Goal: Use online tool/utility: Use online tool/utility

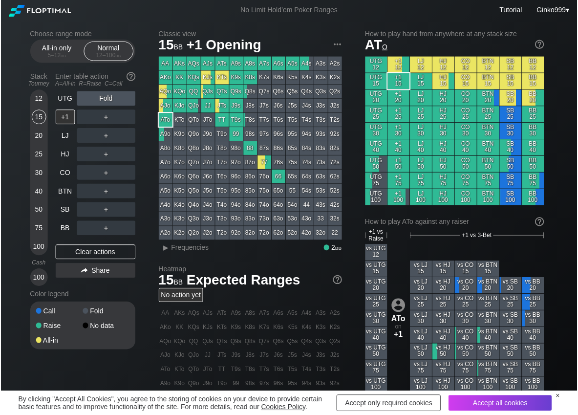
scroll to position [49, 0]
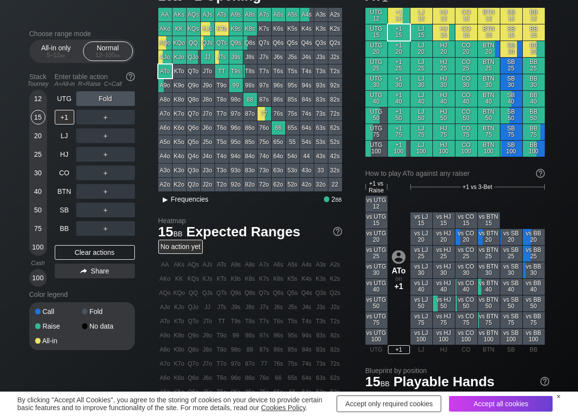
click at [193, 198] on span "Frequencies" at bounding box center [190, 199] width 38 height 8
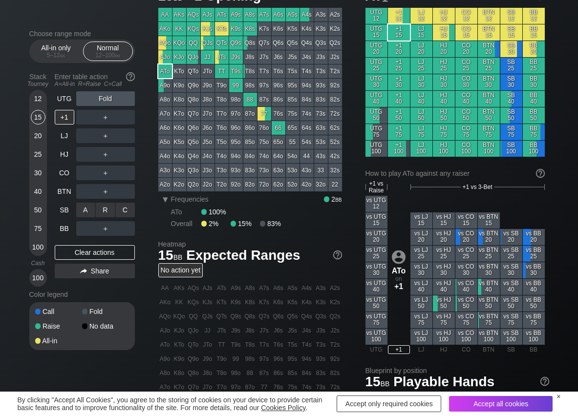
click at [124, 213] on div "C ✕" at bounding box center [125, 210] width 19 height 15
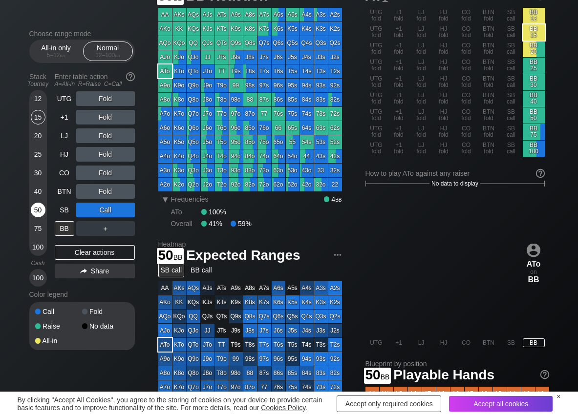
click at [34, 214] on div "50" at bounding box center [38, 210] width 15 height 15
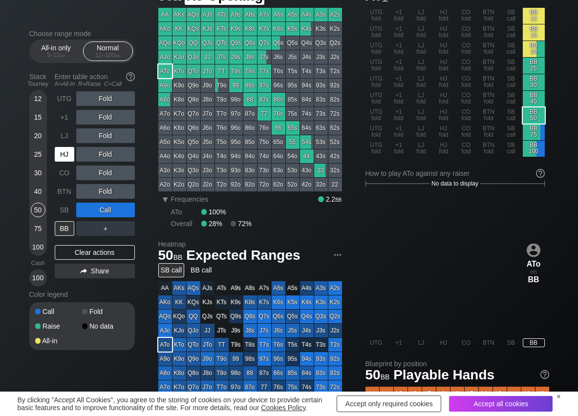
click at [68, 152] on div "HJ" at bounding box center [65, 154] width 20 height 15
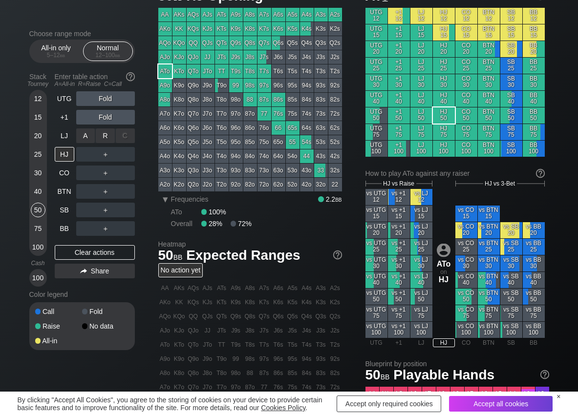
drag, startPoint x: 90, startPoint y: 143, endPoint x: 114, endPoint y: 146, distance: 23.7
click at [100, 137] on div "R ✕" at bounding box center [105, 136] width 19 height 15
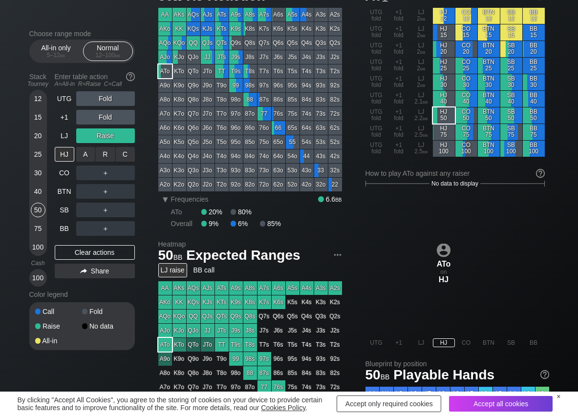
drag, startPoint x: 107, startPoint y: 155, endPoint x: 100, endPoint y: 164, distance: 11.1
click at [107, 156] on div "R ✕" at bounding box center [105, 154] width 19 height 15
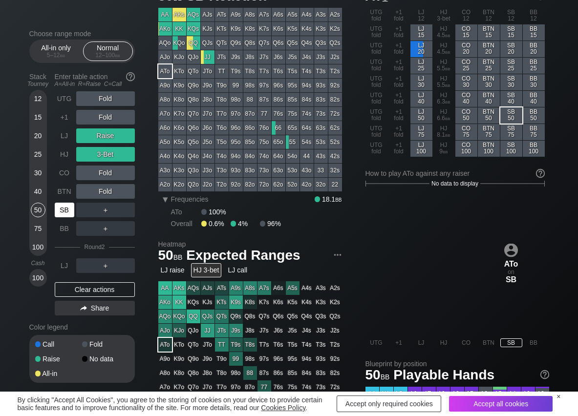
click at [69, 209] on div "SB" at bounding box center [65, 210] width 20 height 15
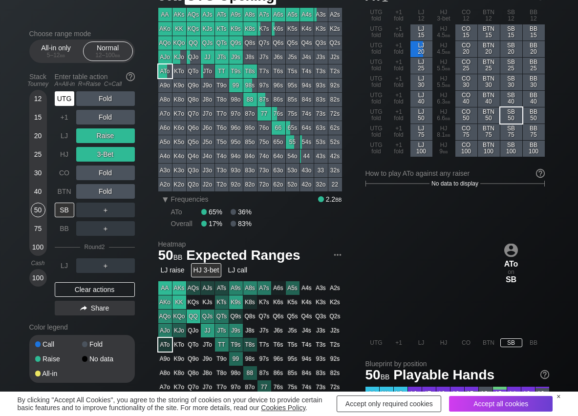
click at [63, 98] on div "UTG" at bounding box center [65, 98] width 20 height 15
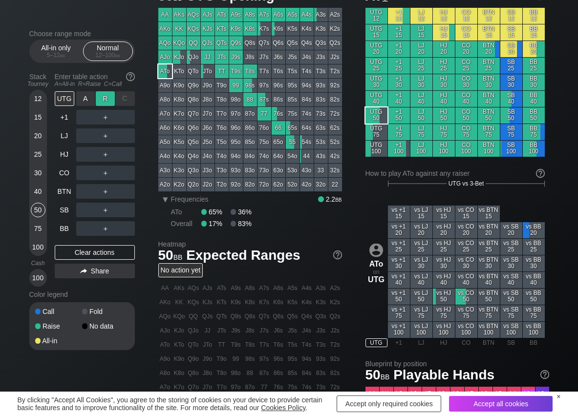
drag, startPoint x: 101, startPoint y: 93, endPoint x: 99, endPoint y: 100, distance: 7.0
click at [101, 96] on div "R ✕" at bounding box center [105, 98] width 19 height 15
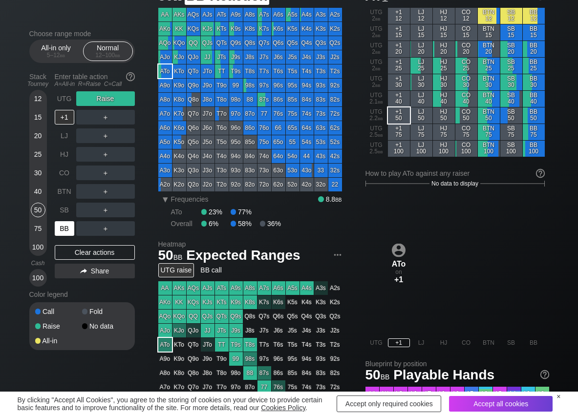
click at [67, 230] on div "BB" at bounding box center [65, 228] width 20 height 15
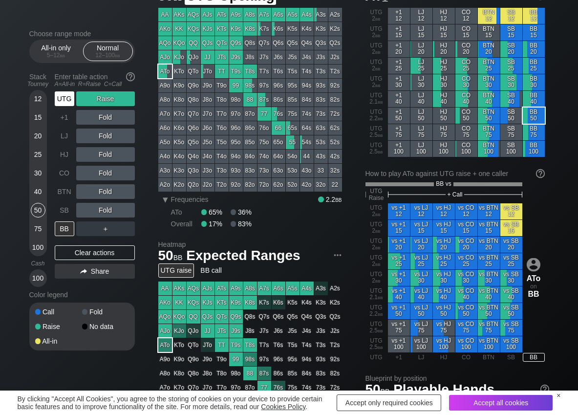
drag, startPoint x: 63, startPoint y: 98, endPoint x: 85, endPoint y: 155, distance: 61.1
click at [63, 98] on div "UTG" at bounding box center [65, 98] width 20 height 15
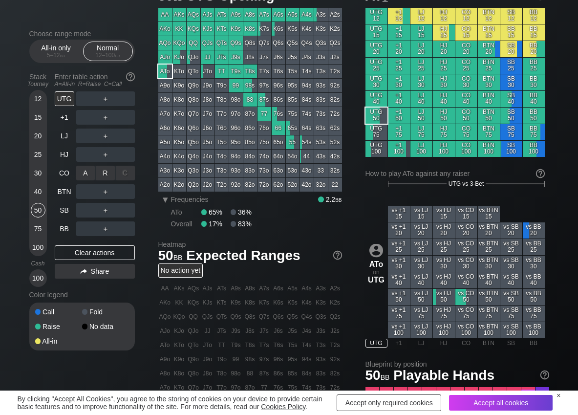
drag, startPoint x: 108, startPoint y: 170, endPoint x: 109, endPoint y: 183, distance: 13.7
click at [109, 172] on div "R ✕" at bounding box center [105, 173] width 19 height 15
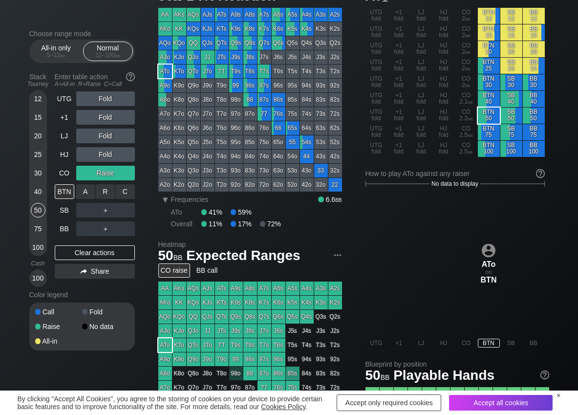
click at [124, 192] on div "C ✕" at bounding box center [125, 191] width 19 height 15
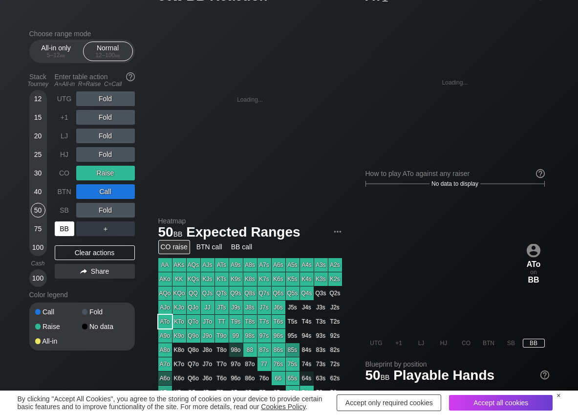
click at [66, 231] on div "BB" at bounding box center [65, 228] width 20 height 15
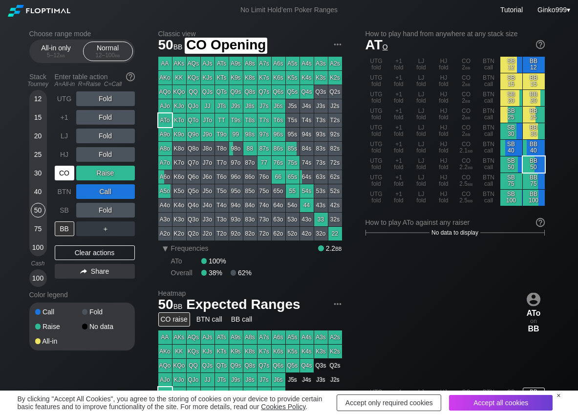
click at [69, 170] on div "CO" at bounding box center [65, 173] width 20 height 15
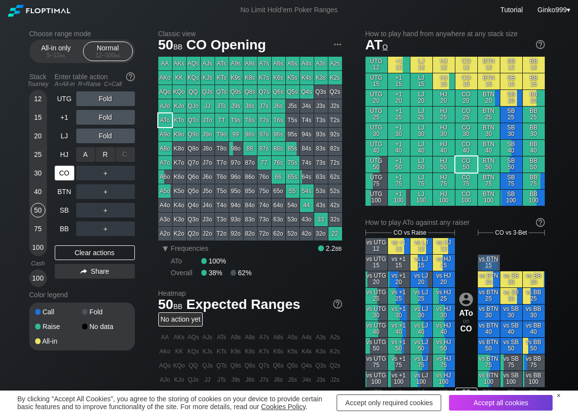
drag, startPoint x: 106, startPoint y: 161, endPoint x: 74, endPoint y: 178, distance: 36.1
click at [106, 150] on div "R ✕" at bounding box center [105, 154] width 19 height 15
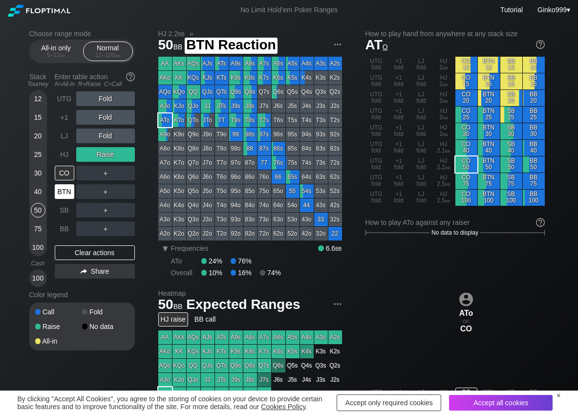
click at [69, 193] on div "BTN" at bounding box center [65, 191] width 20 height 15
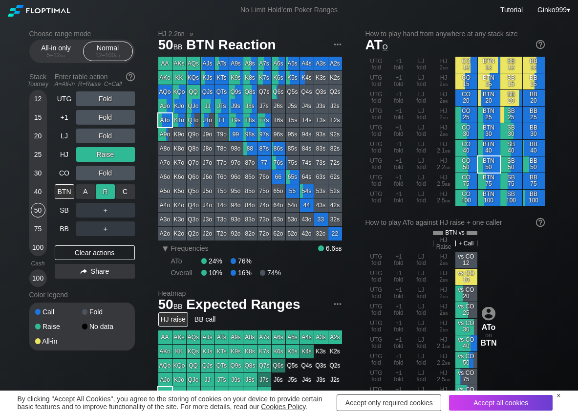
click at [105, 187] on div "R ✕" at bounding box center [105, 191] width 19 height 15
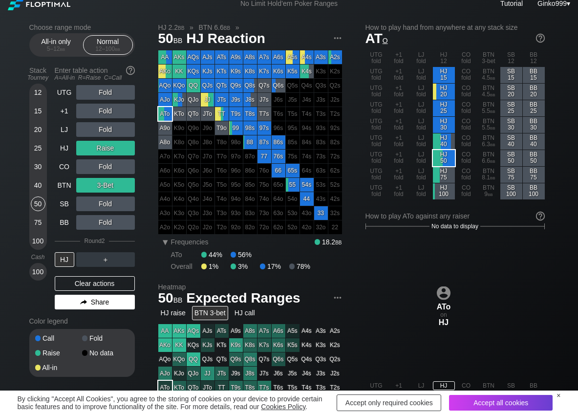
scroll to position [49, 0]
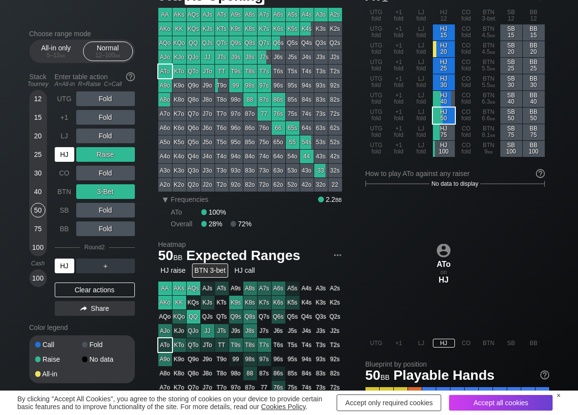
click at [65, 154] on div "HJ" at bounding box center [65, 154] width 20 height 15
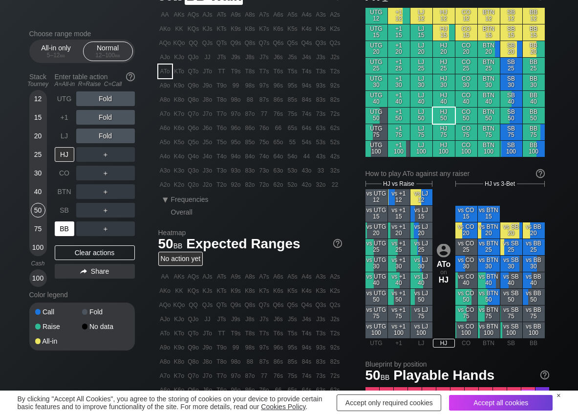
click at [65, 226] on div "BB" at bounding box center [65, 228] width 20 height 15
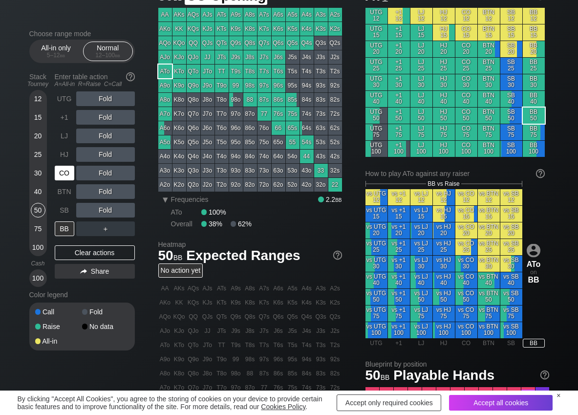
click at [63, 167] on div "CO" at bounding box center [65, 173] width 20 height 15
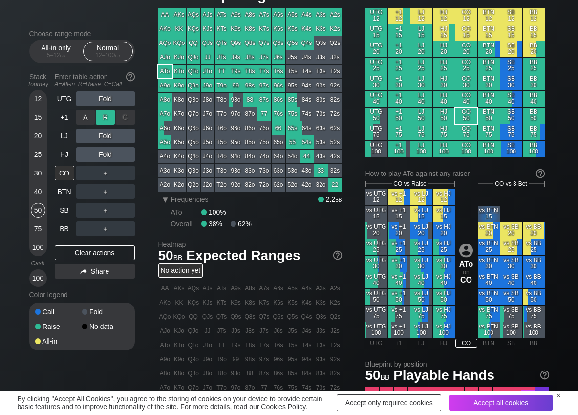
click at [101, 116] on div "R ✕" at bounding box center [105, 117] width 19 height 15
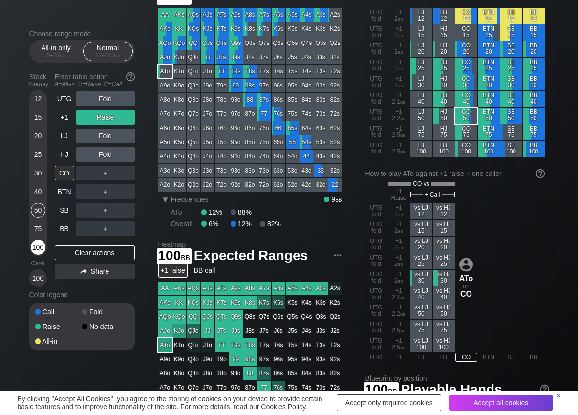
click at [41, 248] on div "100" at bounding box center [38, 247] width 15 height 15
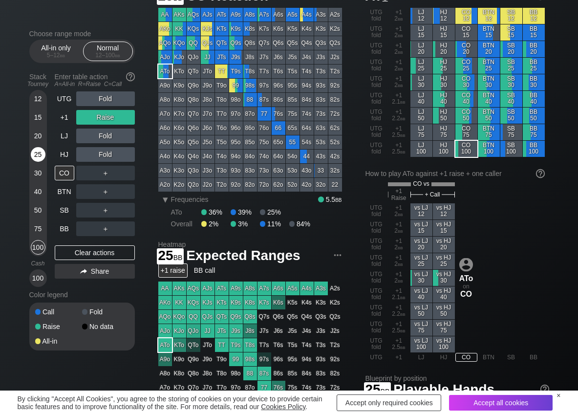
click at [37, 157] on div "25" at bounding box center [38, 154] width 15 height 15
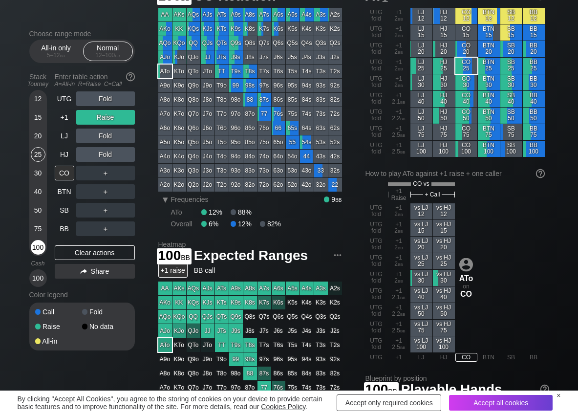
click at [38, 246] on div "100" at bounding box center [38, 247] width 15 height 15
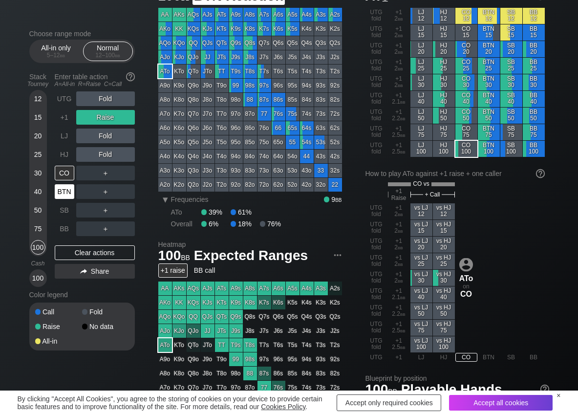
click at [56, 192] on div "BTN" at bounding box center [65, 191] width 20 height 15
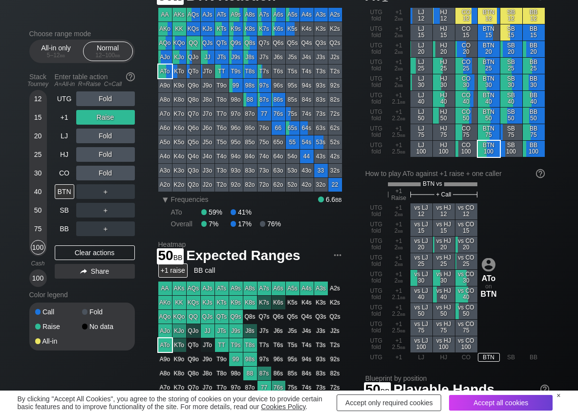
drag, startPoint x: 36, startPoint y: 210, endPoint x: 29, endPoint y: 213, distance: 7.4
click at [35, 211] on div "50" at bounding box center [38, 210] width 15 height 15
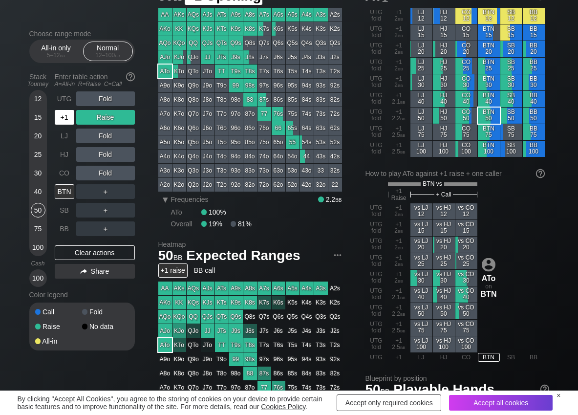
drag, startPoint x: 68, startPoint y: 114, endPoint x: 65, endPoint y: 120, distance: 7.0
click at [65, 119] on div "+1" at bounding box center [65, 117] width 20 height 15
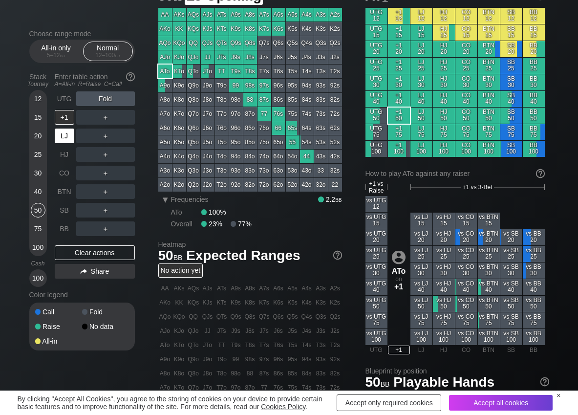
click at [65, 135] on div "LJ" at bounding box center [65, 136] width 20 height 15
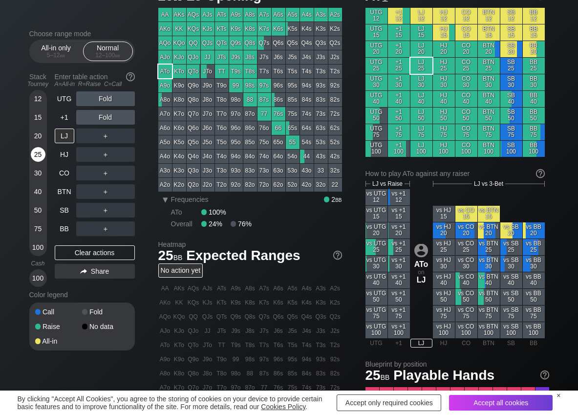
click at [39, 155] on div "25" at bounding box center [38, 154] width 15 height 15
click at [103, 138] on div "R ✕" at bounding box center [105, 136] width 19 height 15
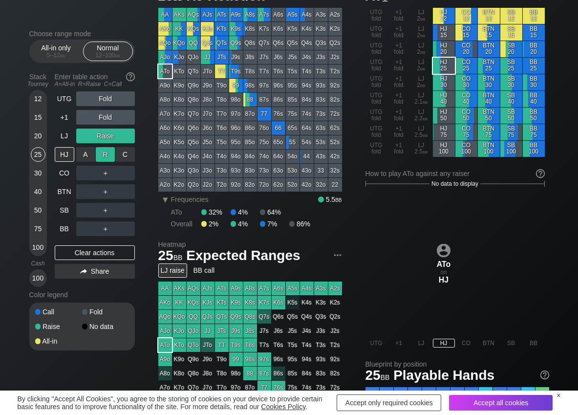
click at [100, 154] on div "R ✕" at bounding box center [105, 154] width 19 height 15
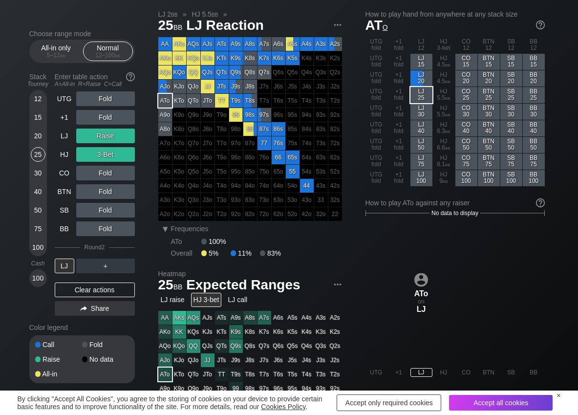
scroll to position [49, 0]
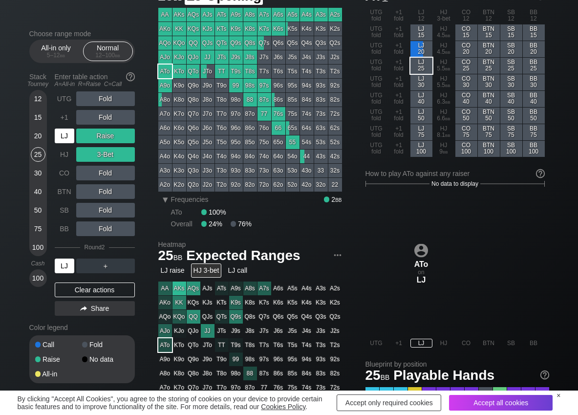
click at [63, 136] on div "LJ" at bounding box center [65, 136] width 20 height 15
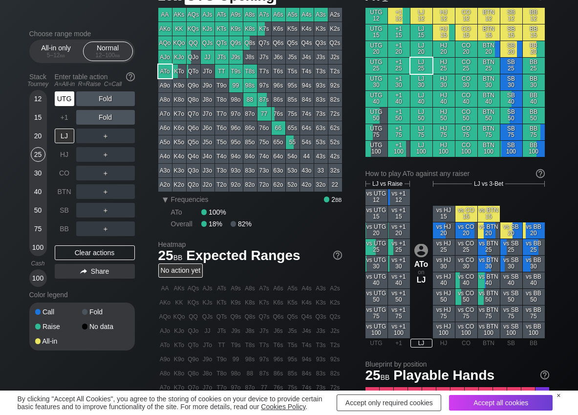
click at [59, 99] on div "UTG" at bounding box center [65, 98] width 20 height 15
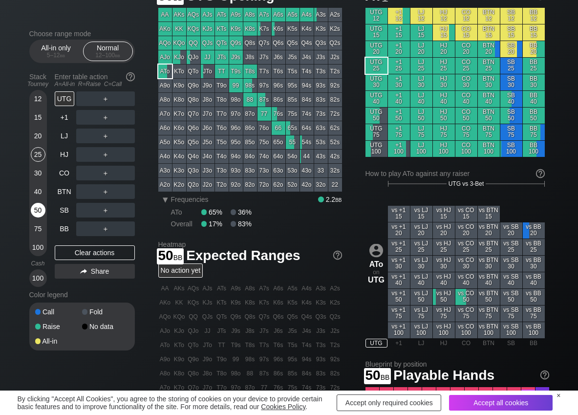
click at [37, 210] on div "50" at bounding box center [38, 210] width 15 height 15
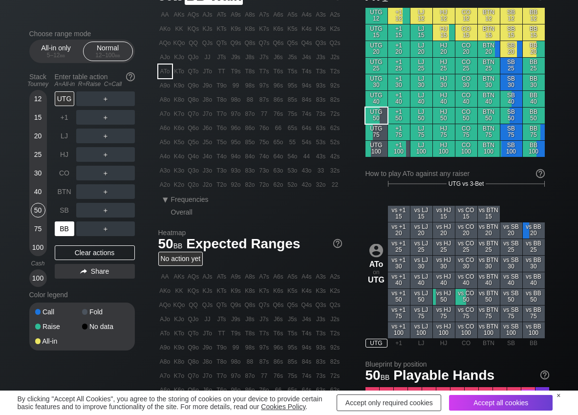
click at [63, 235] on div "BB" at bounding box center [65, 228] width 20 height 15
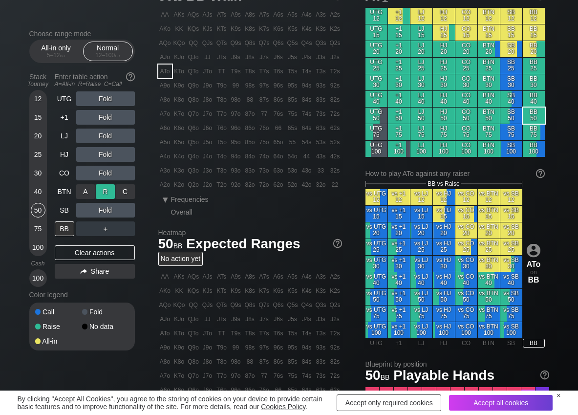
drag, startPoint x: 108, startPoint y: 188, endPoint x: 48, endPoint y: 217, distance: 66.2
click at [106, 188] on div "R ✕" at bounding box center [105, 191] width 19 height 15
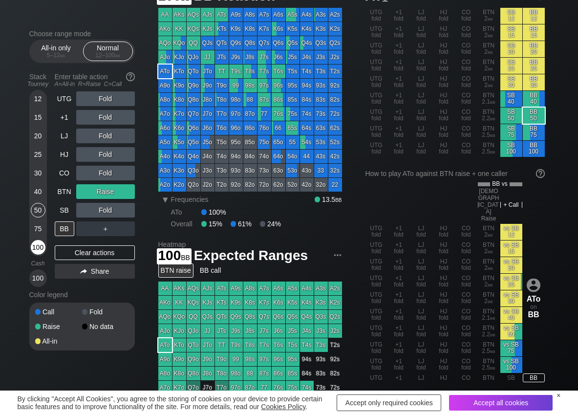
click at [37, 248] on div "100" at bounding box center [38, 247] width 15 height 15
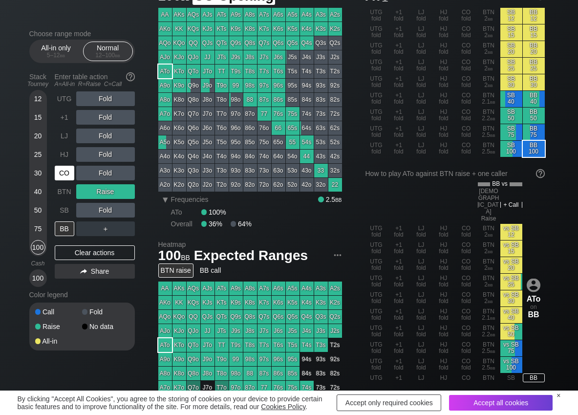
click at [67, 174] on div "CO" at bounding box center [65, 173] width 20 height 15
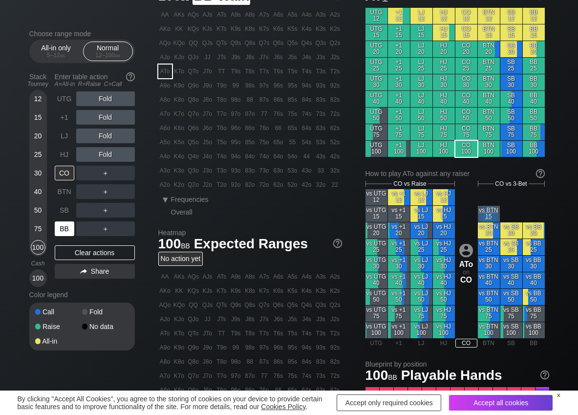
click at [68, 228] on div "BB" at bounding box center [65, 228] width 20 height 15
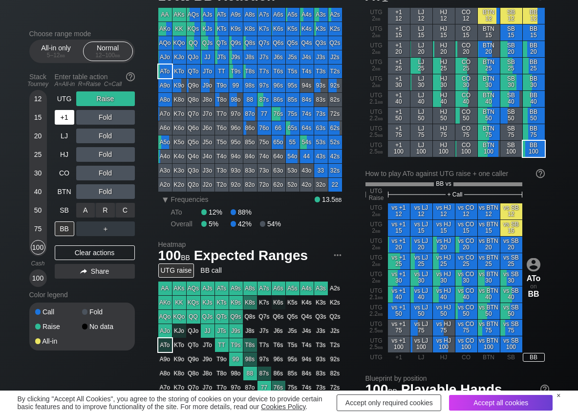
click at [78, 214] on div "A ✕" at bounding box center [85, 210] width 19 height 15
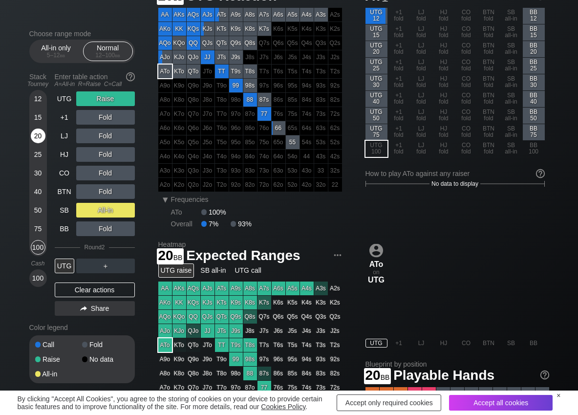
click at [43, 137] on div "20" at bounding box center [38, 136] width 15 height 15
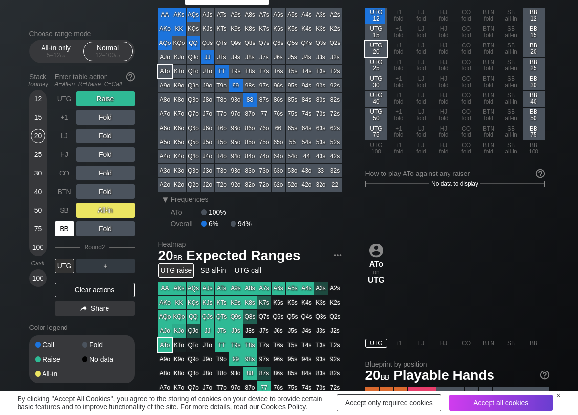
click at [68, 225] on div "BB" at bounding box center [65, 228] width 20 height 15
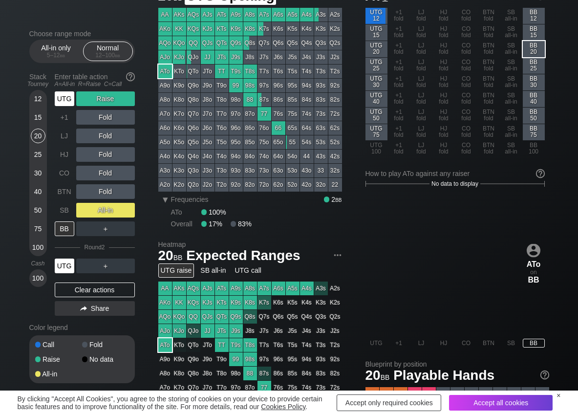
click at [68, 103] on div "UTG" at bounding box center [65, 98] width 20 height 15
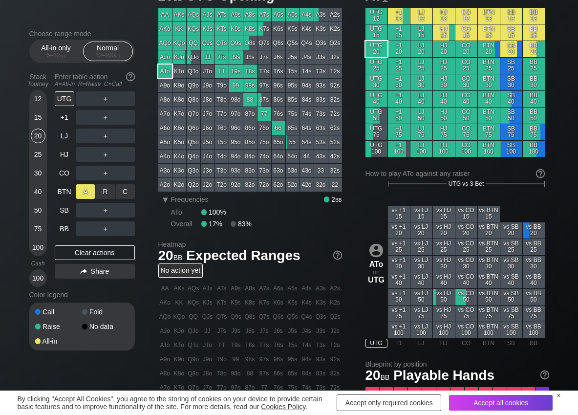
drag, startPoint x: 103, startPoint y: 190, endPoint x: 86, endPoint y: 193, distance: 17.3
click at [103, 191] on div "R ✕" at bounding box center [105, 191] width 19 height 15
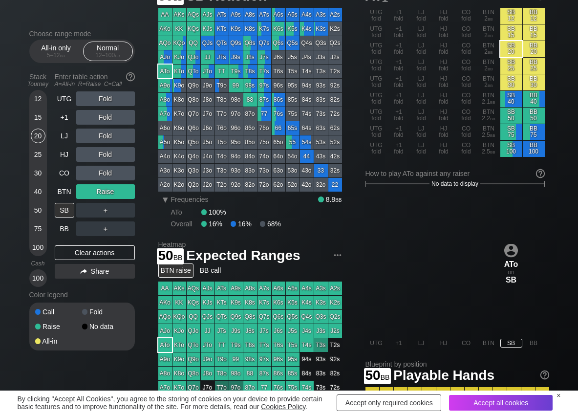
drag, startPoint x: 34, startPoint y: 209, endPoint x: 47, endPoint y: 219, distance: 17.4
click at [34, 211] on div "50" at bounding box center [38, 210] width 15 height 15
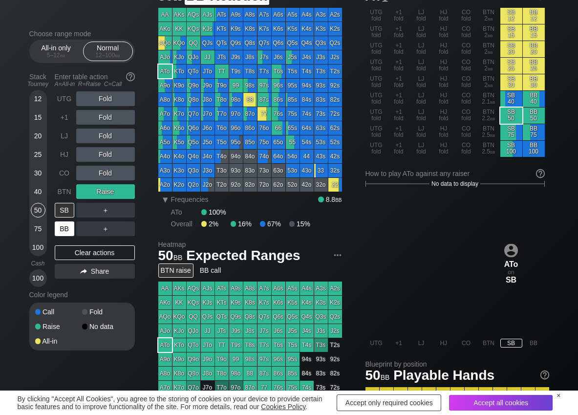
click at [58, 227] on div "BB" at bounding box center [65, 228] width 20 height 15
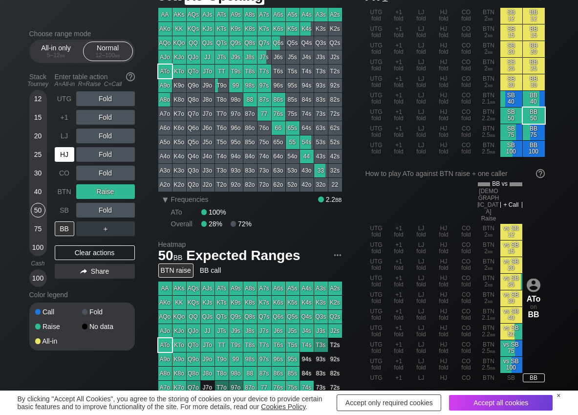
click at [67, 153] on div "HJ" at bounding box center [65, 154] width 20 height 15
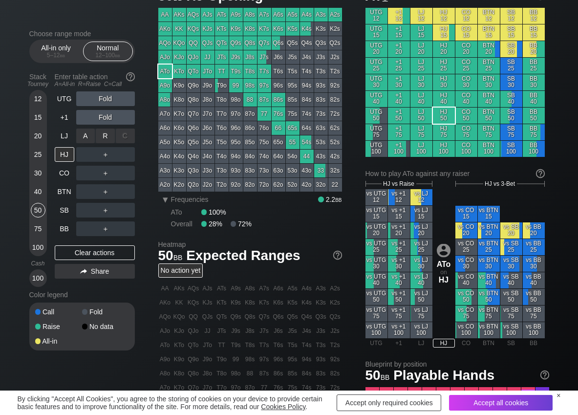
click at [106, 136] on div "R ✕" at bounding box center [105, 136] width 19 height 15
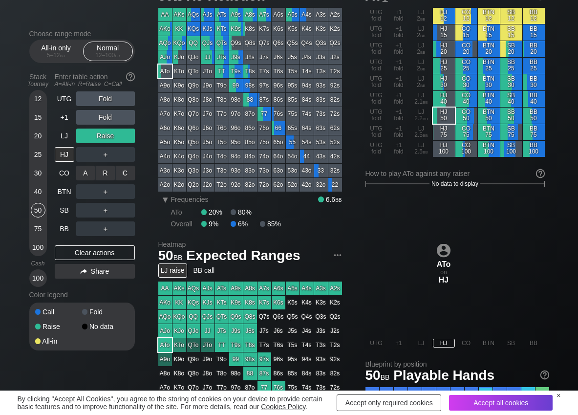
drag, startPoint x: 111, startPoint y: 172, endPoint x: 84, endPoint y: 194, distance: 35.8
click at [109, 173] on div "R ✕" at bounding box center [105, 173] width 19 height 15
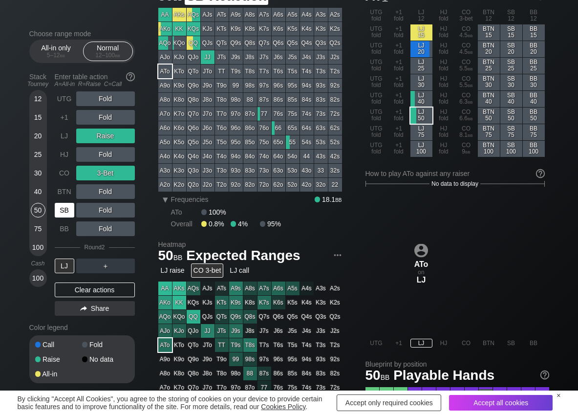
click at [64, 209] on div "SB" at bounding box center [65, 210] width 20 height 15
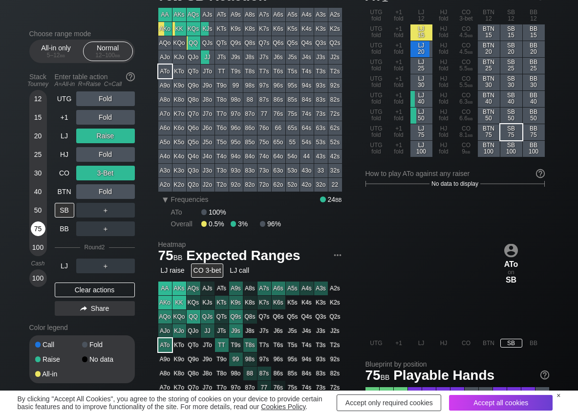
click at [39, 230] on div "75" at bounding box center [38, 228] width 15 height 15
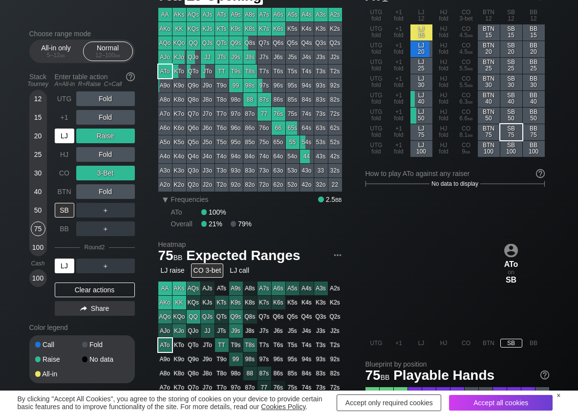
drag, startPoint x: 59, startPoint y: 135, endPoint x: 65, endPoint y: 141, distance: 9.0
click at [59, 134] on div "LJ" at bounding box center [65, 136] width 20 height 15
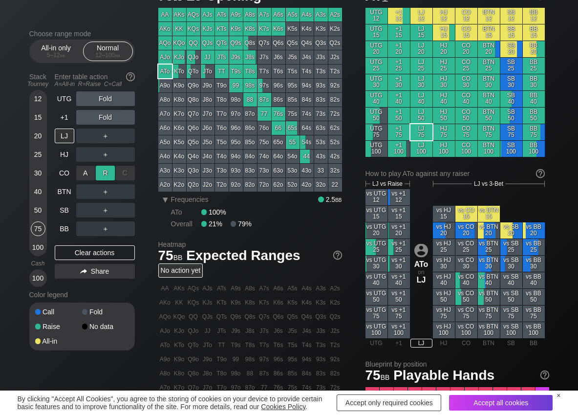
click at [101, 173] on div "R ✕" at bounding box center [105, 173] width 19 height 15
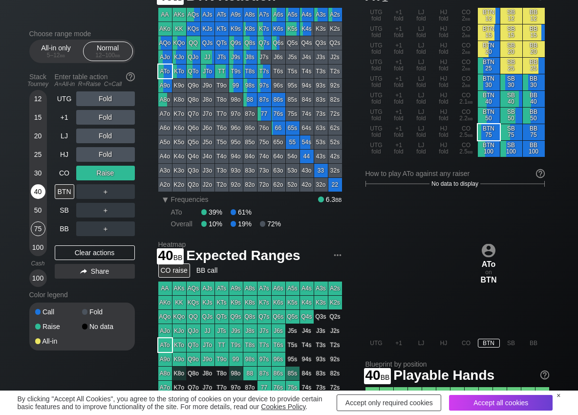
click at [37, 191] on div "40" at bounding box center [38, 191] width 15 height 15
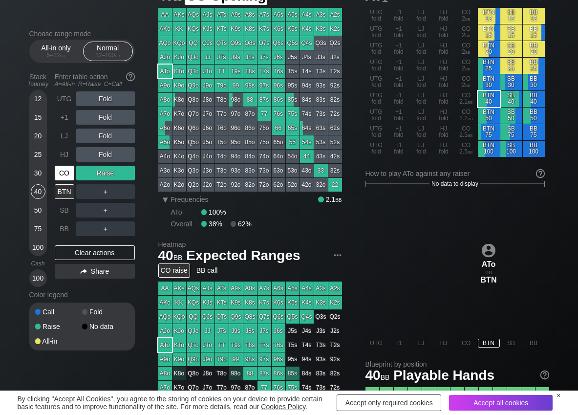
click at [63, 171] on div "CO" at bounding box center [65, 173] width 20 height 15
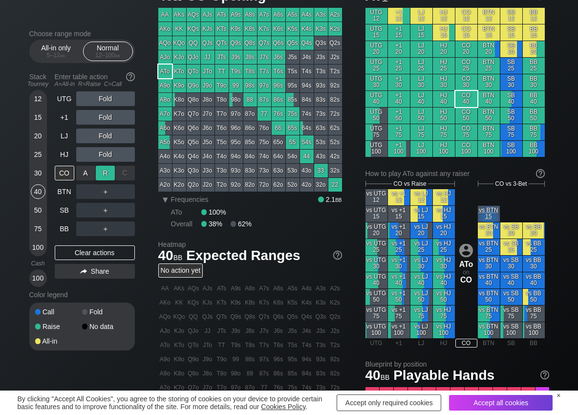
click at [109, 173] on div "R ✕" at bounding box center [105, 173] width 19 height 15
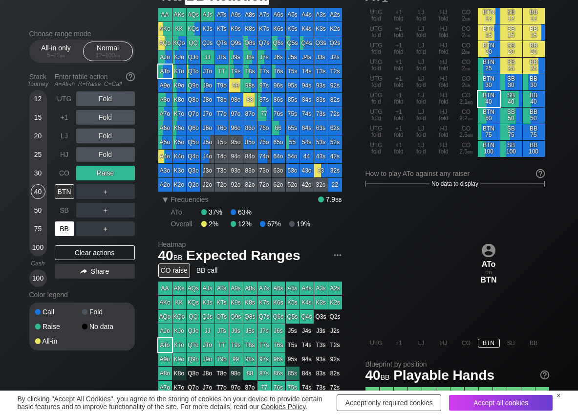
click at [65, 229] on div "BB" at bounding box center [65, 228] width 20 height 15
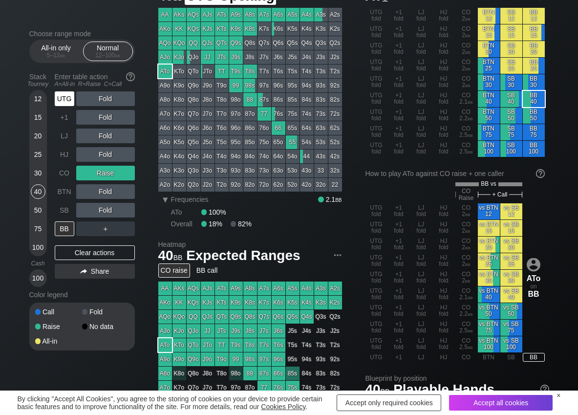
click at [71, 103] on div "UTG" at bounding box center [65, 98] width 20 height 15
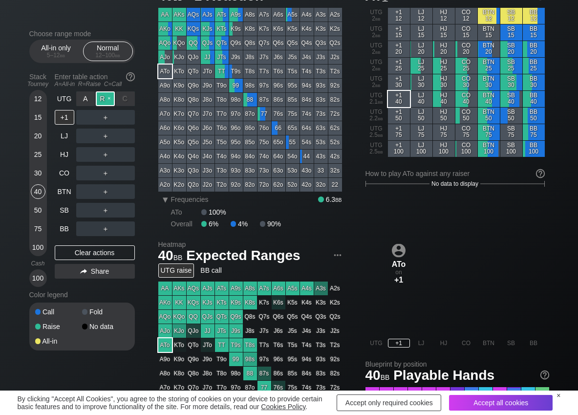
click at [104, 99] on div "R ✕" at bounding box center [105, 98] width 19 height 15
click at [103, 175] on div "R ✕" at bounding box center [105, 173] width 19 height 15
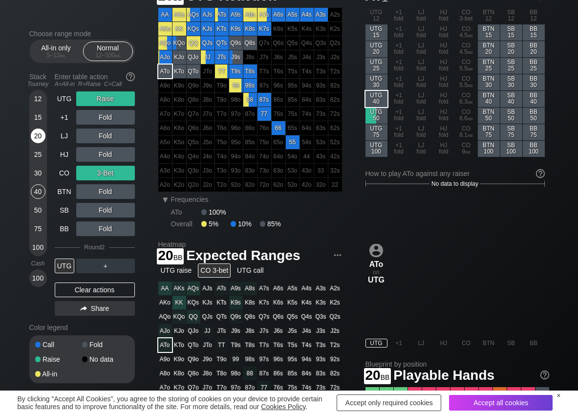
click at [38, 134] on div "20" at bounding box center [38, 136] width 15 height 15
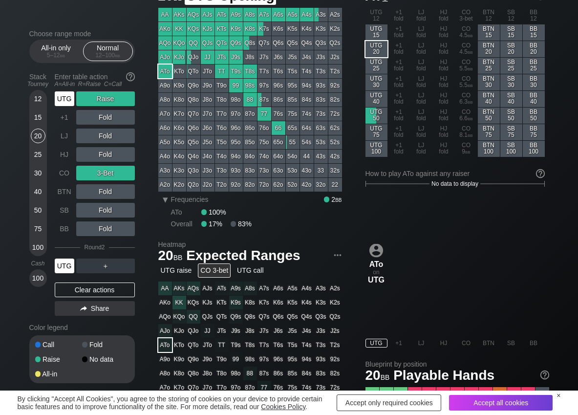
click at [69, 101] on div "UTG" at bounding box center [65, 98] width 20 height 15
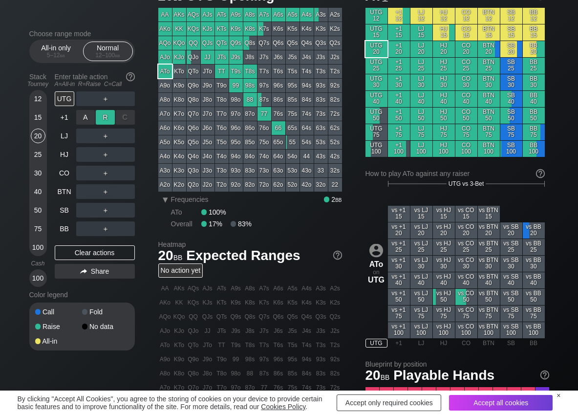
click at [106, 116] on div "R ✕" at bounding box center [105, 117] width 19 height 15
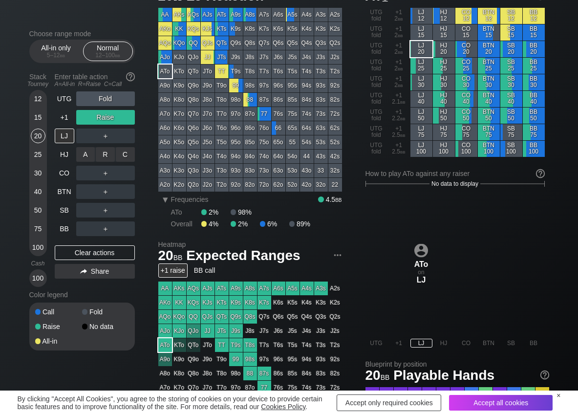
click at [128, 149] on div "C ✕" at bounding box center [125, 154] width 19 height 15
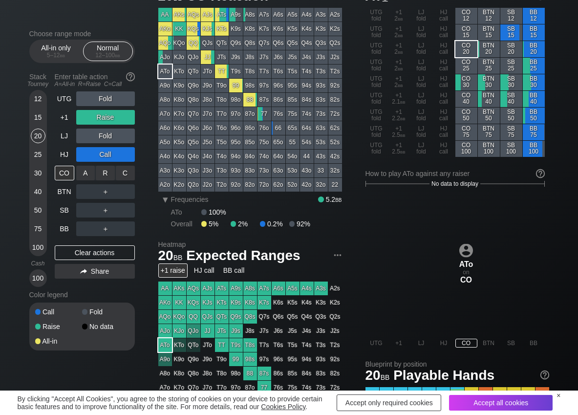
click at [108, 170] on div "R ✕" at bounding box center [105, 173] width 19 height 15
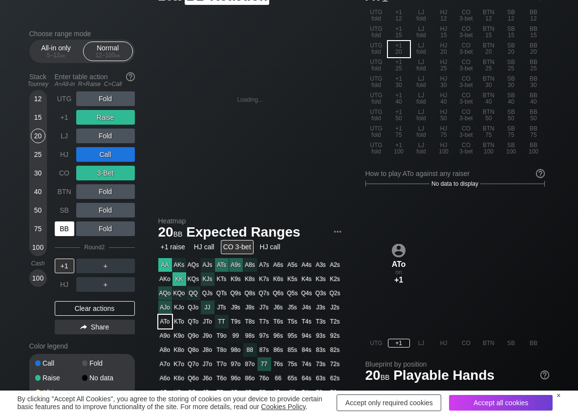
click at [65, 225] on div "BB" at bounding box center [65, 228] width 20 height 15
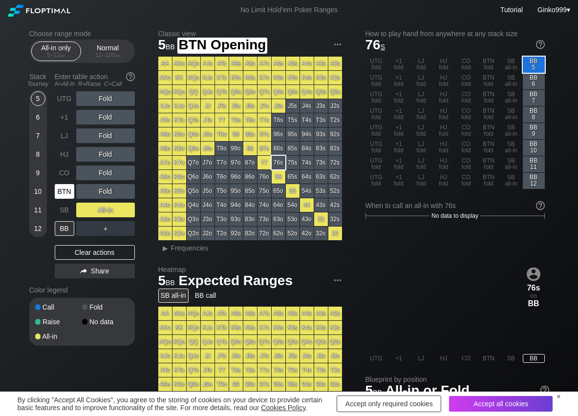
click at [71, 189] on div "BTN" at bounding box center [65, 191] width 20 height 15
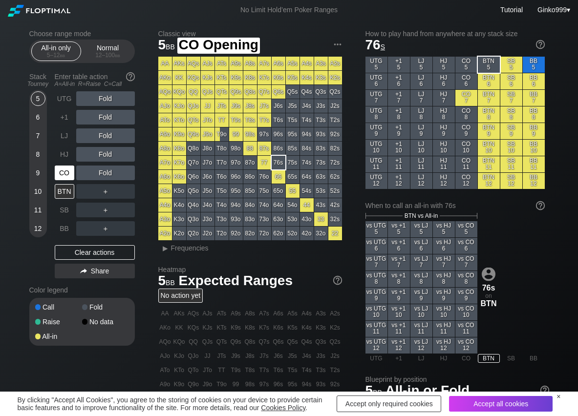
click at [67, 177] on div "CO" at bounding box center [65, 173] width 20 height 15
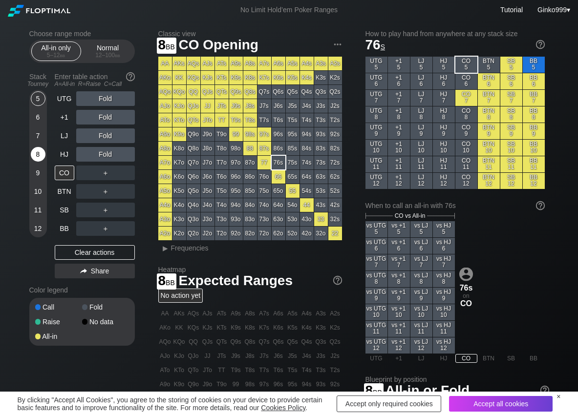
click at [39, 154] on div "8" at bounding box center [38, 154] width 15 height 15
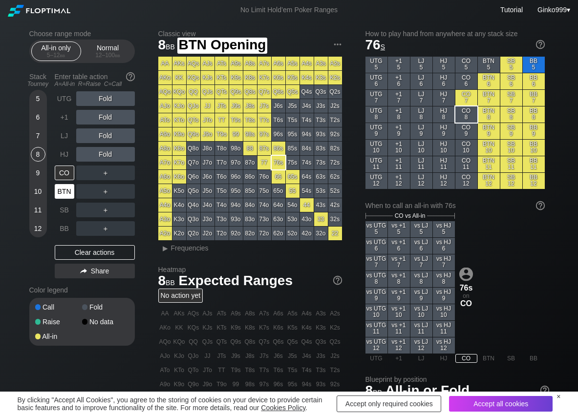
click at [61, 189] on div "BTN" at bounding box center [65, 191] width 20 height 15
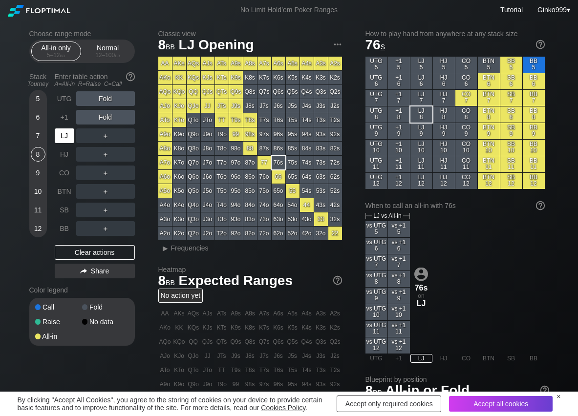
click at [70, 129] on div "LJ" at bounding box center [65, 136] width 20 height 15
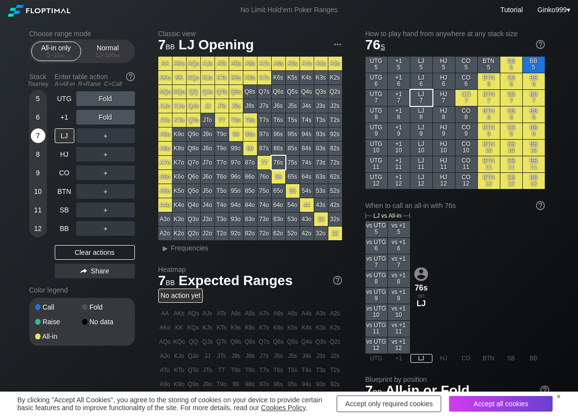
click at [35, 135] on div "7" at bounding box center [38, 136] width 15 height 15
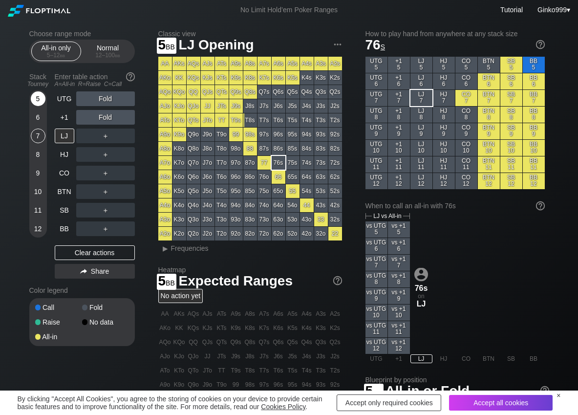
click at [37, 100] on div "5" at bounding box center [38, 98] width 15 height 15
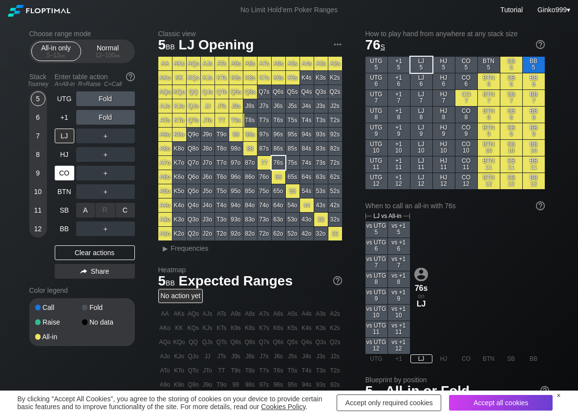
drag, startPoint x: 89, startPoint y: 211, endPoint x: 60, endPoint y: 176, distance: 45.4
click at [85, 210] on div "A ✕" at bounding box center [85, 210] width 19 height 15
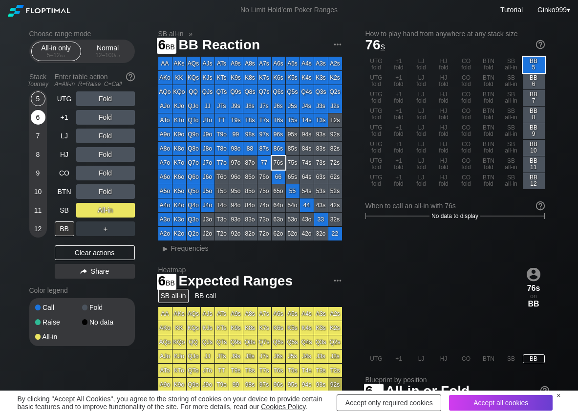
click at [43, 118] on div "6" at bounding box center [38, 117] width 15 height 15
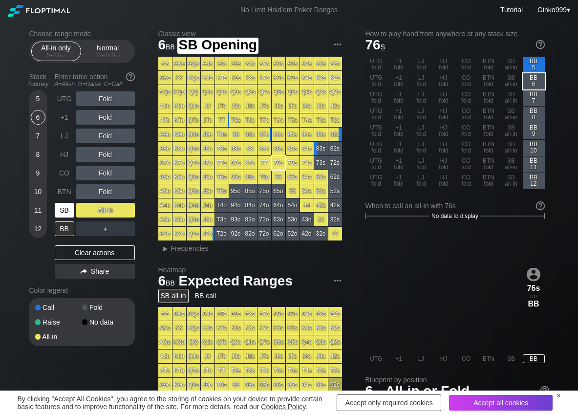
click at [64, 207] on div "SB" at bounding box center [65, 210] width 20 height 15
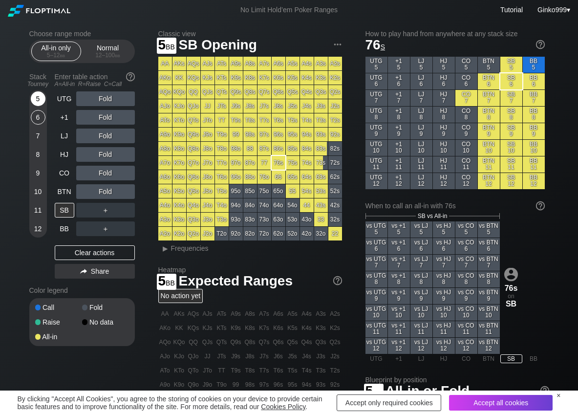
click at [39, 103] on div "5" at bounding box center [38, 98] width 15 height 15
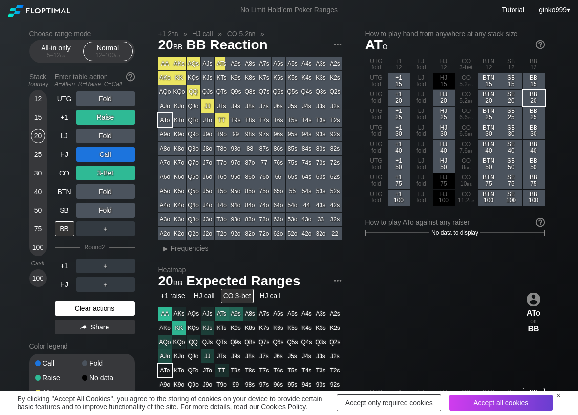
click at [85, 308] on div "Clear actions" at bounding box center [95, 308] width 80 height 15
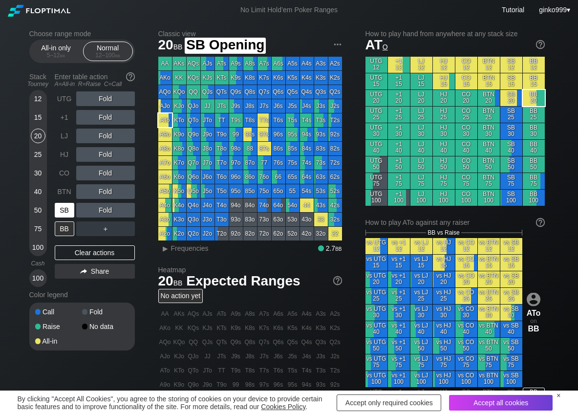
click at [60, 210] on div "SB" at bounding box center [65, 210] width 20 height 15
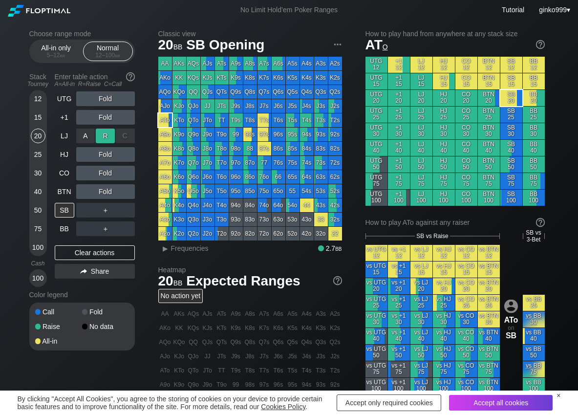
click at [108, 136] on div "R ✕" at bounding box center [105, 136] width 19 height 15
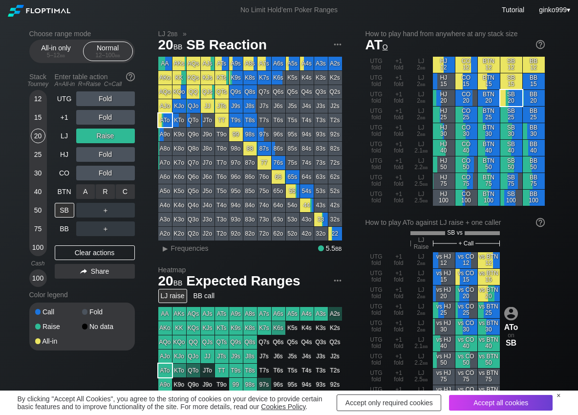
click at [103, 190] on div "R ✕" at bounding box center [105, 191] width 19 height 15
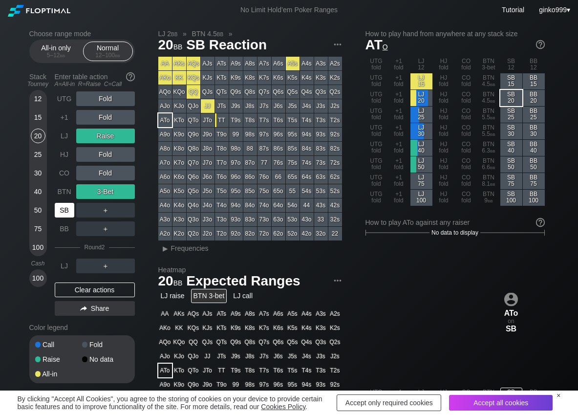
drag, startPoint x: 71, startPoint y: 206, endPoint x: 61, endPoint y: 207, distance: 10.3
click at [70, 206] on div "SB" at bounding box center [65, 210] width 20 height 15
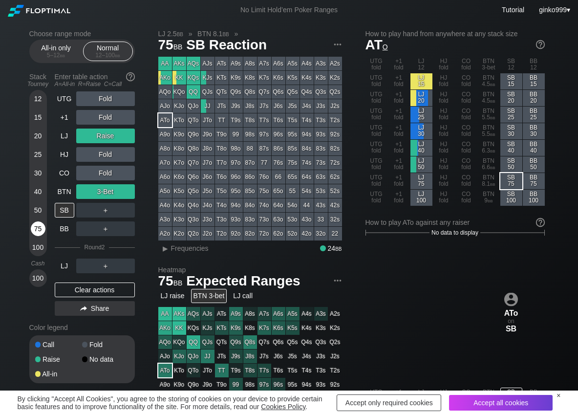
click at [41, 227] on div "75" at bounding box center [38, 228] width 15 height 15
click at [129, 196] on div "C ✕" at bounding box center [125, 191] width 19 height 15
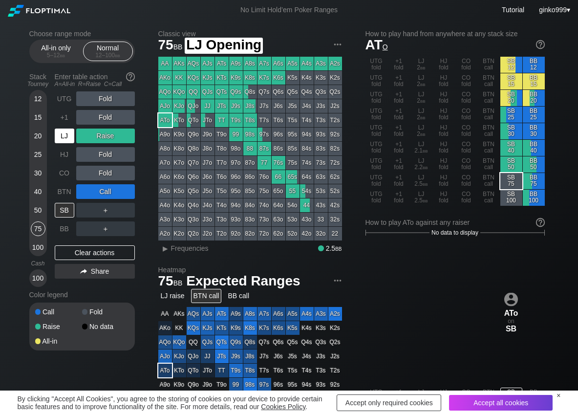
click at [70, 136] on div "LJ" at bounding box center [65, 136] width 20 height 15
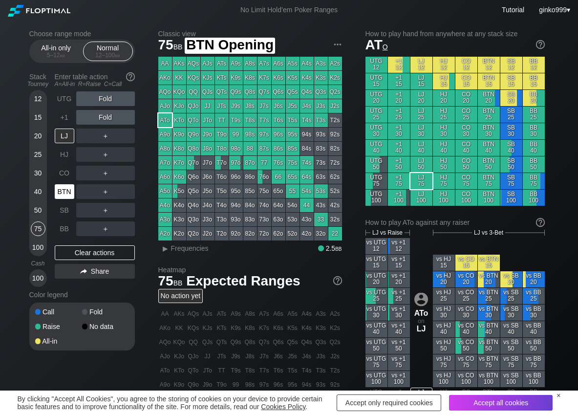
click at [65, 190] on div "BTN" at bounding box center [65, 191] width 20 height 15
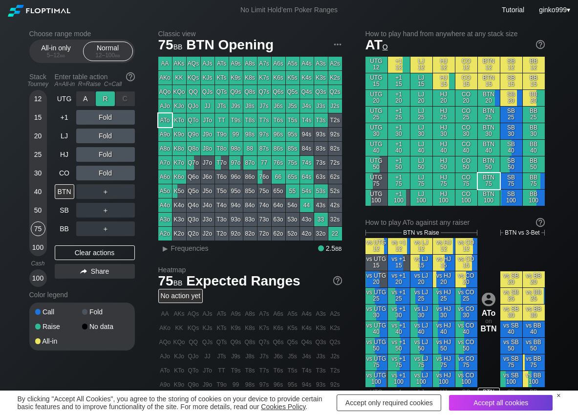
click at [111, 93] on div "R ✕" at bounding box center [105, 98] width 19 height 15
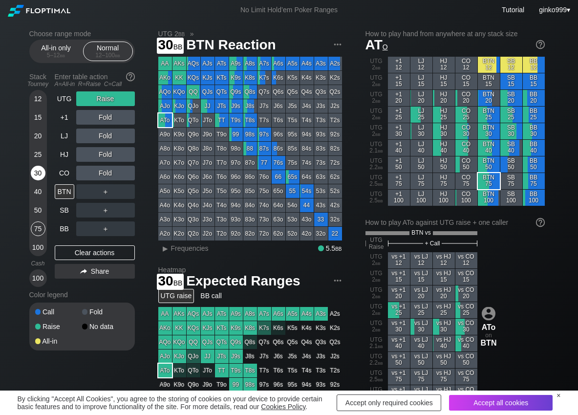
click at [36, 175] on div "30" at bounding box center [38, 173] width 15 height 15
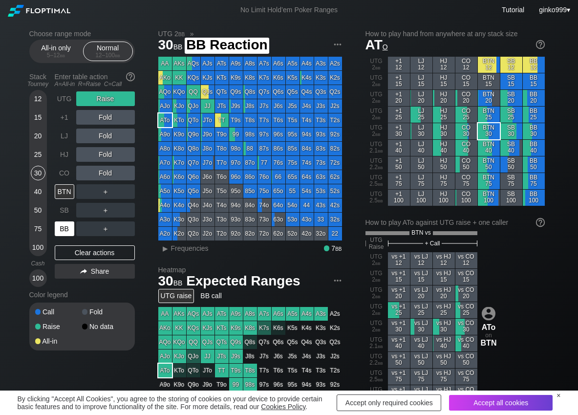
click at [65, 233] on div "BB" at bounding box center [65, 228] width 20 height 15
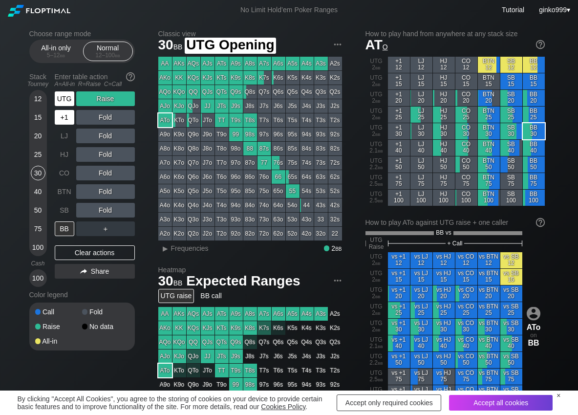
click at [65, 99] on div "UTG" at bounding box center [65, 98] width 20 height 15
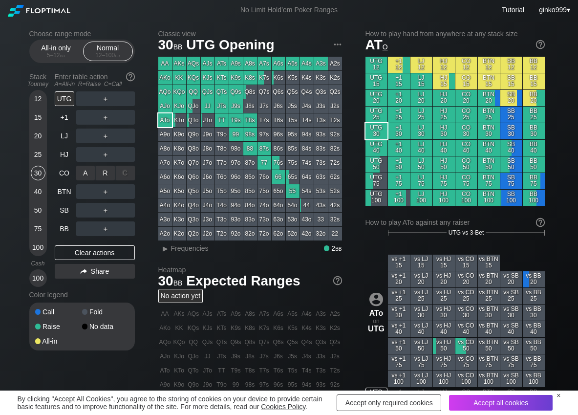
click at [109, 172] on div "R ✕" at bounding box center [105, 173] width 19 height 15
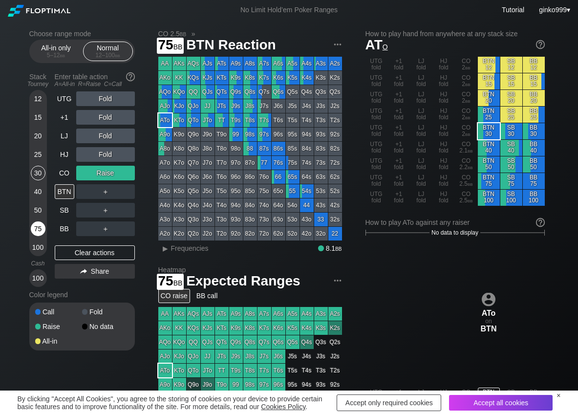
click at [42, 228] on div "75" at bounding box center [38, 228] width 15 height 15
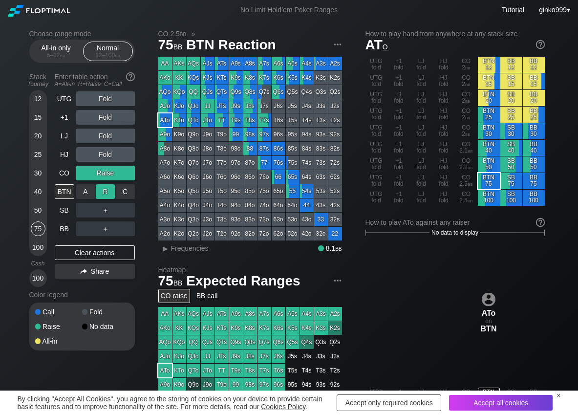
drag, startPoint x: 105, startPoint y: 193, endPoint x: 139, endPoint y: 252, distance: 68.5
click at [105, 193] on div "R ✕" at bounding box center [105, 191] width 19 height 15
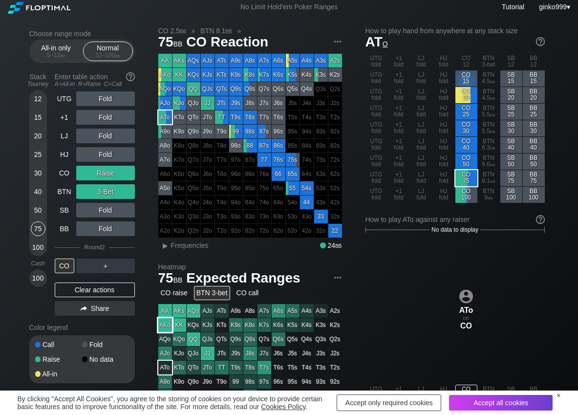
scroll to position [49, 0]
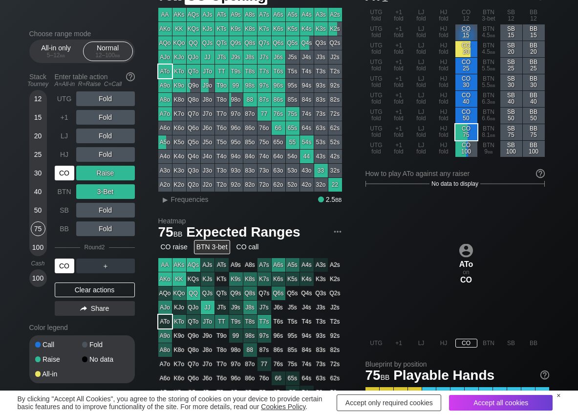
click at [59, 170] on div "CO" at bounding box center [65, 173] width 20 height 15
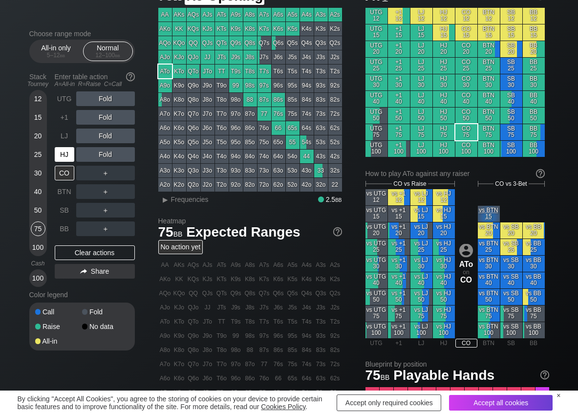
click at [69, 159] on div "HJ" at bounding box center [65, 154] width 20 height 15
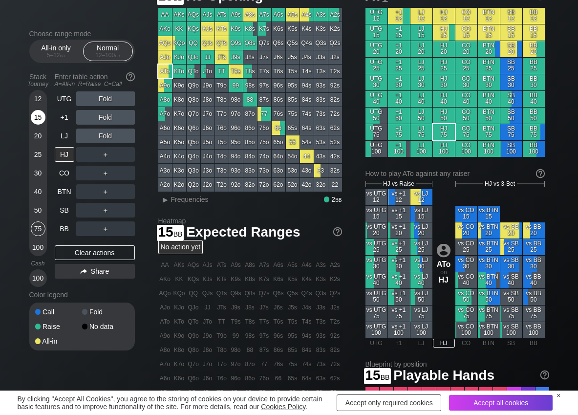
click at [35, 114] on div "15" at bounding box center [38, 117] width 15 height 15
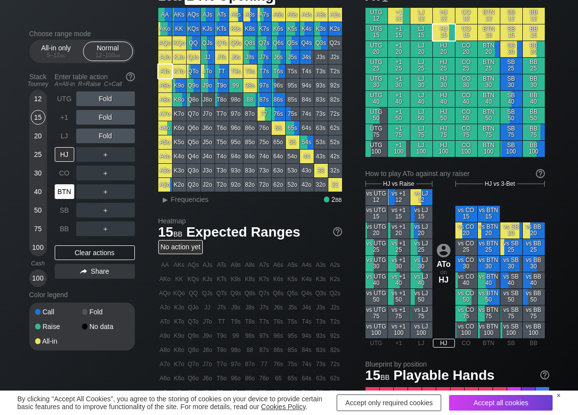
click at [58, 190] on div "BTN" at bounding box center [65, 191] width 20 height 15
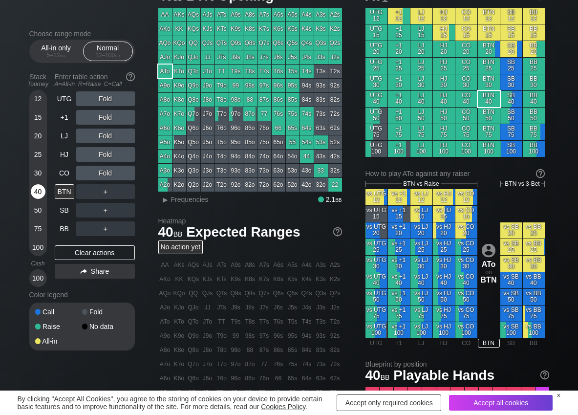
click at [34, 189] on div "40" at bounding box center [38, 191] width 15 height 15
click at [106, 131] on div "R ✕" at bounding box center [105, 136] width 19 height 15
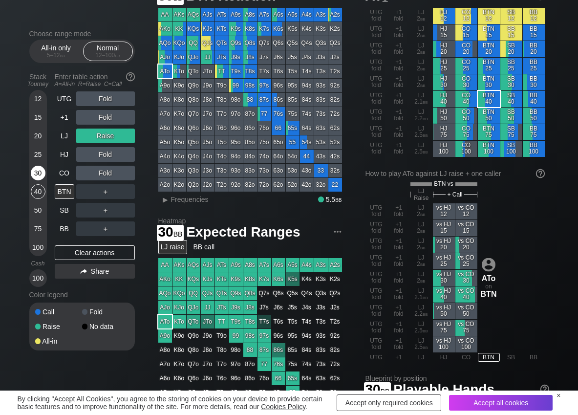
click at [34, 173] on div "30" at bounding box center [38, 173] width 15 height 15
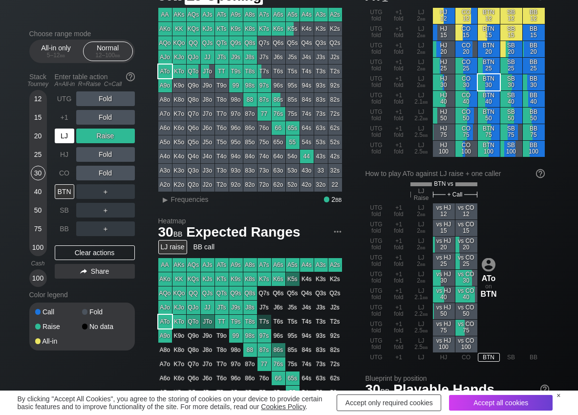
click at [61, 137] on div "LJ" at bounding box center [65, 136] width 20 height 15
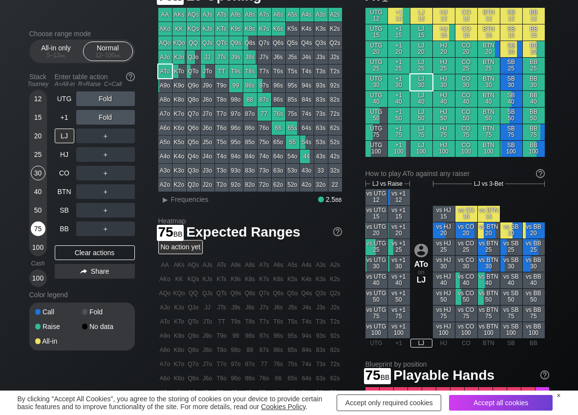
click at [38, 231] on div "75" at bounding box center [38, 228] width 15 height 15
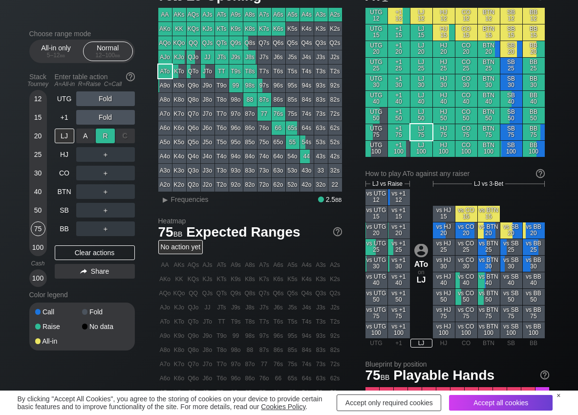
click at [105, 140] on div "R ✕" at bounding box center [105, 136] width 19 height 15
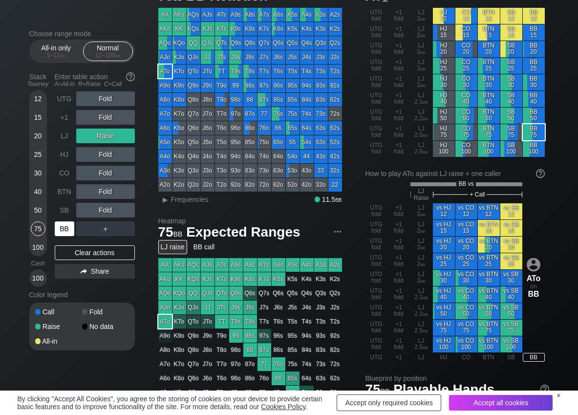
click at [64, 230] on div "BB" at bounding box center [65, 228] width 20 height 15
click at [179, 200] on span "Frequencies" at bounding box center [190, 199] width 38 height 8
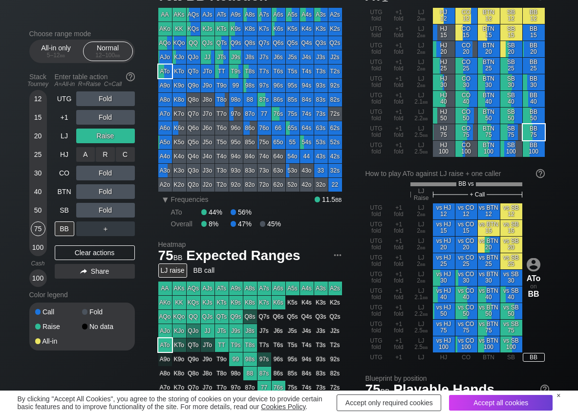
click at [125, 154] on div "C ✕" at bounding box center [125, 154] width 19 height 15
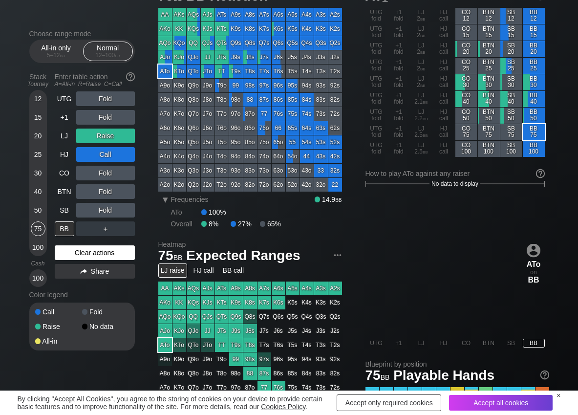
click at [82, 252] on div "Clear actions" at bounding box center [95, 252] width 80 height 15
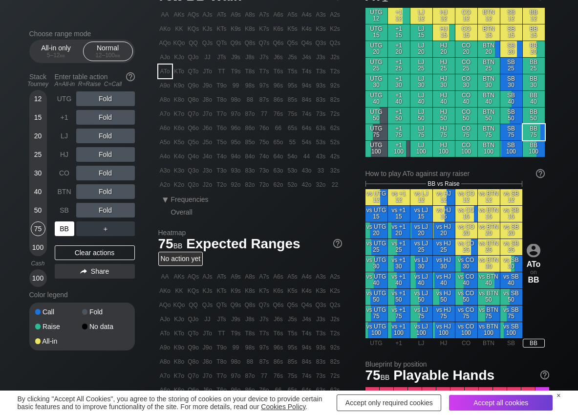
click at [64, 226] on div "BB" at bounding box center [65, 228] width 20 height 15
click at [131, 207] on div "C ✕" at bounding box center [125, 210] width 19 height 15
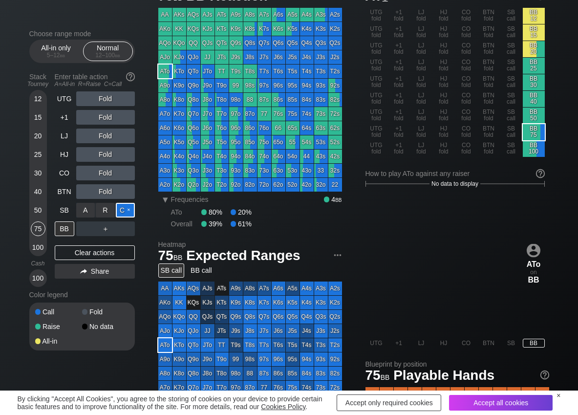
click at [131, 207] on div "C ✕" at bounding box center [125, 210] width 19 height 15
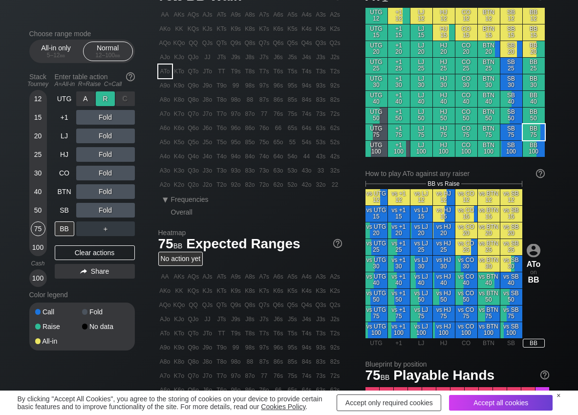
click at [98, 96] on div "R ✕" at bounding box center [105, 98] width 19 height 15
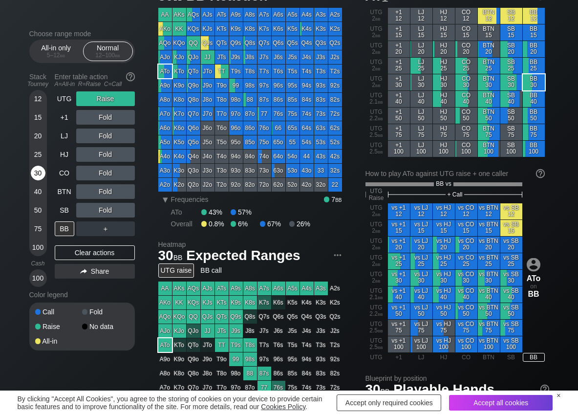
click at [38, 177] on div "30" at bounding box center [38, 173] width 15 height 15
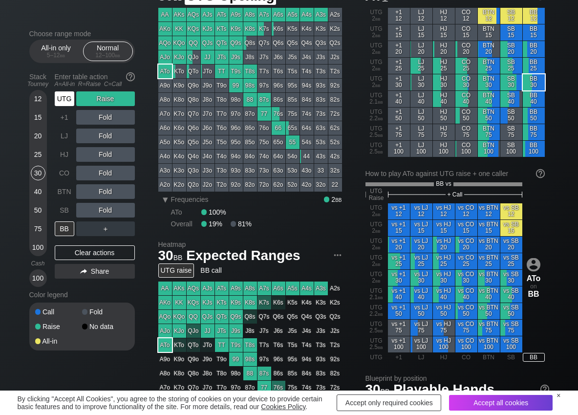
click at [67, 104] on div "UTG" at bounding box center [65, 98] width 20 height 15
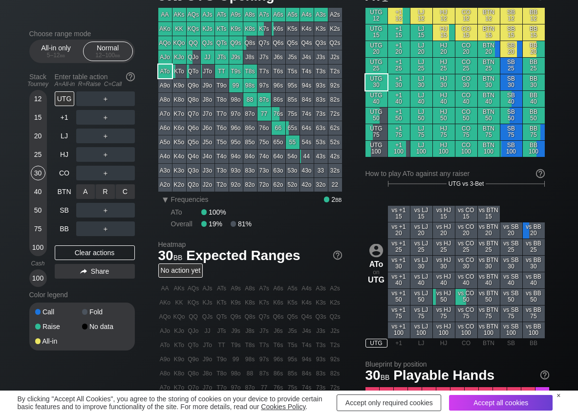
click at [98, 190] on div "R ✕" at bounding box center [105, 191] width 19 height 15
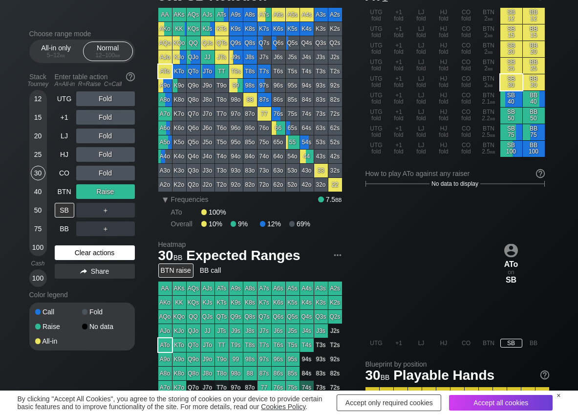
click at [88, 249] on div "Clear actions" at bounding box center [95, 252] width 80 height 15
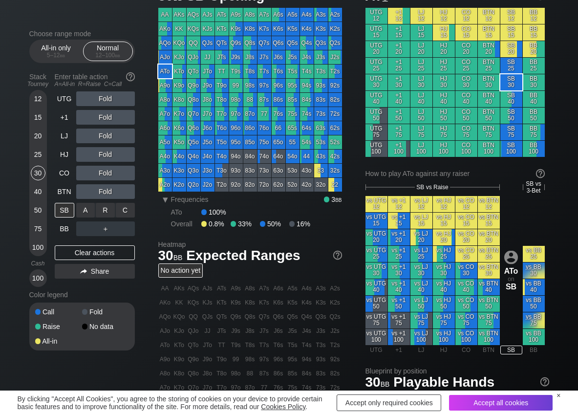
click at [100, 205] on div "R ✕" at bounding box center [105, 210] width 19 height 15
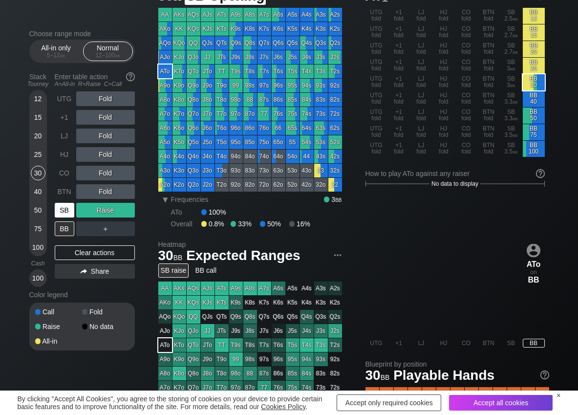
click at [69, 208] on div "SB" at bounding box center [65, 210] width 20 height 15
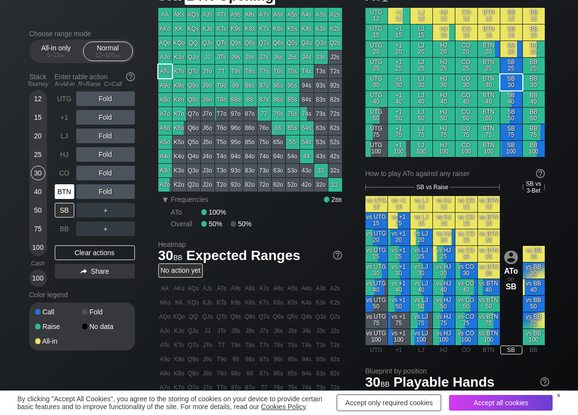
click at [59, 189] on div "BTN" at bounding box center [65, 191] width 20 height 15
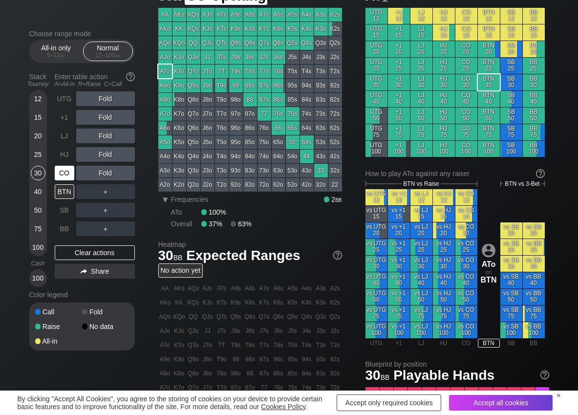
click at [73, 170] on div "CO" at bounding box center [65, 173] width 20 height 15
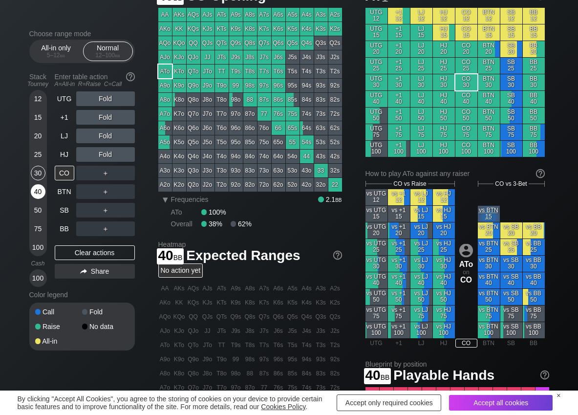
click at [35, 194] on div "40" at bounding box center [38, 191] width 15 height 15
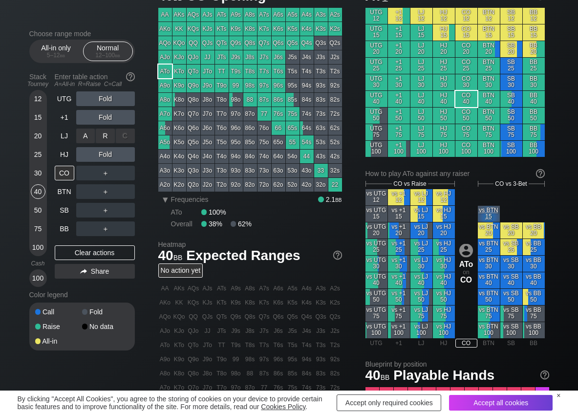
click at [110, 138] on div "R ✕" at bounding box center [105, 136] width 19 height 15
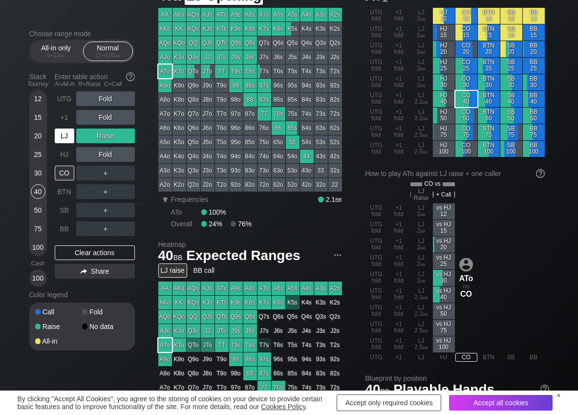
click at [74, 135] on div "LJ" at bounding box center [65, 136] width 20 height 15
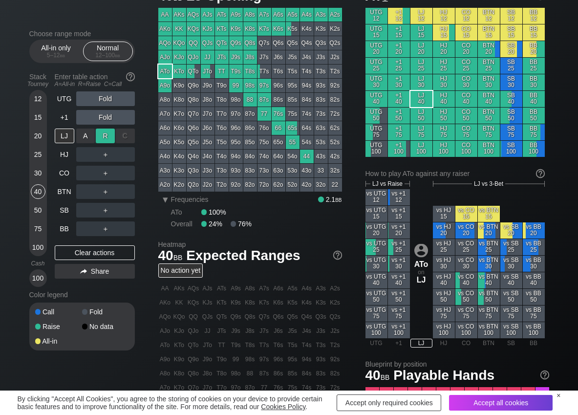
click at [112, 137] on div "R ✕" at bounding box center [105, 136] width 19 height 15
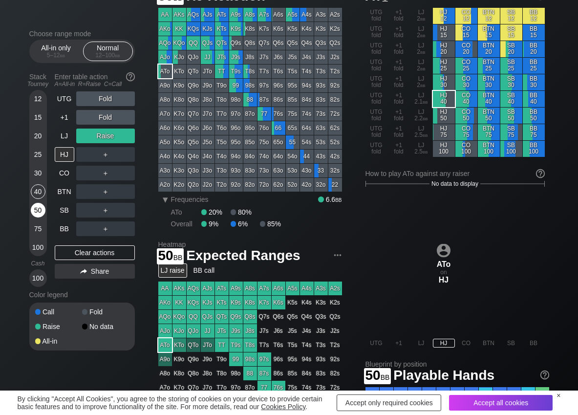
click at [35, 211] on div "50" at bounding box center [38, 210] width 15 height 15
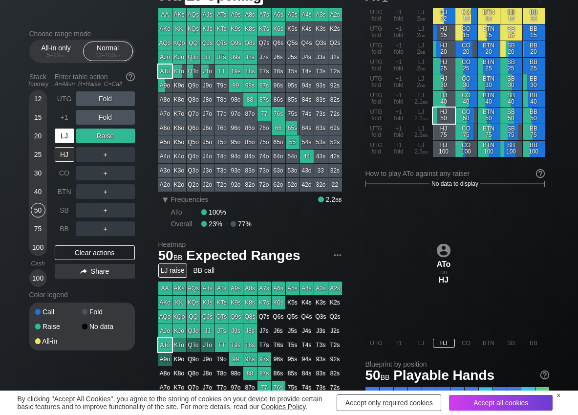
click at [65, 135] on div "LJ" at bounding box center [65, 136] width 20 height 15
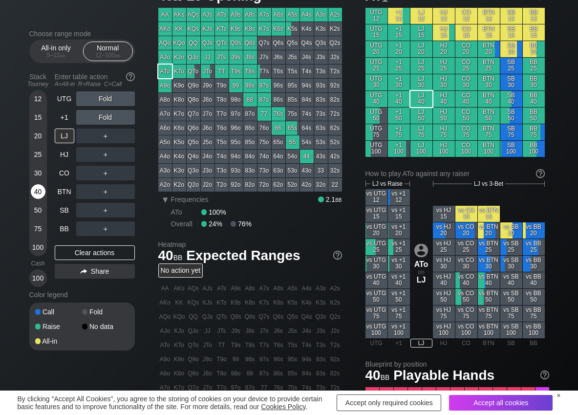
click at [40, 191] on div "40" at bounding box center [38, 191] width 15 height 15
click at [103, 119] on div "R ✕" at bounding box center [105, 117] width 19 height 15
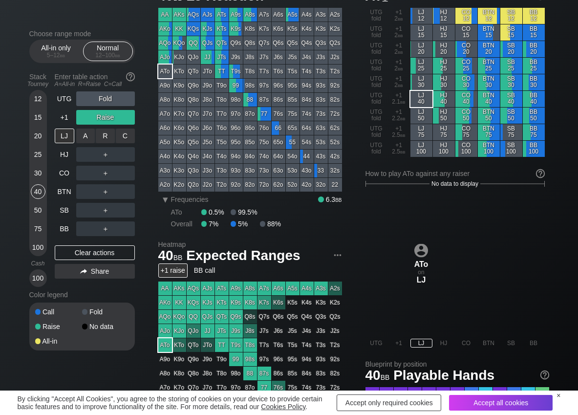
click at [101, 137] on div "R ✕" at bounding box center [105, 136] width 19 height 15
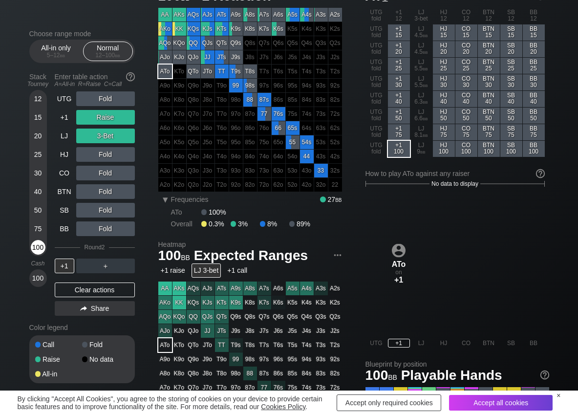
click at [37, 250] on div "100" at bounding box center [38, 247] width 15 height 15
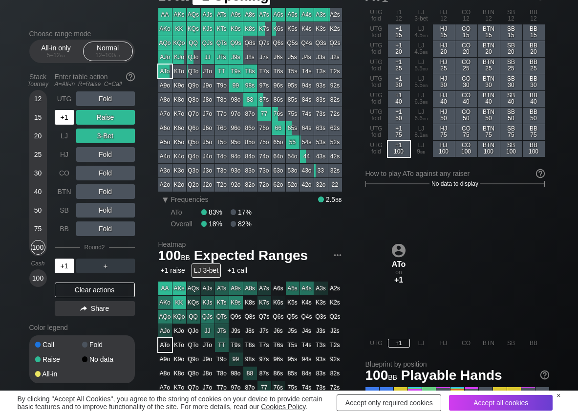
click at [70, 114] on div "+1" at bounding box center [65, 117] width 20 height 15
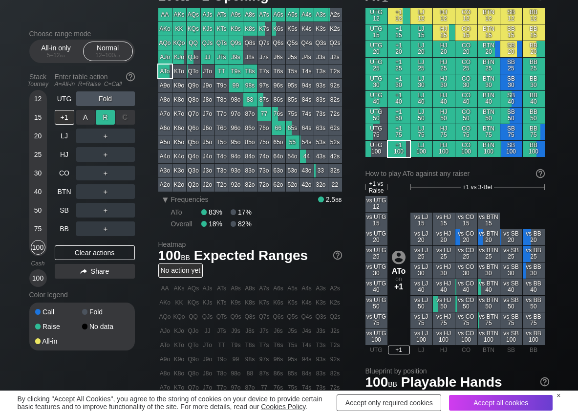
click at [106, 119] on div "R ✕" at bounding box center [105, 117] width 19 height 15
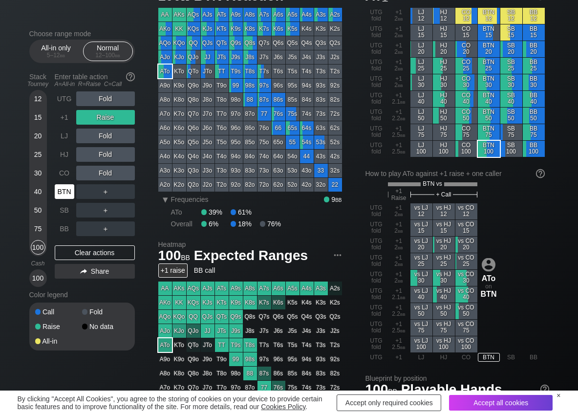
click at [65, 190] on div "BTN" at bounding box center [65, 191] width 20 height 15
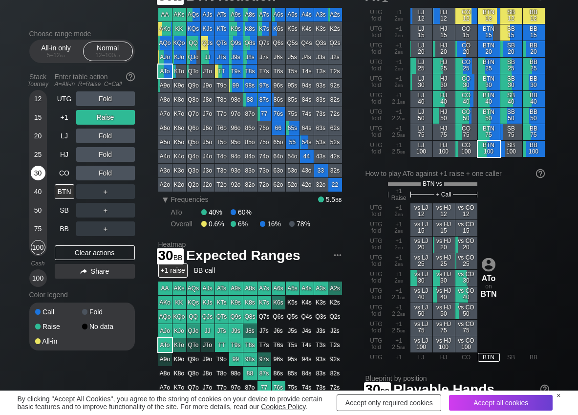
click at [37, 175] on div "30" at bounding box center [38, 173] width 15 height 15
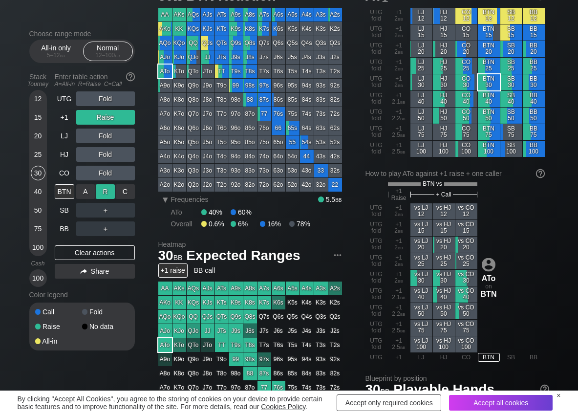
click at [102, 188] on div "R ✕" at bounding box center [105, 191] width 19 height 15
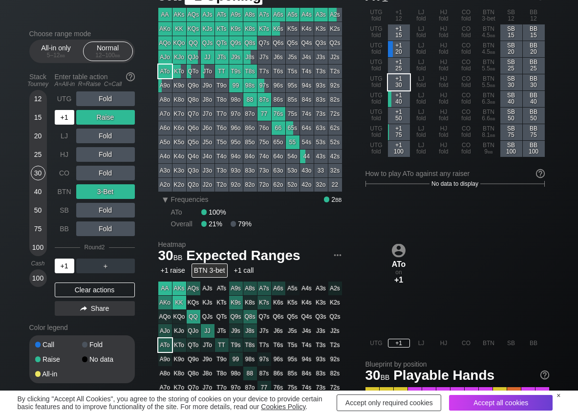
click at [63, 115] on div "+1" at bounding box center [65, 117] width 20 height 15
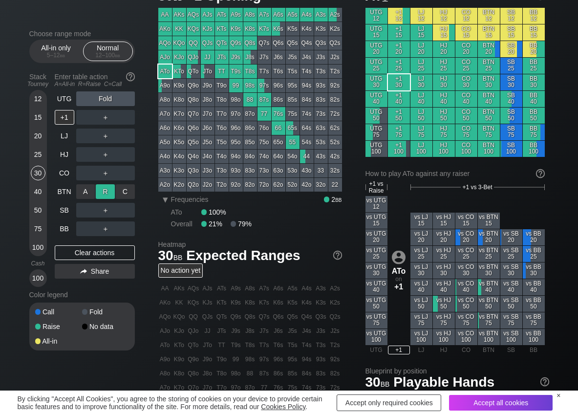
drag, startPoint x: 105, startPoint y: 193, endPoint x: 93, endPoint y: 201, distance: 14.3
click at [104, 193] on div "R ✕" at bounding box center [105, 191] width 19 height 15
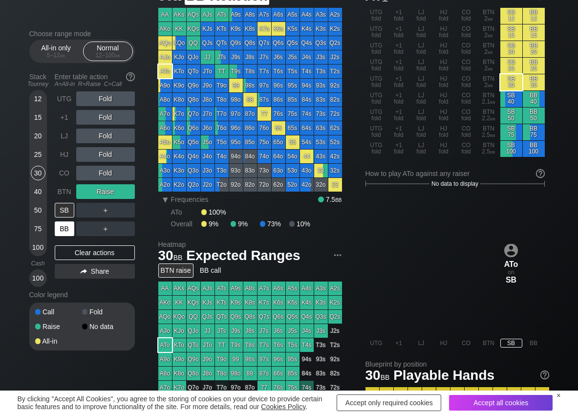
click at [67, 227] on div "BB" at bounding box center [65, 228] width 20 height 15
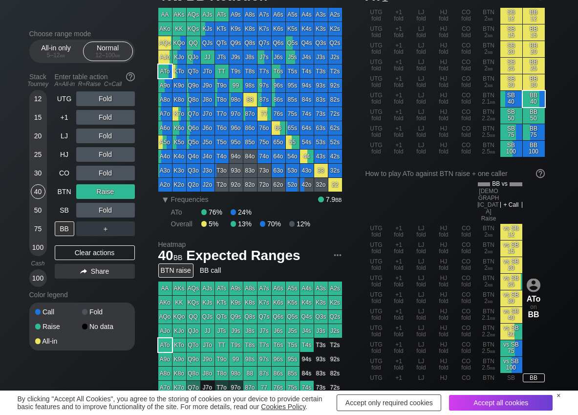
drag, startPoint x: 36, startPoint y: 198, endPoint x: 2, endPoint y: 206, distance: 34.0
click at [32, 199] on div "40" at bounding box center [38, 193] width 15 height 19
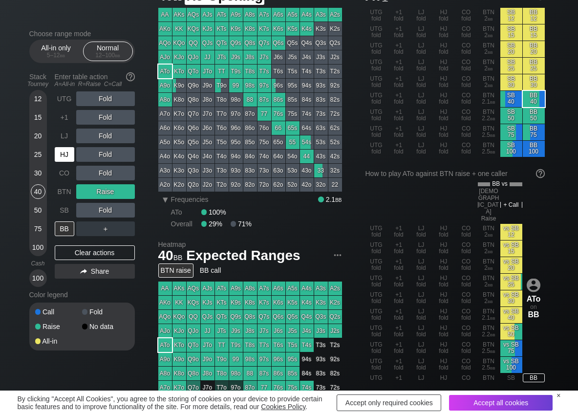
click at [70, 159] on div "HJ" at bounding box center [65, 154] width 20 height 15
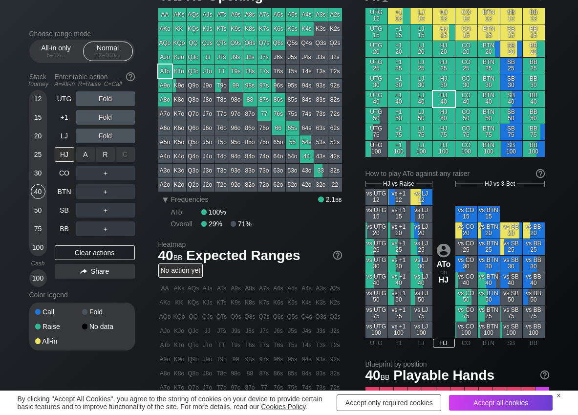
click at [103, 155] on div "R ✕" at bounding box center [105, 154] width 19 height 15
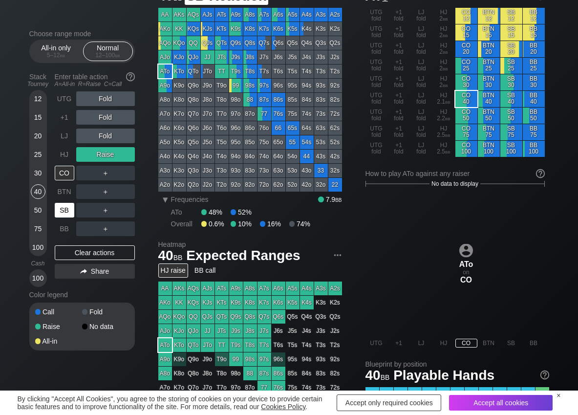
click at [63, 212] on div "SB" at bounding box center [65, 210] width 20 height 15
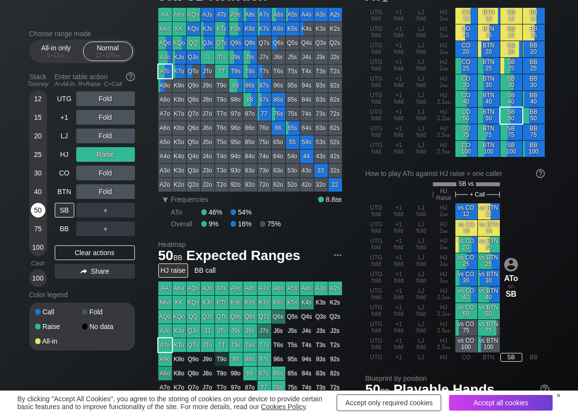
click at [37, 211] on div "50" at bounding box center [38, 210] width 15 height 15
click at [122, 191] on div "C ✕" at bounding box center [125, 191] width 19 height 15
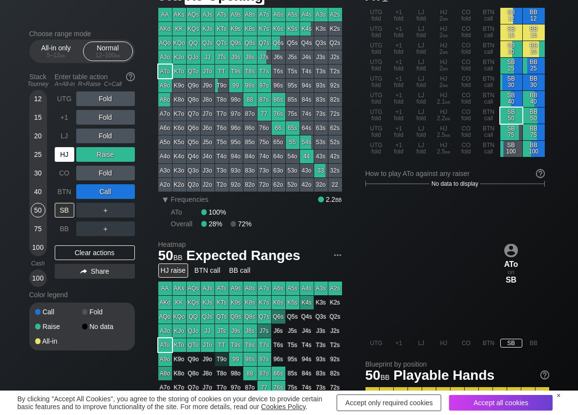
click at [65, 149] on div "HJ" at bounding box center [65, 154] width 20 height 15
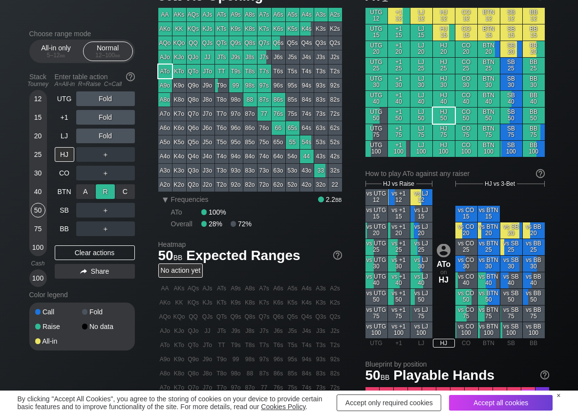
click at [107, 188] on div "R ✕" at bounding box center [105, 191] width 19 height 15
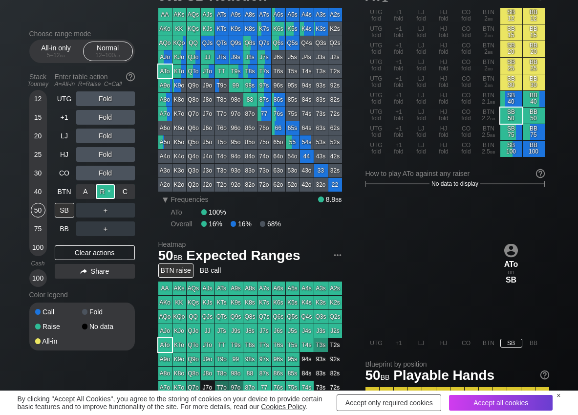
click at [107, 188] on div "R ✕" at bounding box center [105, 191] width 19 height 15
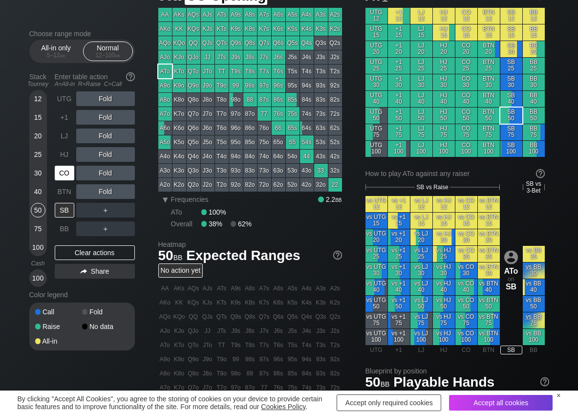
click at [65, 173] on div "CO" at bounding box center [65, 173] width 20 height 15
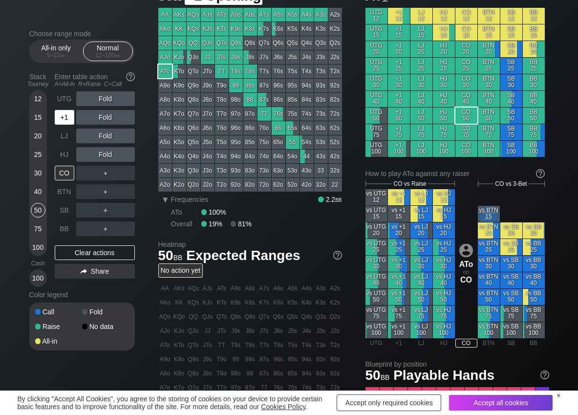
click at [64, 120] on div "+1" at bounding box center [65, 117] width 20 height 15
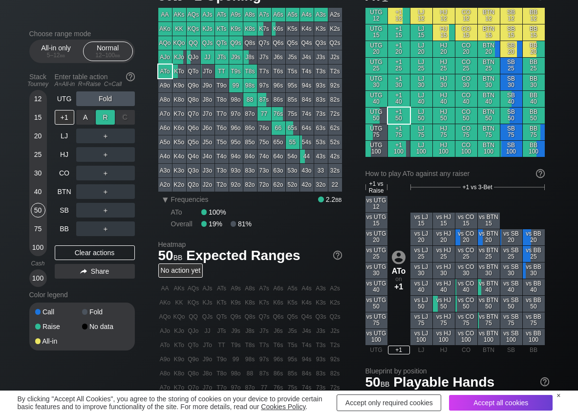
drag, startPoint x: 107, startPoint y: 115, endPoint x: 102, endPoint y: 121, distance: 7.3
click at [107, 116] on div "R ✕" at bounding box center [105, 117] width 19 height 15
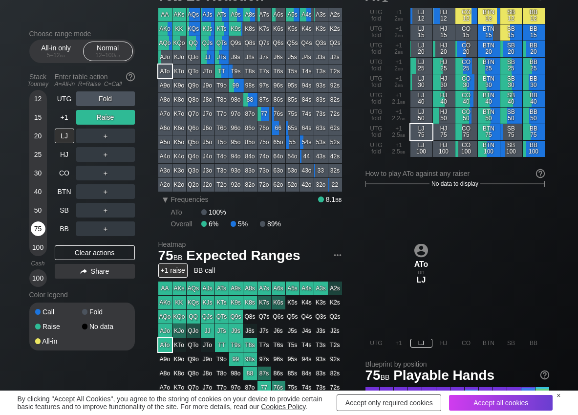
click at [37, 229] on div "75" at bounding box center [38, 228] width 15 height 15
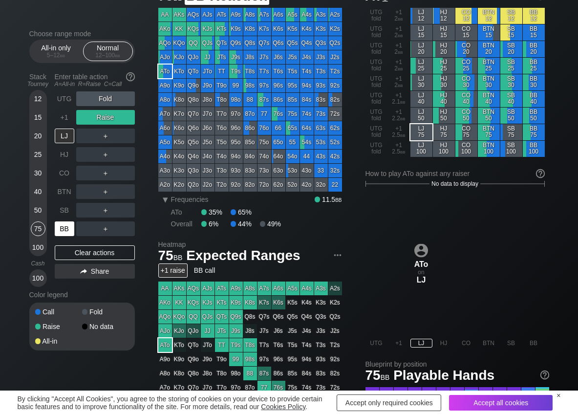
click at [63, 232] on div "BB" at bounding box center [65, 228] width 20 height 15
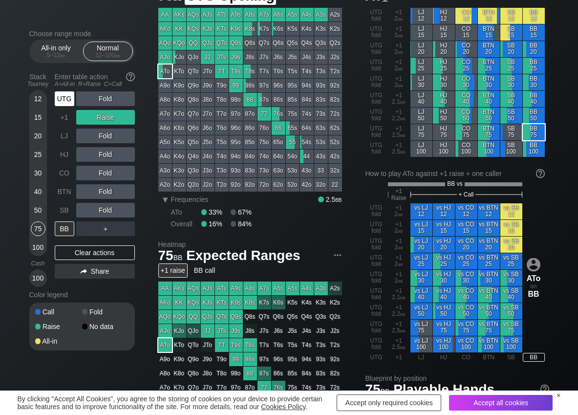
click at [61, 97] on div "UTG" at bounding box center [65, 98] width 20 height 15
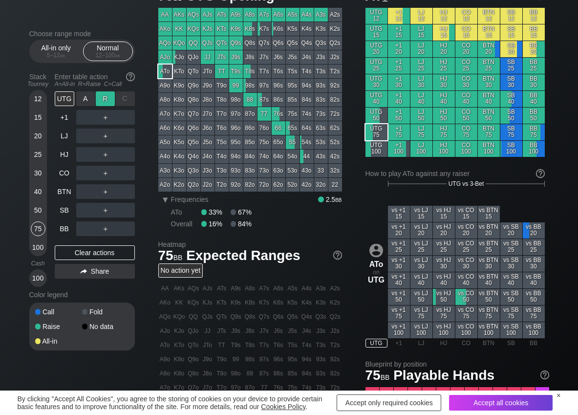
drag, startPoint x: 100, startPoint y: 98, endPoint x: 102, endPoint y: 104, distance: 6.2
click at [101, 99] on div "R ✕" at bounding box center [105, 98] width 19 height 15
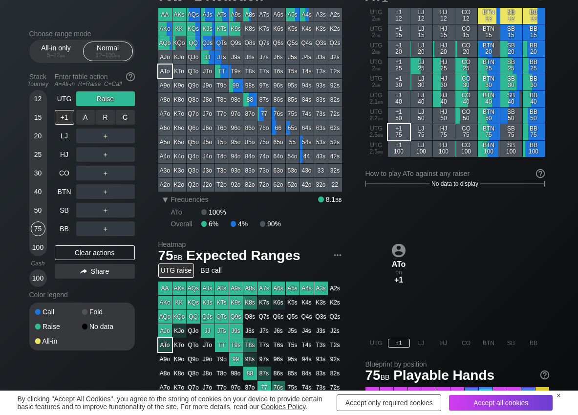
click at [107, 115] on div "R ✕" at bounding box center [105, 117] width 19 height 15
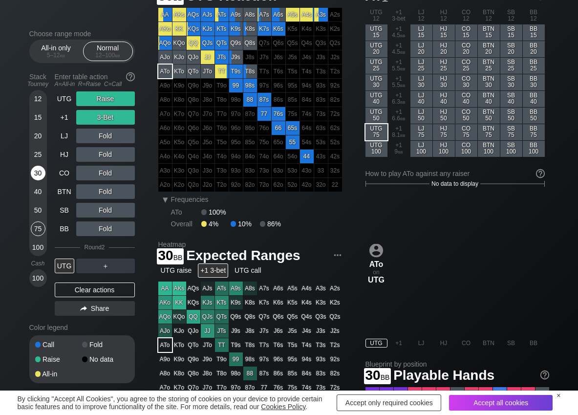
click at [38, 174] on div "30" at bounding box center [38, 173] width 15 height 15
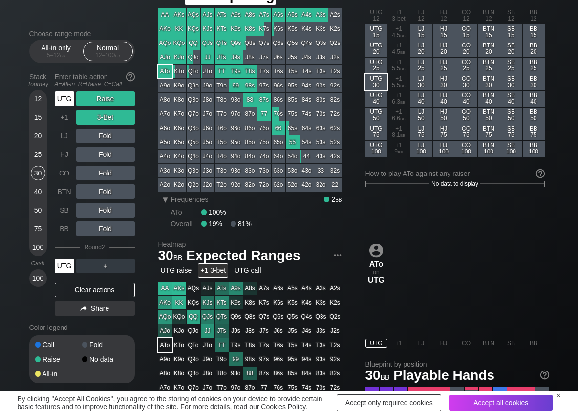
click at [60, 104] on div "UTG" at bounding box center [65, 98] width 20 height 15
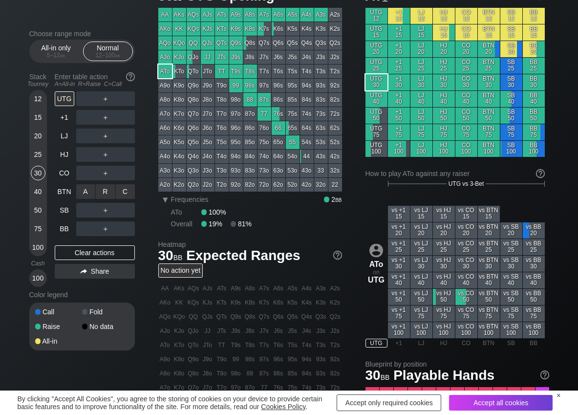
click at [109, 194] on div "R ✕" at bounding box center [105, 191] width 19 height 15
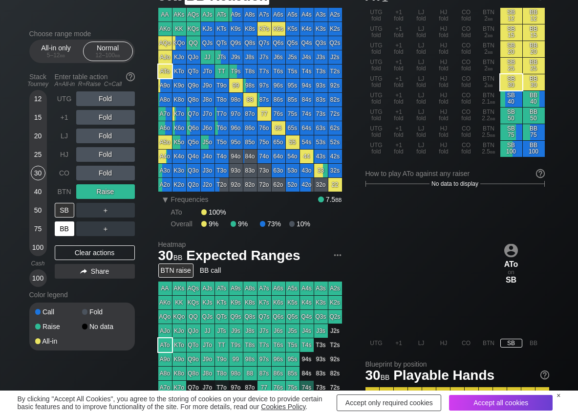
click at [65, 229] on div "BB" at bounding box center [65, 228] width 20 height 15
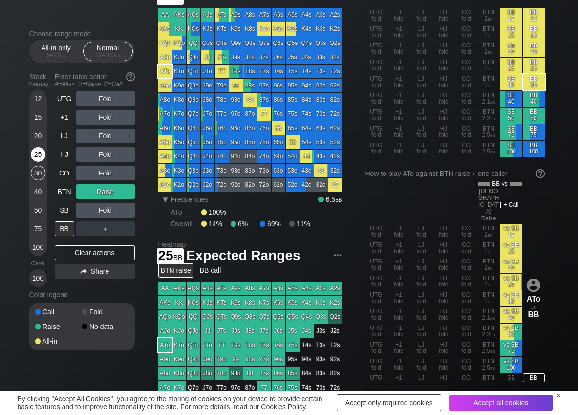
click at [39, 150] on div "25" at bounding box center [38, 154] width 15 height 15
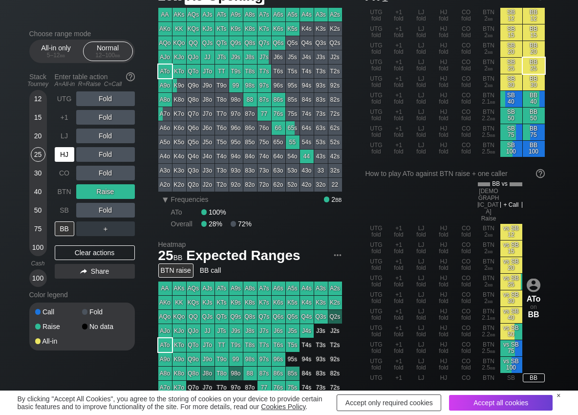
click at [61, 158] on div "HJ" at bounding box center [65, 154] width 20 height 15
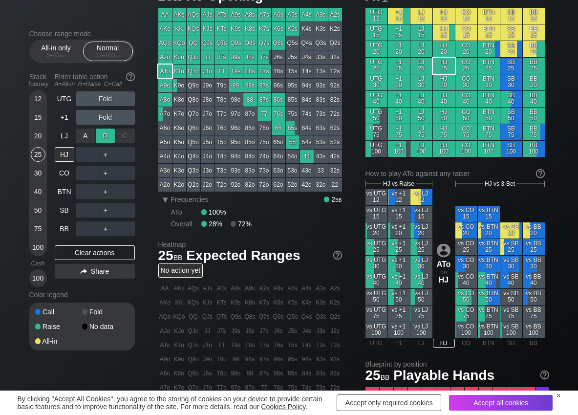
click at [105, 135] on div "R ✕" at bounding box center [105, 136] width 19 height 15
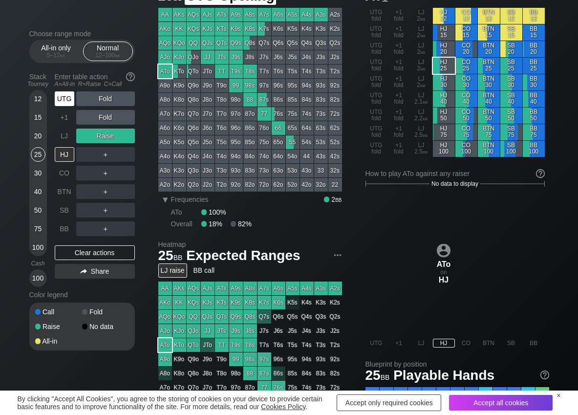
click at [65, 99] on div "UTG" at bounding box center [65, 98] width 20 height 15
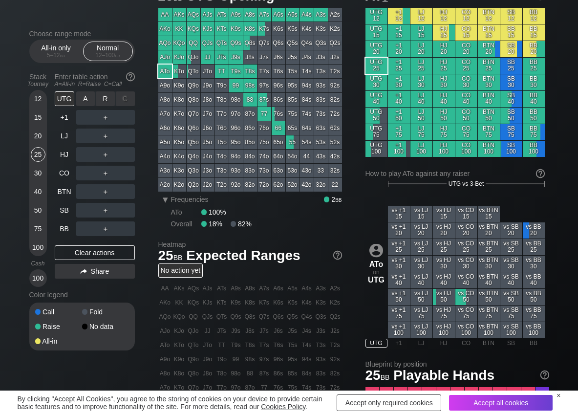
click at [101, 98] on div "R ✕" at bounding box center [105, 98] width 19 height 15
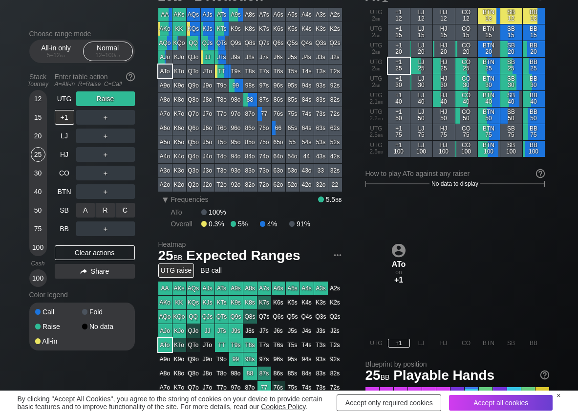
click at [125, 204] on div "C ✕" at bounding box center [125, 210] width 19 height 15
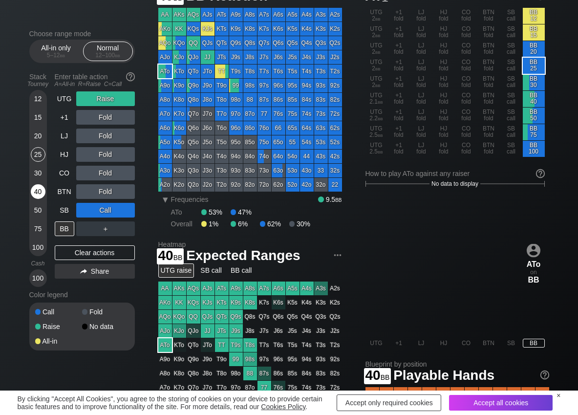
click at [38, 190] on div "40" at bounding box center [38, 191] width 15 height 15
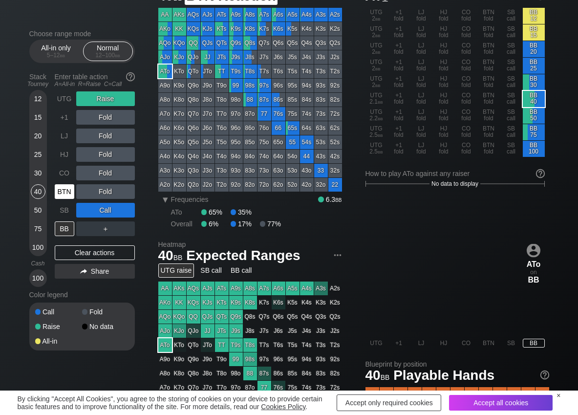
click at [68, 195] on div "BTN" at bounding box center [65, 191] width 20 height 15
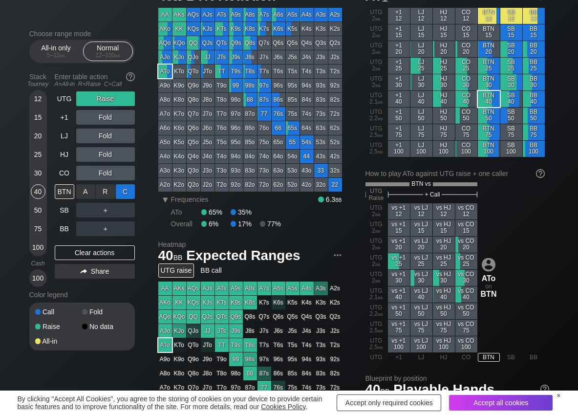
click at [130, 191] on div "C ✕" at bounding box center [125, 191] width 19 height 15
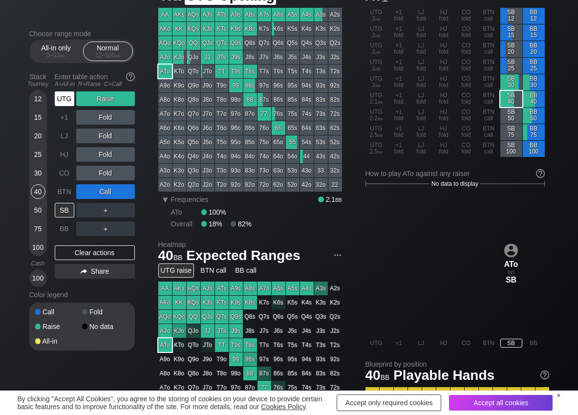
click at [60, 101] on div "UTG" at bounding box center [65, 98] width 20 height 15
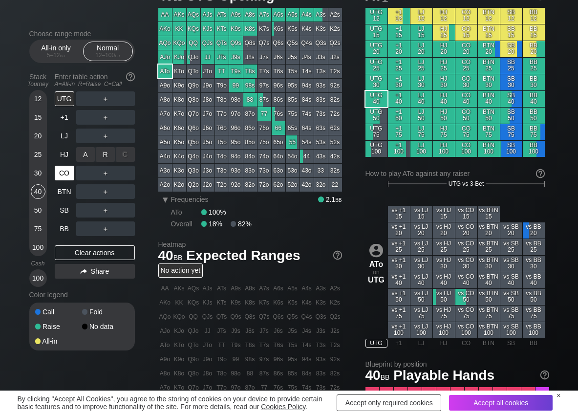
click at [105, 157] on div "R ✕" at bounding box center [105, 154] width 19 height 15
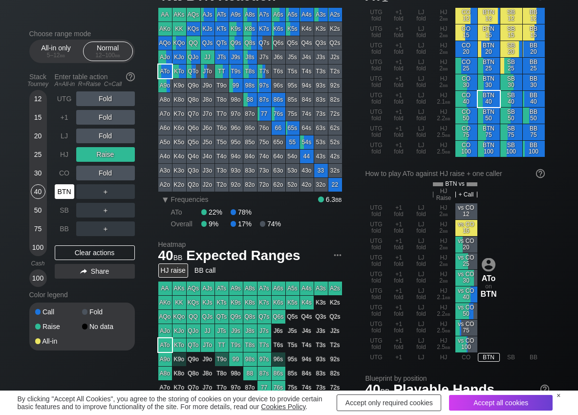
click at [62, 190] on div "BTN" at bounding box center [65, 191] width 20 height 15
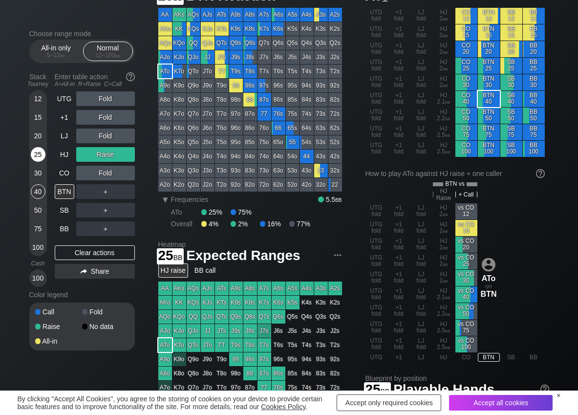
click at [39, 150] on div "25" at bounding box center [38, 154] width 15 height 15
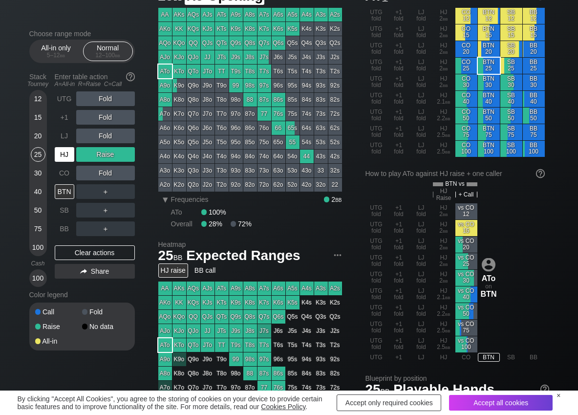
click at [65, 158] on div "HJ" at bounding box center [65, 154] width 20 height 15
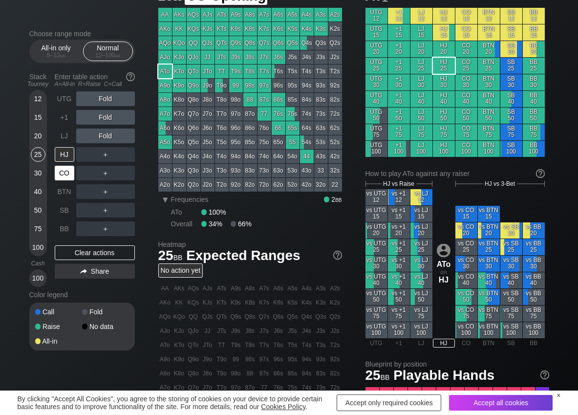
click at [67, 176] on div "CO" at bounding box center [65, 173] width 20 height 15
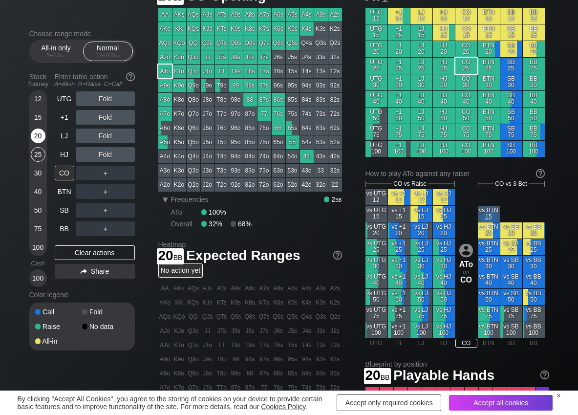
click at [40, 135] on div "20" at bounding box center [38, 136] width 15 height 15
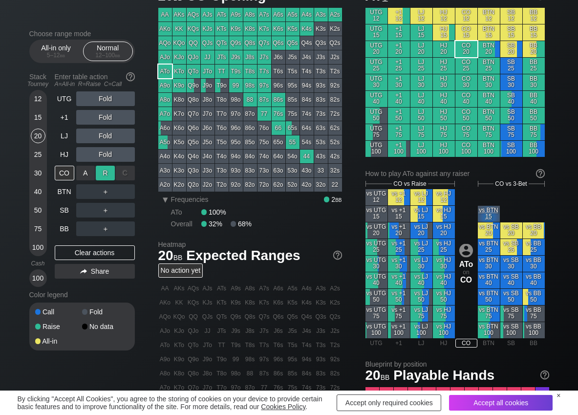
click at [107, 171] on div "R ✕" at bounding box center [105, 173] width 19 height 15
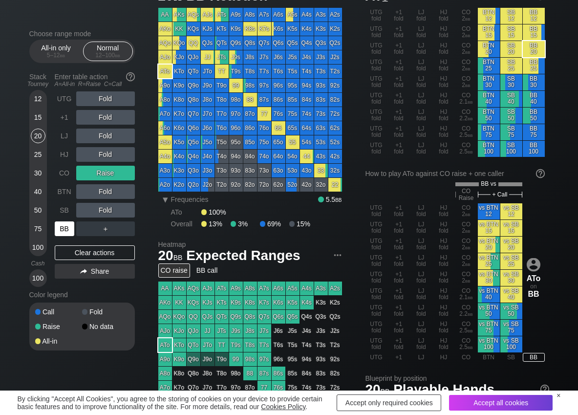
click at [66, 227] on div "BB" at bounding box center [65, 228] width 20 height 15
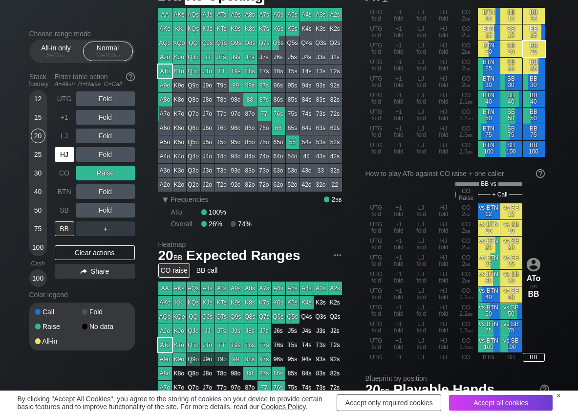
click at [61, 159] on div "HJ" at bounding box center [65, 154] width 20 height 15
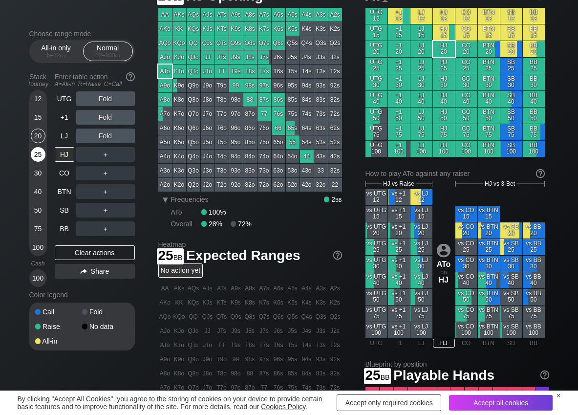
click at [31, 157] on div "25" at bounding box center [38, 154] width 15 height 15
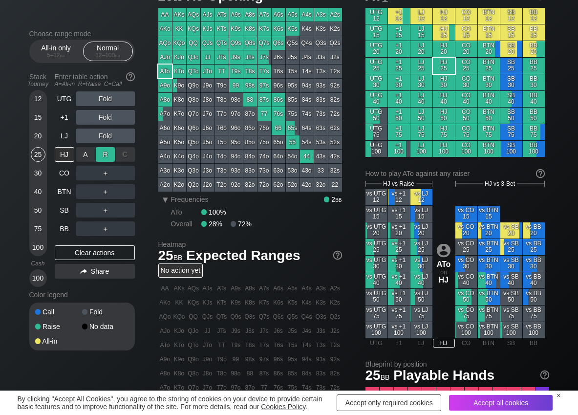
click at [108, 153] on div "R ✕" at bounding box center [105, 154] width 19 height 15
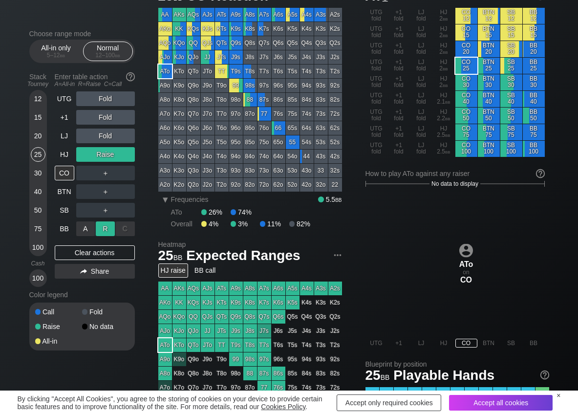
click at [104, 230] on div "R ✕" at bounding box center [105, 228] width 19 height 15
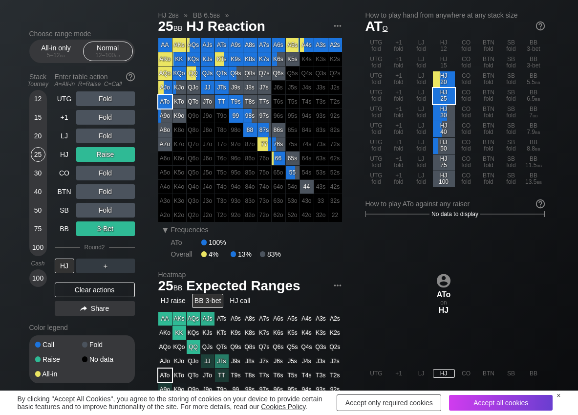
scroll to position [49, 0]
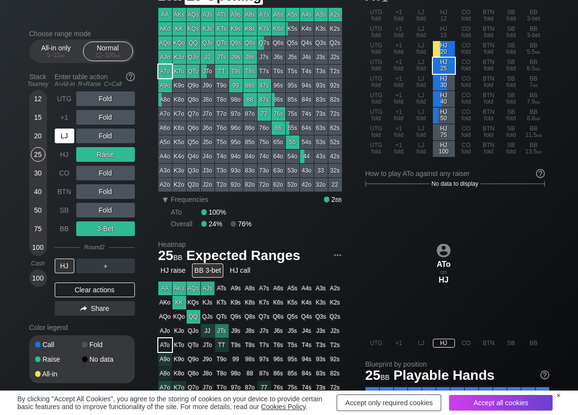
click at [65, 134] on div "LJ" at bounding box center [65, 136] width 20 height 15
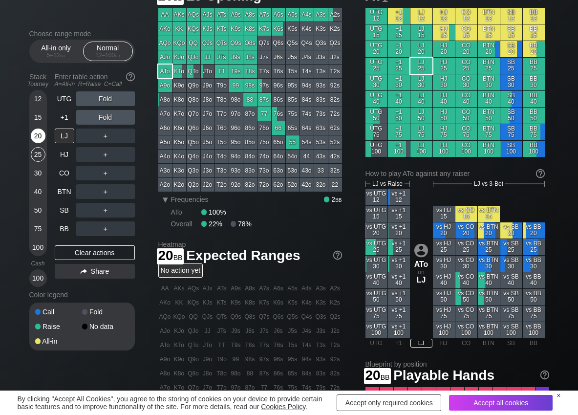
click at [37, 135] on div "20" at bounding box center [38, 136] width 15 height 15
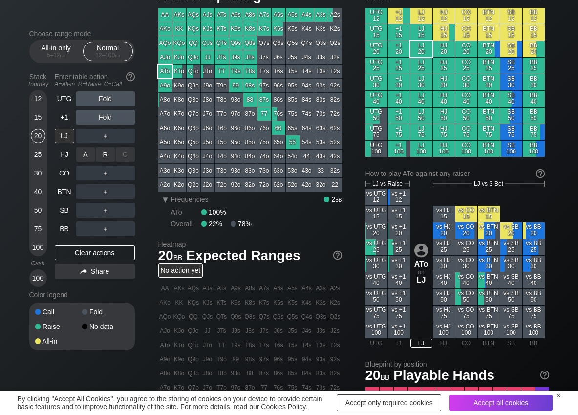
click at [106, 154] on div "R ✕" at bounding box center [105, 154] width 19 height 15
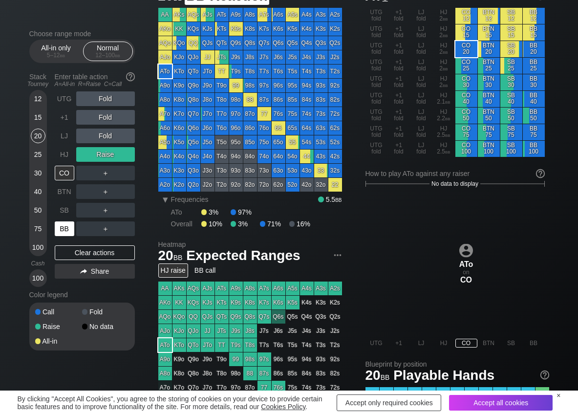
click at [66, 228] on div "BB" at bounding box center [65, 228] width 20 height 15
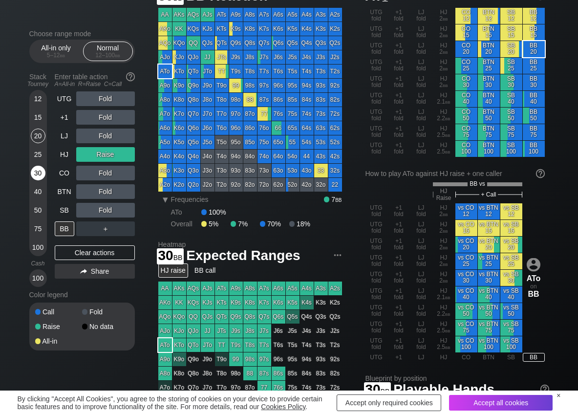
click at [38, 177] on div "30" at bounding box center [38, 173] width 15 height 15
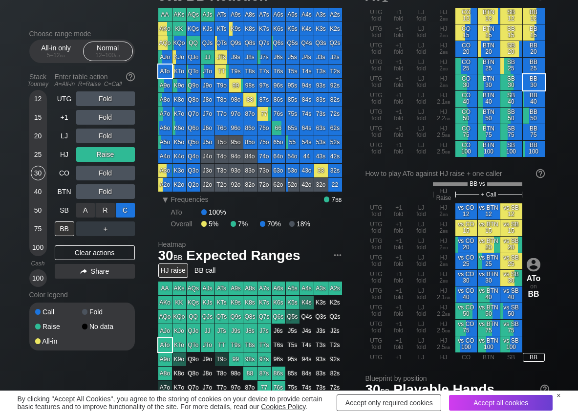
click at [125, 210] on div "C ✕" at bounding box center [125, 210] width 19 height 15
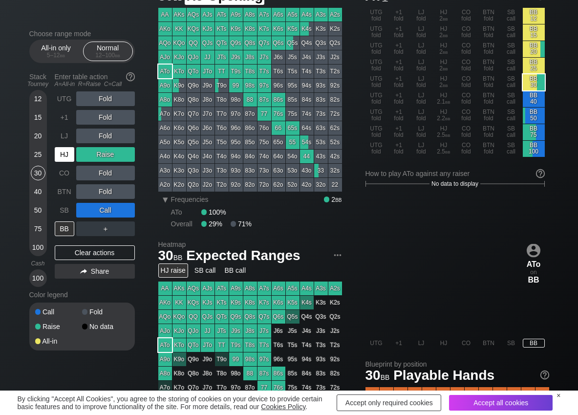
click at [62, 160] on div "HJ" at bounding box center [65, 154] width 20 height 15
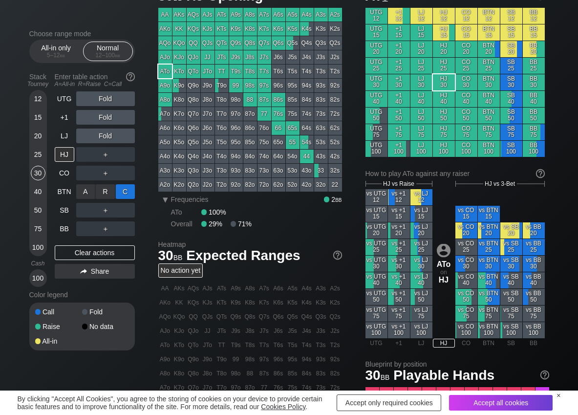
click at [106, 190] on div "R ✕" at bounding box center [105, 191] width 19 height 15
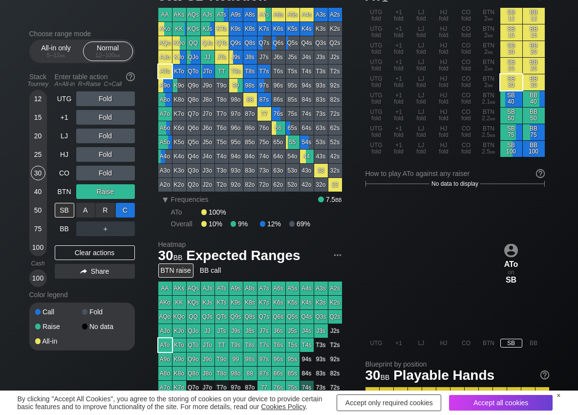
click at [129, 207] on div "C ✕" at bounding box center [125, 210] width 19 height 15
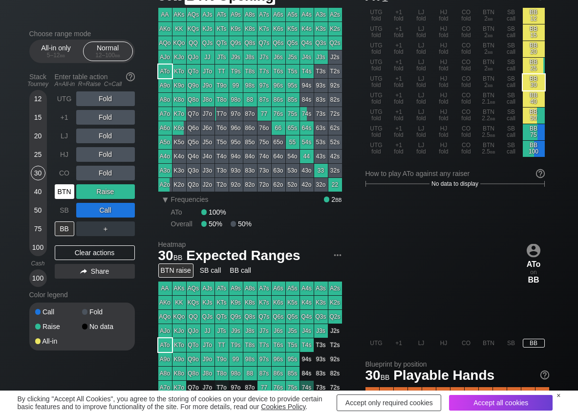
click at [71, 190] on div "BTN" at bounding box center [65, 191] width 20 height 15
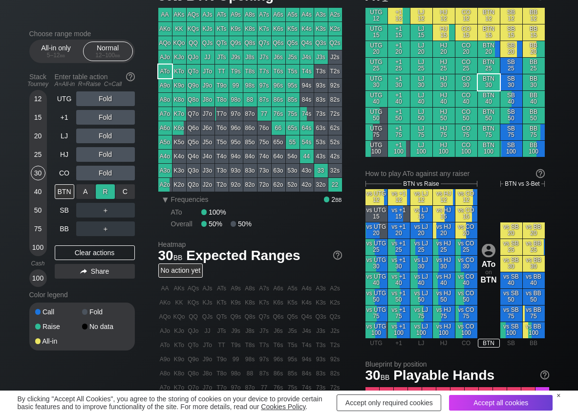
drag, startPoint x: 112, startPoint y: 189, endPoint x: 80, endPoint y: 230, distance: 52.6
click at [111, 189] on div "R ✕" at bounding box center [105, 191] width 19 height 15
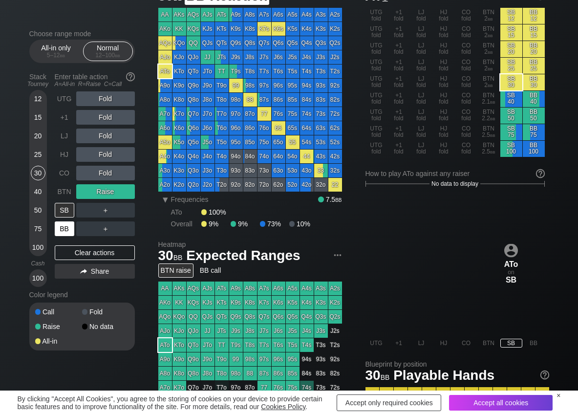
click at [66, 231] on div "BB" at bounding box center [65, 228] width 20 height 15
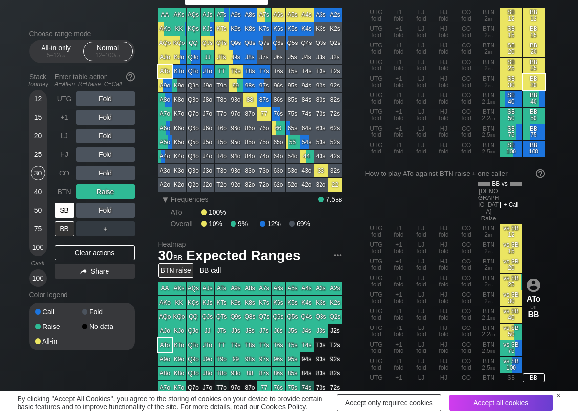
click at [65, 206] on div "SB" at bounding box center [65, 210] width 20 height 15
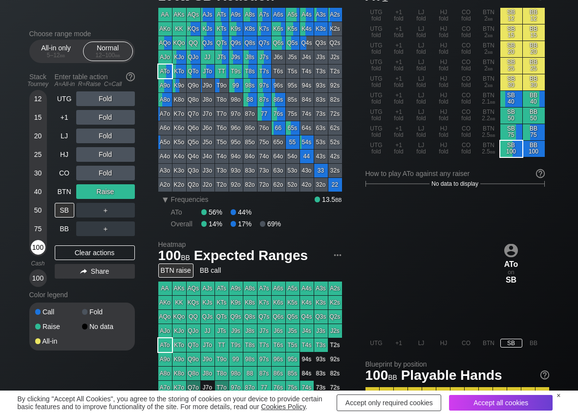
click at [36, 249] on div "100" at bounding box center [38, 247] width 15 height 15
click at [113, 213] on div "R ✕" at bounding box center [105, 210] width 19 height 15
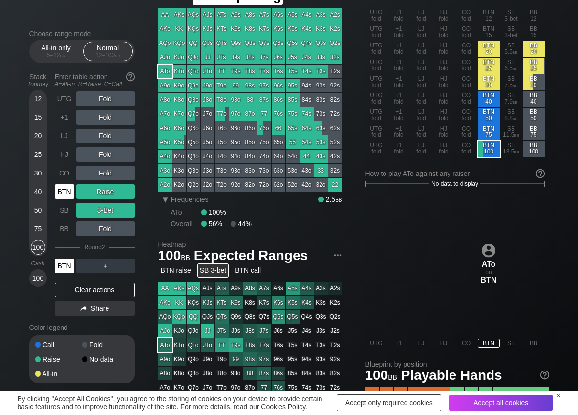
click at [63, 191] on div "BTN" at bounding box center [65, 191] width 20 height 15
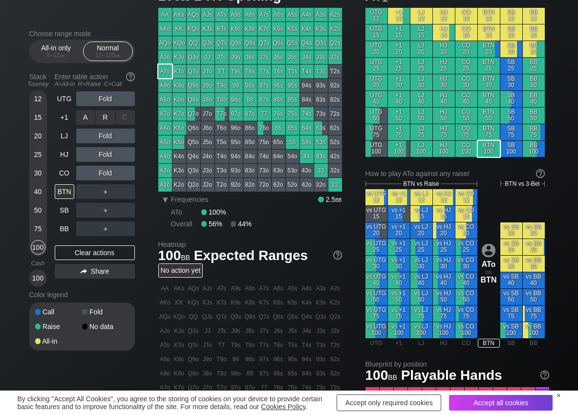
click at [105, 111] on div "R ✕" at bounding box center [105, 117] width 19 height 15
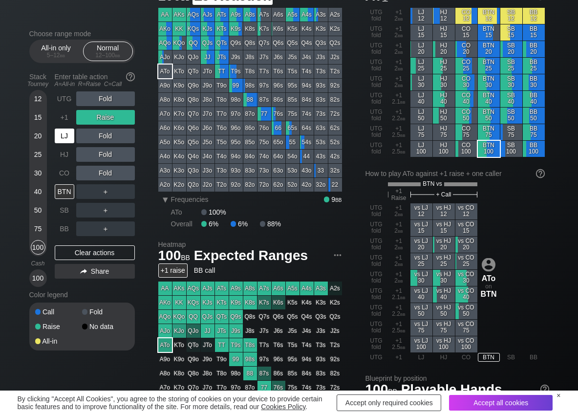
click at [69, 138] on div "LJ" at bounding box center [65, 136] width 20 height 15
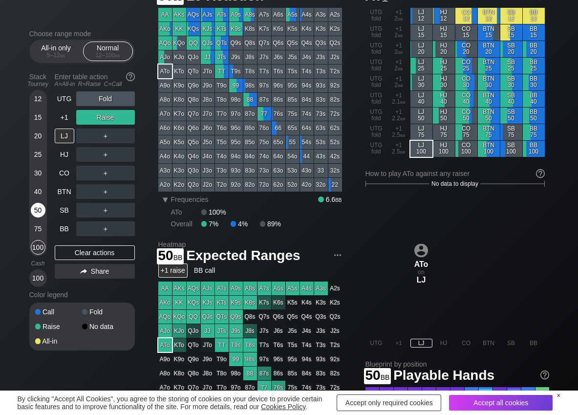
click at [35, 212] on div "50" at bounding box center [38, 210] width 15 height 15
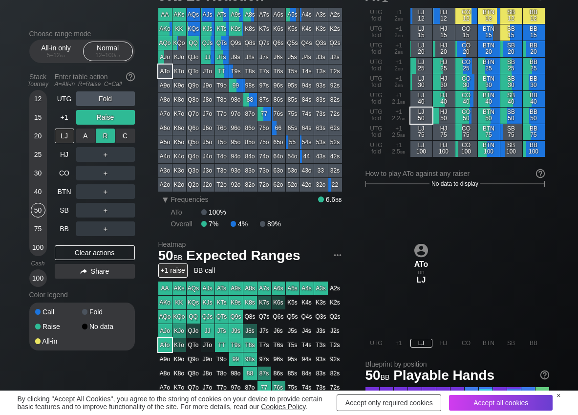
click at [100, 134] on div "R ✕" at bounding box center [105, 136] width 19 height 15
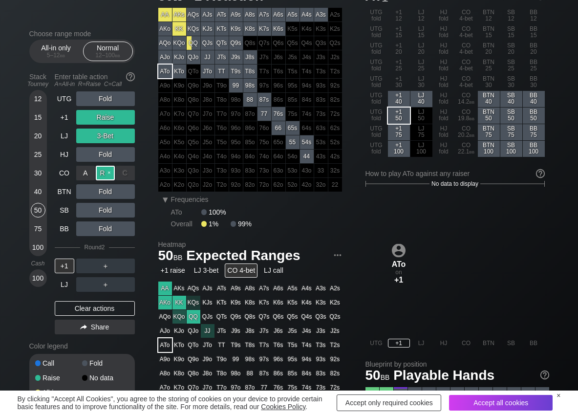
click at [109, 175] on div "R ✕" at bounding box center [105, 173] width 19 height 15
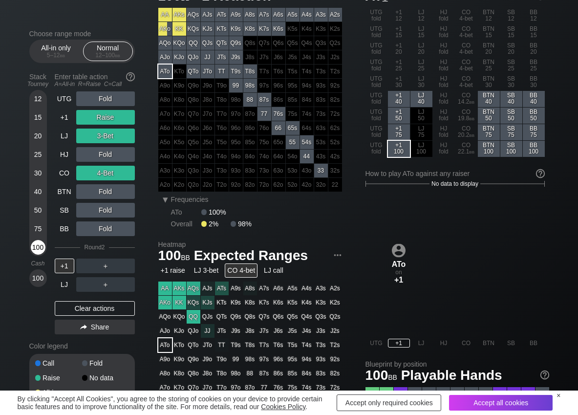
click at [34, 245] on div "100" at bounding box center [38, 247] width 15 height 15
click at [84, 303] on div "Clear actions" at bounding box center [95, 308] width 80 height 15
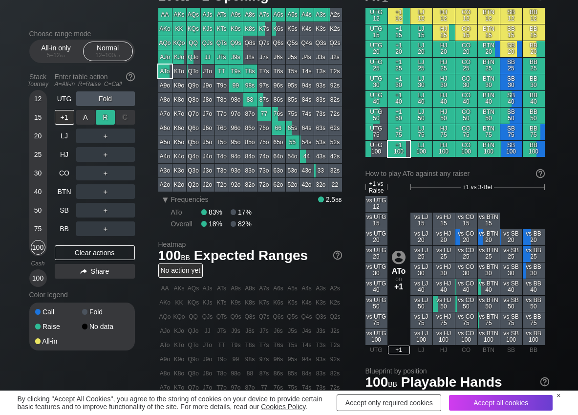
click at [105, 117] on div "R ✕" at bounding box center [105, 117] width 19 height 15
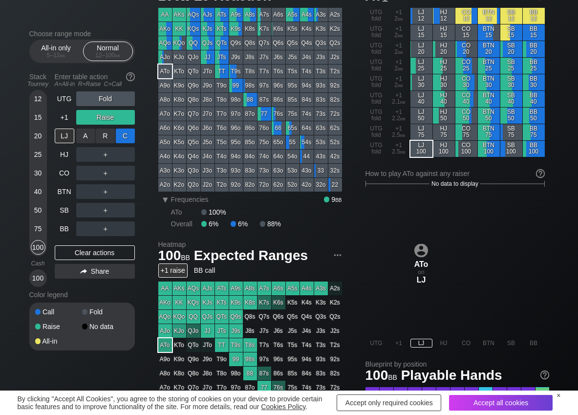
click at [122, 134] on div "C ✕" at bounding box center [125, 136] width 19 height 15
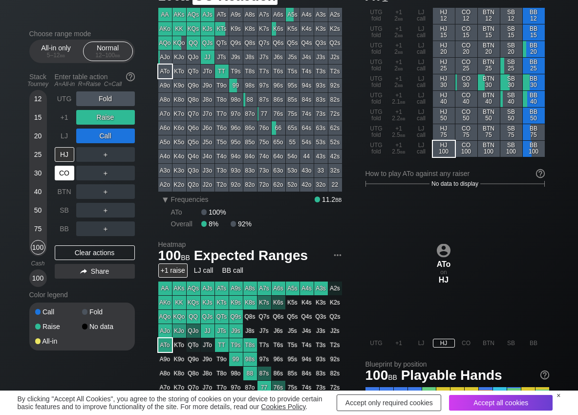
click at [60, 176] on div "CO" at bounding box center [65, 173] width 20 height 15
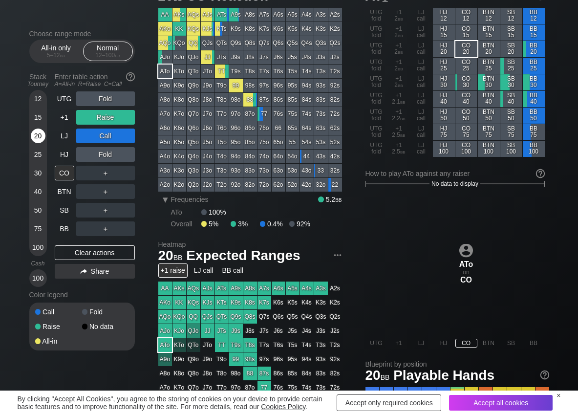
click at [41, 136] on div "20" at bounding box center [38, 136] width 15 height 15
click at [75, 254] on div "Clear actions" at bounding box center [95, 252] width 80 height 15
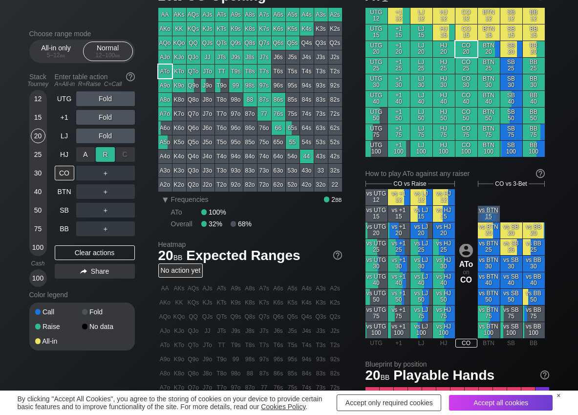
click at [105, 153] on div "R ✕" at bounding box center [105, 154] width 19 height 15
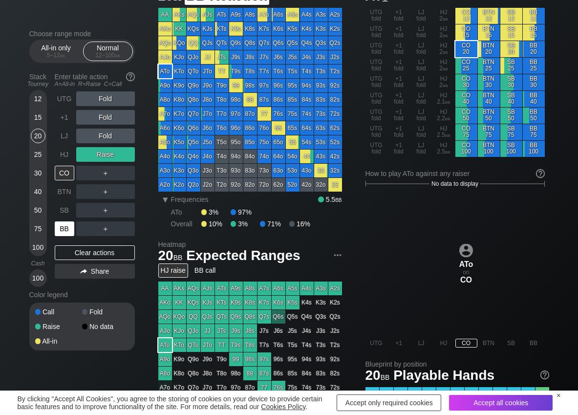
click at [64, 226] on div "BB" at bounding box center [65, 228] width 20 height 15
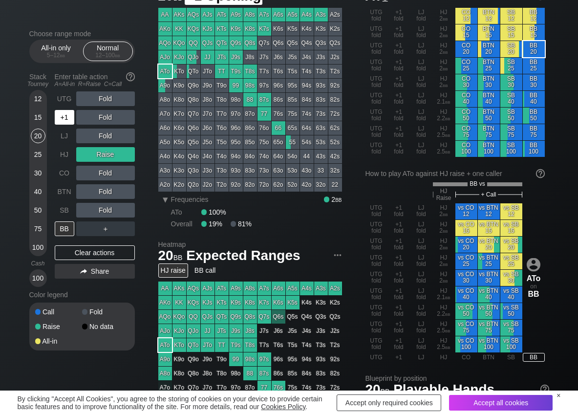
click at [62, 116] on div "+1" at bounding box center [65, 117] width 20 height 15
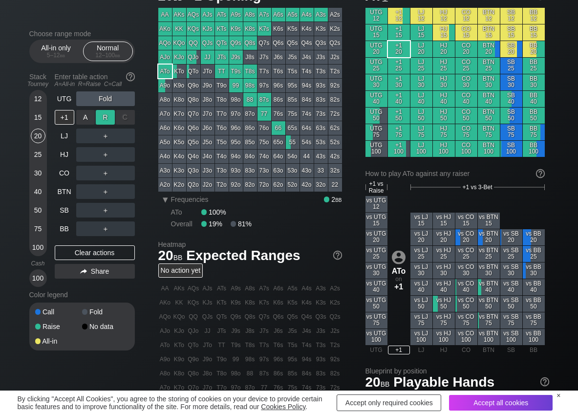
click at [103, 121] on div "R ✕" at bounding box center [105, 117] width 19 height 15
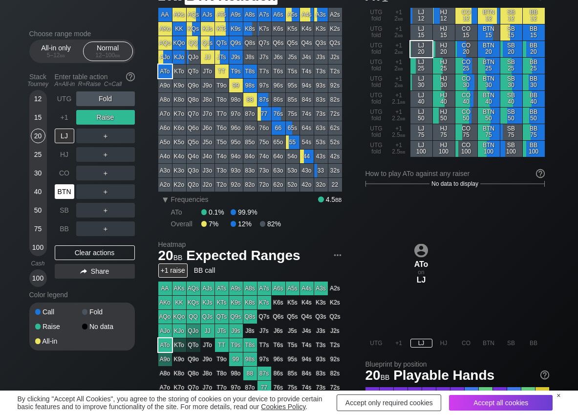
click at [61, 189] on div "BTN" at bounding box center [65, 191] width 20 height 15
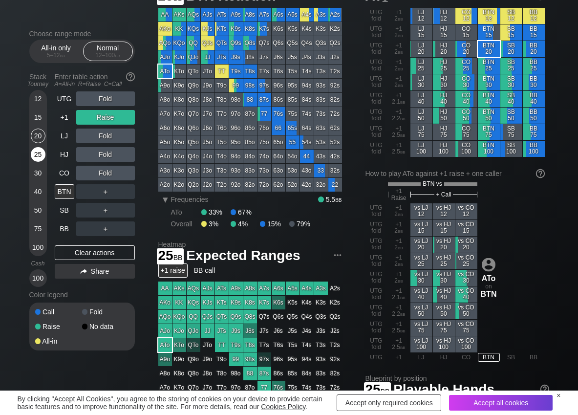
click at [34, 149] on div "25" at bounding box center [38, 154] width 15 height 15
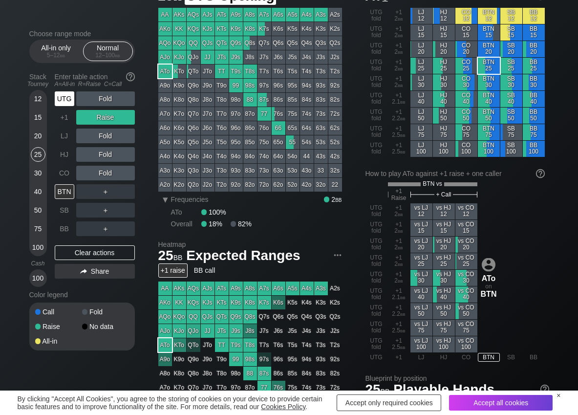
click at [64, 97] on div "UTG" at bounding box center [65, 98] width 20 height 15
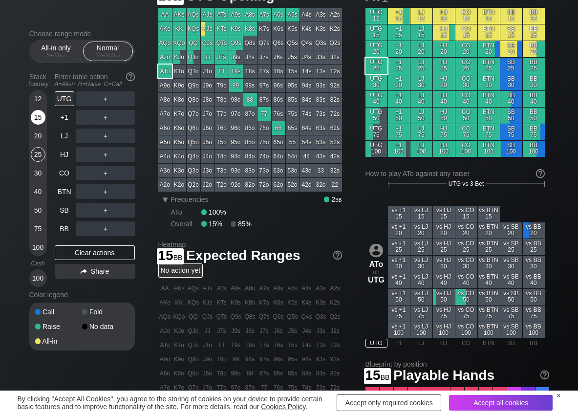
click at [37, 120] on div "15" at bounding box center [38, 117] width 15 height 15
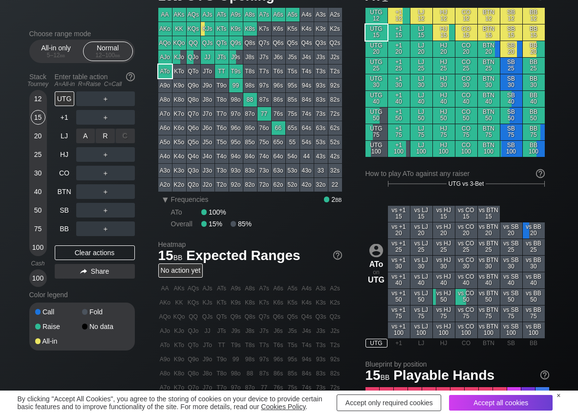
drag, startPoint x: 109, startPoint y: 127, endPoint x: 110, endPoint y: 138, distance: 11.3
click at [110, 132] on div "R ✕" at bounding box center [105, 136] width 19 height 15
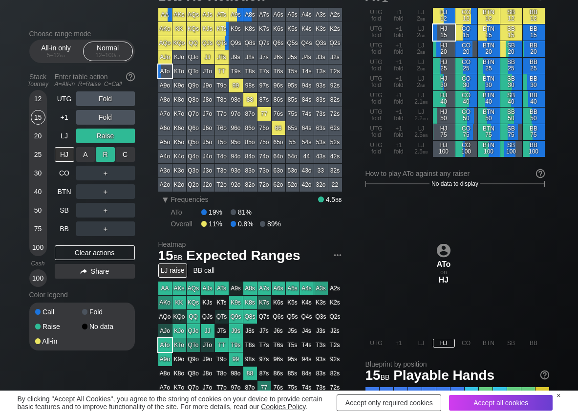
click at [107, 156] on div "R ✕" at bounding box center [105, 154] width 19 height 15
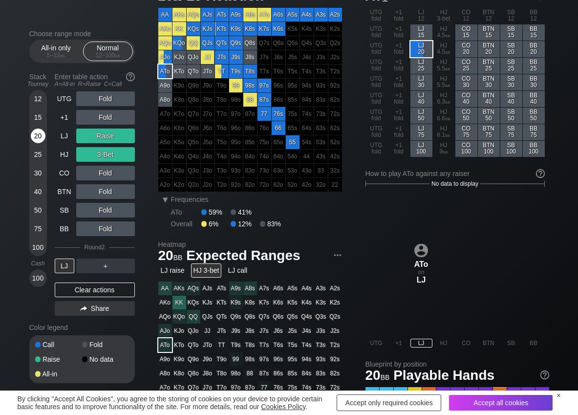
click at [35, 142] on div "20" at bounding box center [38, 136] width 15 height 15
click at [75, 292] on div "Clear actions" at bounding box center [95, 289] width 80 height 15
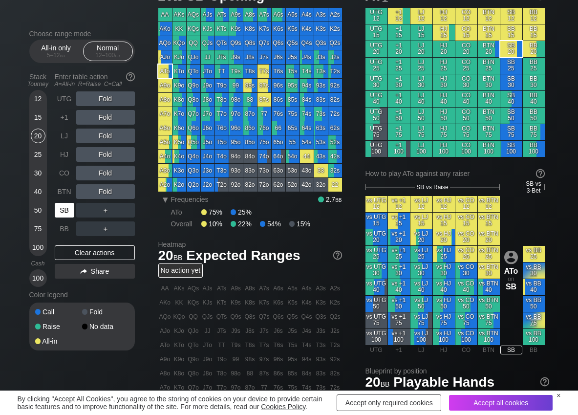
click at [61, 217] on div "SB" at bounding box center [66, 210] width 22 height 19
click at [104, 172] on div "R ✕" at bounding box center [105, 173] width 19 height 15
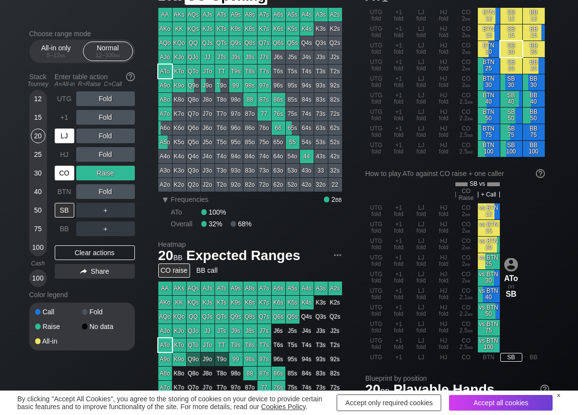
click at [60, 173] on div "CO" at bounding box center [65, 173] width 20 height 15
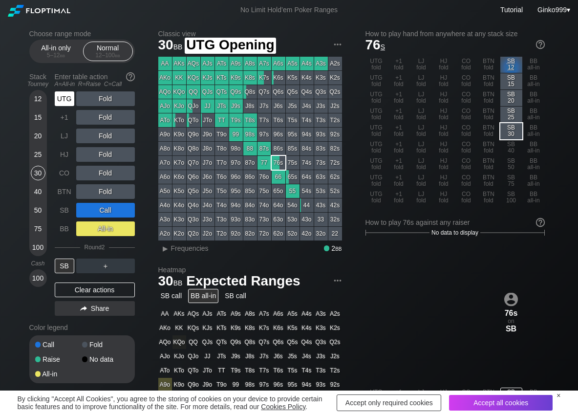
click at [57, 101] on div "UTG" at bounding box center [65, 98] width 20 height 15
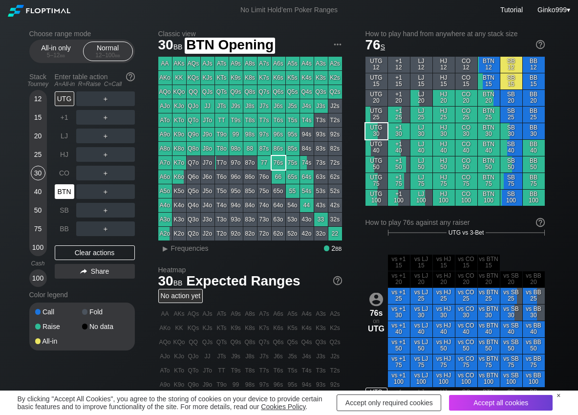
click at [66, 198] on div "BTN" at bounding box center [65, 191] width 20 height 15
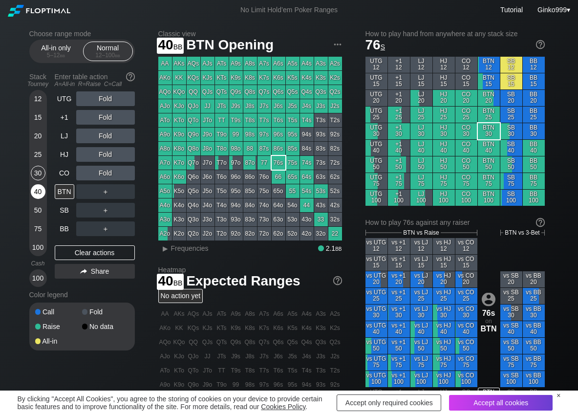
click at [41, 189] on div "40" at bounding box center [38, 191] width 15 height 15
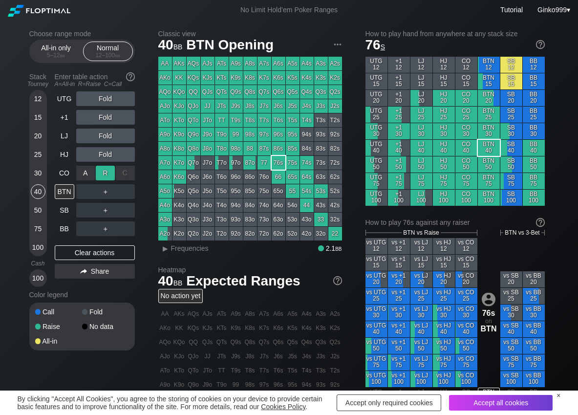
click at [108, 174] on div "R ✕" at bounding box center [105, 173] width 19 height 15
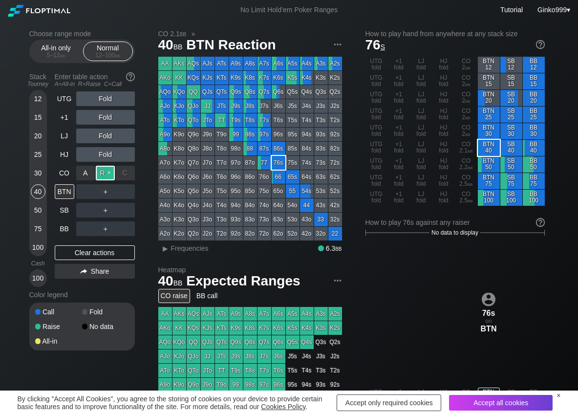
click at [108, 174] on div "R ✕" at bounding box center [105, 173] width 19 height 15
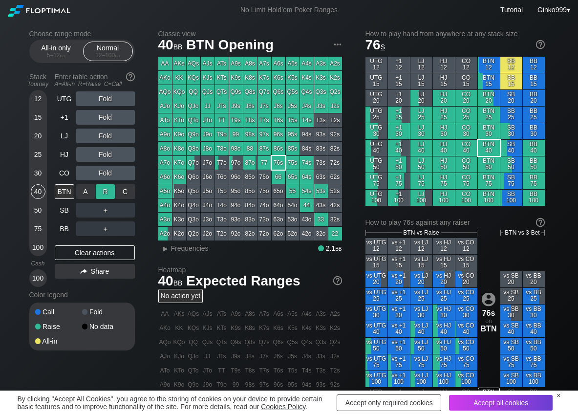
click at [109, 186] on div "R ✕" at bounding box center [105, 191] width 19 height 15
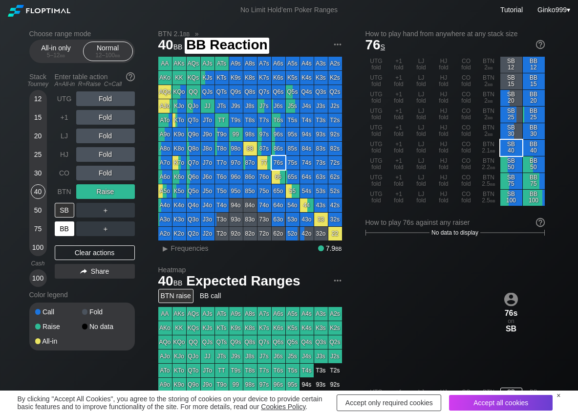
click at [58, 228] on div "BB" at bounding box center [65, 228] width 20 height 15
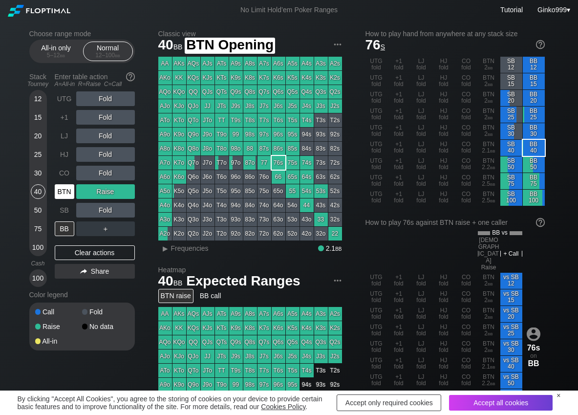
click at [55, 191] on div "BTN" at bounding box center [65, 191] width 20 height 15
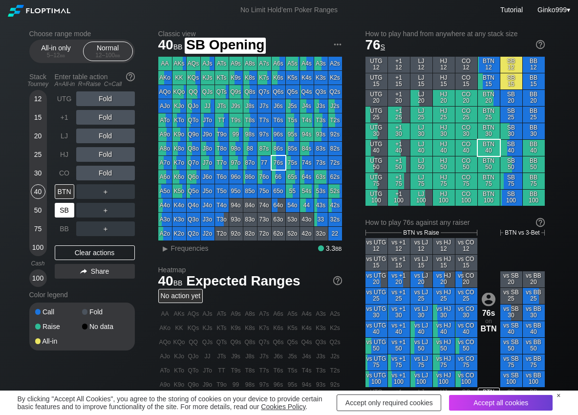
click at [55, 203] on div "SB" at bounding box center [65, 210] width 20 height 15
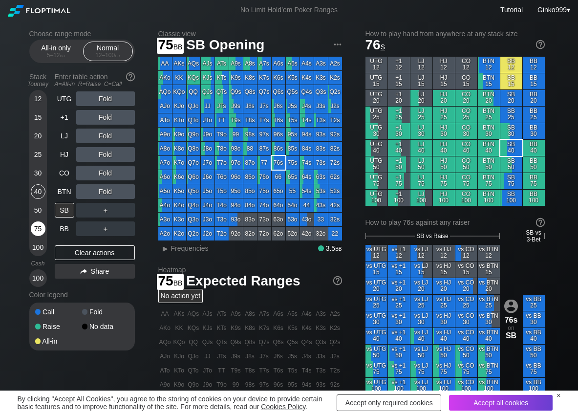
click at [37, 228] on div "75" at bounding box center [38, 228] width 15 height 15
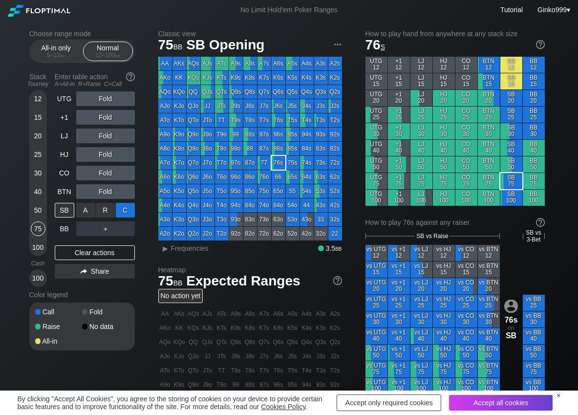
click at [127, 207] on div "C ✕" at bounding box center [125, 210] width 19 height 15
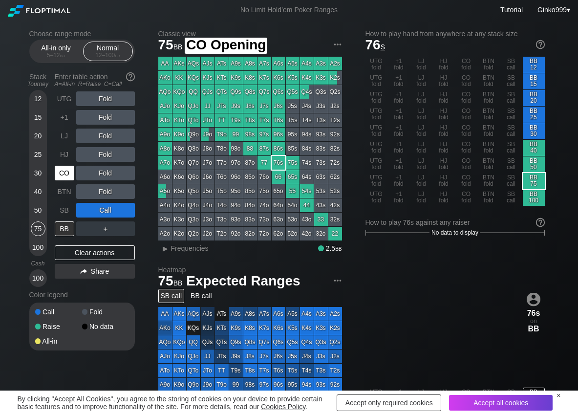
click at [63, 174] on div "CO" at bounding box center [65, 173] width 20 height 15
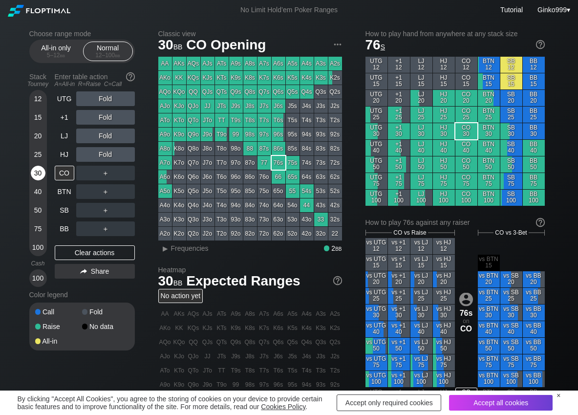
click at [42, 171] on div "30" at bounding box center [38, 173] width 15 height 15
click at [104, 158] on div "R ✕" at bounding box center [105, 154] width 19 height 15
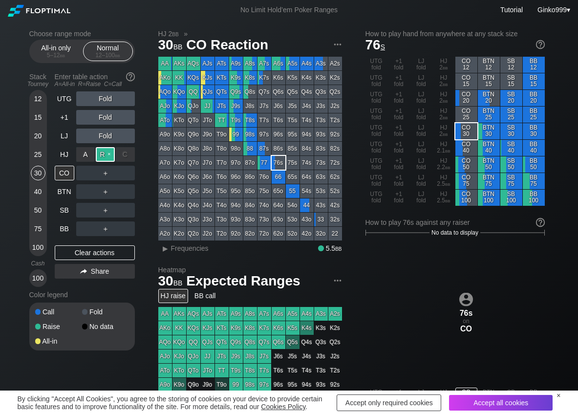
click at [104, 158] on div "R ✕" at bounding box center [105, 154] width 19 height 15
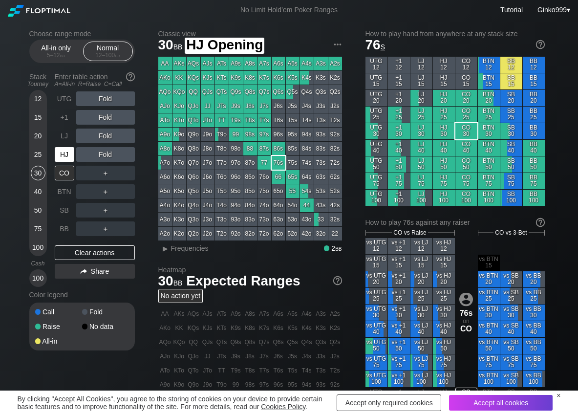
click at [69, 158] on div "HJ" at bounding box center [65, 154] width 20 height 15
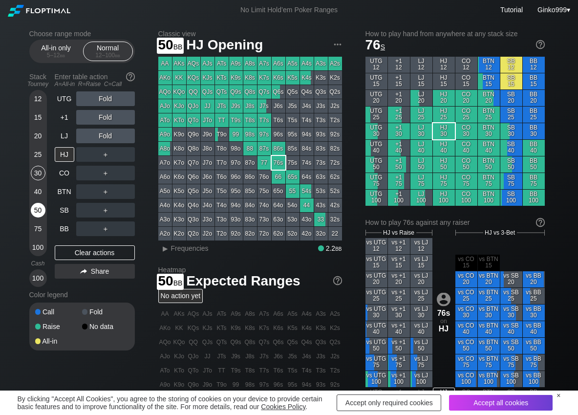
click at [44, 209] on div "50" at bounding box center [38, 210] width 15 height 15
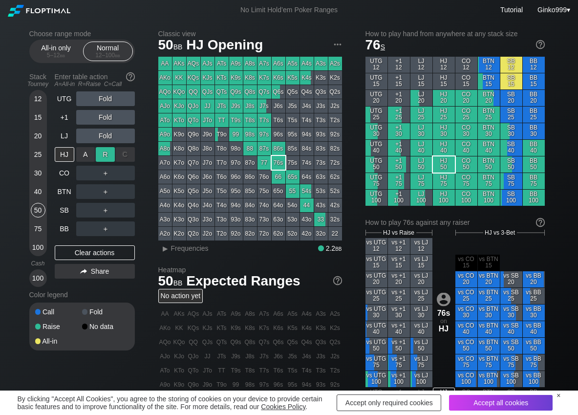
click at [110, 156] on div "R ✕" at bounding box center [105, 154] width 19 height 15
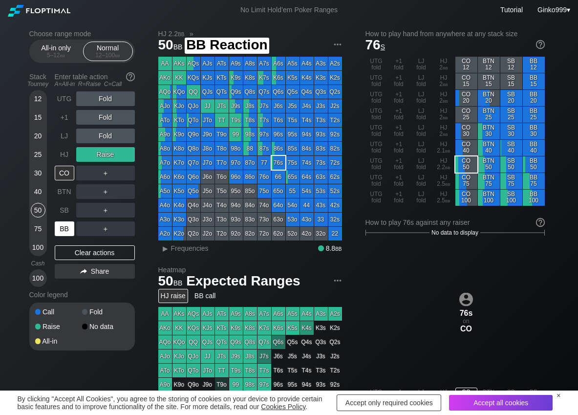
click at [66, 224] on div "BB" at bounding box center [65, 228] width 20 height 15
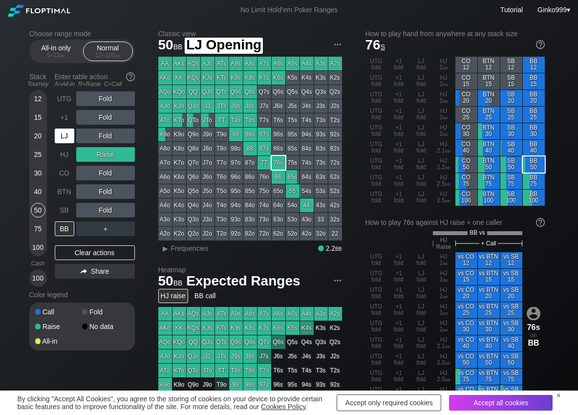
drag, startPoint x: 68, startPoint y: 136, endPoint x: 80, endPoint y: 140, distance: 12.8
click at [73, 139] on div "LJ" at bounding box center [65, 136] width 20 height 15
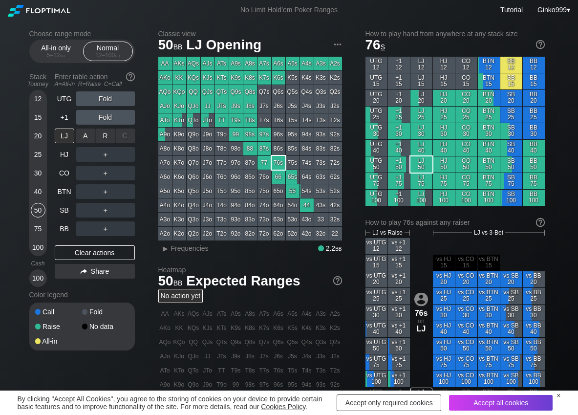
drag, startPoint x: 102, startPoint y: 137, endPoint x: 96, endPoint y: 144, distance: 9.7
click at [103, 138] on div "R ✕" at bounding box center [105, 136] width 19 height 15
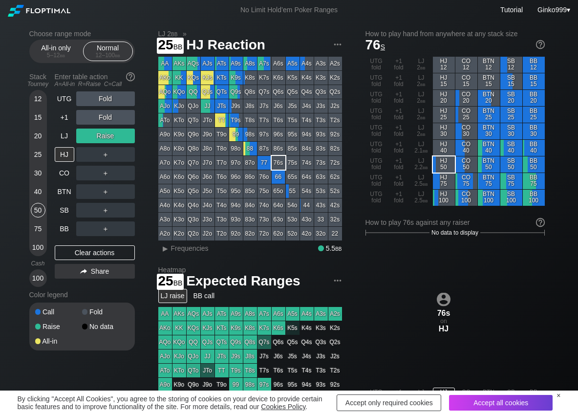
drag, startPoint x: 39, startPoint y: 159, endPoint x: 49, endPoint y: 173, distance: 16.8
click at [42, 163] on div "25" at bounding box center [38, 156] width 15 height 19
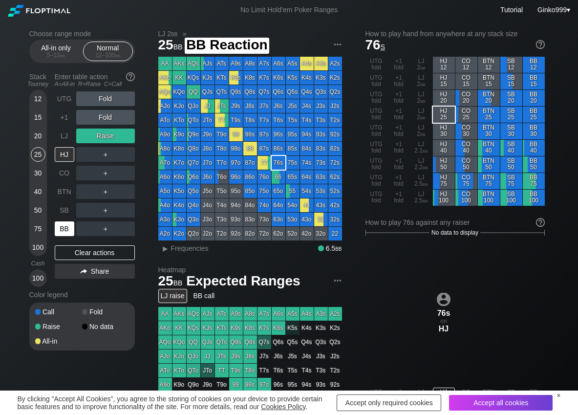
drag, startPoint x: 65, startPoint y: 225, endPoint x: 65, endPoint y: 154, distance: 70.9
click at [67, 225] on div "BB" at bounding box center [65, 228] width 20 height 15
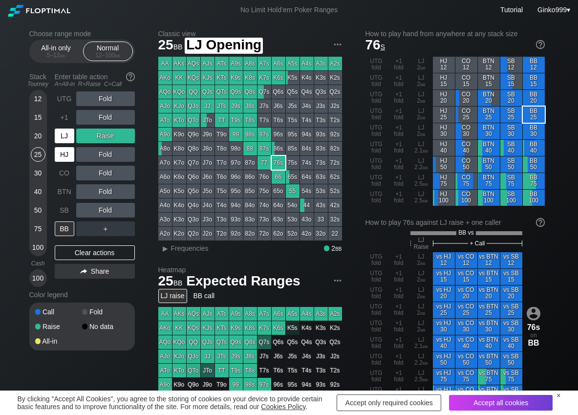
drag, startPoint x: 65, startPoint y: 131, endPoint x: 75, endPoint y: 146, distance: 17.6
click at [66, 132] on div "LJ" at bounding box center [65, 136] width 20 height 15
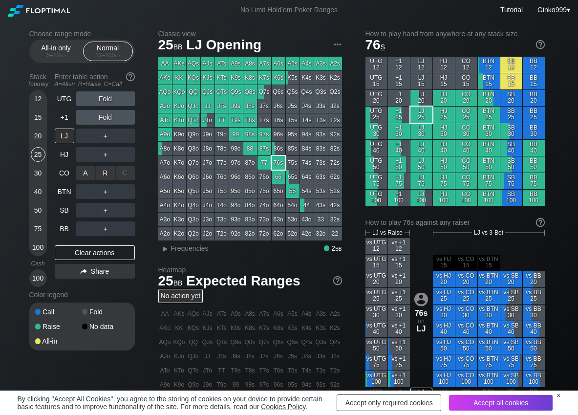
click at [105, 175] on div "R ✕" at bounding box center [105, 173] width 19 height 15
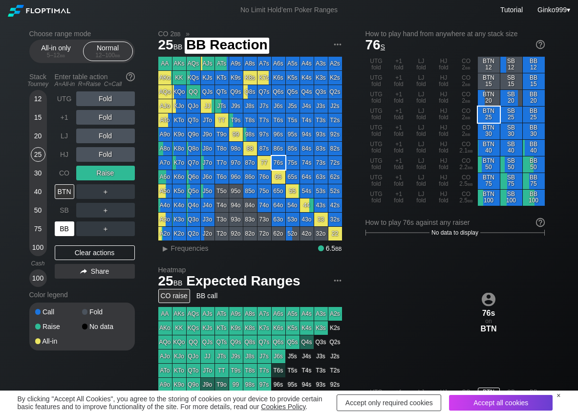
click at [67, 225] on div "BB" at bounding box center [65, 228] width 20 height 15
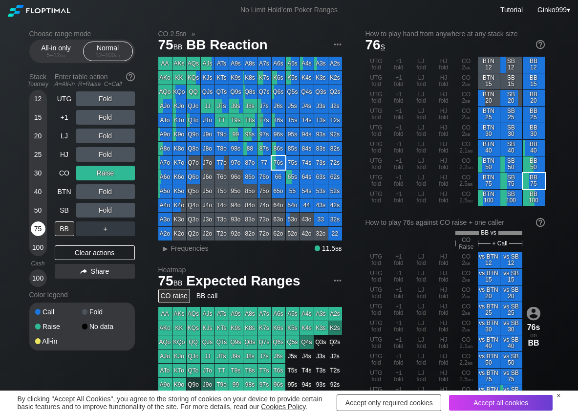
click at [36, 231] on div "75" at bounding box center [38, 228] width 15 height 15
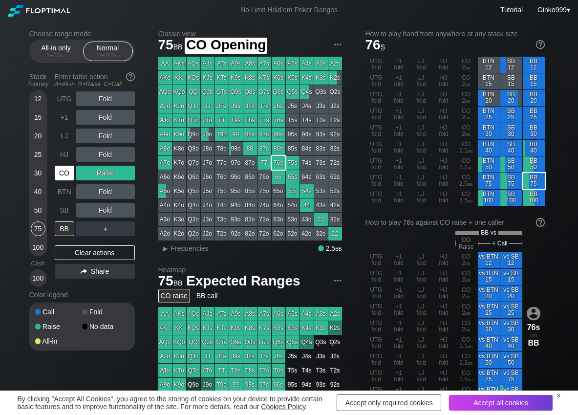
click at [67, 169] on div "CO" at bounding box center [65, 173] width 20 height 15
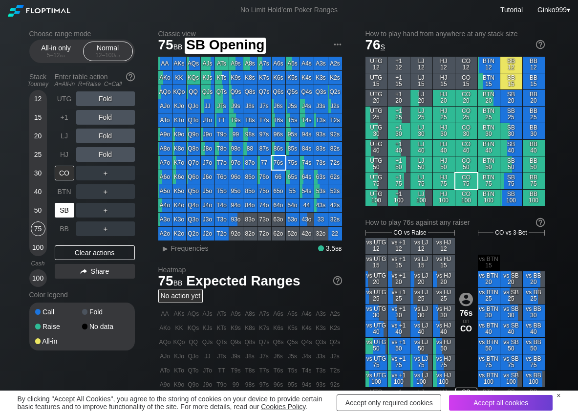
click at [59, 211] on div "SB" at bounding box center [65, 210] width 20 height 15
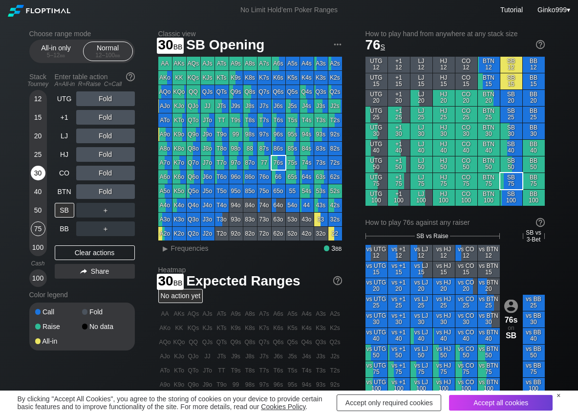
click at [37, 173] on div "30" at bounding box center [38, 173] width 15 height 15
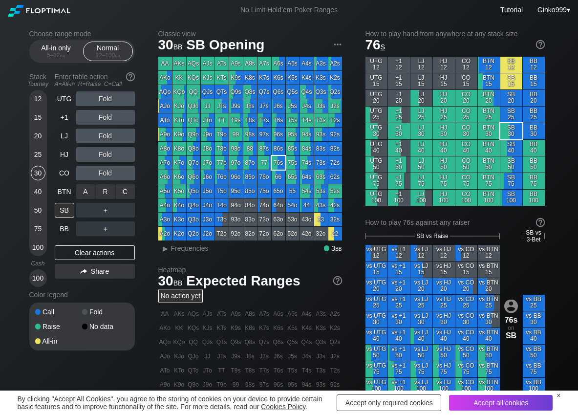
click at [104, 191] on div "R ✕" at bounding box center [105, 191] width 19 height 15
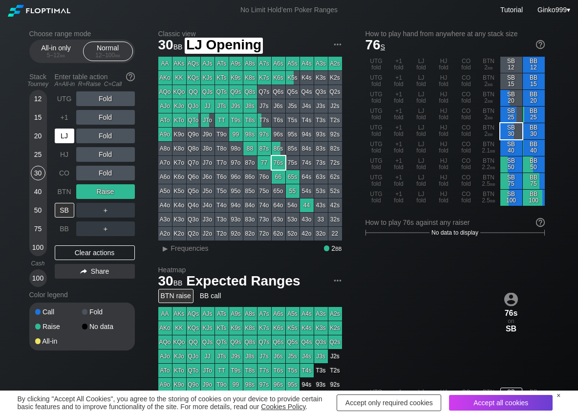
click at [67, 132] on div "LJ" at bounding box center [65, 136] width 20 height 15
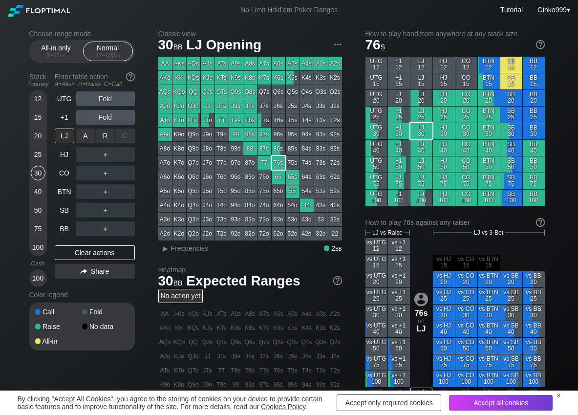
drag, startPoint x: 84, startPoint y: 138, endPoint x: 98, endPoint y: 149, distance: 17.8
click at [104, 141] on div "R ✕" at bounding box center [105, 136] width 19 height 15
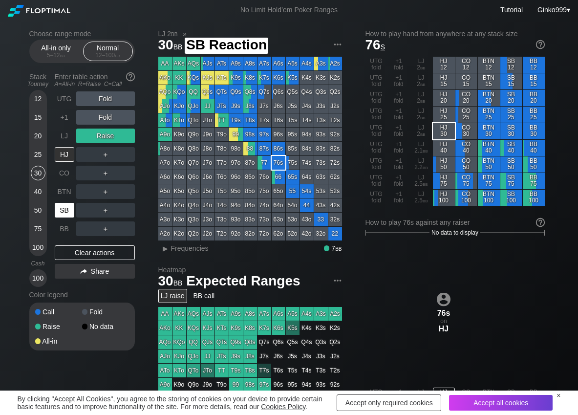
click at [72, 214] on div "SB" at bounding box center [65, 210] width 20 height 15
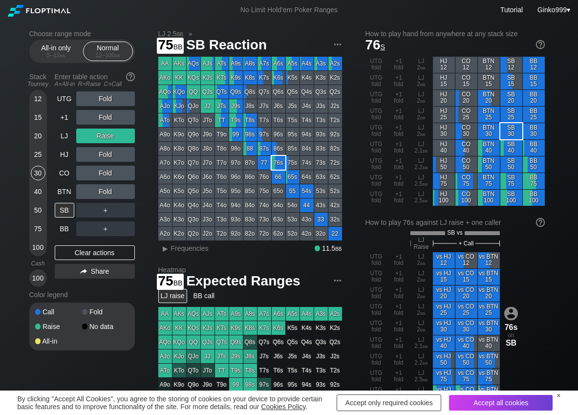
drag, startPoint x: 38, startPoint y: 227, endPoint x: 3, endPoint y: 229, distance: 35.3
click at [38, 227] on div "75" at bounding box center [38, 228] width 15 height 15
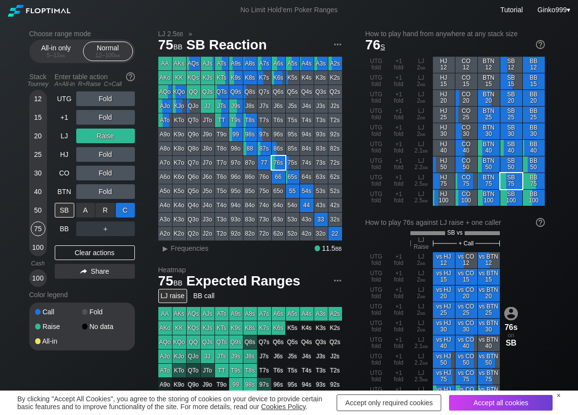
click at [133, 208] on div "C ✕" at bounding box center [125, 210] width 19 height 15
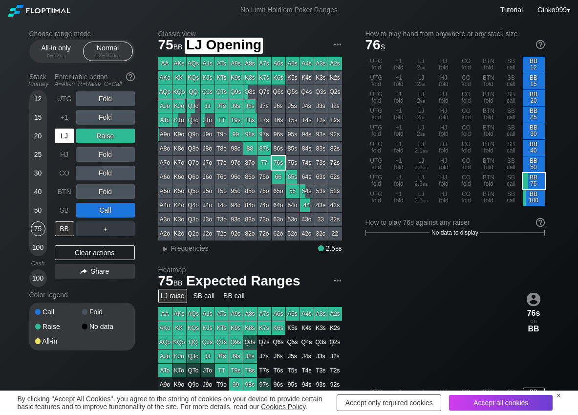
click at [65, 132] on div "LJ" at bounding box center [65, 136] width 20 height 15
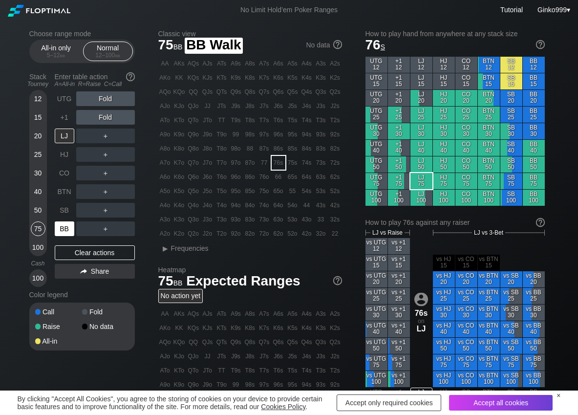
click at [65, 233] on div "BB" at bounding box center [65, 228] width 20 height 15
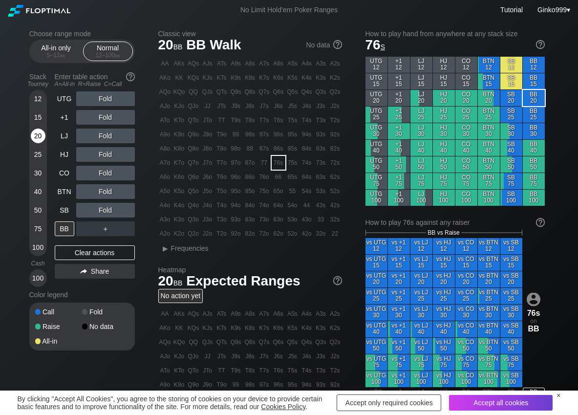
click at [32, 136] on div "20" at bounding box center [38, 136] width 15 height 15
click at [125, 208] on div "C ✕" at bounding box center [125, 210] width 19 height 15
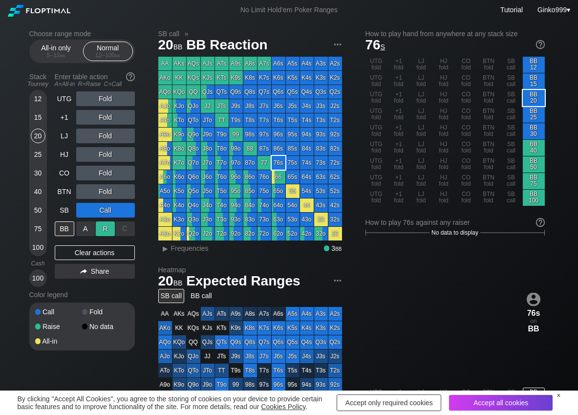
click at [107, 226] on div "R ✕" at bounding box center [105, 228] width 19 height 15
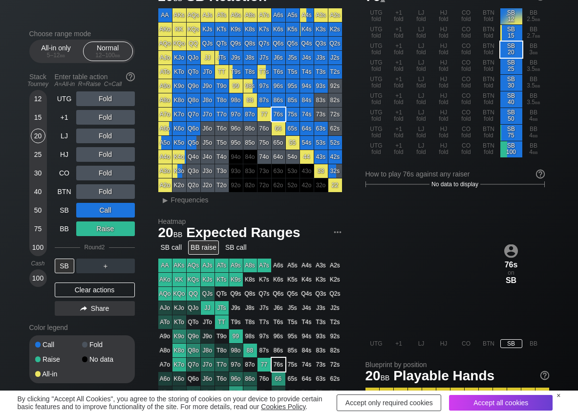
scroll to position [49, 0]
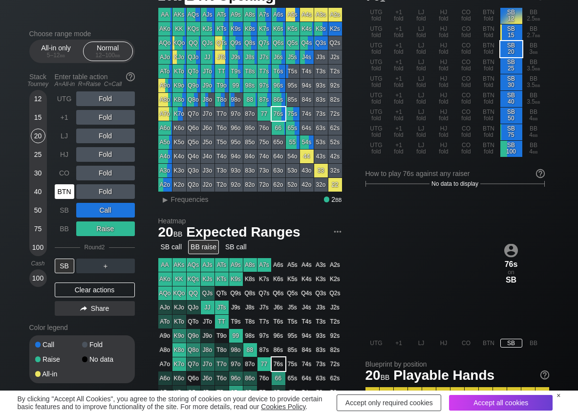
drag, startPoint x: 71, startPoint y: 188, endPoint x: 76, endPoint y: 189, distance: 5.5
click at [71, 187] on div "BTN" at bounding box center [65, 191] width 20 height 15
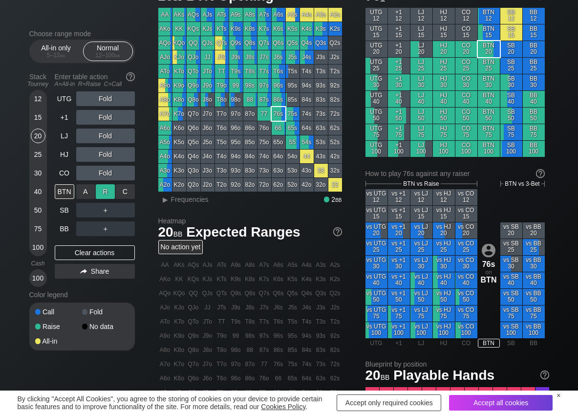
click at [102, 189] on div "R ✕" at bounding box center [105, 191] width 19 height 15
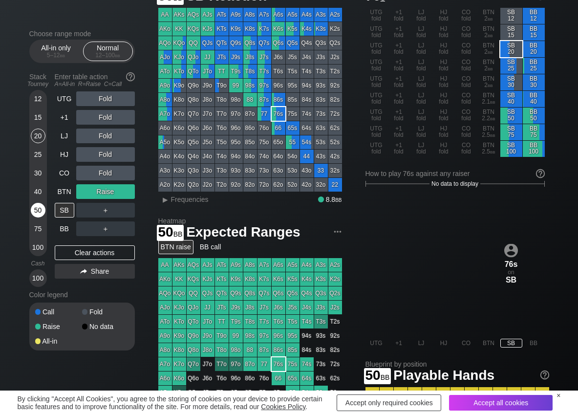
click at [36, 215] on div "50" at bounding box center [38, 210] width 15 height 15
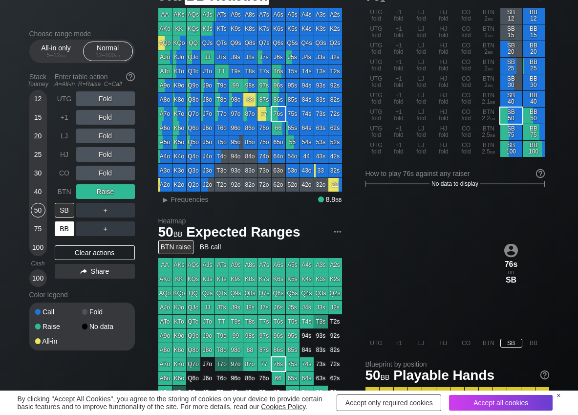
click at [58, 227] on div "BB" at bounding box center [65, 228] width 20 height 15
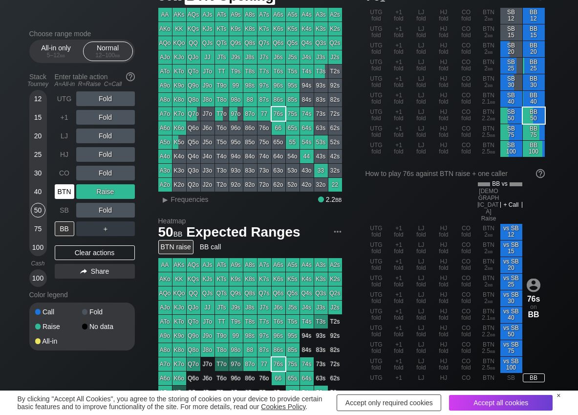
click at [74, 191] on div "BTN" at bounding box center [66, 191] width 22 height 19
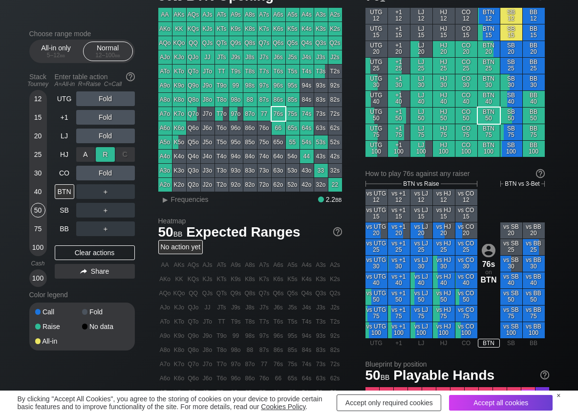
drag, startPoint x: 106, startPoint y: 151, endPoint x: 97, endPoint y: 156, distance: 10.6
click at [104, 152] on div "R ✕" at bounding box center [105, 154] width 19 height 15
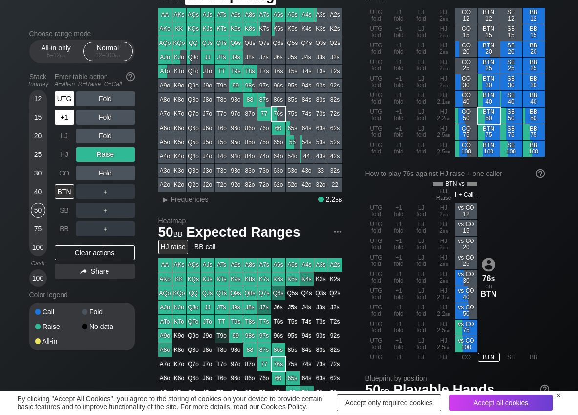
click at [67, 114] on div "+1" at bounding box center [65, 117] width 20 height 15
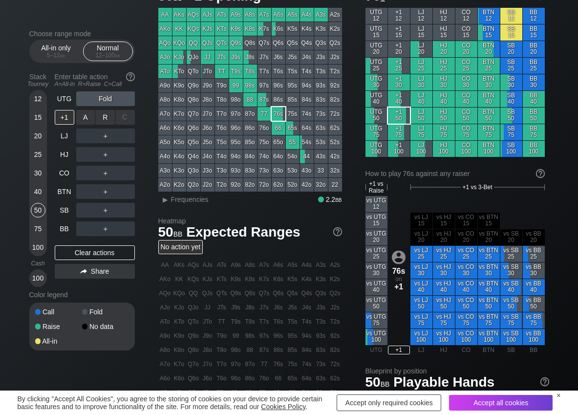
click at [116, 119] on div "C ✕" at bounding box center [125, 117] width 19 height 15
drag, startPoint x: 111, startPoint y: 119, endPoint x: 78, endPoint y: 180, distance: 69.5
click at [108, 119] on div "R ✕" at bounding box center [105, 117] width 19 height 15
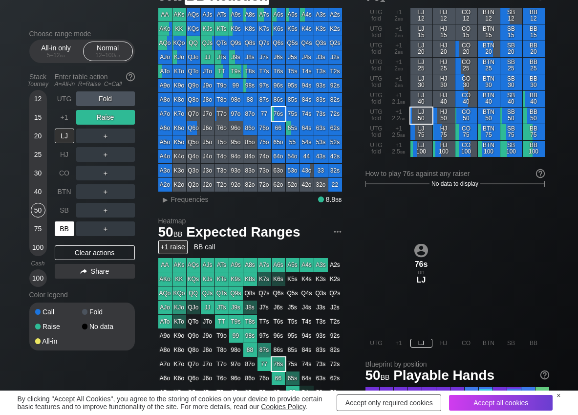
click at [74, 228] on div "BB" at bounding box center [65, 228] width 20 height 15
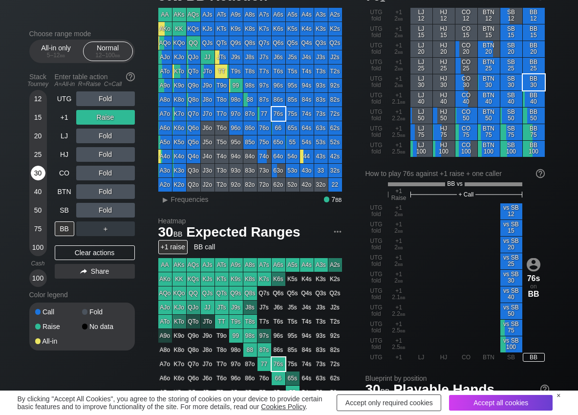
click at [42, 171] on div "30" at bounding box center [38, 173] width 15 height 15
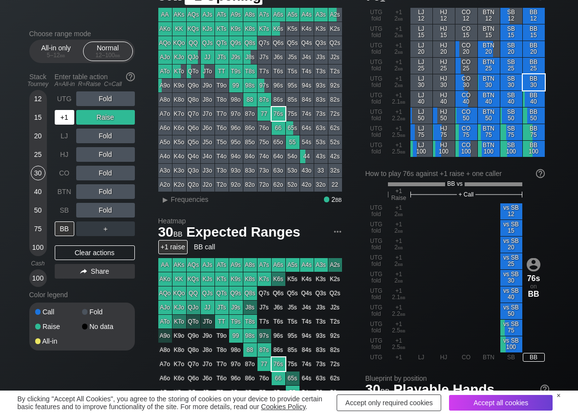
click at [63, 120] on div "+1" at bounding box center [65, 117] width 20 height 15
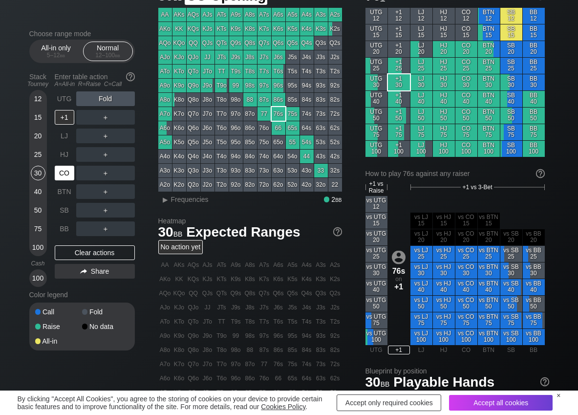
click at [62, 174] on div "CO" at bounding box center [65, 173] width 20 height 15
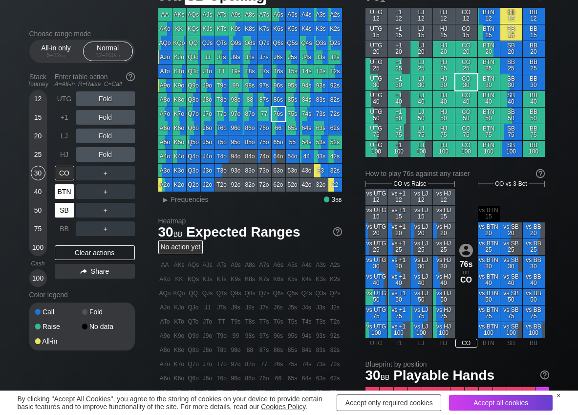
drag, startPoint x: 71, startPoint y: 211, endPoint x: 63, endPoint y: 194, distance: 18.4
click at [71, 210] on div "SB" at bounding box center [65, 210] width 20 height 15
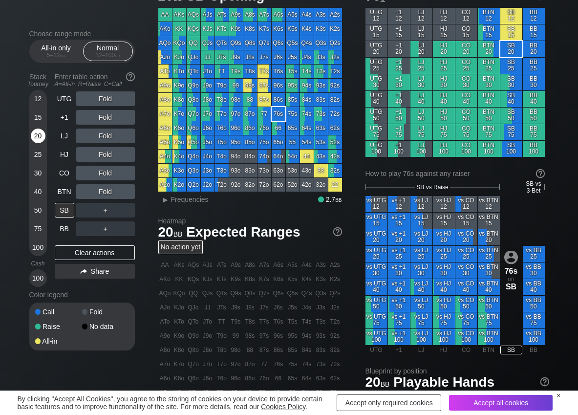
click at [36, 138] on div "20" at bounding box center [38, 136] width 15 height 15
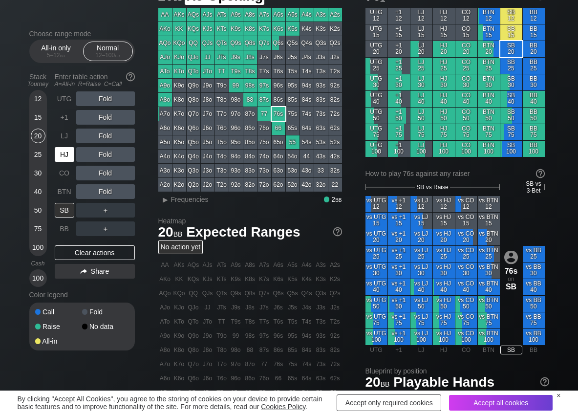
click at [61, 132] on div "LJ" at bounding box center [65, 136] width 20 height 15
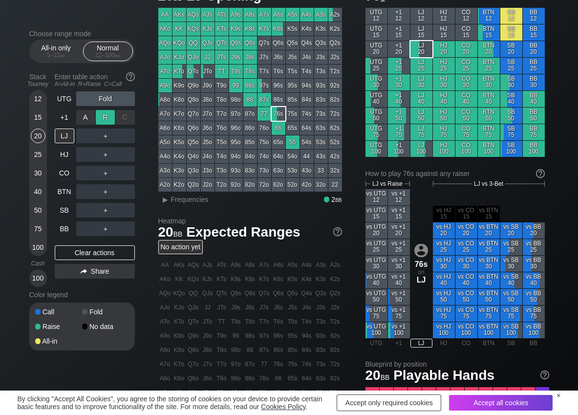
click at [105, 117] on div "R ✕" at bounding box center [105, 117] width 19 height 15
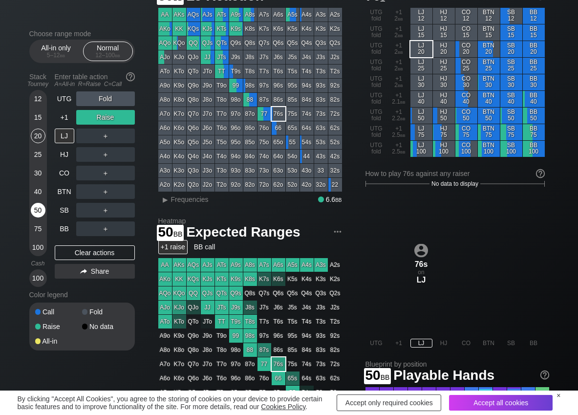
click at [37, 210] on div "50" at bounding box center [38, 210] width 15 height 15
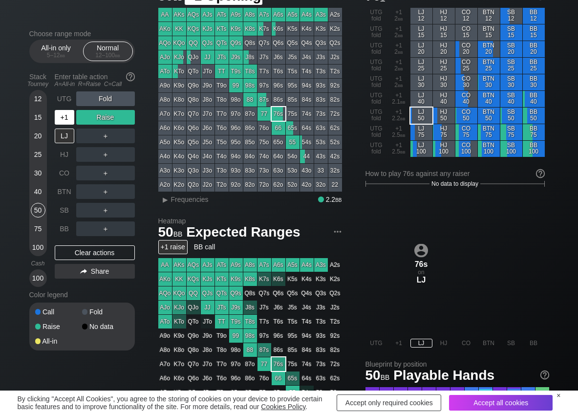
click at [64, 117] on div "+1" at bounding box center [65, 117] width 20 height 15
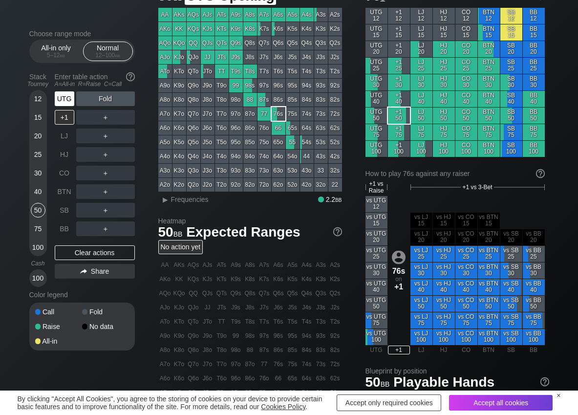
click at [61, 98] on div "UTG" at bounding box center [65, 98] width 20 height 15
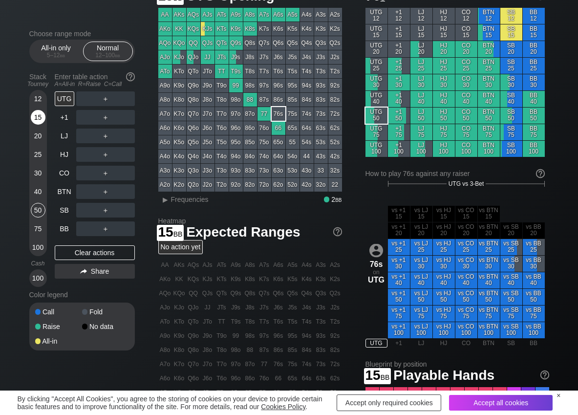
drag, startPoint x: 40, startPoint y: 121, endPoint x: 33, endPoint y: 122, distance: 7.4
click at [40, 121] on div "15" at bounding box center [38, 117] width 15 height 15
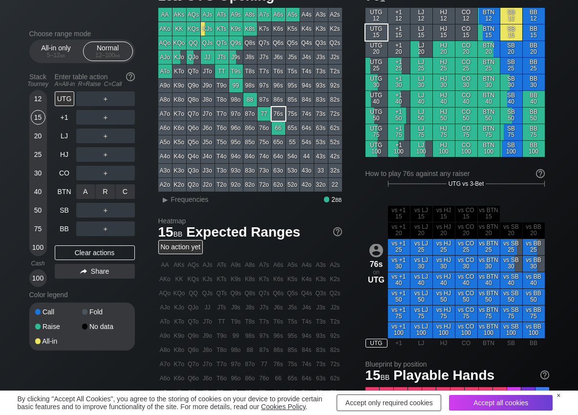
drag, startPoint x: 104, startPoint y: 184, endPoint x: 84, endPoint y: 196, distance: 23.1
click at [104, 188] on div "R ✕" at bounding box center [105, 191] width 19 height 15
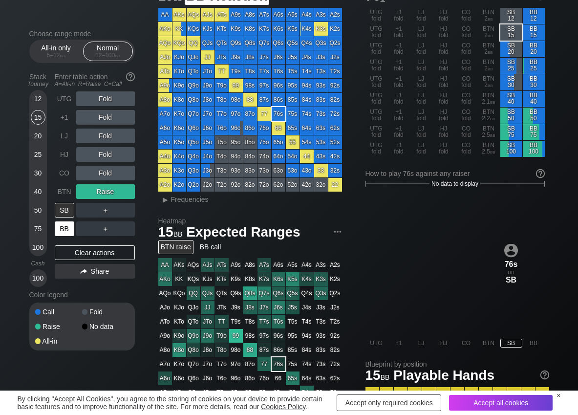
click at [65, 224] on div "BB" at bounding box center [65, 228] width 20 height 15
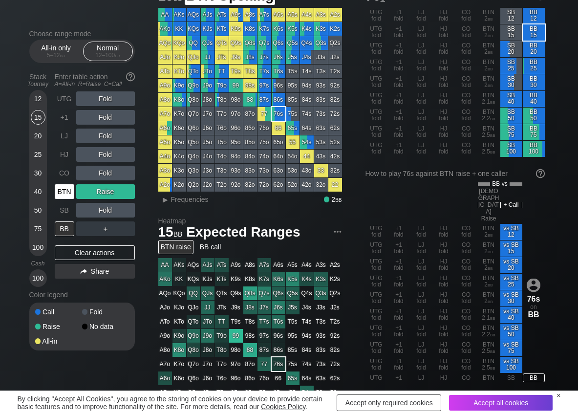
click at [69, 189] on div "BTN" at bounding box center [65, 191] width 20 height 15
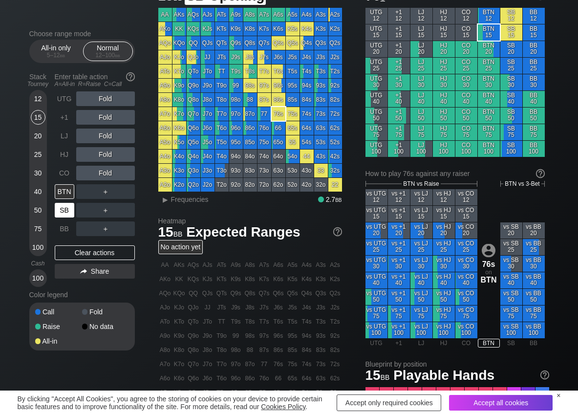
click at [60, 207] on div "SB" at bounding box center [65, 210] width 20 height 15
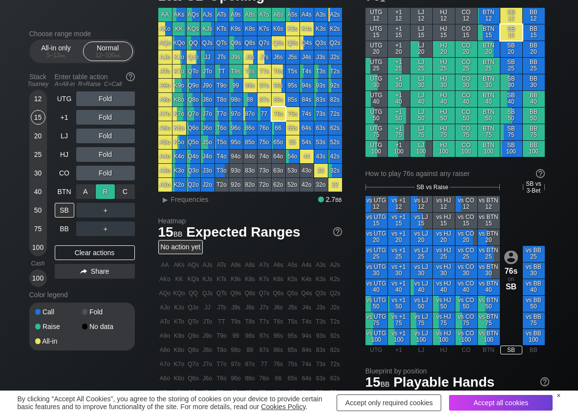
drag, startPoint x: 104, startPoint y: 195, endPoint x: 69, endPoint y: 182, distance: 36.8
click at [104, 195] on div "R ✕" at bounding box center [105, 191] width 19 height 15
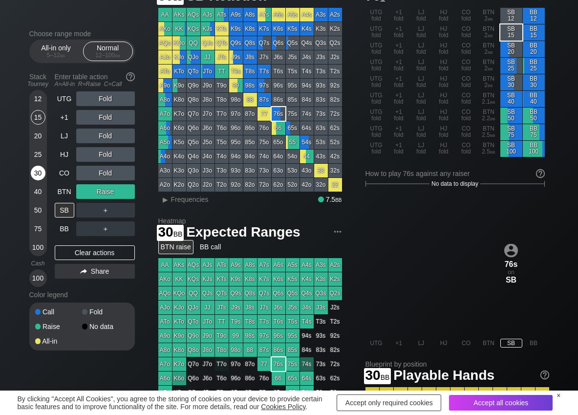
click at [38, 174] on div "30" at bounding box center [38, 173] width 15 height 15
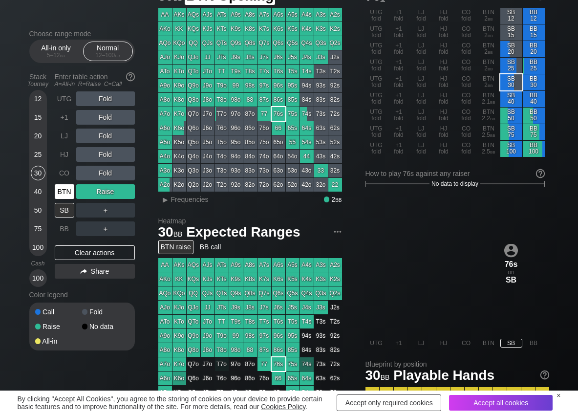
click at [65, 192] on div "BTN" at bounding box center [65, 191] width 20 height 15
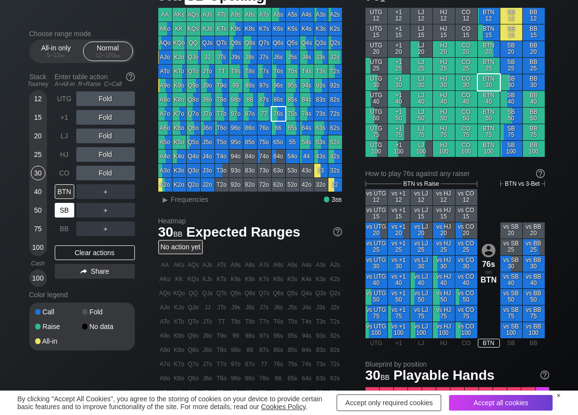
click at [69, 209] on div "SB" at bounding box center [65, 210] width 20 height 15
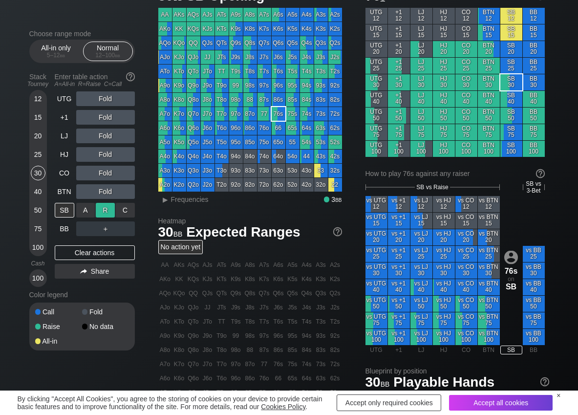
click at [102, 209] on div "R ✕" at bounding box center [105, 210] width 19 height 15
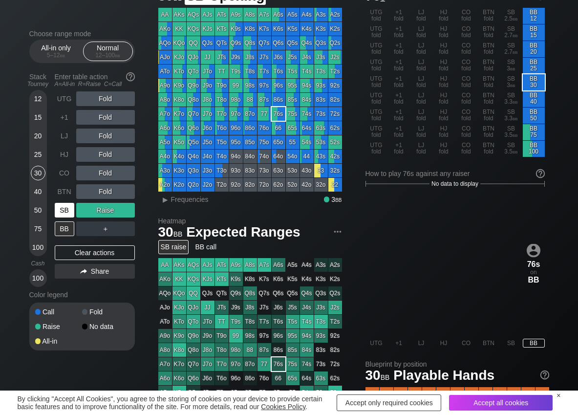
click at [70, 215] on div "SB" at bounding box center [65, 210] width 20 height 15
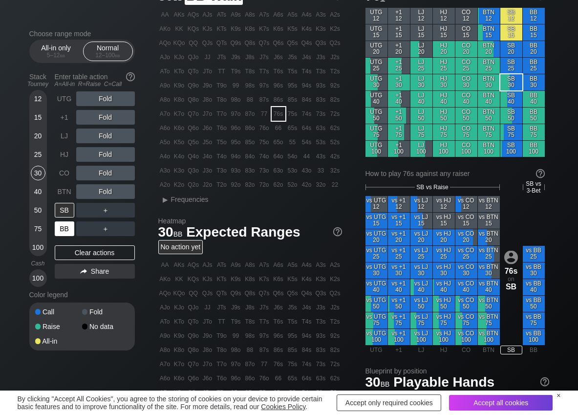
click at [69, 223] on div "BB" at bounding box center [65, 228] width 20 height 15
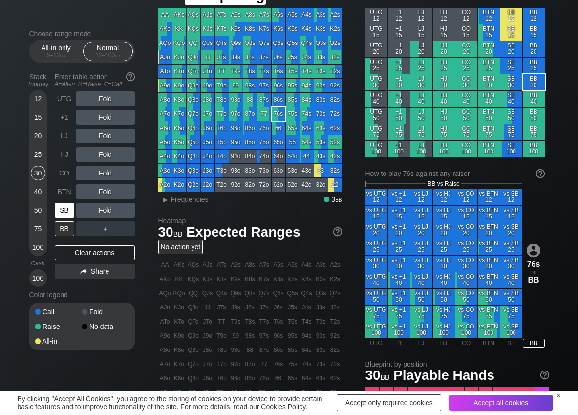
click at [55, 213] on div "SB" at bounding box center [65, 210] width 20 height 15
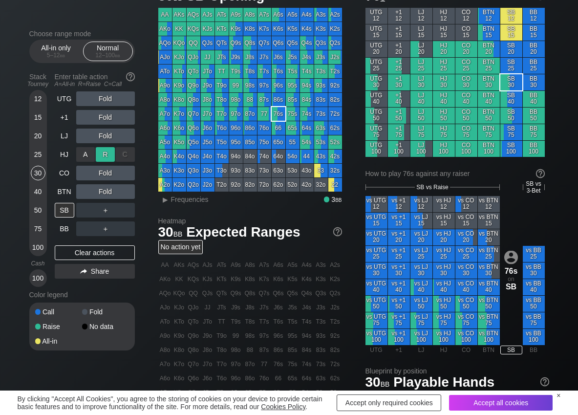
click at [101, 157] on div "R ✕" at bounding box center [105, 154] width 19 height 15
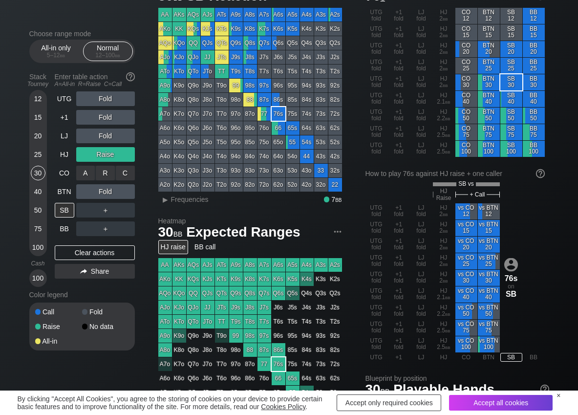
click at [125, 175] on div "C ✕" at bounding box center [125, 173] width 19 height 15
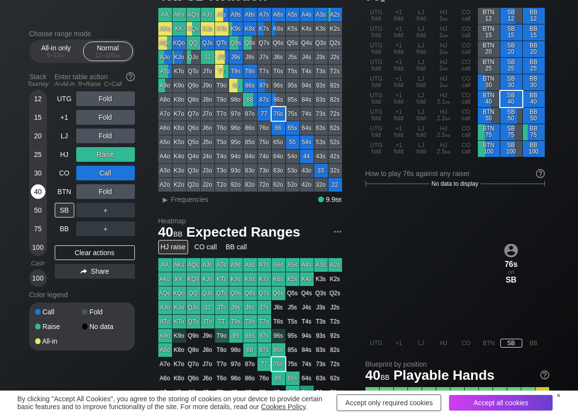
click at [34, 197] on div "40" at bounding box center [38, 191] width 15 height 15
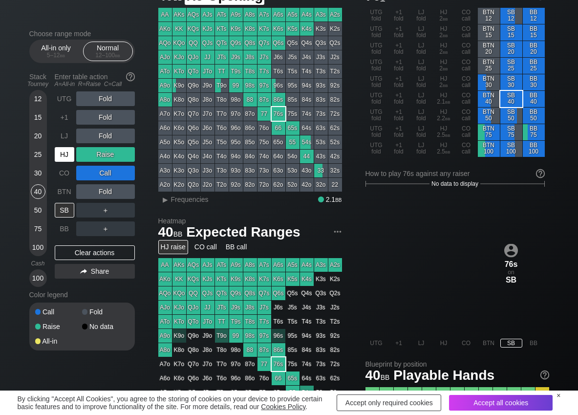
click at [64, 157] on div "HJ" at bounding box center [65, 154] width 20 height 15
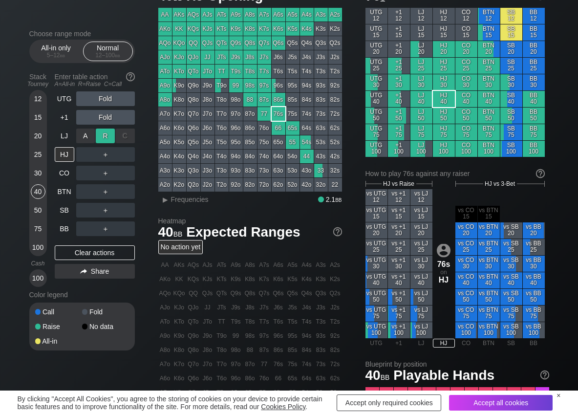
click at [100, 135] on div "R ✕" at bounding box center [105, 136] width 19 height 15
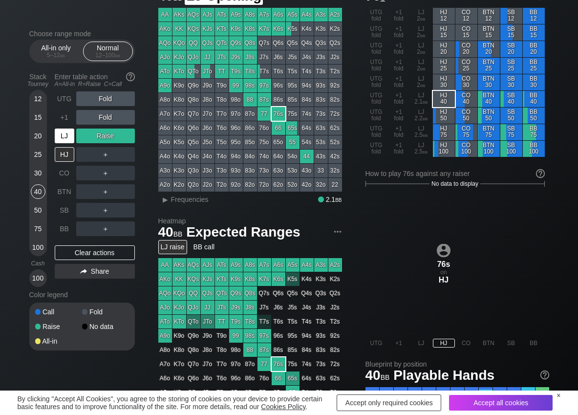
click at [66, 137] on div "LJ" at bounding box center [65, 136] width 20 height 15
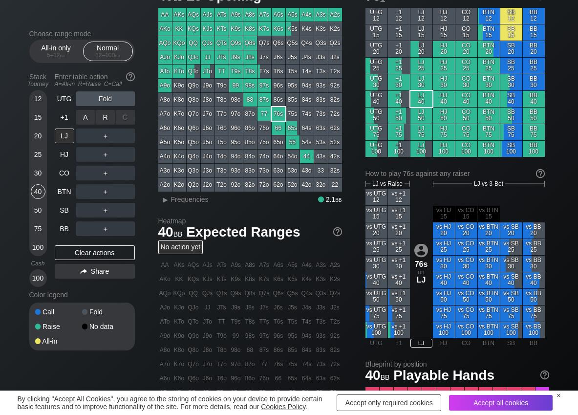
click at [104, 119] on div "R ✕" at bounding box center [105, 117] width 19 height 15
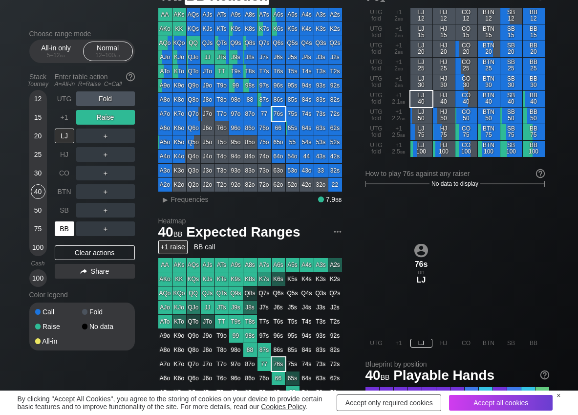
click at [67, 233] on div "BB" at bounding box center [65, 228] width 20 height 15
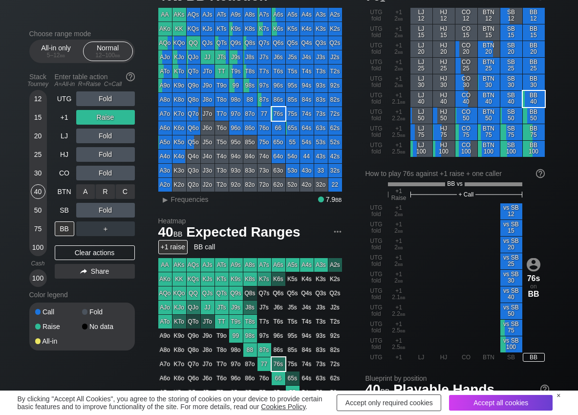
click at [132, 189] on div "C ✕" at bounding box center [125, 191] width 19 height 15
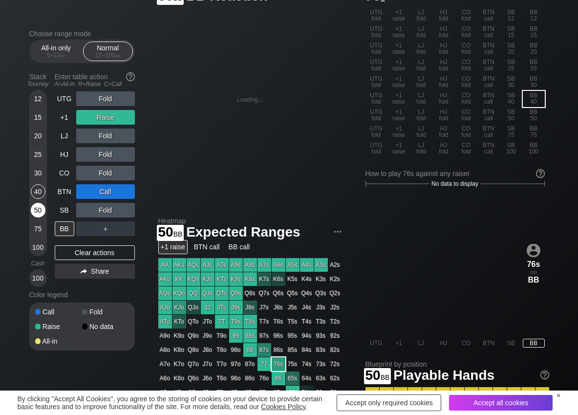
click at [36, 207] on div "50" at bounding box center [38, 210] width 15 height 15
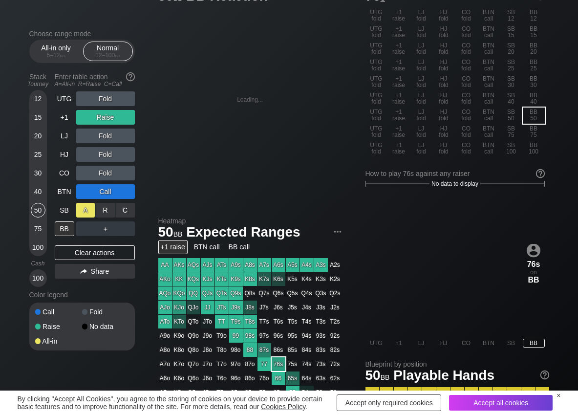
click at [124, 209] on div "C ✕" at bounding box center [125, 210] width 19 height 15
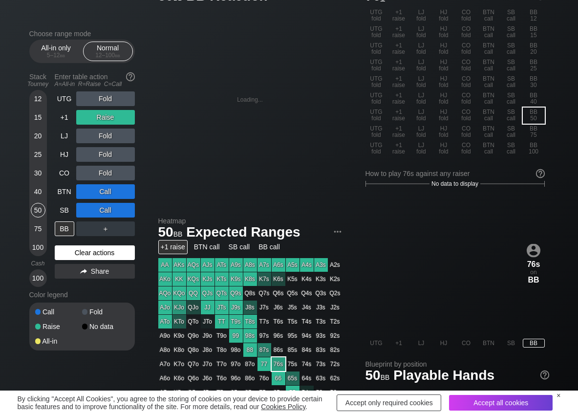
click at [67, 250] on div "Clear actions" at bounding box center [95, 252] width 80 height 15
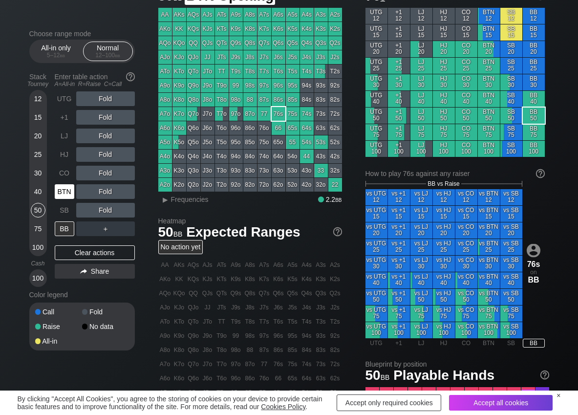
click at [60, 191] on div "BTN" at bounding box center [65, 191] width 20 height 15
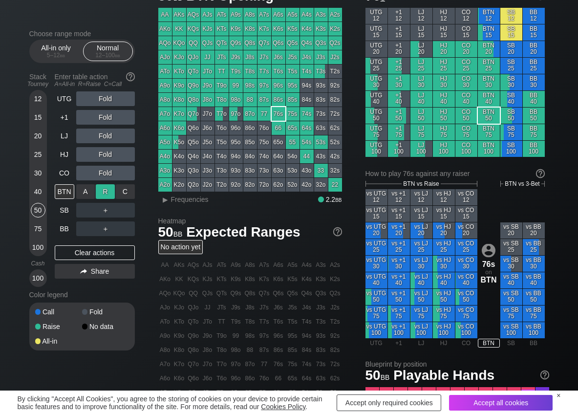
click at [107, 195] on div "R ✕" at bounding box center [105, 191] width 19 height 15
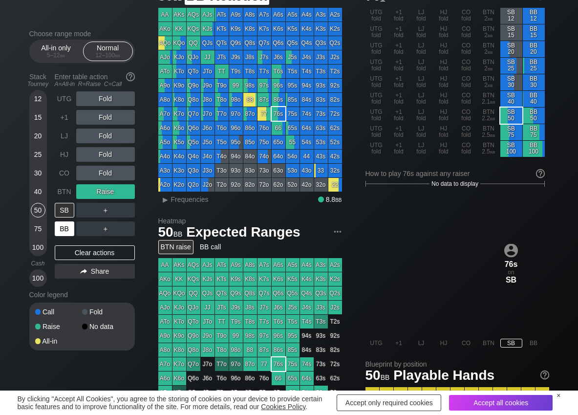
click at [61, 228] on div "BB" at bounding box center [65, 228] width 20 height 15
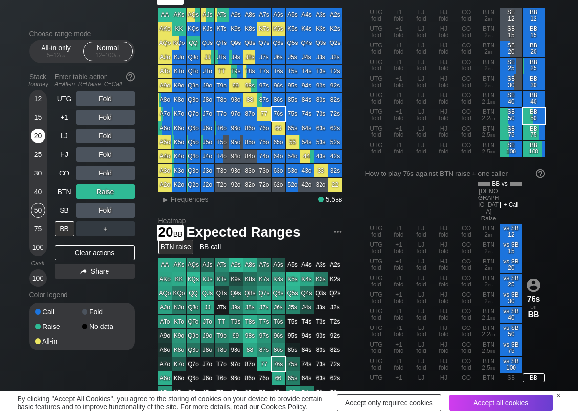
click at [39, 137] on div "20" at bounding box center [38, 136] width 15 height 15
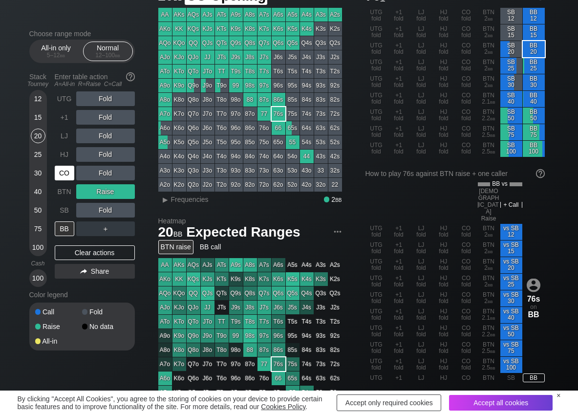
click at [58, 174] on div "CO" at bounding box center [65, 173] width 20 height 15
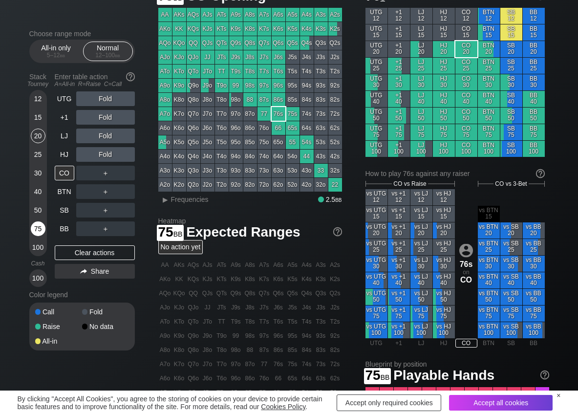
click at [40, 227] on div "75" at bounding box center [38, 228] width 15 height 15
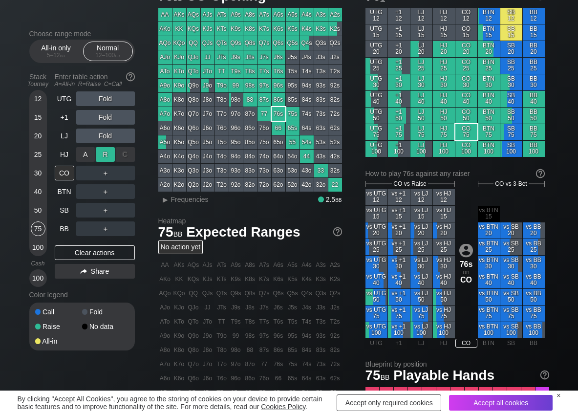
click at [108, 158] on div "R ✕" at bounding box center [105, 154] width 19 height 15
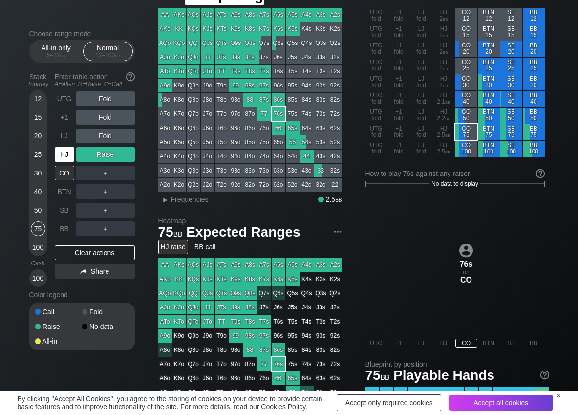
click at [62, 152] on div "HJ" at bounding box center [65, 154] width 20 height 15
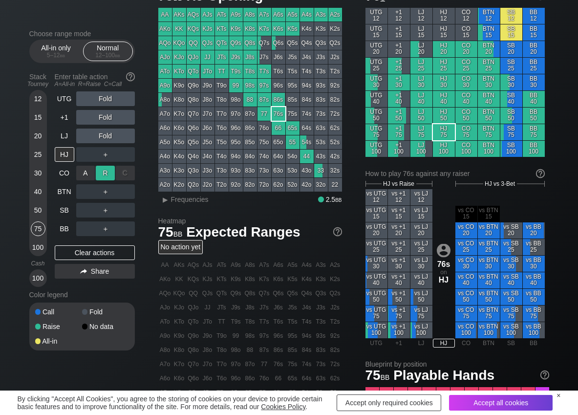
click at [102, 173] on div "R ✕" at bounding box center [105, 173] width 19 height 15
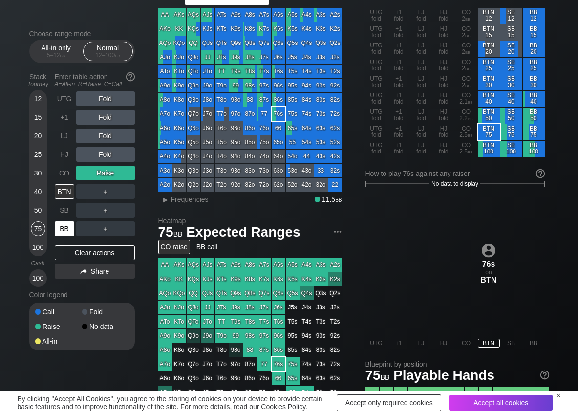
click at [63, 231] on div "BB" at bounding box center [65, 228] width 20 height 15
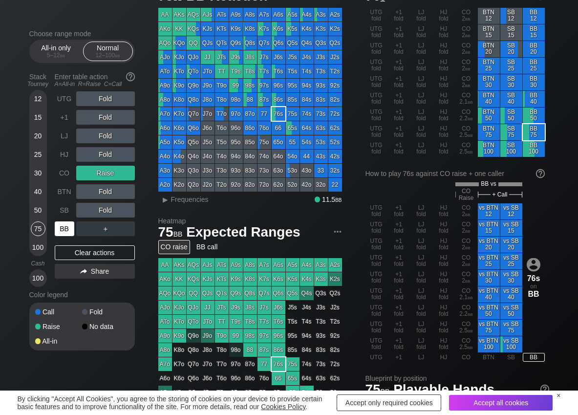
click at [63, 230] on div "BB" at bounding box center [65, 228] width 20 height 15
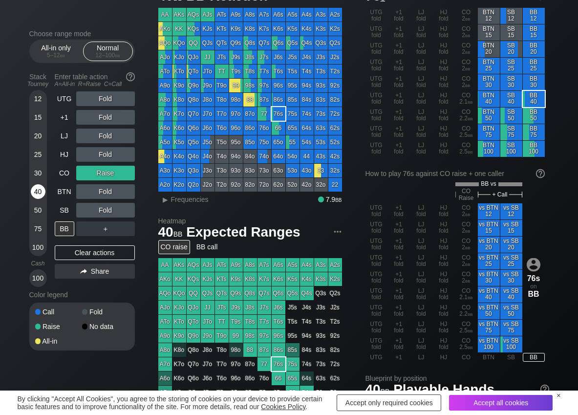
click at [38, 193] on div "40" at bounding box center [38, 191] width 15 height 15
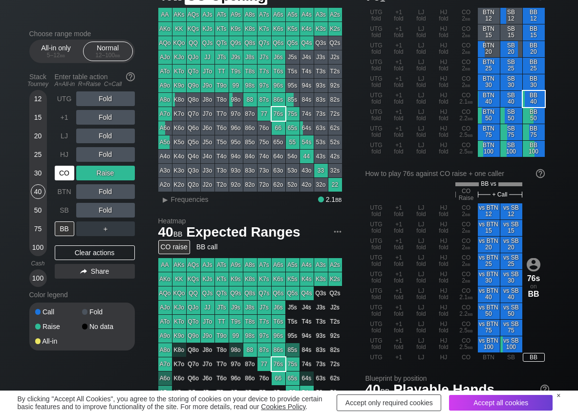
click at [70, 175] on div "CO" at bounding box center [65, 173] width 20 height 15
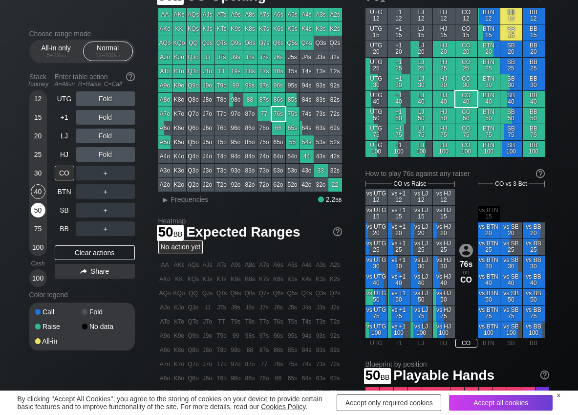
click at [40, 210] on div "50" at bounding box center [38, 210] width 15 height 15
click at [38, 192] on div "40" at bounding box center [38, 191] width 15 height 15
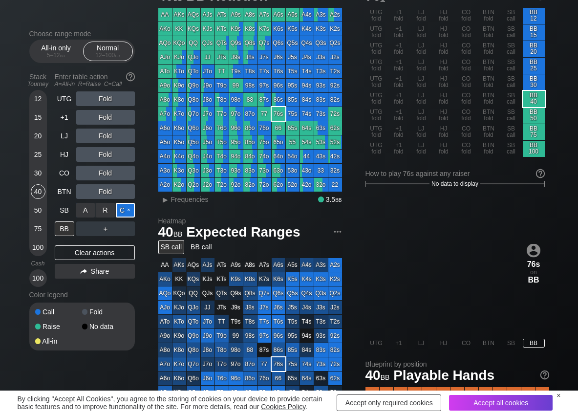
click at [131, 211] on div "C ✕" at bounding box center [125, 210] width 19 height 15
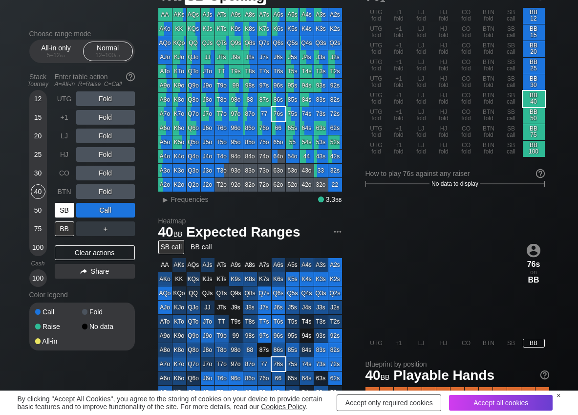
click at [69, 206] on div "SB" at bounding box center [65, 210] width 20 height 15
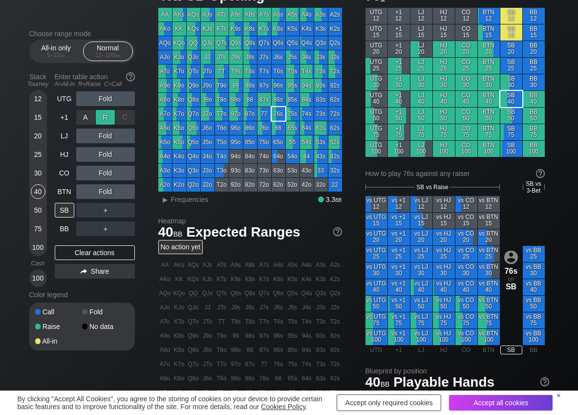
click at [109, 120] on div "R ✕" at bounding box center [105, 117] width 19 height 15
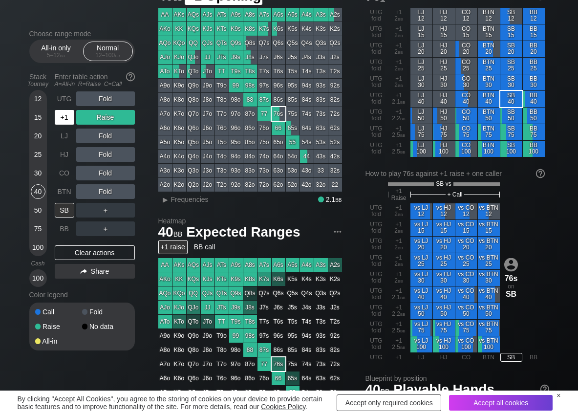
click at [66, 117] on div "+1" at bounding box center [65, 117] width 20 height 15
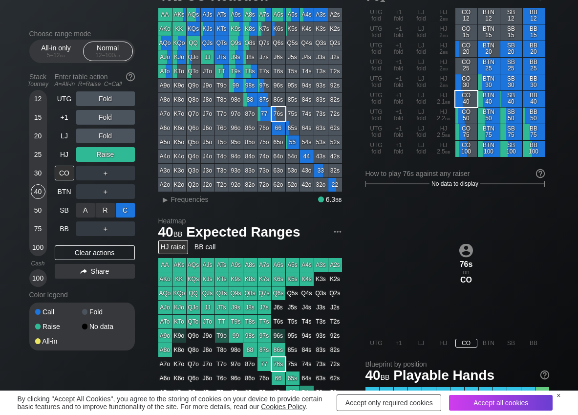
click at [124, 210] on div "C ✕" at bounding box center [125, 210] width 19 height 15
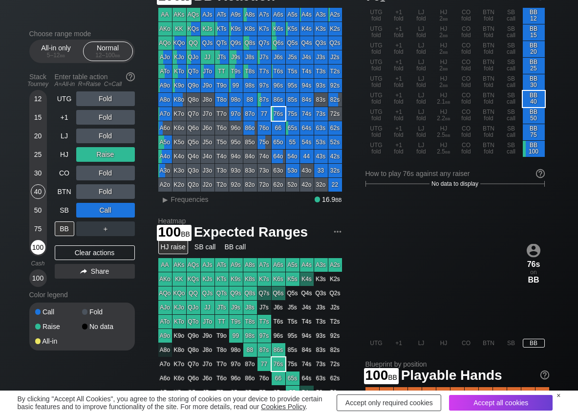
click at [41, 246] on div "100" at bounding box center [38, 247] width 15 height 15
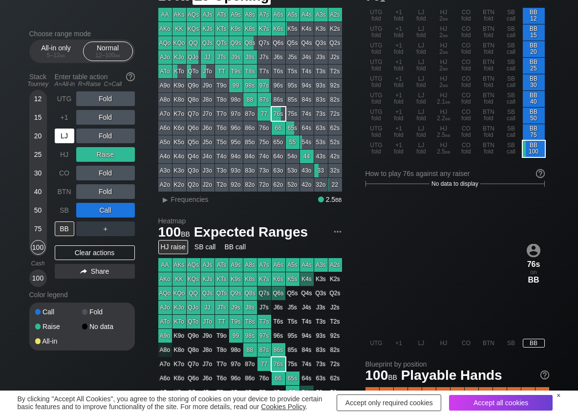
click at [62, 134] on div "LJ" at bounding box center [65, 136] width 20 height 15
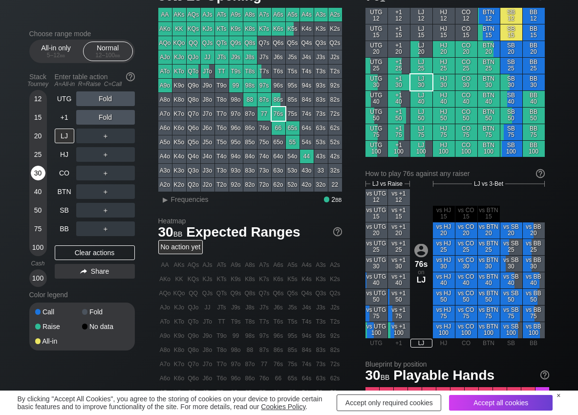
click at [43, 169] on div "30" at bounding box center [38, 173] width 15 height 15
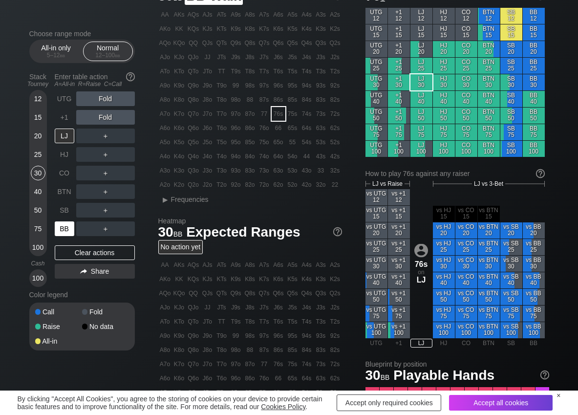
click at [65, 229] on div "BB" at bounding box center [65, 228] width 20 height 15
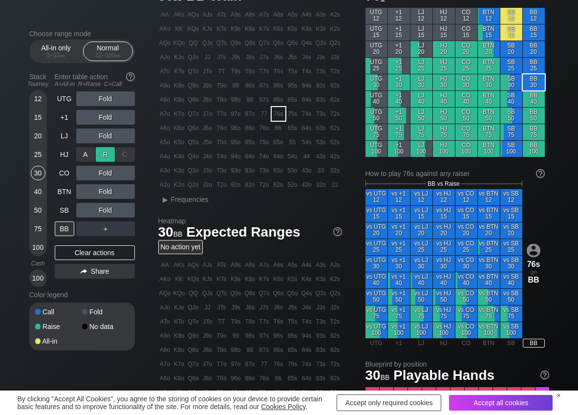
click at [108, 156] on div "R ✕" at bounding box center [105, 154] width 19 height 15
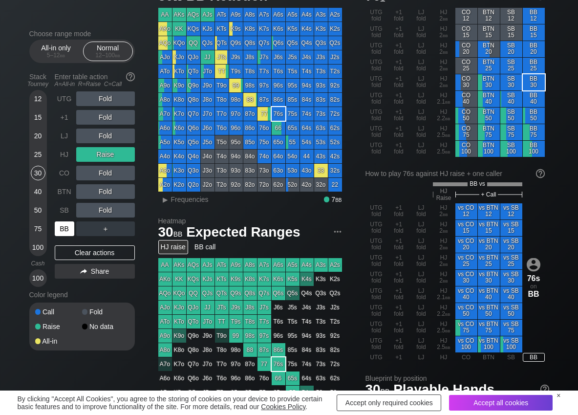
click at [66, 229] on div "BB" at bounding box center [65, 228] width 20 height 15
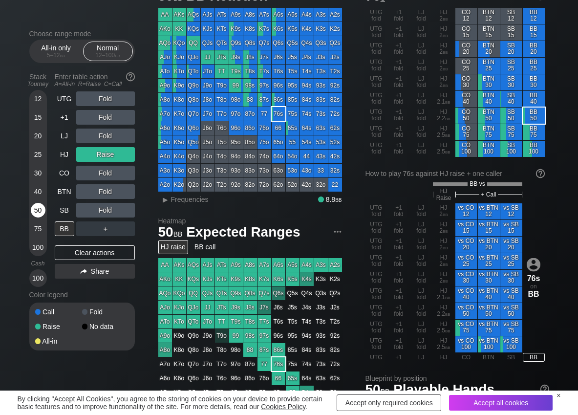
click at [34, 215] on div "50" at bounding box center [38, 210] width 15 height 15
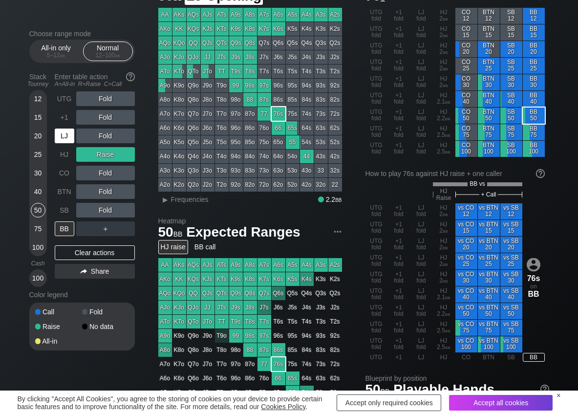
click at [66, 140] on div "LJ" at bounding box center [65, 136] width 20 height 15
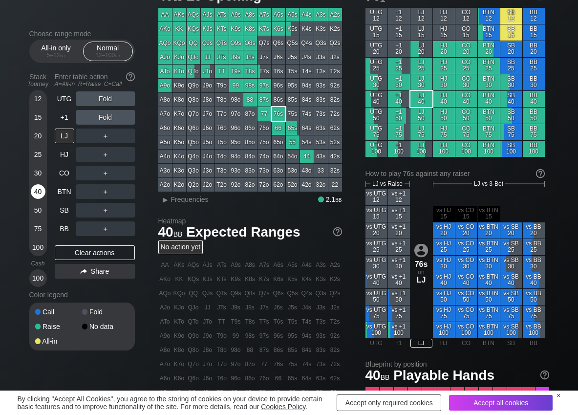
click at [35, 192] on div "40" at bounding box center [38, 191] width 15 height 15
click at [101, 157] on div "R ✕" at bounding box center [105, 154] width 19 height 15
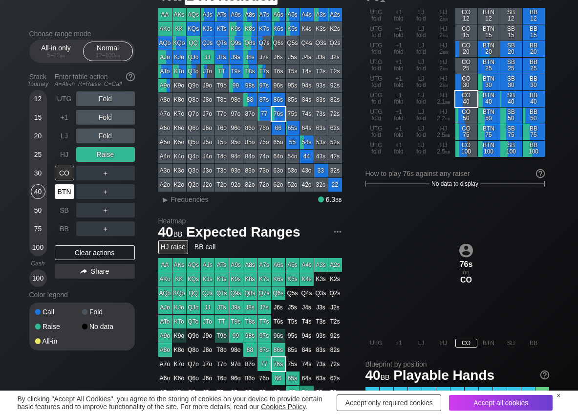
click at [72, 192] on div "BTN" at bounding box center [65, 191] width 20 height 15
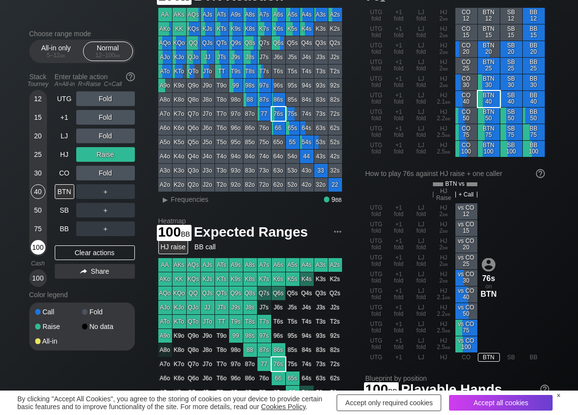
click at [39, 246] on div "100" at bounding box center [38, 247] width 15 height 15
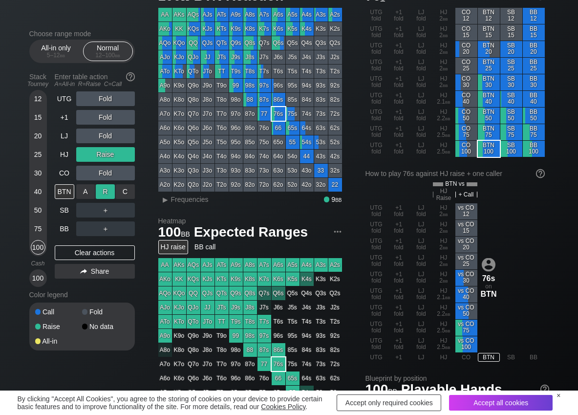
click at [100, 193] on div "R ✕" at bounding box center [105, 191] width 19 height 15
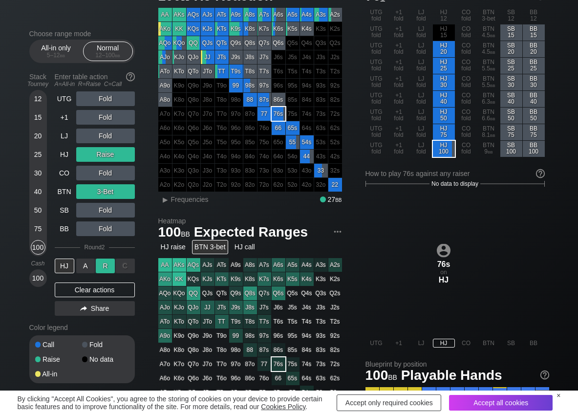
click at [107, 268] on div "R ✕" at bounding box center [105, 266] width 19 height 15
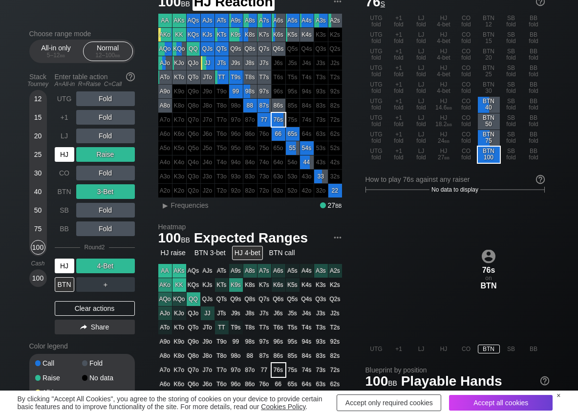
scroll to position [49, 0]
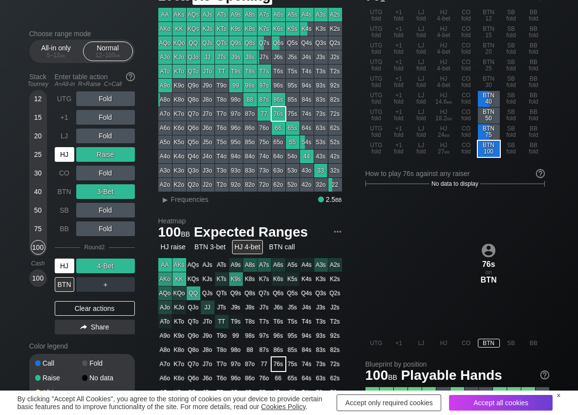
click at [65, 149] on div "HJ" at bounding box center [65, 154] width 20 height 15
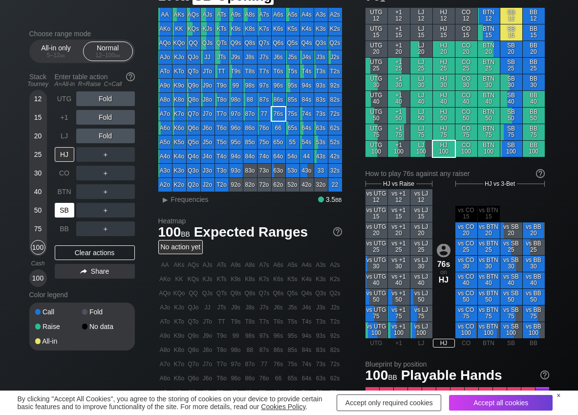
click at [66, 211] on div "SB" at bounding box center [65, 210] width 20 height 15
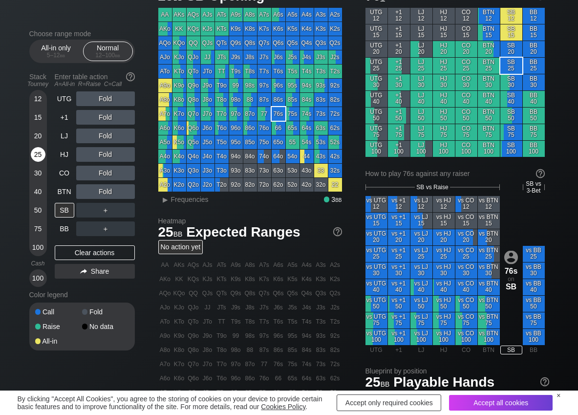
click at [34, 154] on div "25" at bounding box center [38, 154] width 15 height 15
click at [106, 212] on div "R ✕" at bounding box center [105, 210] width 19 height 15
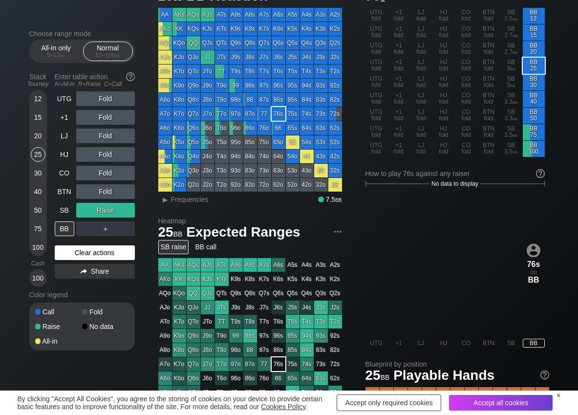
drag, startPoint x: 89, startPoint y: 245, endPoint x: 92, endPoint y: 252, distance: 7.9
click at [89, 245] on div "UTG Fold +1 Fold LJ Fold HJ Fold CO Fold BTN Fold SB Raise BB ＋ Clear actions S…" at bounding box center [95, 188] width 80 height 195
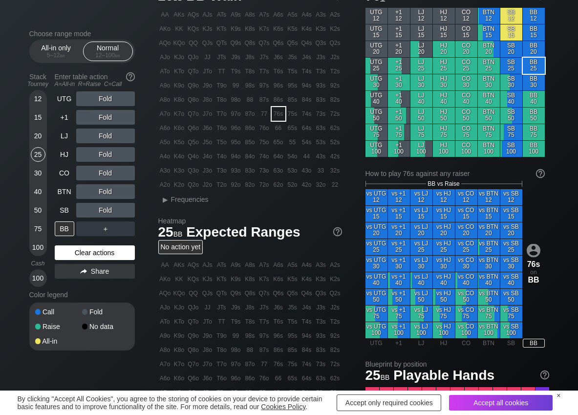
click at [92, 252] on div "Clear actions" at bounding box center [95, 252] width 80 height 15
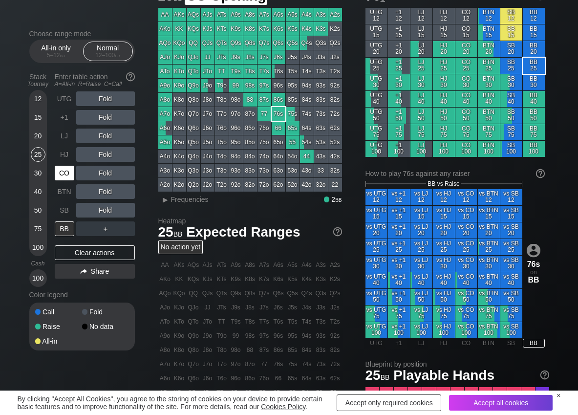
click at [65, 176] on div "CO" at bounding box center [65, 173] width 20 height 15
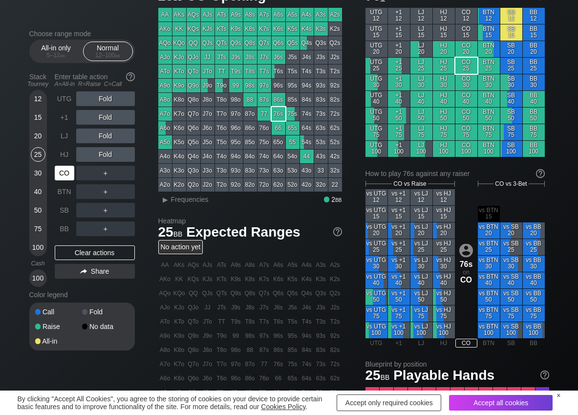
click at [68, 176] on div "CO" at bounding box center [65, 173] width 20 height 15
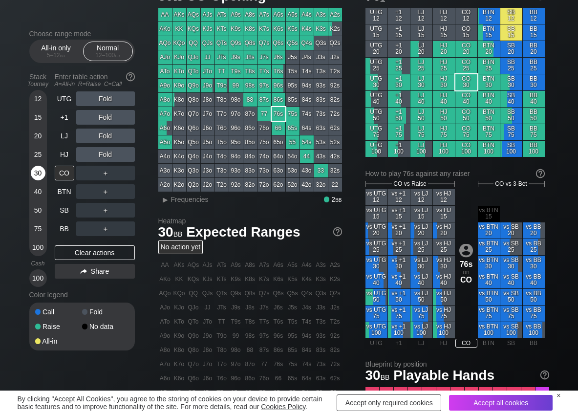
click at [39, 175] on div "30" at bounding box center [38, 173] width 15 height 15
click at [58, 247] on div "Clear actions" at bounding box center [95, 252] width 80 height 15
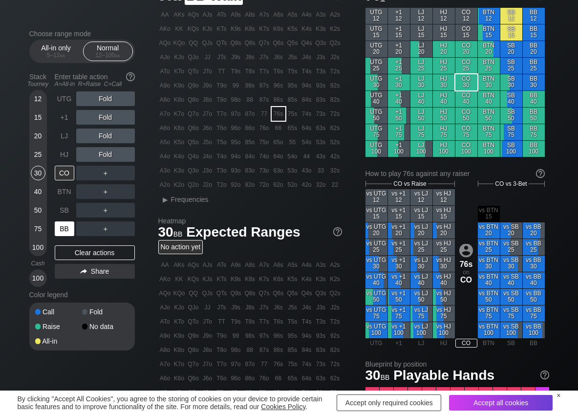
click at [65, 225] on div "BB" at bounding box center [65, 228] width 20 height 15
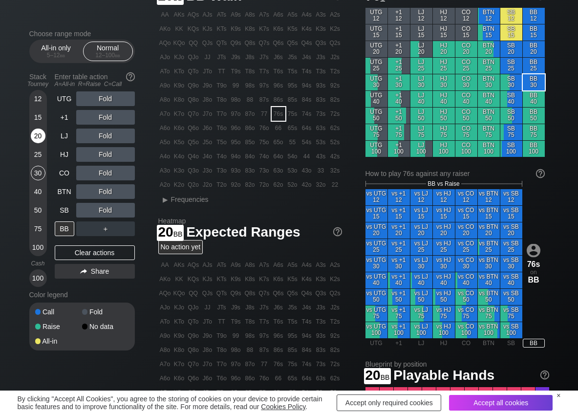
click at [35, 131] on div "20" at bounding box center [38, 136] width 15 height 15
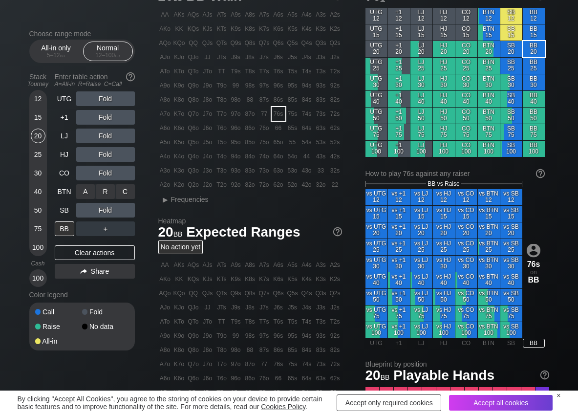
drag, startPoint x: 110, startPoint y: 184, endPoint x: 106, endPoint y: 189, distance: 6.9
click at [109, 187] on div "R ✕" at bounding box center [105, 191] width 19 height 15
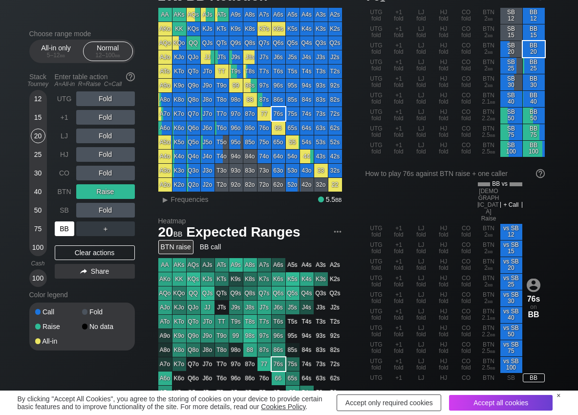
click at [65, 234] on div "BB" at bounding box center [65, 228] width 20 height 15
click at [79, 250] on div "Clear actions" at bounding box center [95, 252] width 80 height 15
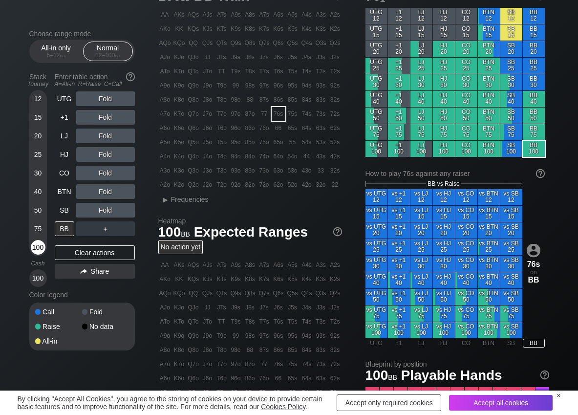
click at [43, 243] on div "100" at bounding box center [38, 247] width 15 height 15
click at [101, 112] on div "R ✕" at bounding box center [105, 117] width 19 height 15
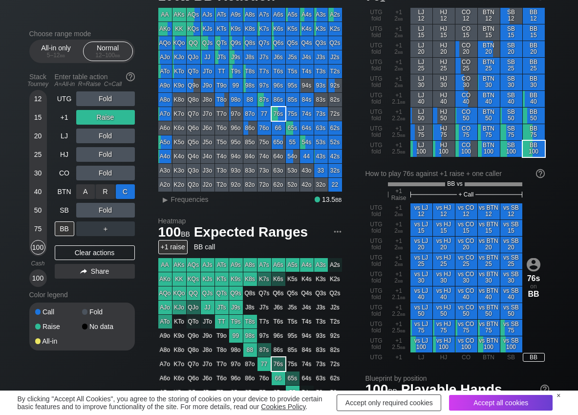
click at [131, 191] on div "C ✕" at bounding box center [125, 191] width 19 height 15
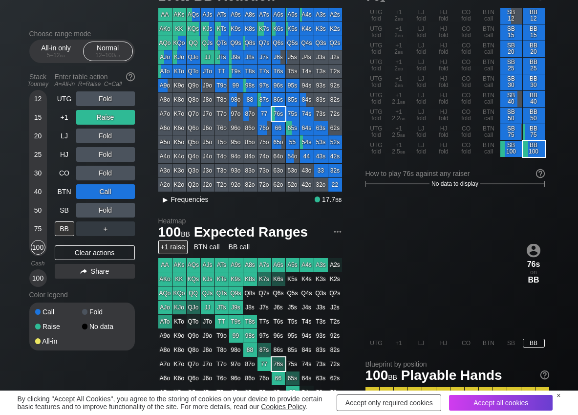
click at [187, 195] on span "▸ Frequencies" at bounding box center [183, 199] width 50 height 12
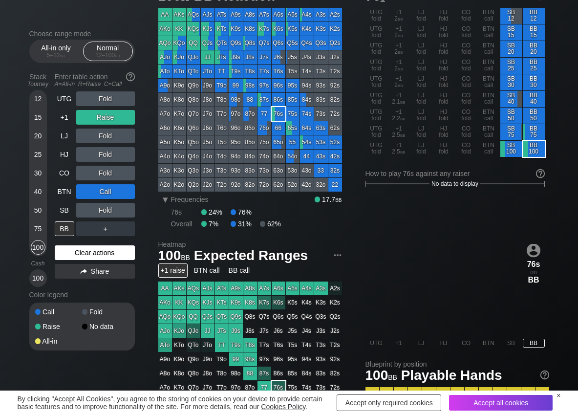
click at [70, 252] on div "Clear actions" at bounding box center [95, 252] width 80 height 15
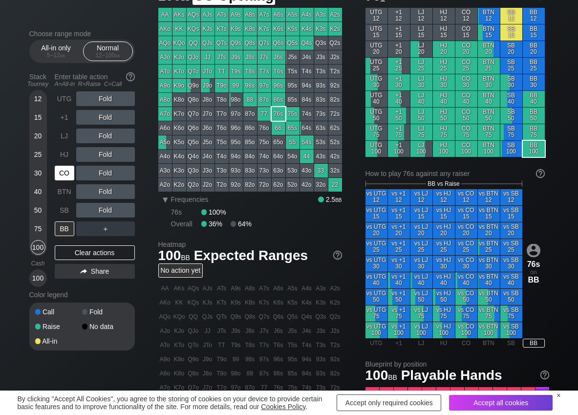
click at [63, 179] on div "CO" at bounding box center [65, 173] width 20 height 15
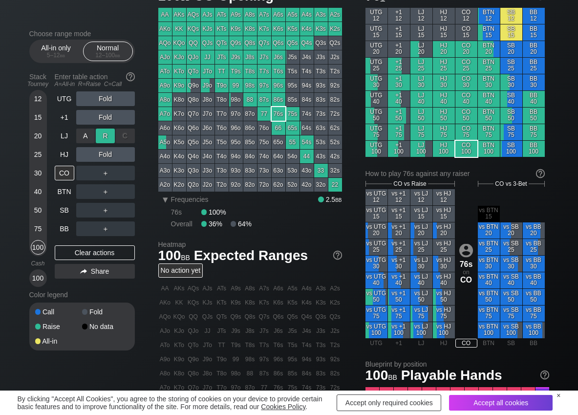
click at [106, 137] on div "R ✕" at bounding box center [105, 136] width 19 height 15
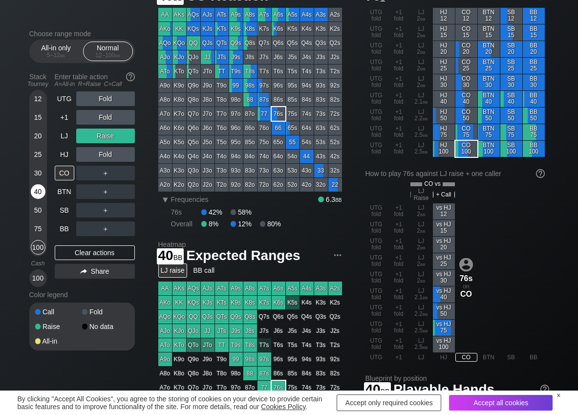
click at [36, 192] on div "40" at bounding box center [38, 191] width 15 height 15
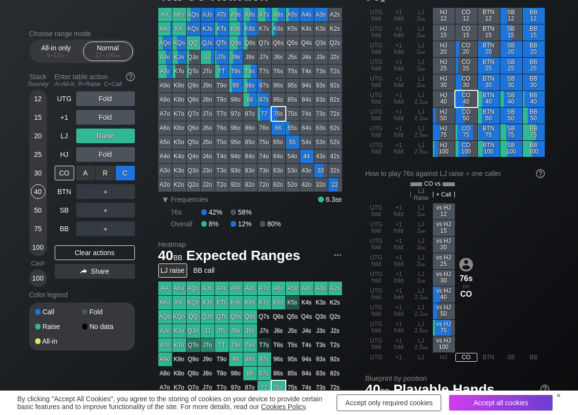
click at [121, 177] on div "C ✕" at bounding box center [125, 173] width 19 height 15
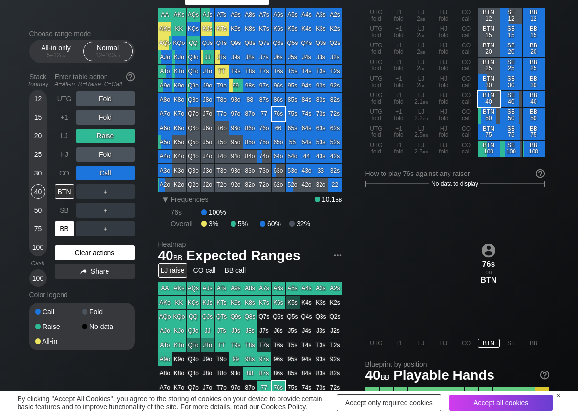
drag, startPoint x: 66, startPoint y: 225, endPoint x: 74, endPoint y: 249, distance: 25.8
click at [66, 226] on div "BB" at bounding box center [65, 228] width 20 height 15
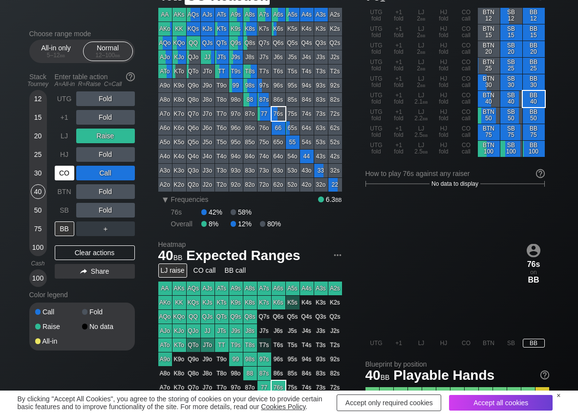
click at [70, 176] on div "CO" at bounding box center [65, 173] width 20 height 15
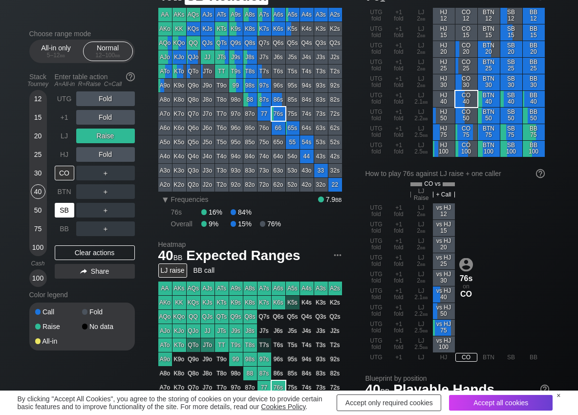
drag, startPoint x: 65, startPoint y: 207, endPoint x: 70, endPoint y: 221, distance: 15.0
click at [65, 208] on div "SB" at bounding box center [65, 210] width 20 height 15
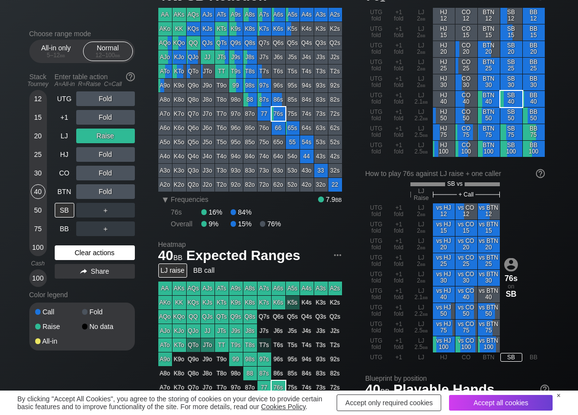
click at [74, 247] on div "Clear actions" at bounding box center [95, 252] width 80 height 15
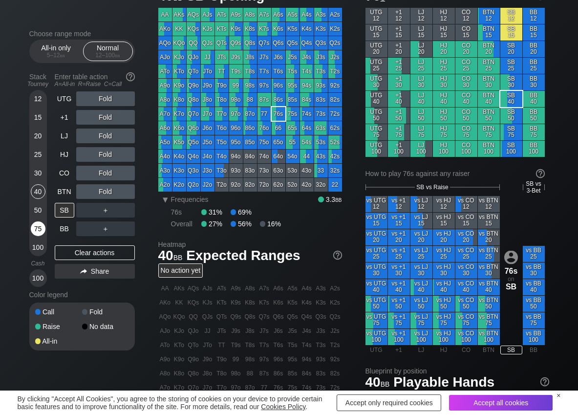
click at [34, 229] on div "75" at bounding box center [38, 228] width 15 height 15
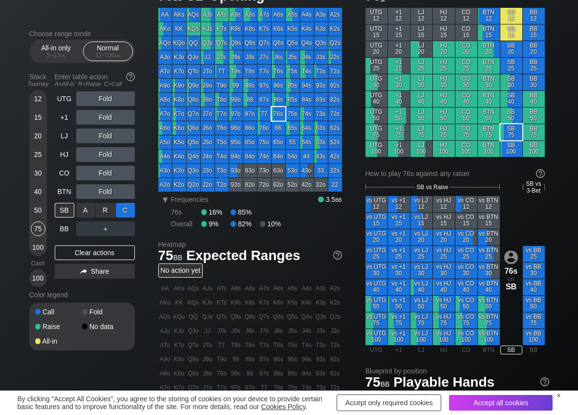
click at [129, 207] on div "C ✕" at bounding box center [125, 210] width 19 height 15
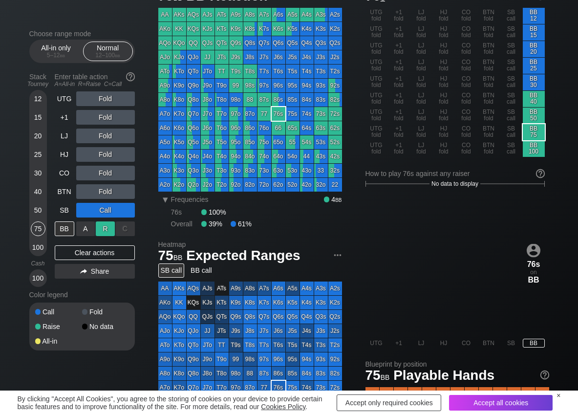
click at [107, 233] on div "R ✕" at bounding box center [105, 228] width 19 height 15
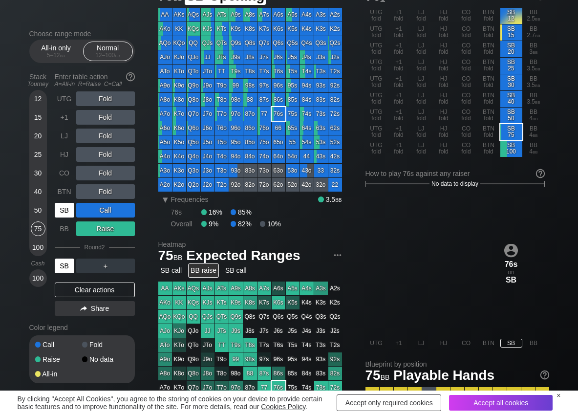
drag, startPoint x: 71, startPoint y: 213, endPoint x: 163, endPoint y: 4, distance: 227.4
click at [72, 209] on div "SB" at bounding box center [65, 210] width 20 height 15
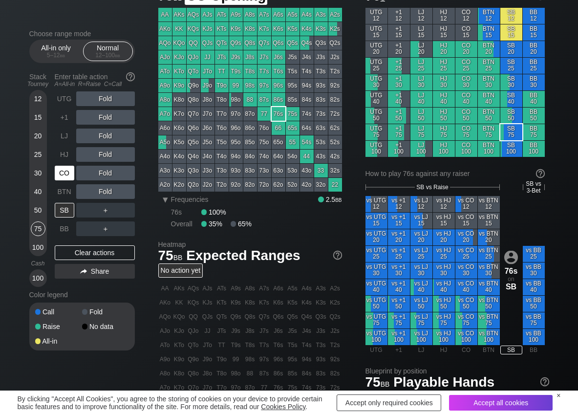
drag, startPoint x: 66, startPoint y: 174, endPoint x: 78, endPoint y: 176, distance: 12.5
click at [72, 176] on div "CO" at bounding box center [65, 173] width 20 height 15
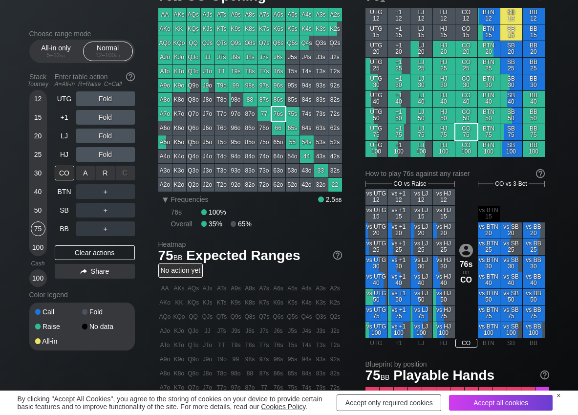
click at [103, 172] on div "R ✕" at bounding box center [105, 173] width 19 height 15
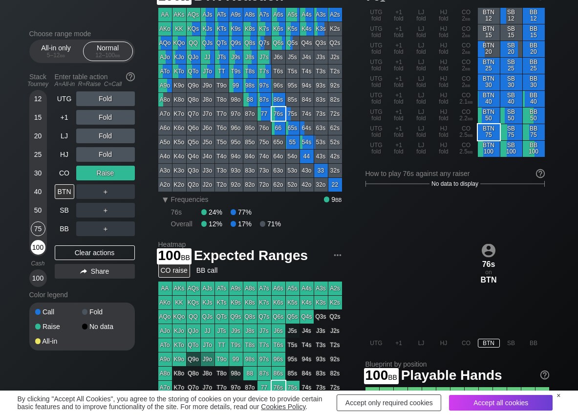
click at [43, 245] on div "100" at bounding box center [38, 247] width 15 height 15
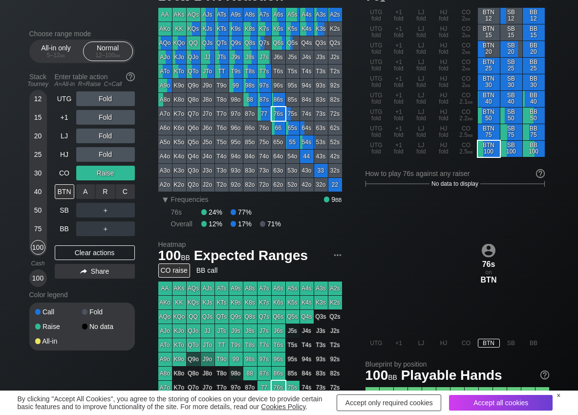
click at [101, 196] on div "R ✕" at bounding box center [105, 191] width 19 height 15
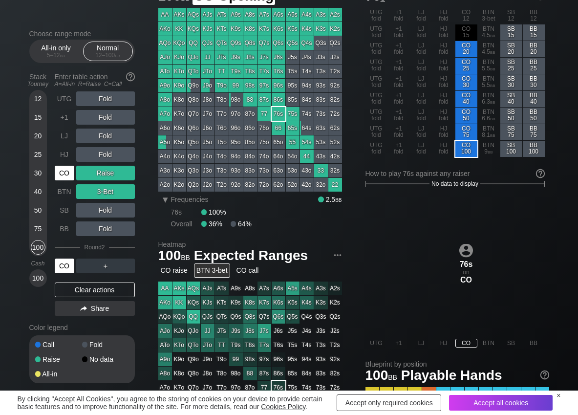
click at [65, 178] on div "CO" at bounding box center [65, 173] width 20 height 15
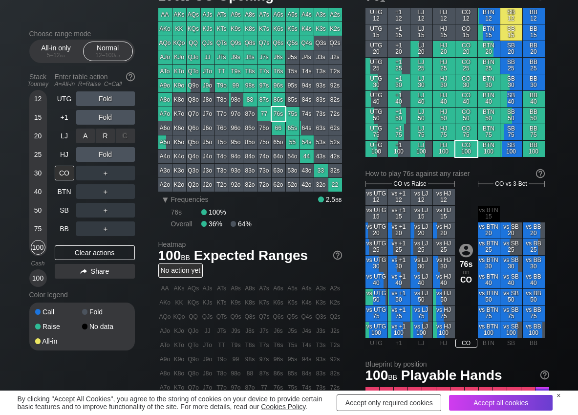
drag, startPoint x: 101, startPoint y: 133, endPoint x: 101, endPoint y: 143, distance: 9.8
click at [101, 135] on div "R ✕" at bounding box center [105, 136] width 19 height 15
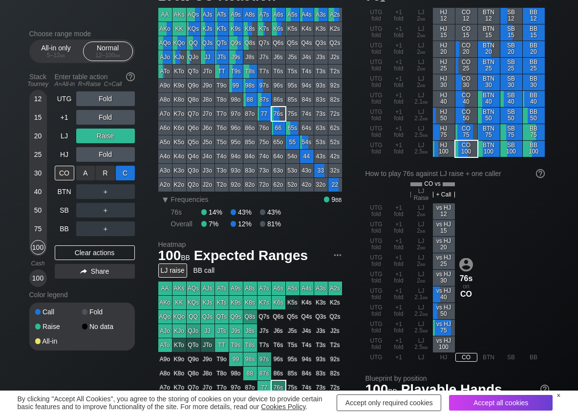
click at [132, 176] on div "C ✕" at bounding box center [125, 173] width 19 height 15
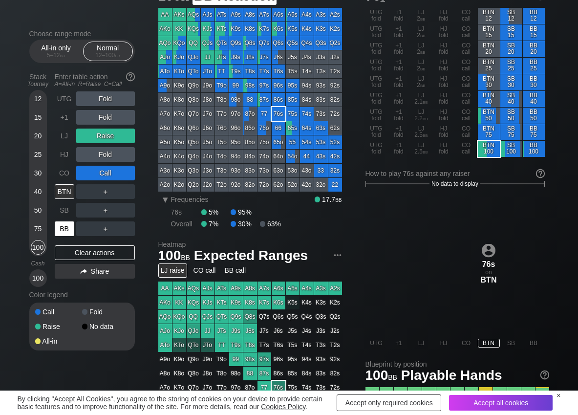
click at [60, 229] on div "BB" at bounding box center [65, 228] width 20 height 15
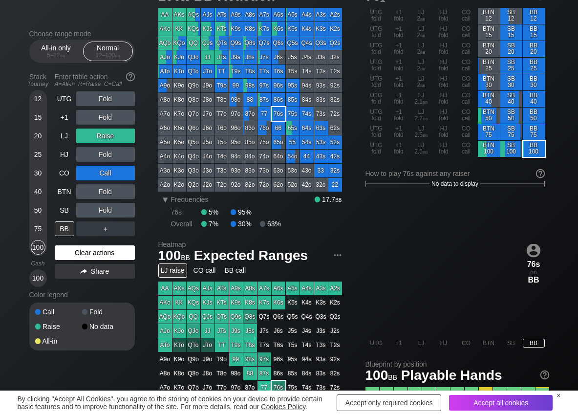
click at [87, 256] on div "Clear actions" at bounding box center [95, 252] width 80 height 15
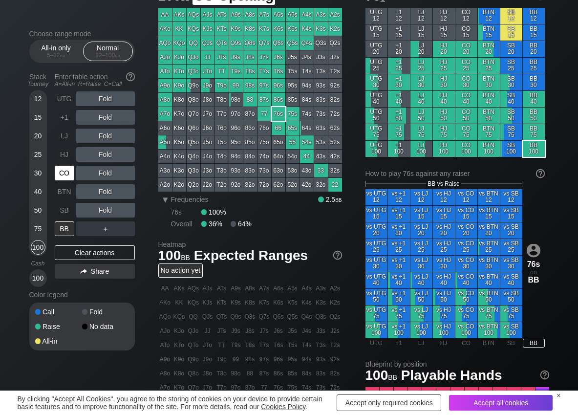
click at [58, 173] on div "CO" at bounding box center [65, 173] width 20 height 15
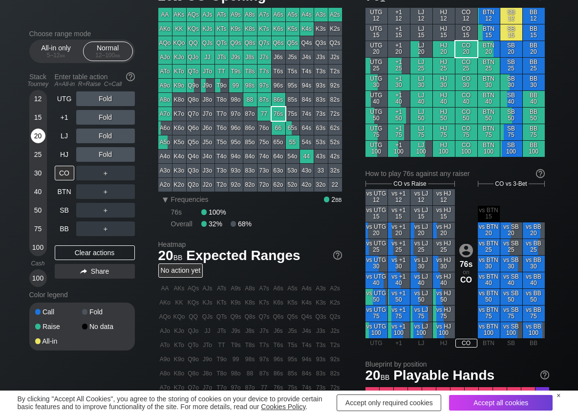
click at [37, 139] on div "20" at bounding box center [38, 136] width 15 height 15
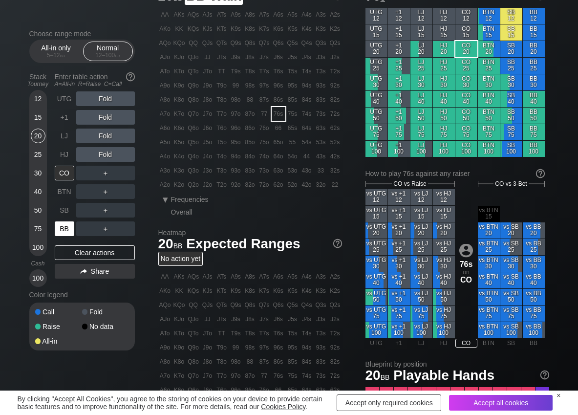
click at [63, 228] on div "BB" at bounding box center [65, 228] width 20 height 15
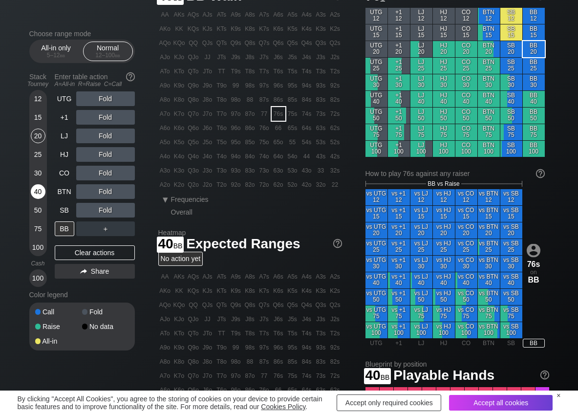
click at [34, 187] on div "40" at bounding box center [38, 191] width 15 height 15
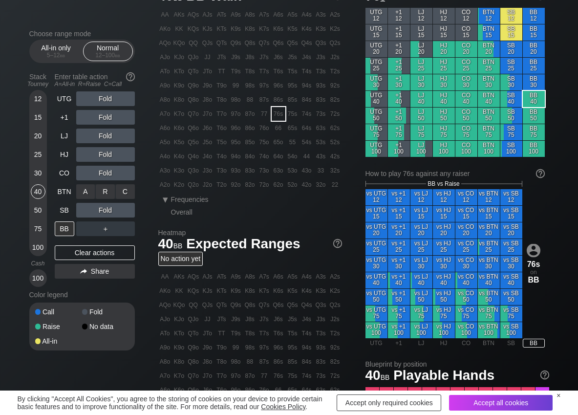
click at [101, 191] on div "R ✕" at bounding box center [105, 191] width 19 height 15
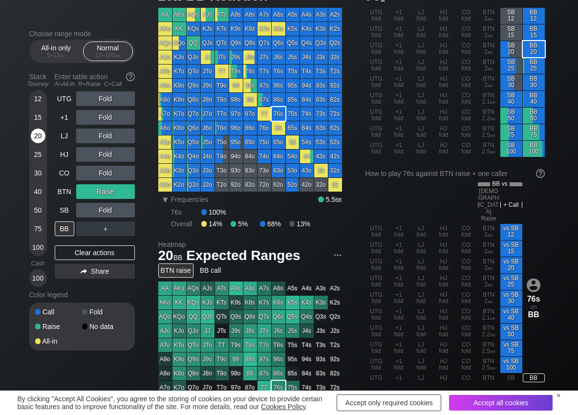
click at [35, 138] on div "20" at bounding box center [38, 136] width 15 height 15
drag, startPoint x: 66, startPoint y: 253, endPoint x: 56, endPoint y: 249, distance: 11.0
click at [66, 253] on div "Clear actions" at bounding box center [95, 252] width 80 height 15
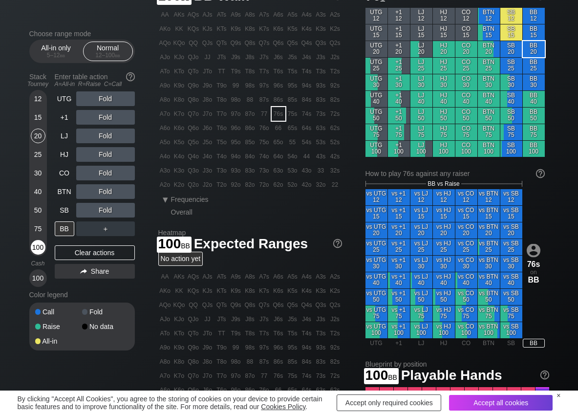
click at [38, 248] on div "100" at bounding box center [38, 247] width 15 height 15
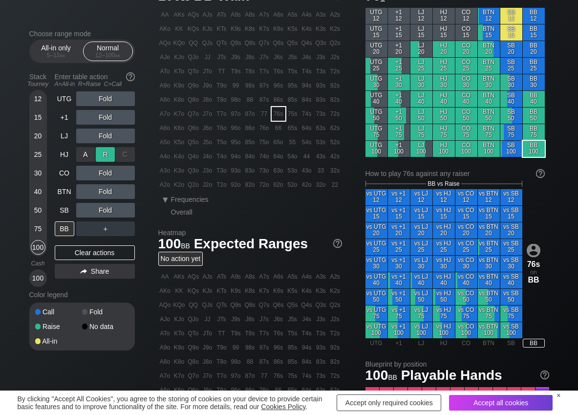
click at [108, 153] on div "R ✕" at bounding box center [105, 154] width 19 height 15
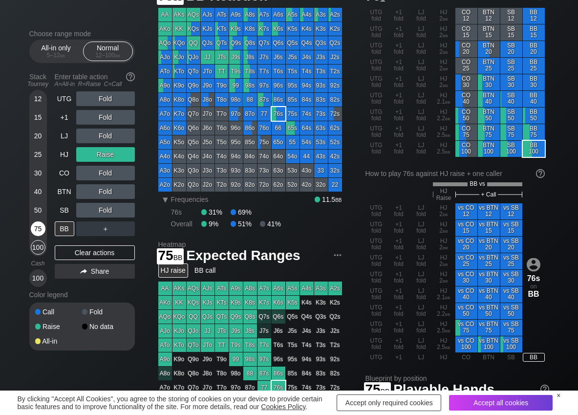
click at [41, 228] on div "75" at bounding box center [38, 228] width 15 height 15
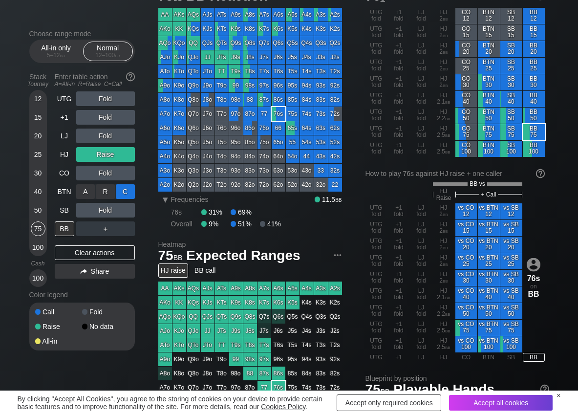
click at [121, 193] on div "C ✕" at bounding box center [125, 191] width 19 height 15
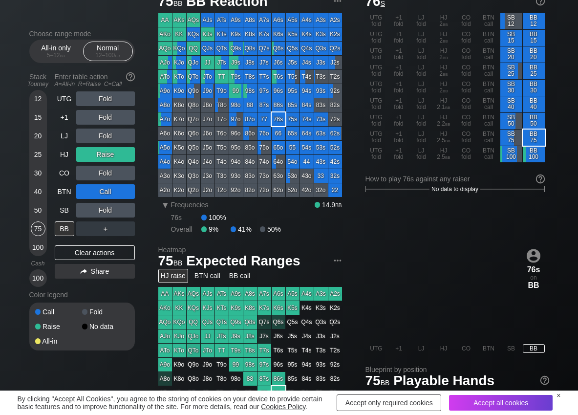
scroll to position [49, 0]
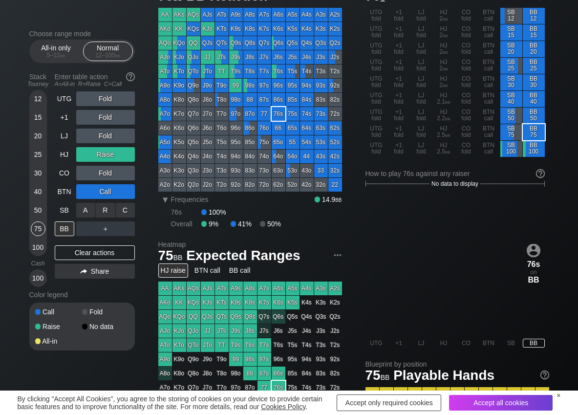
click at [121, 213] on div "C ✕" at bounding box center [125, 210] width 19 height 15
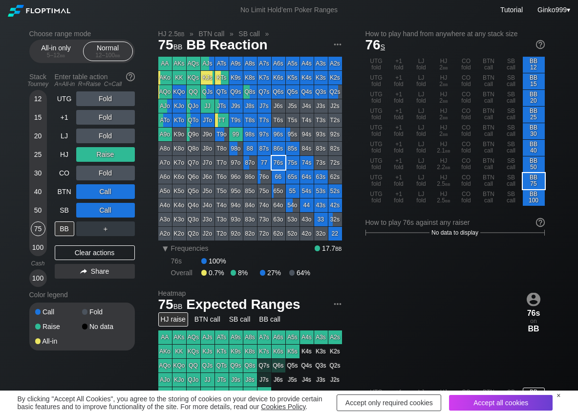
scroll to position [49, 0]
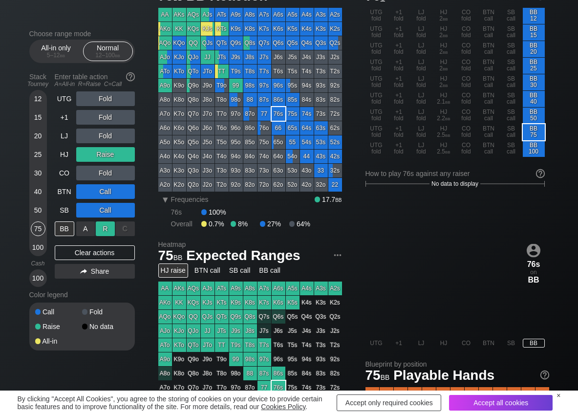
click at [106, 233] on div "R ✕" at bounding box center [105, 228] width 19 height 15
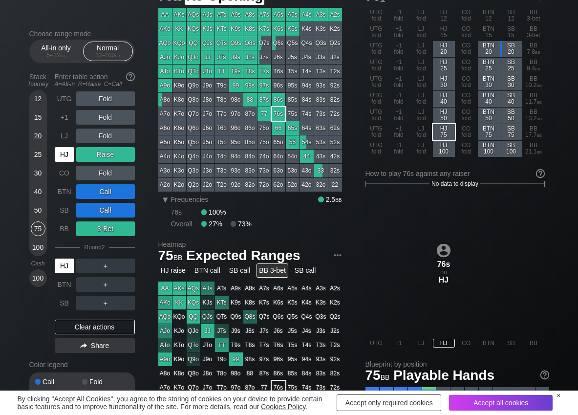
click at [57, 156] on div "HJ" at bounding box center [65, 154] width 20 height 15
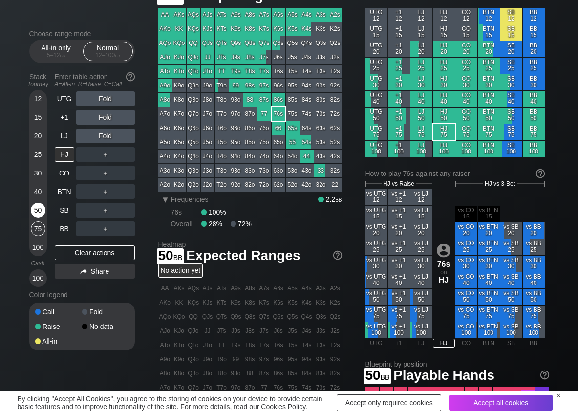
click at [37, 210] on div "50" at bounding box center [38, 210] width 15 height 15
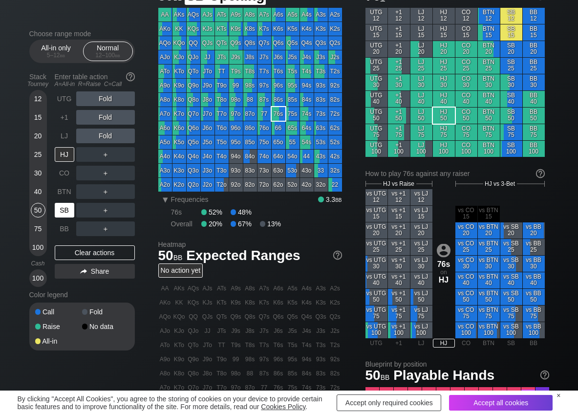
click at [67, 211] on div "SB" at bounding box center [65, 210] width 20 height 15
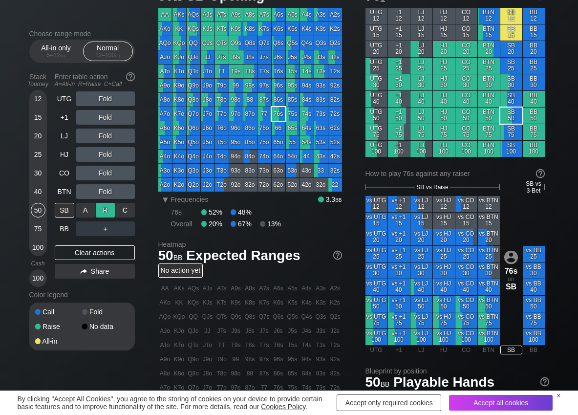
click at [103, 215] on div "R ✕" at bounding box center [105, 210] width 19 height 15
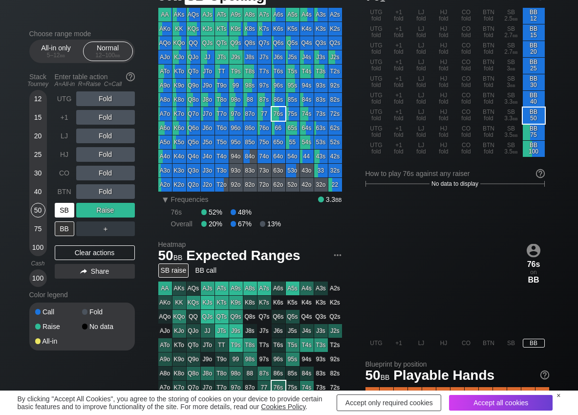
click at [68, 209] on div "SB" at bounding box center [65, 210] width 20 height 15
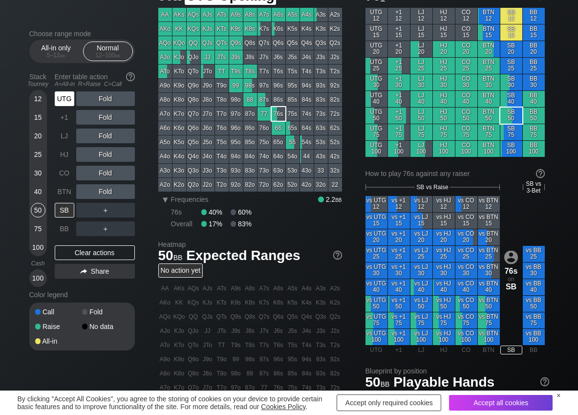
drag, startPoint x: 60, startPoint y: 99, endPoint x: 50, endPoint y: 107, distance: 12.8
click at [55, 103] on div "UTG" at bounding box center [65, 98] width 20 height 15
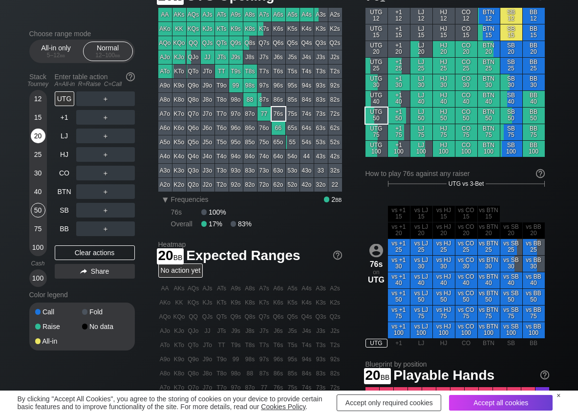
click at [36, 131] on div "20" at bounding box center [38, 136] width 15 height 15
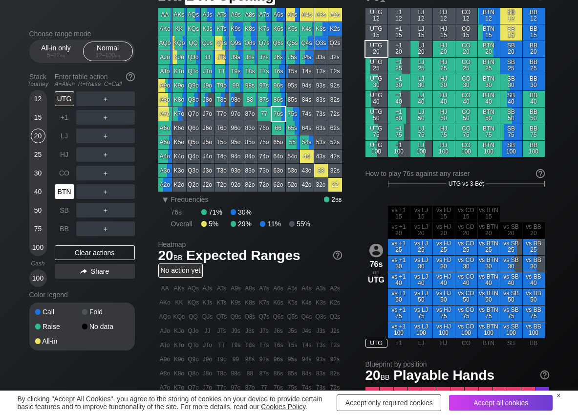
click at [62, 191] on div "BTN" at bounding box center [65, 191] width 20 height 15
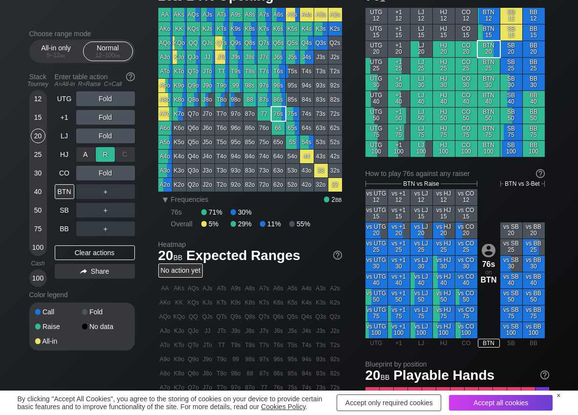
click at [105, 154] on div "R ✕" at bounding box center [105, 154] width 19 height 15
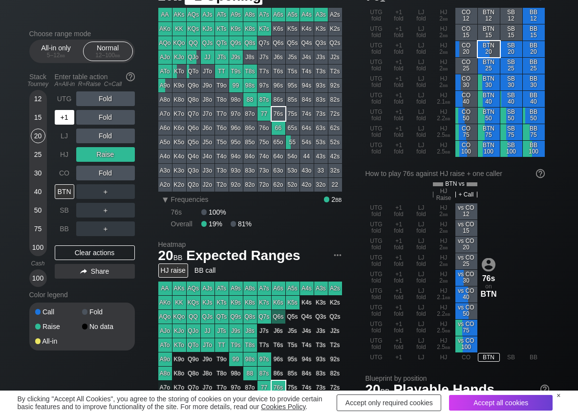
drag, startPoint x: 66, startPoint y: 123, endPoint x: 102, endPoint y: 123, distance: 35.7
click at [67, 123] on div "+1" at bounding box center [65, 117] width 20 height 15
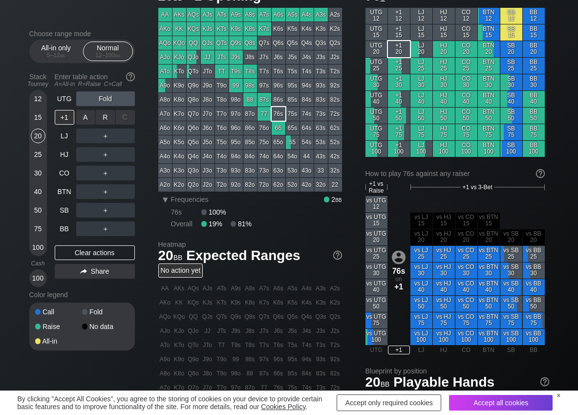
click at [109, 123] on div "R ✕" at bounding box center [105, 117] width 19 height 15
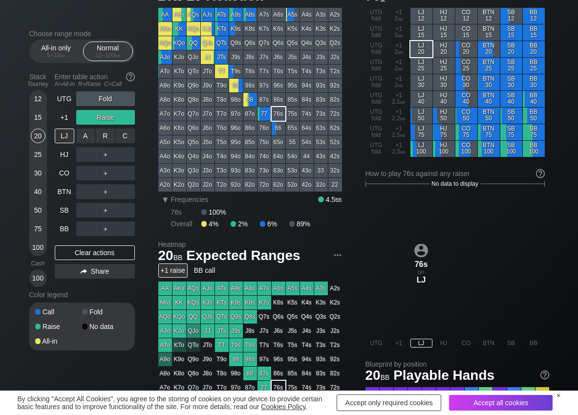
click at [120, 138] on div "C ✕" at bounding box center [125, 136] width 19 height 15
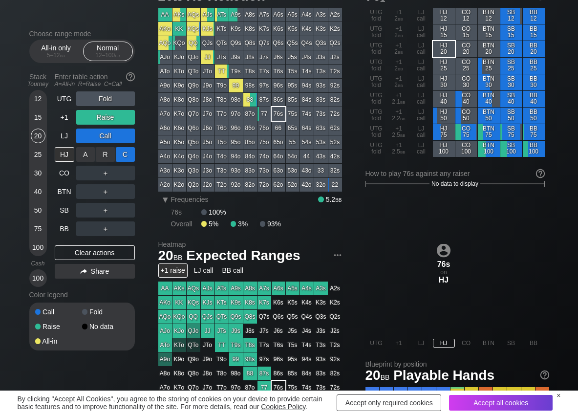
click at [128, 150] on div "C ✕" at bounding box center [125, 154] width 19 height 15
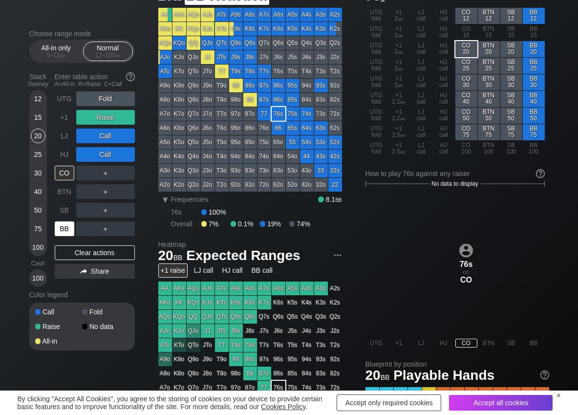
click at [66, 230] on div "BB" at bounding box center [65, 228] width 20 height 15
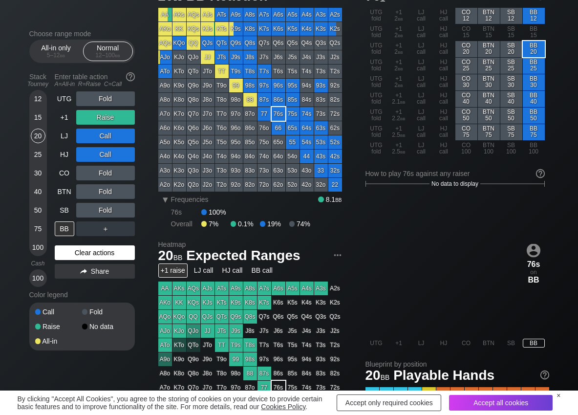
click at [74, 253] on div "Clear actions" at bounding box center [95, 252] width 80 height 15
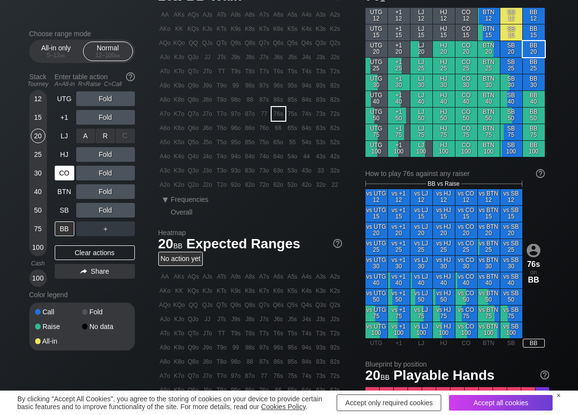
drag, startPoint x: 106, startPoint y: 136, endPoint x: 56, endPoint y: 178, distance: 65.6
click at [106, 137] on div "R ✕" at bounding box center [105, 136] width 19 height 15
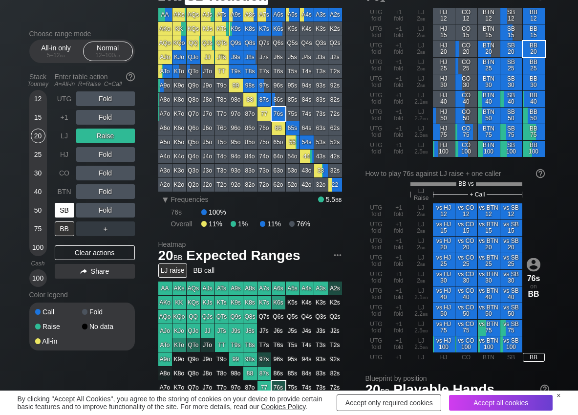
click at [71, 211] on div "SB" at bounding box center [65, 210] width 20 height 15
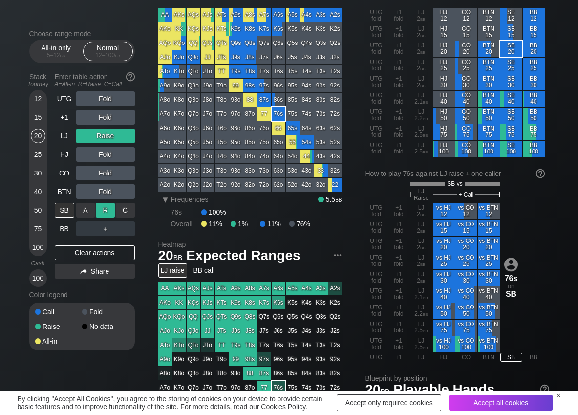
click at [103, 212] on div "R ✕" at bounding box center [105, 210] width 19 height 15
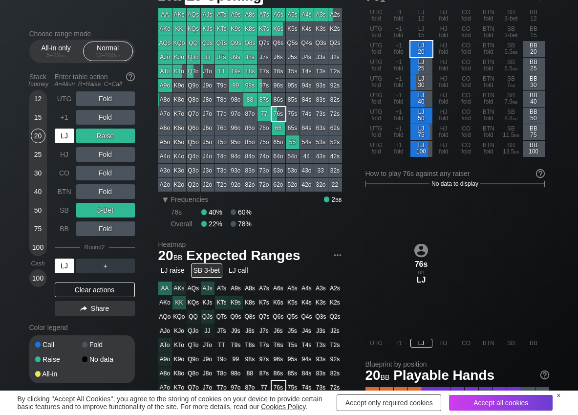
click at [63, 129] on div "LJ" at bounding box center [65, 136] width 20 height 15
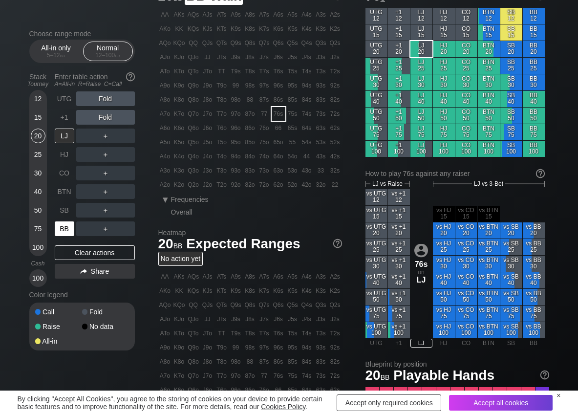
click at [65, 227] on div "BB" at bounding box center [65, 228] width 20 height 15
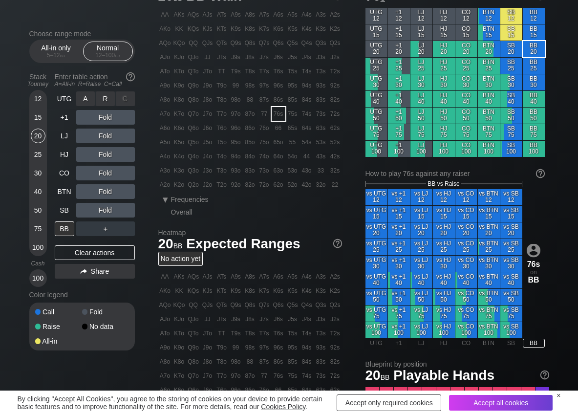
click at [102, 96] on div "R ✕" at bounding box center [105, 98] width 19 height 15
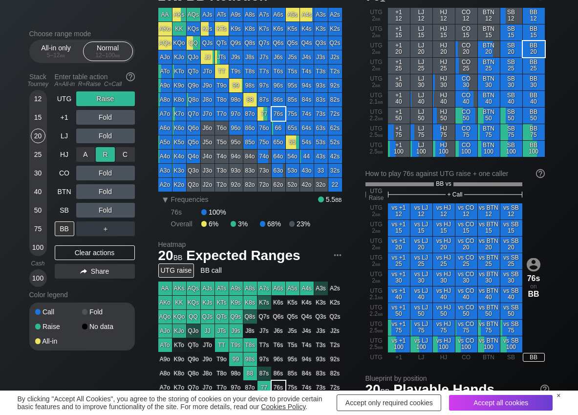
click at [100, 159] on div "R ✕" at bounding box center [105, 154] width 19 height 15
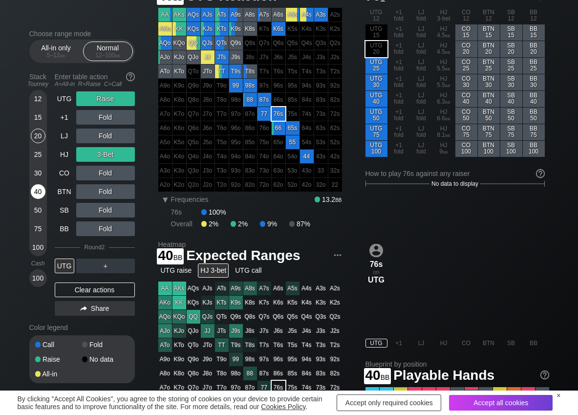
click at [41, 193] on div "40" at bounding box center [38, 191] width 15 height 15
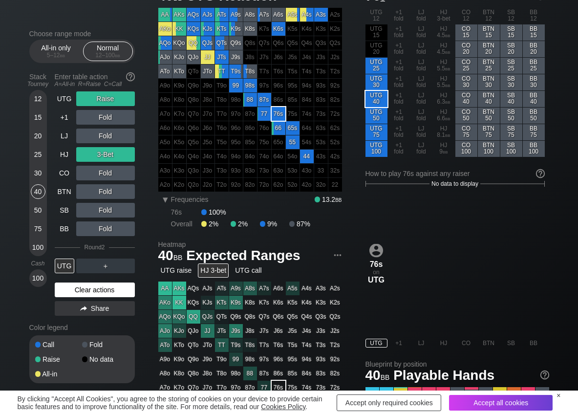
click at [76, 293] on div "Clear actions" at bounding box center [95, 289] width 80 height 15
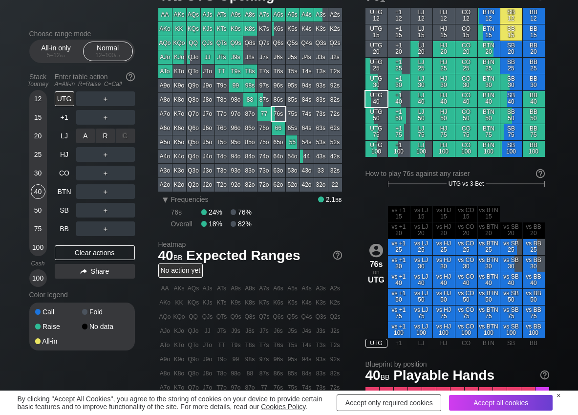
drag, startPoint x: 97, startPoint y: 142, endPoint x: 88, endPoint y: 162, distance: 21.6
click at [103, 135] on div "R ✕" at bounding box center [105, 136] width 19 height 15
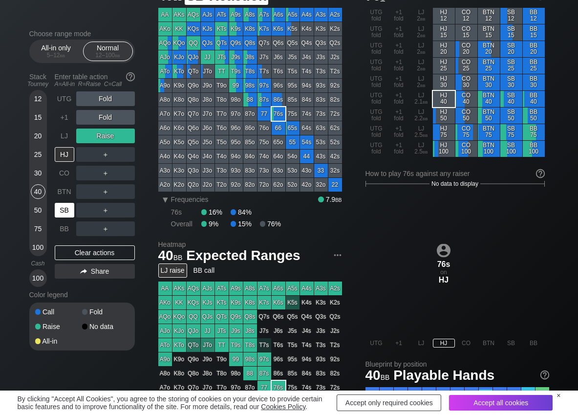
click at [63, 210] on div "SB" at bounding box center [65, 210] width 20 height 15
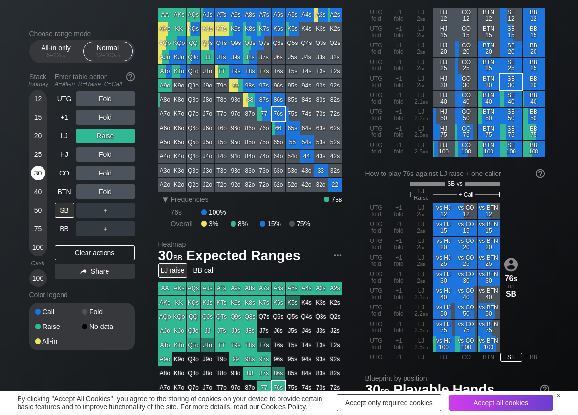
click at [43, 176] on div "30" at bounding box center [38, 173] width 15 height 15
click at [128, 214] on div "C ✕" at bounding box center [125, 210] width 19 height 15
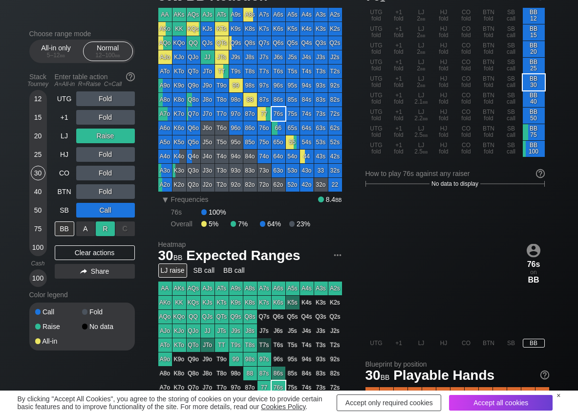
click at [105, 226] on div "R ✕" at bounding box center [105, 228] width 19 height 15
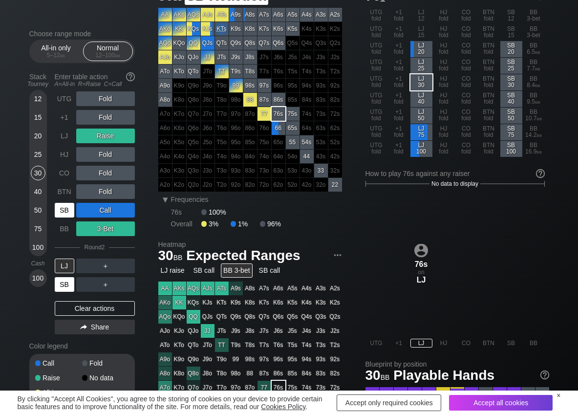
click at [66, 285] on div "SB" at bounding box center [65, 284] width 20 height 15
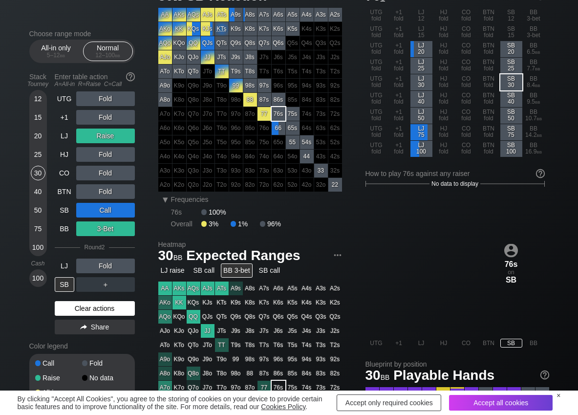
click at [78, 310] on div "Clear actions" at bounding box center [95, 308] width 80 height 15
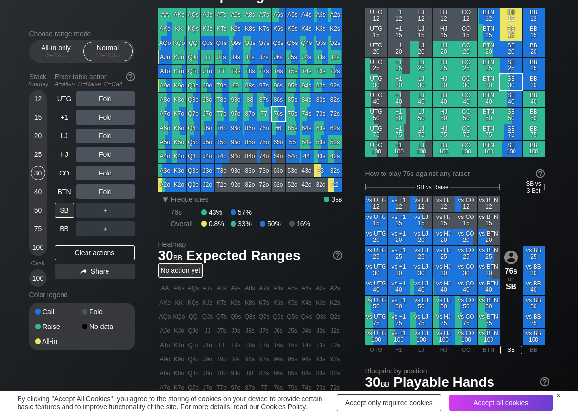
click at [64, 237] on div "UTG Fold +1 Fold LJ Fold HJ Fold CO Fold BTN Fold SB ＋ BB ＋ Clear actions Share" at bounding box center [95, 188] width 80 height 195
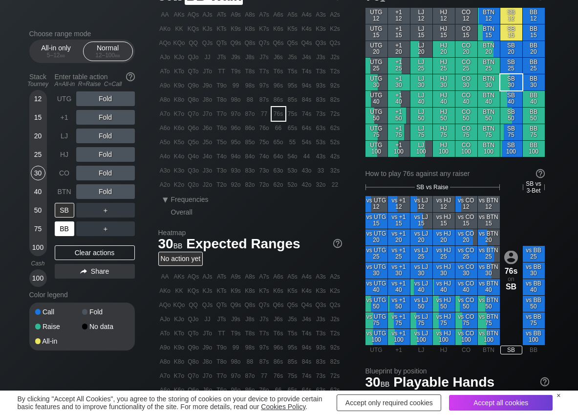
click at [64, 232] on div "BB" at bounding box center [65, 228] width 20 height 15
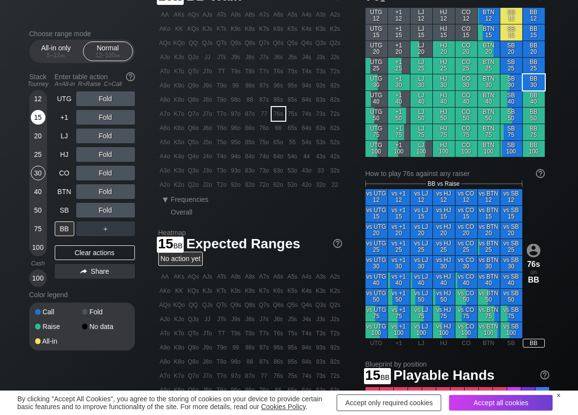
click at [41, 118] on div "15" at bounding box center [38, 117] width 15 height 15
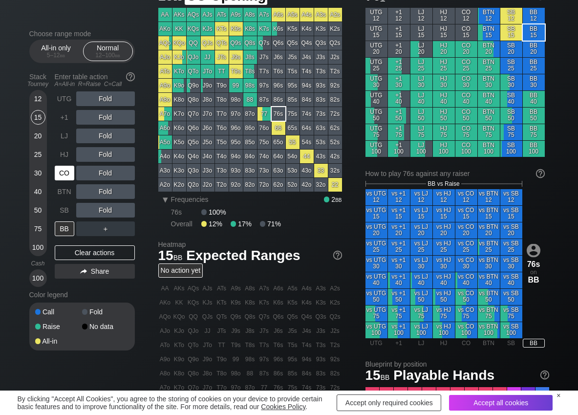
click at [71, 171] on div "CO" at bounding box center [65, 173] width 20 height 15
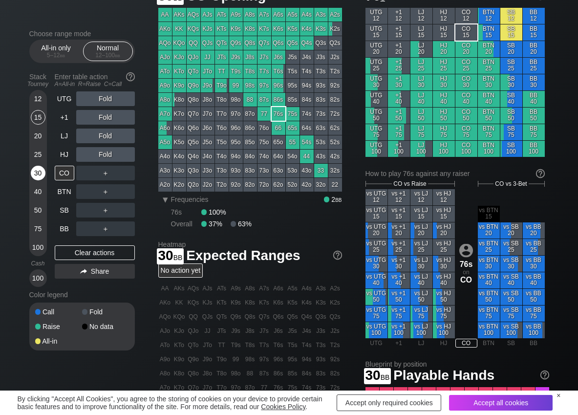
click at [43, 174] on div "30" at bounding box center [38, 173] width 15 height 15
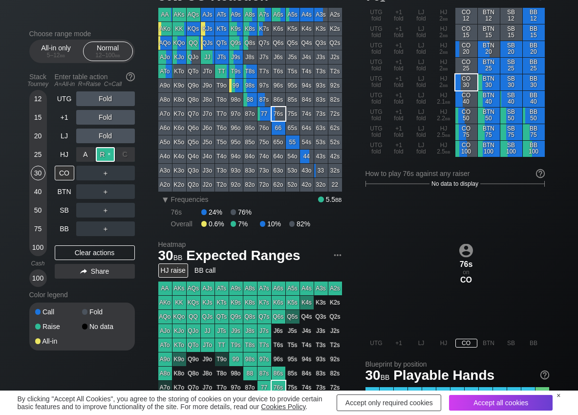
click at [108, 153] on div "R ✕" at bounding box center [105, 154] width 19 height 15
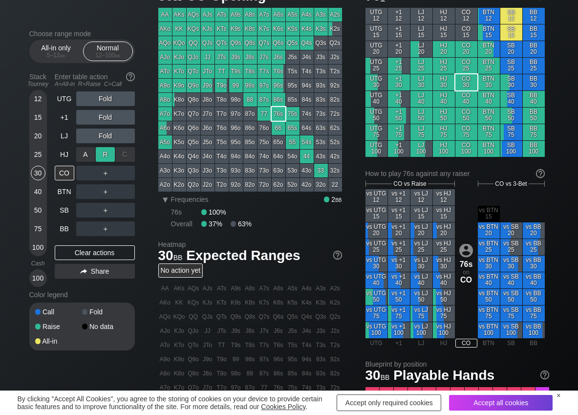
click at [108, 153] on div "R ✕" at bounding box center [105, 154] width 19 height 15
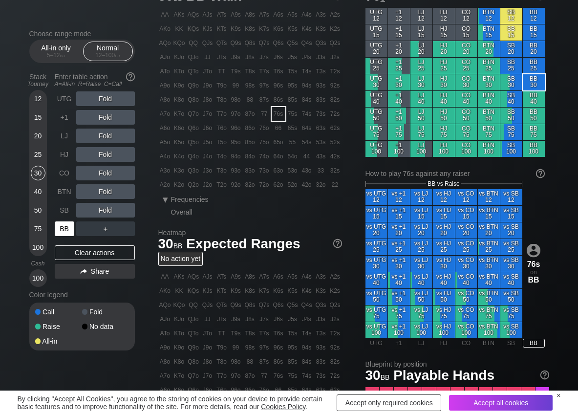
click at [65, 231] on div "BB" at bounding box center [65, 228] width 20 height 15
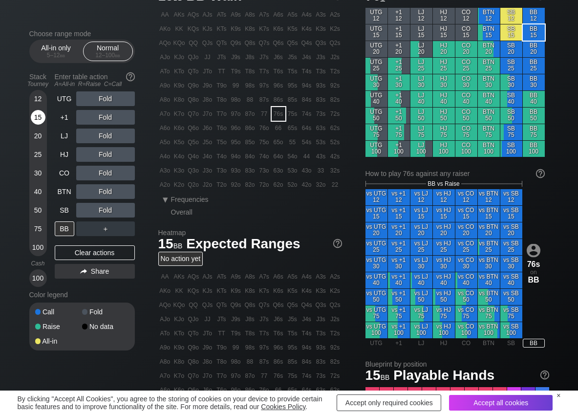
click at [34, 115] on div "15" at bounding box center [38, 117] width 15 height 15
click at [91, 213] on div "A ✕" at bounding box center [85, 210] width 19 height 15
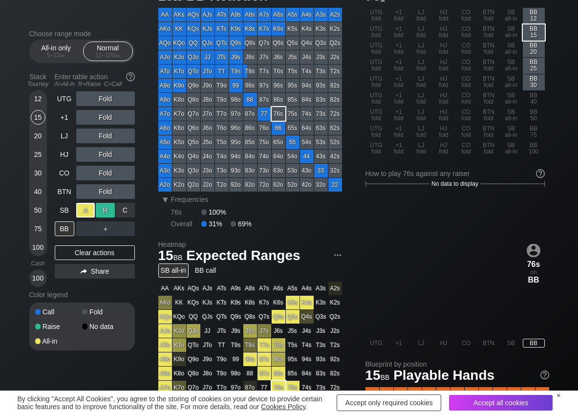
click at [107, 211] on div "R ✕" at bounding box center [105, 210] width 19 height 15
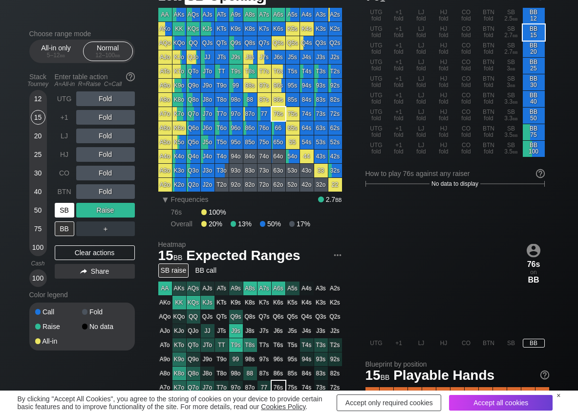
click at [62, 211] on div "SB" at bounding box center [65, 210] width 20 height 15
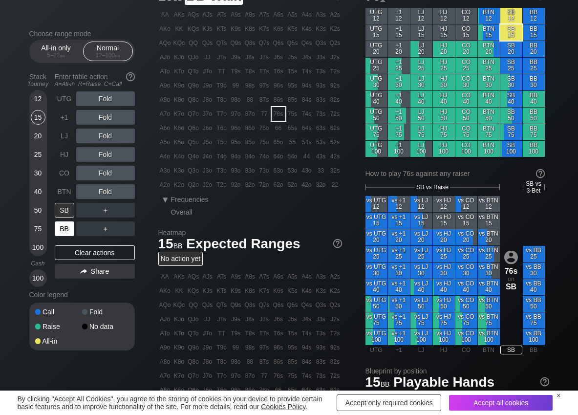
click at [68, 233] on div "BB" at bounding box center [65, 228] width 20 height 15
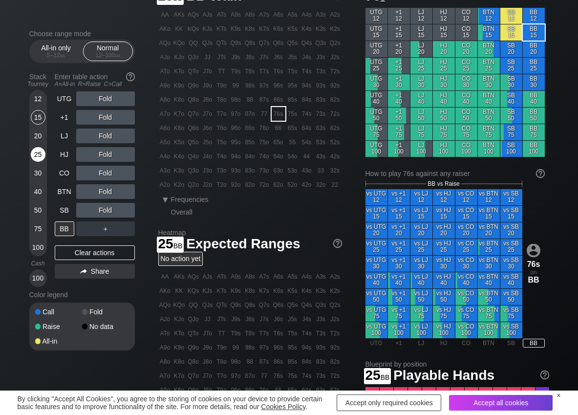
click at [39, 149] on div "25" at bounding box center [38, 154] width 15 height 15
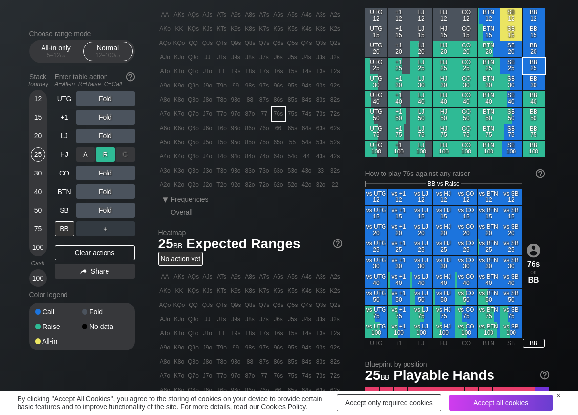
click at [104, 153] on div "R ✕" at bounding box center [105, 154] width 19 height 15
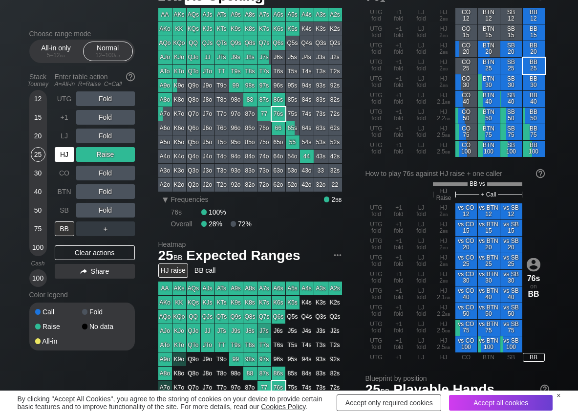
click at [66, 158] on div "HJ" at bounding box center [65, 154] width 20 height 15
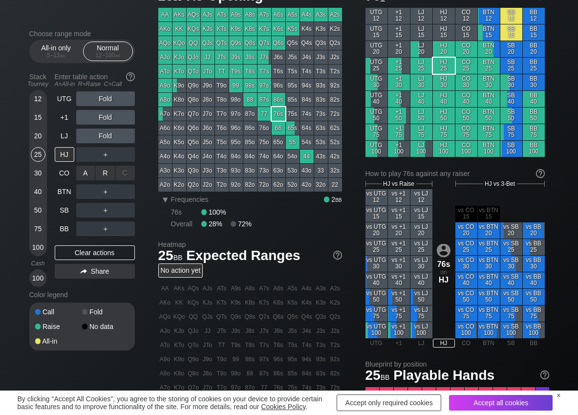
click at [100, 174] on div "R ✕" at bounding box center [105, 173] width 19 height 15
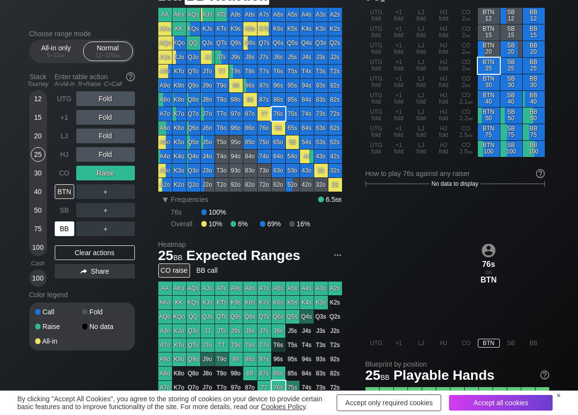
click at [70, 222] on div "BB" at bounding box center [65, 228] width 20 height 15
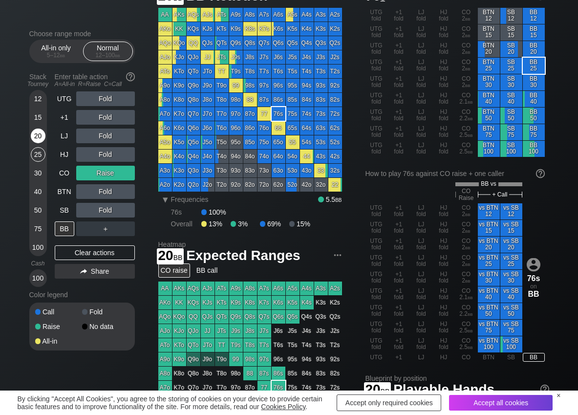
click at [35, 137] on div "20" at bounding box center [38, 136] width 15 height 15
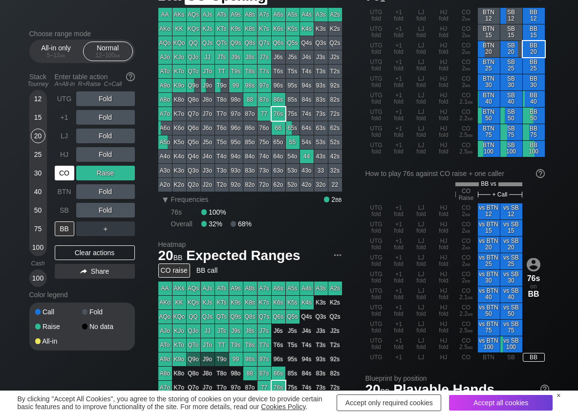
click at [67, 174] on div "CO" at bounding box center [65, 173] width 20 height 15
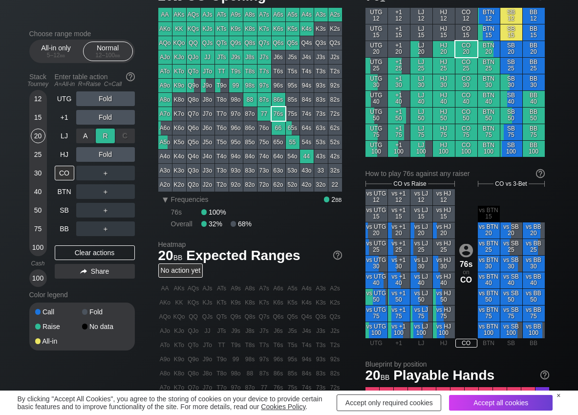
click at [104, 136] on div "R ✕" at bounding box center [105, 136] width 19 height 15
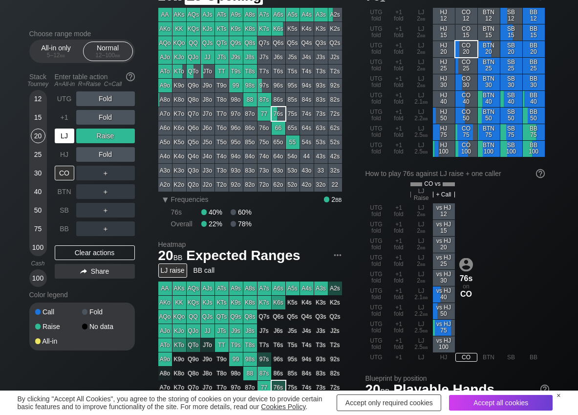
click at [66, 143] on div "LJ" at bounding box center [66, 136] width 22 height 19
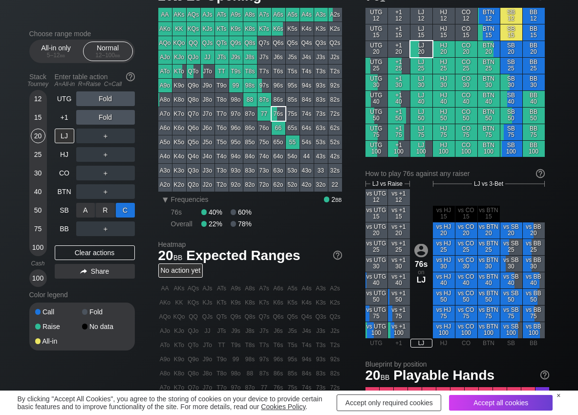
click at [131, 211] on div "C ✕" at bounding box center [125, 210] width 19 height 15
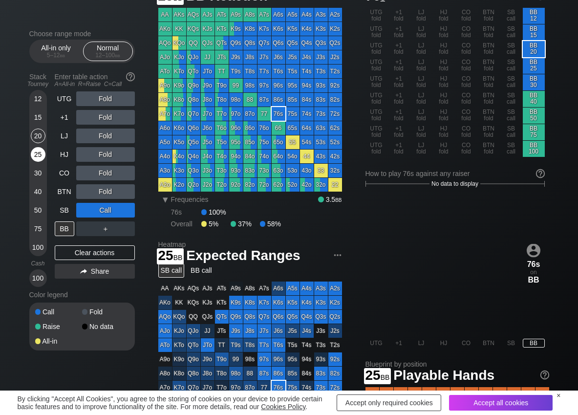
click at [37, 159] on div "25" at bounding box center [38, 154] width 15 height 15
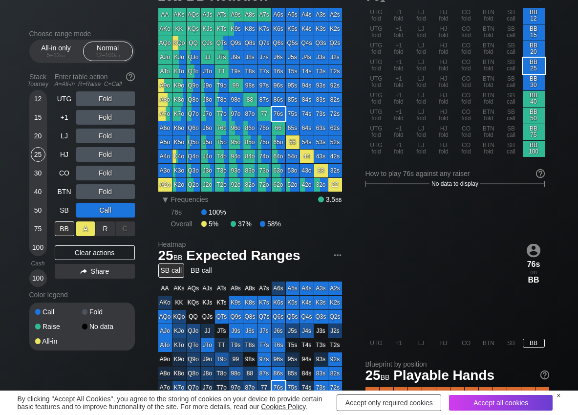
click at [94, 227] on div "A ✕" at bounding box center [85, 228] width 19 height 15
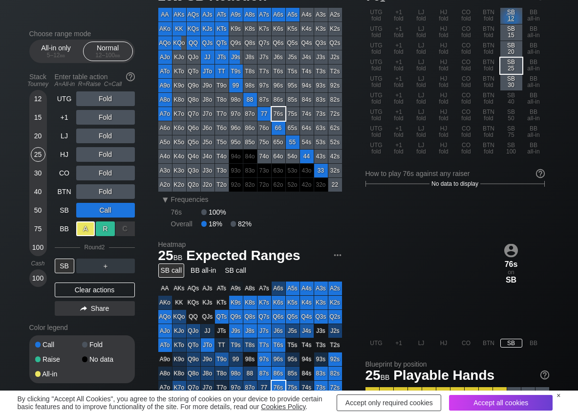
click at [107, 230] on div "R ✕" at bounding box center [105, 228] width 19 height 15
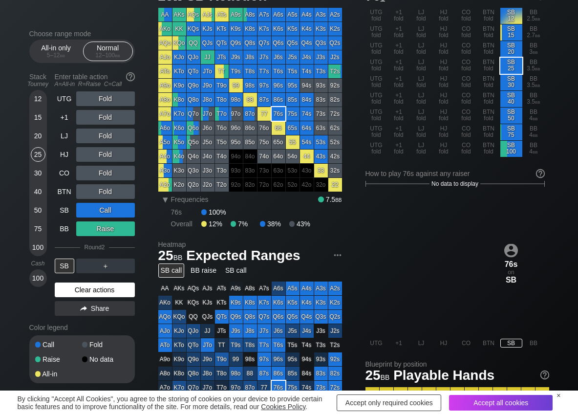
click at [74, 290] on div "Clear actions" at bounding box center [95, 289] width 80 height 15
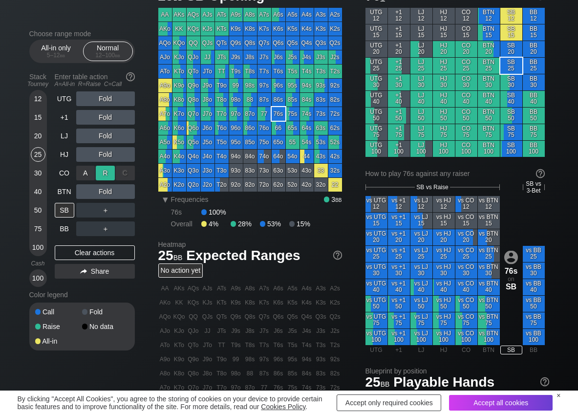
drag, startPoint x: 102, startPoint y: 174, endPoint x: 91, endPoint y: 178, distance: 11.9
click at [102, 174] on div "R ✕" at bounding box center [105, 173] width 19 height 15
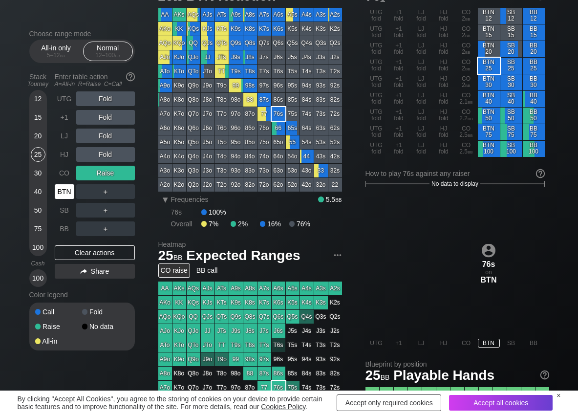
click at [59, 195] on div "BTN" at bounding box center [65, 191] width 20 height 15
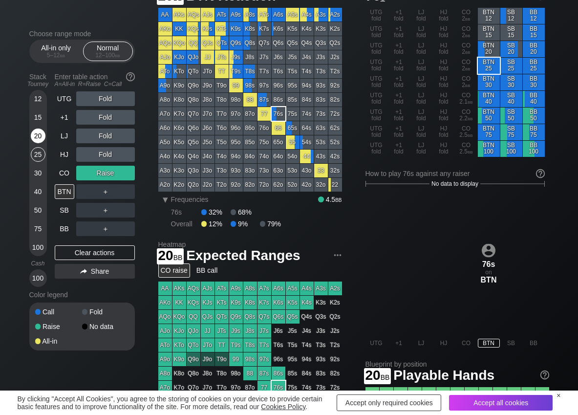
click at [35, 137] on div "20" at bounding box center [38, 136] width 15 height 15
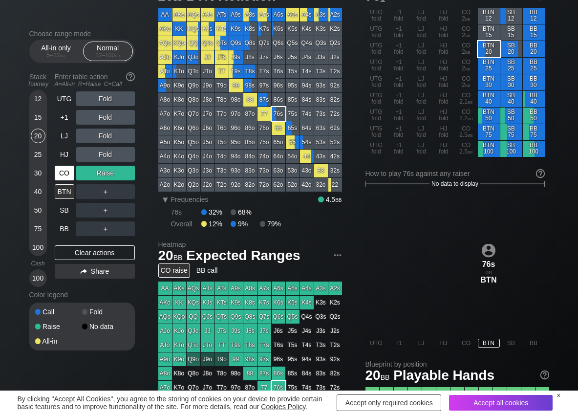
click at [60, 171] on div "CO" at bounding box center [65, 173] width 20 height 15
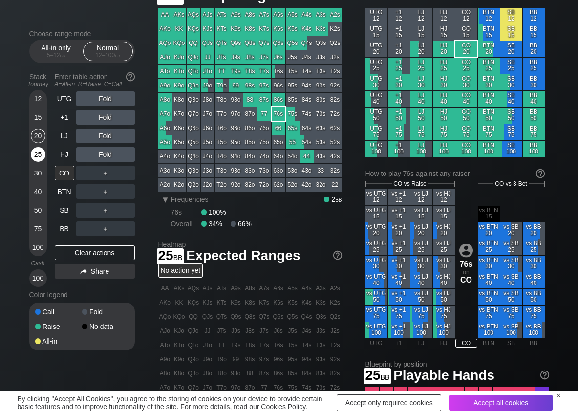
click at [34, 156] on div "25" at bounding box center [38, 154] width 15 height 15
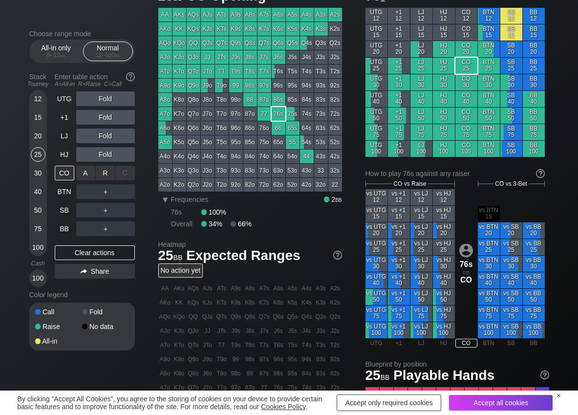
click at [105, 175] on div "R ✕" at bounding box center [105, 173] width 19 height 15
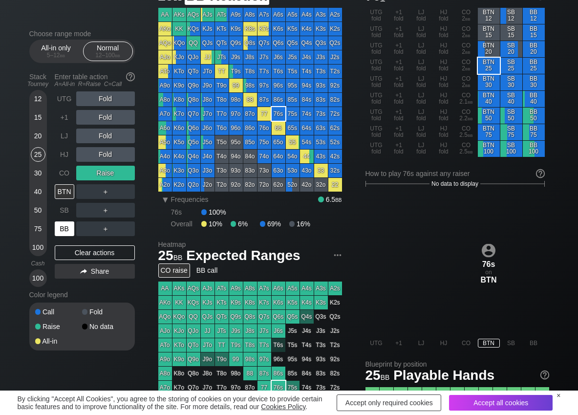
click at [63, 226] on div "BB" at bounding box center [65, 228] width 20 height 15
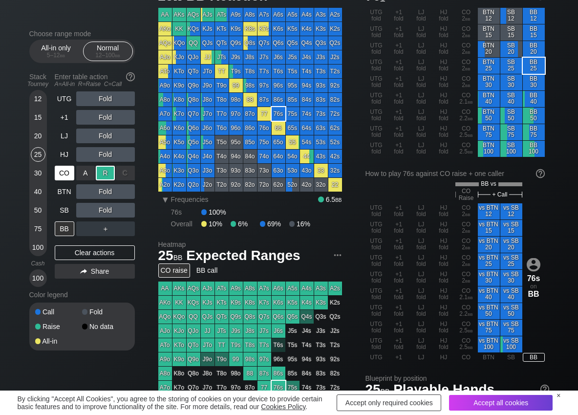
drag, startPoint x: 71, startPoint y: 173, endPoint x: 67, endPoint y: 182, distance: 9.0
click at [69, 175] on div "CO" at bounding box center [65, 173] width 20 height 15
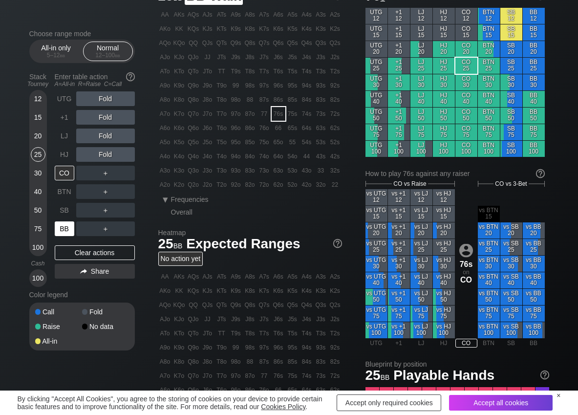
click at [68, 227] on div "BB" at bounding box center [65, 228] width 20 height 15
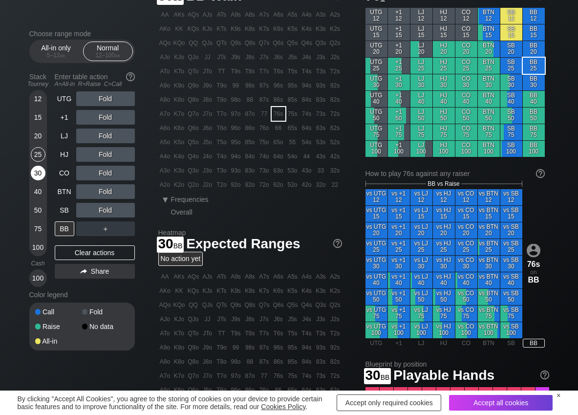
click at [37, 171] on div "30" at bounding box center [38, 173] width 15 height 15
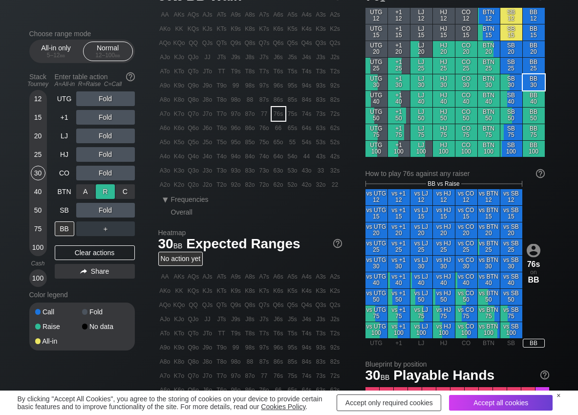
click at [104, 191] on div "R ✕" at bounding box center [105, 191] width 19 height 15
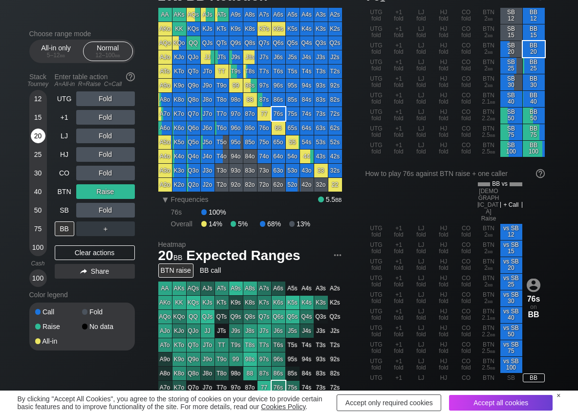
click at [38, 138] on div "20" at bounding box center [38, 136] width 15 height 15
click at [59, 228] on div "BB" at bounding box center [65, 228] width 20 height 15
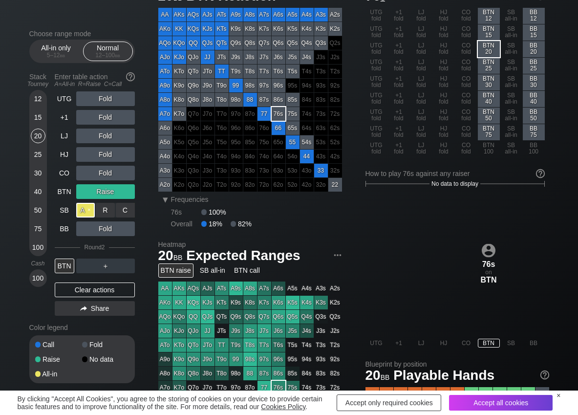
click at [80, 207] on div "A ✕" at bounding box center [85, 210] width 19 height 15
click at [129, 209] on div "C ✕" at bounding box center [125, 210] width 19 height 15
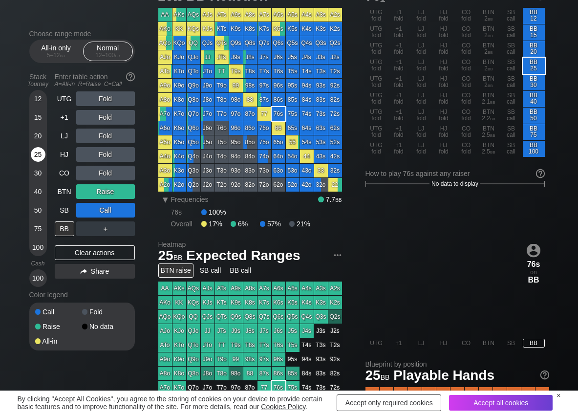
click at [37, 156] on div "25" at bounding box center [38, 154] width 15 height 15
click at [88, 250] on div "Clear actions" at bounding box center [95, 252] width 80 height 15
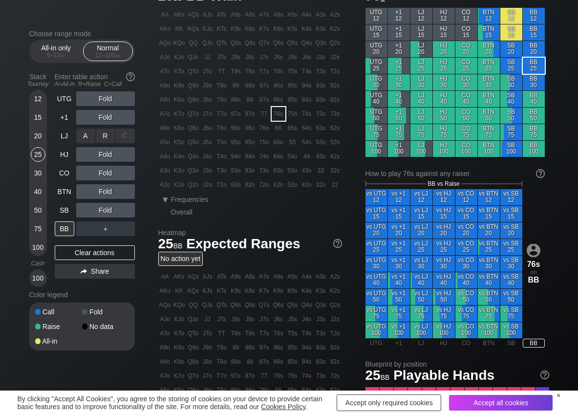
click at [99, 136] on div "R ✕" at bounding box center [105, 136] width 19 height 15
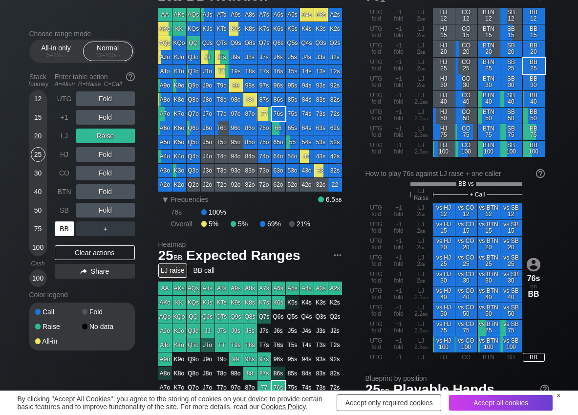
click at [67, 229] on div "BB" at bounding box center [65, 228] width 20 height 15
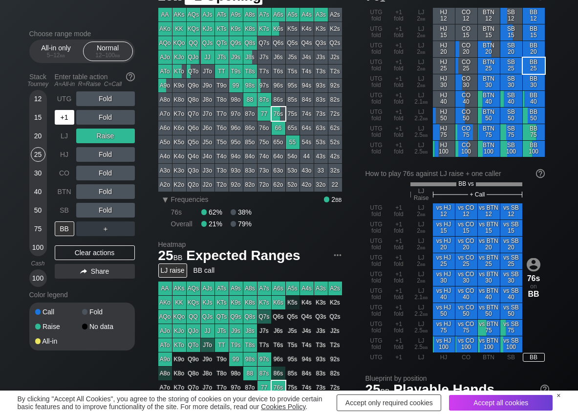
click at [70, 121] on div "+1" at bounding box center [65, 117] width 20 height 15
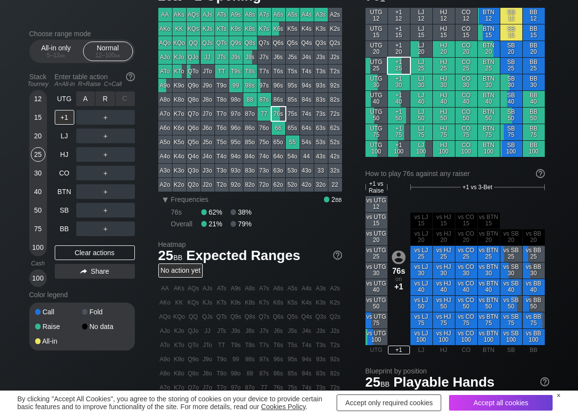
click at [103, 98] on div "R ✕" at bounding box center [105, 98] width 19 height 15
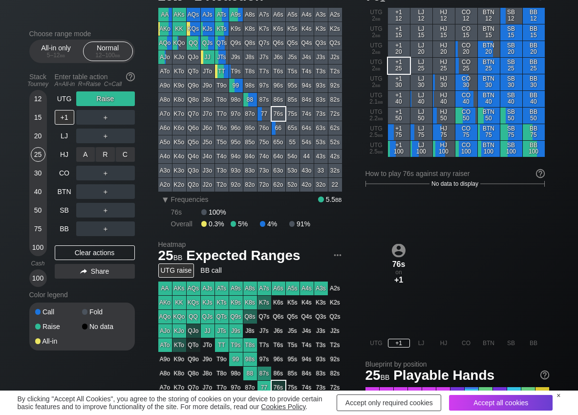
drag, startPoint x: 123, startPoint y: 159, endPoint x: 115, endPoint y: 165, distance: 10.2
click at [121, 154] on div "C ✕" at bounding box center [125, 154] width 19 height 15
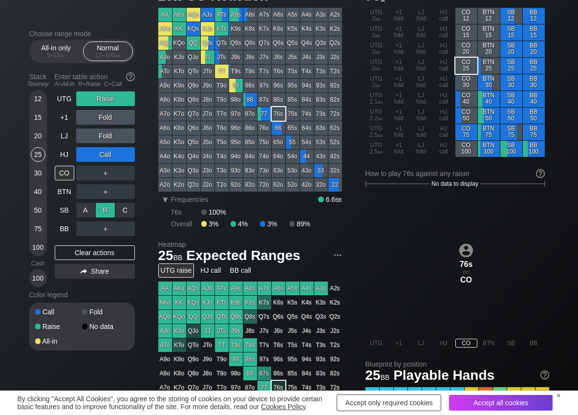
click at [107, 215] on div "R ✕" at bounding box center [105, 210] width 19 height 15
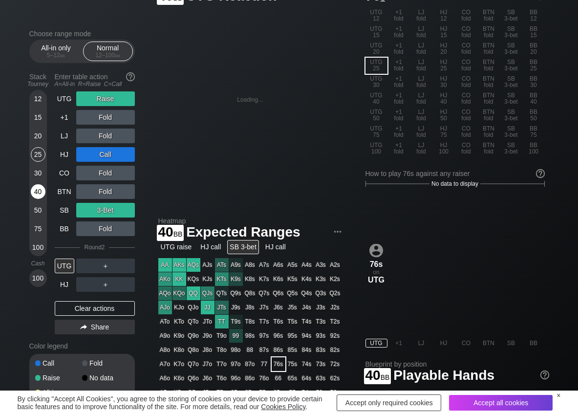
click at [35, 192] on div "40" at bounding box center [38, 191] width 15 height 15
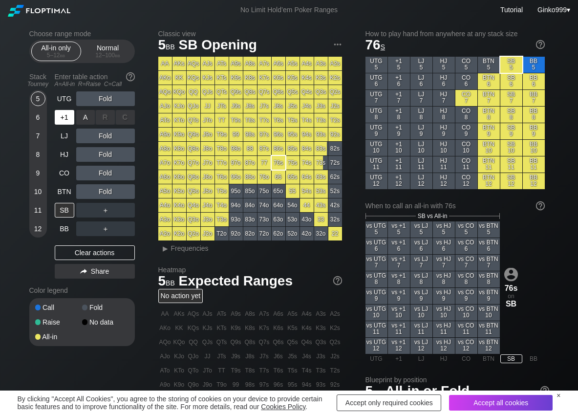
drag, startPoint x: 87, startPoint y: 113, endPoint x: 75, endPoint y: 120, distance: 13.8
click at [85, 115] on div "A ✕" at bounding box center [85, 117] width 19 height 15
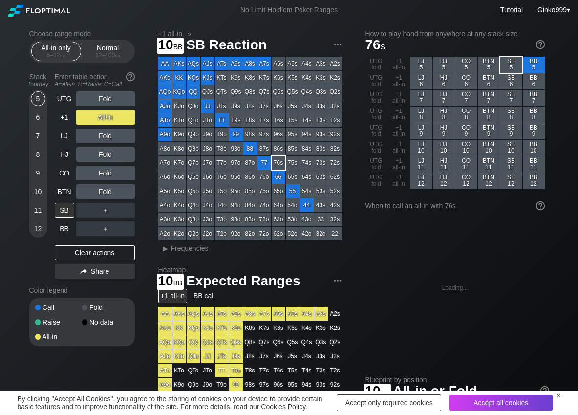
drag, startPoint x: 39, startPoint y: 194, endPoint x: 46, endPoint y: 207, distance: 14.9
click at [40, 196] on div "10" at bounding box center [38, 191] width 15 height 15
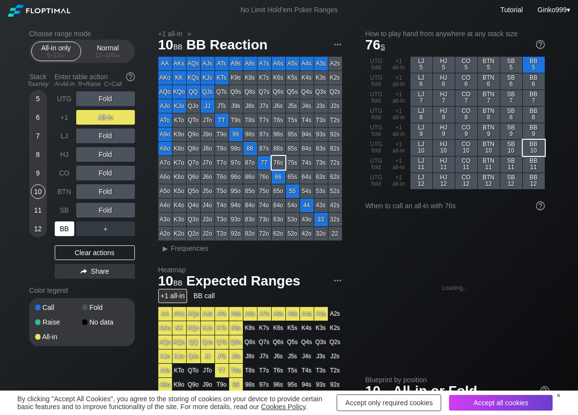
click at [58, 228] on div "BB" at bounding box center [65, 228] width 20 height 15
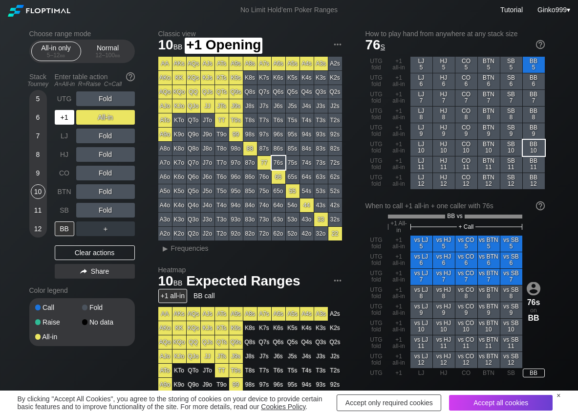
click at [68, 117] on div "+1" at bounding box center [65, 117] width 20 height 15
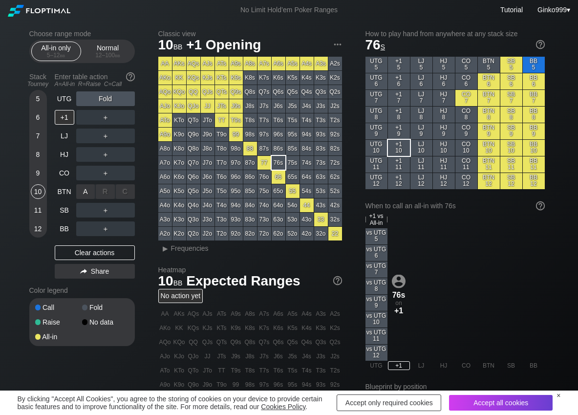
click at [87, 194] on div "A ✕" at bounding box center [85, 191] width 19 height 15
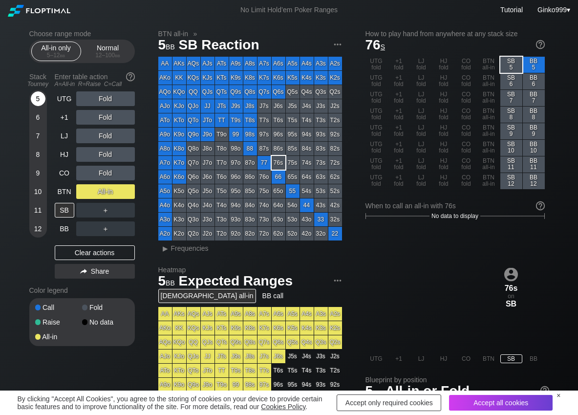
click at [42, 98] on div "5" at bounding box center [38, 98] width 15 height 15
click at [131, 207] on div "C ✕" at bounding box center [125, 210] width 19 height 15
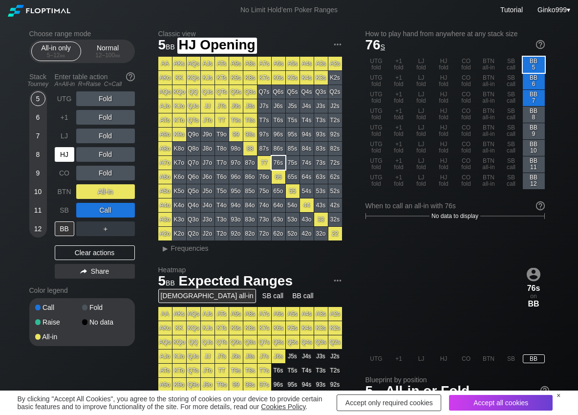
click at [66, 156] on div "HJ" at bounding box center [65, 154] width 20 height 15
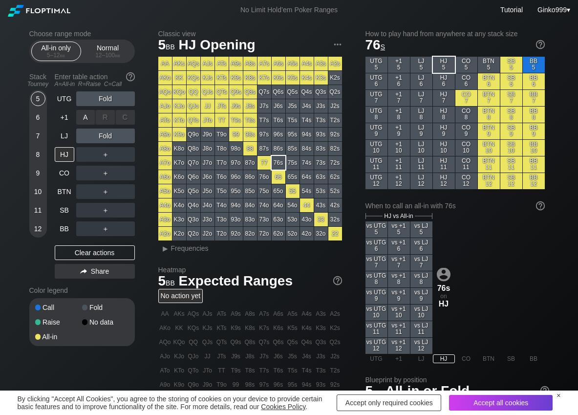
click at [105, 117] on div "R ✕" at bounding box center [105, 117] width 19 height 15
click at [86, 119] on div "A ✕" at bounding box center [85, 117] width 19 height 15
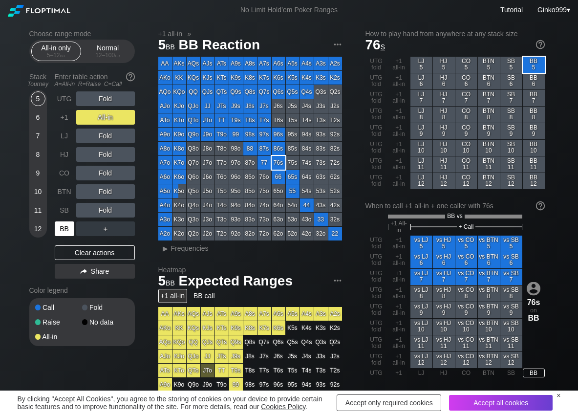
click at [66, 226] on div "BB" at bounding box center [65, 228] width 20 height 15
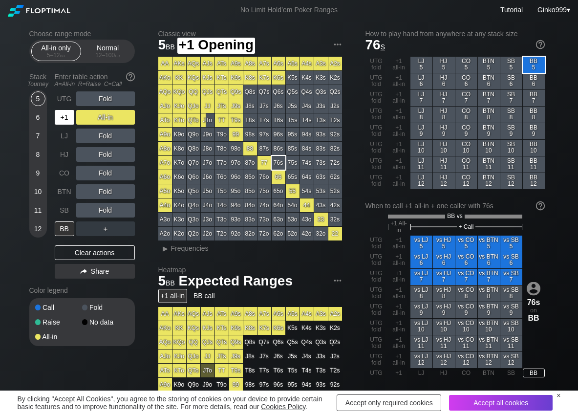
click at [63, 115] on div "+1" at bounding box center [65, 117] width 20 height 15
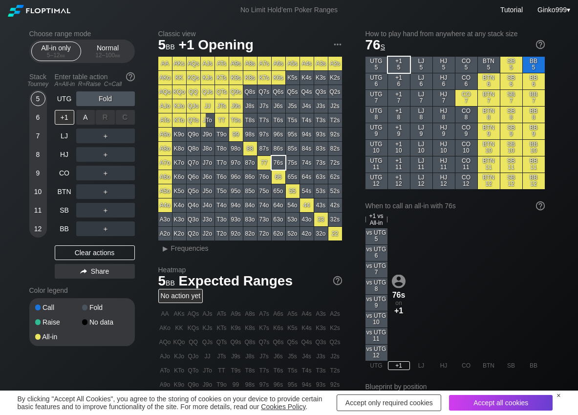
drag, startPoint x: 76, startPoint y: 122, endPoint x: 54, endPoint y: 135, distance: 25.9
click at [85, 119] on div "A ✕" at bounding box center [85, 117] width 19 height 15
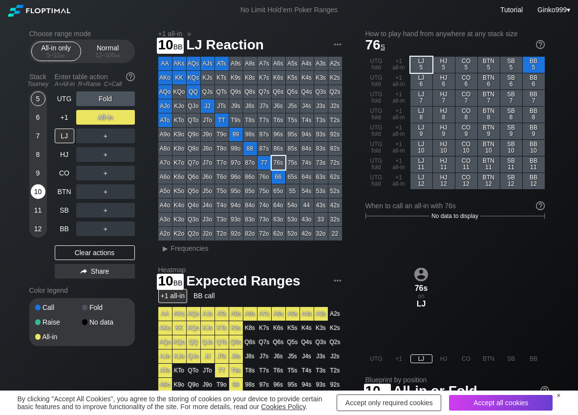
click at [38, 193] on div "10" at bounding box center [38, 191] width 15 height 15
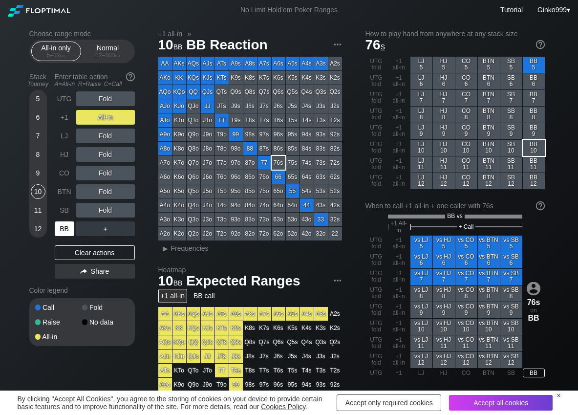
click at [64, 229] on div "BB" at bounding box center [65, 228] width 20 height 15
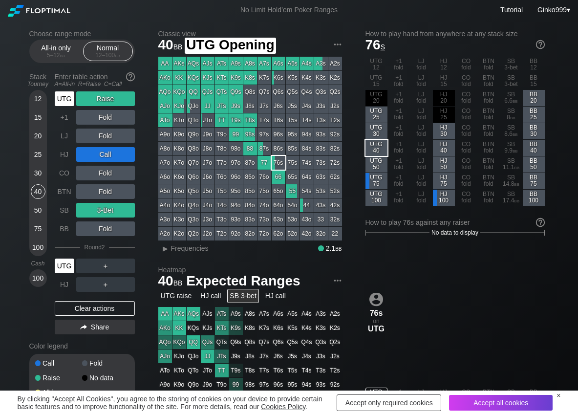
click at [61, 97] on div "UTG" at bounding box center [65, 98] width 20 height 15
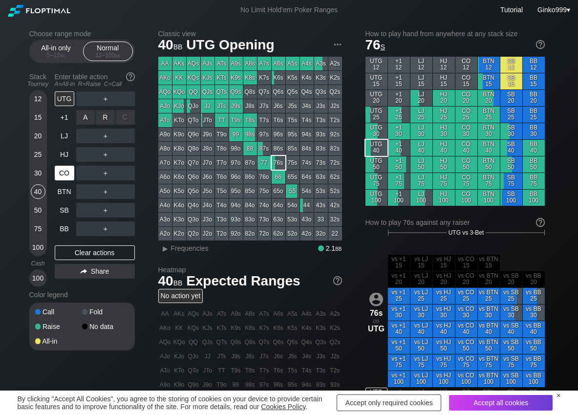
drag, startPoint x: 107, startPoint y: 123, endPoint x: 73, endPoint y: 169, distance: 57.3
click at [106, 123] on div "R ✕" at bounding box center [105, 117] width 19 height 15
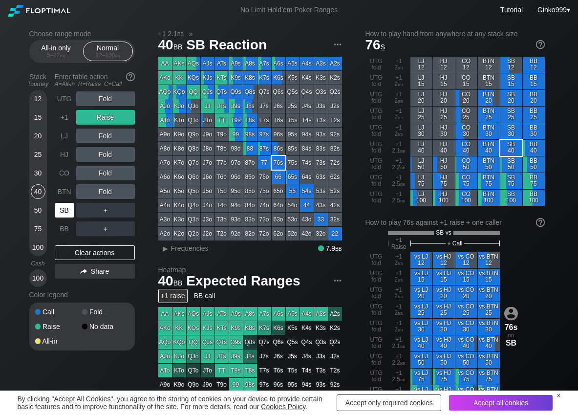
click at [71, 209] on div "SB" at bounding box center [65, 210] width 20 height 15
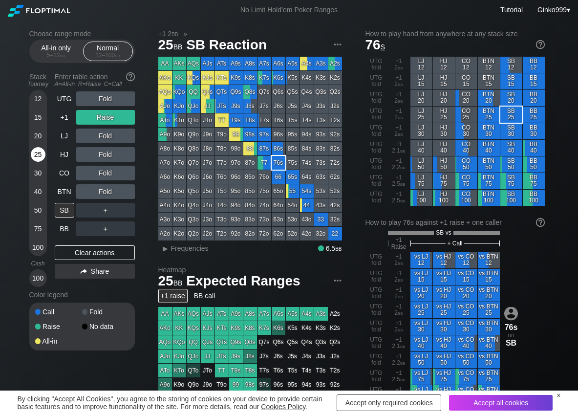
click at [40, 151] on div "25" at bounding box center [38, 154] width 15 height 15
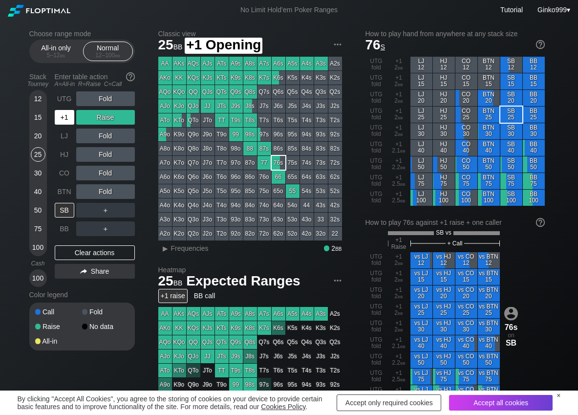
click at [65, 120] on div "+1" at bounding box center [65, 117] width 20 height 15
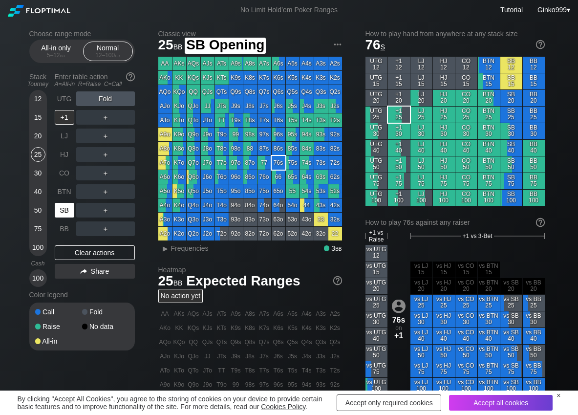
click at [63, 211] on div "SB" at bounding box center [65, 210] width 20 height 15
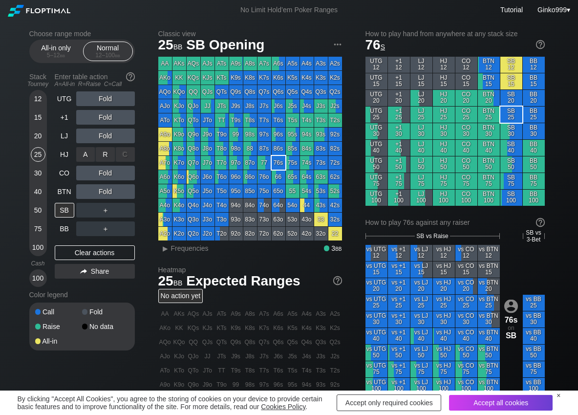
click at [109, 155] on div "R ✕" at bounding box center [105, 154] width 19 height 15
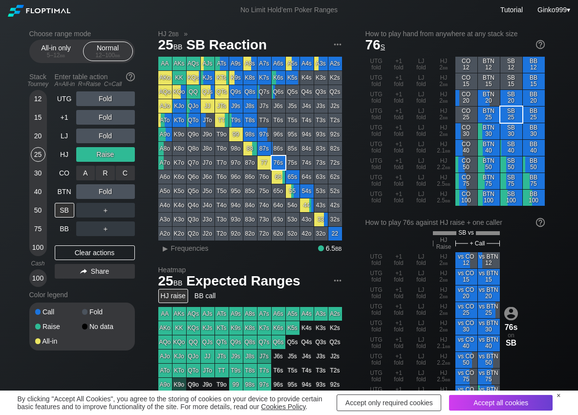
click at [125, 170] on div "C ✕" at bounding box center [125, 173] width 19 height 15
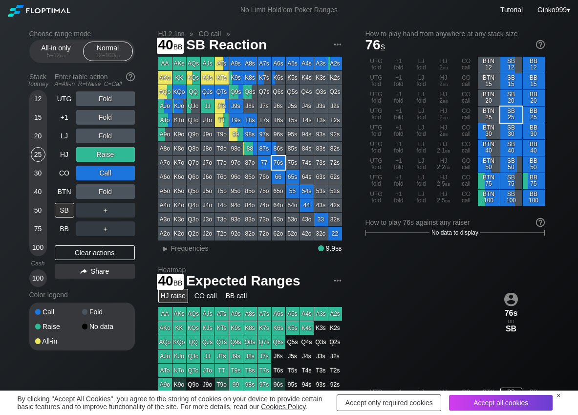
drag, startPoint x: 40, startPoint y: 195, endPoint x: 28, endPoint y: 196, distance: 11.8
click at [40, 195] on div "40" at bounding box center [38, 191] width 15 height 15
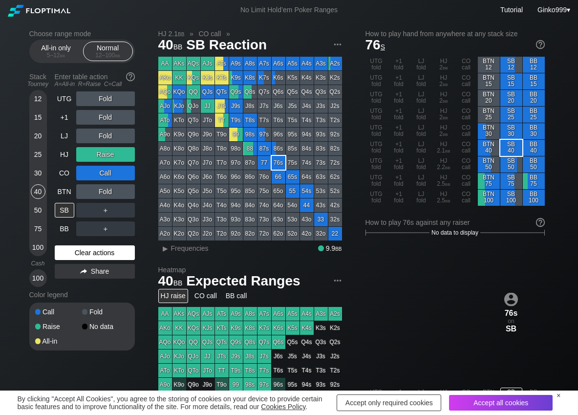
click at [84, 255] on div "Clear actions" at bounding box center [95, 252] width 80 height 15
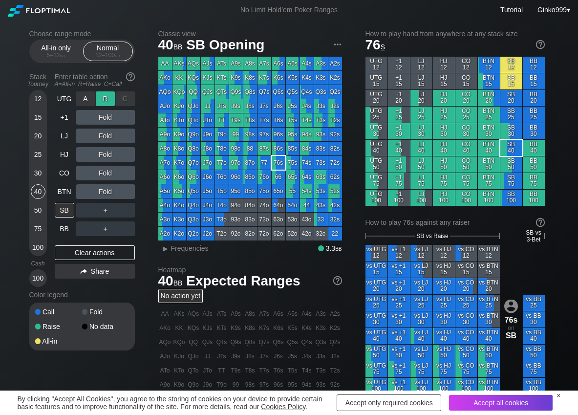
click at [104, 94] on div "Stack Tourney Enter table action A=All-in R=Raise C=Call [PHONE_NUMBER] [PHONE_…" at bounding box center [82, 178] width 106 height 218
click at [105, 95] on div "R ✕" at bounding box center [105, 98] width 19 height 15
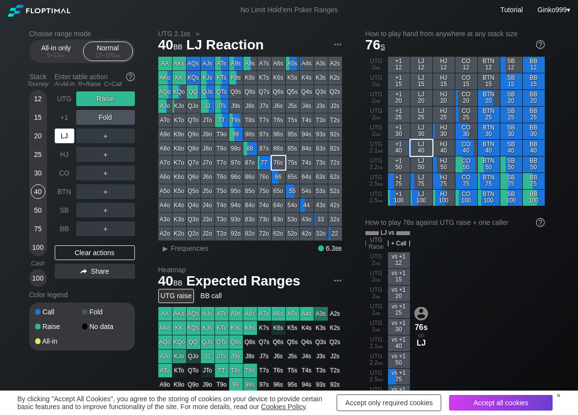
click at [70, 136] on div "LJ" at bounding box center [65, 136] width 20 height 15
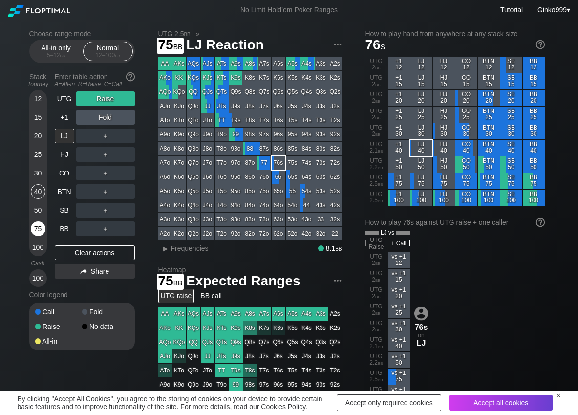
click at [35, 227] on div "75" at bounding box center [38, 228] width 15 height 15
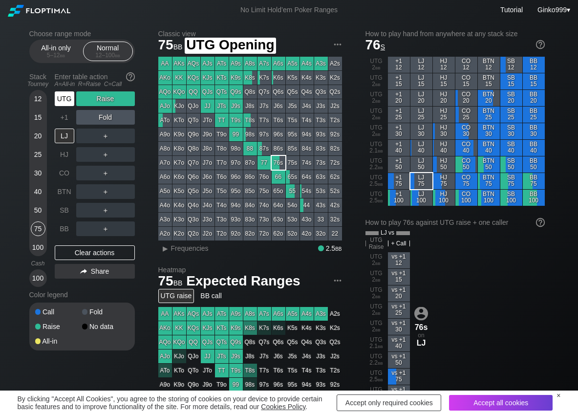
click at [66, 100] on div "UTG" at bounding box center [65, 98] width 20 height 15
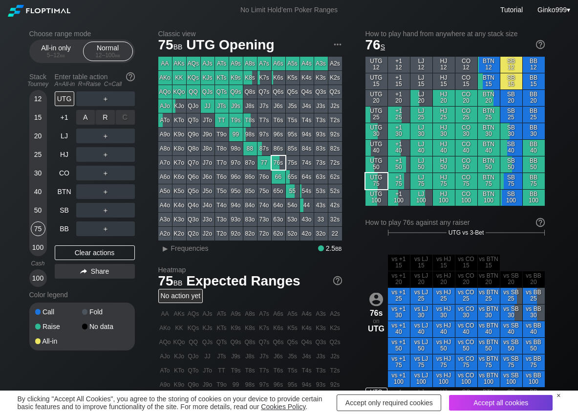
click at [99, 120] on div "R ✕" at bounding box center [105, 117] width 19 height 15
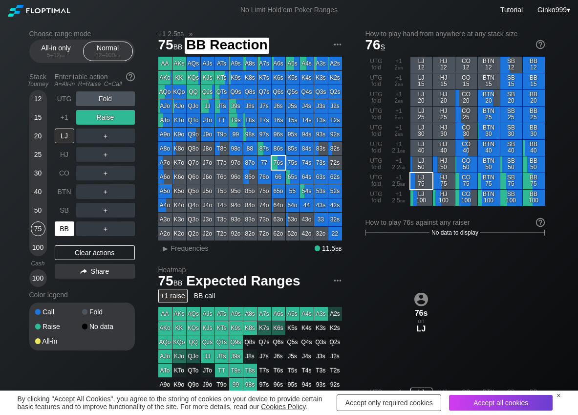
click at [64, 229] on div "BB" at bounding box center [65, 228] width 20 height 15
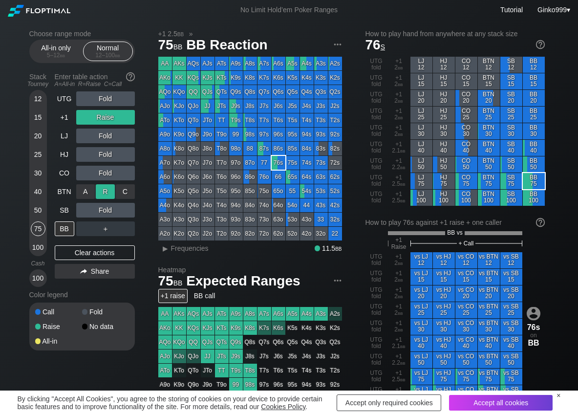
click at [104, 194] on div "R ✕" at bounding box center [105, 191] width 19 height 15
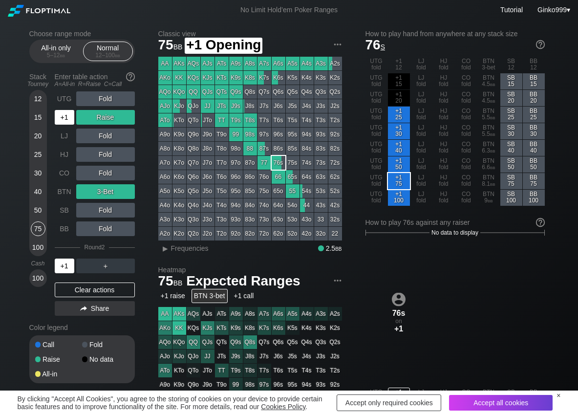
click at [58, 117] on div "+1" at bounding box center [65, 117] width 20 height 15
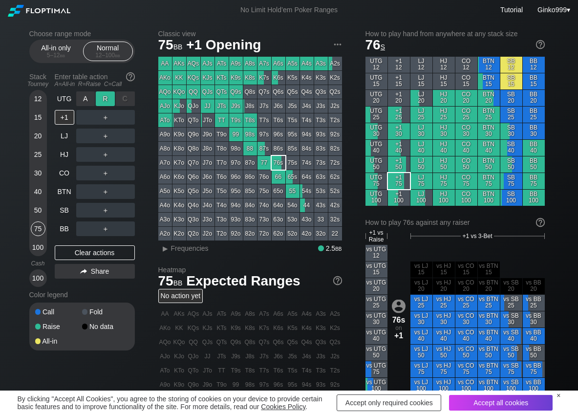
click at [105, 99] on div "R ✕" at bounding box center [105, 98] width 19 height 15
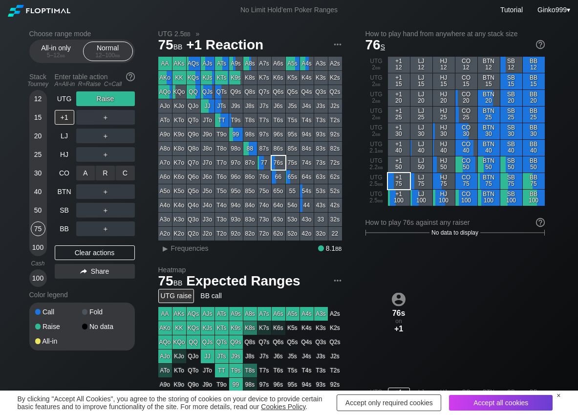
click at [95, 172] on div "A ✕" at bounding box center [85, 173] width 19 height 15
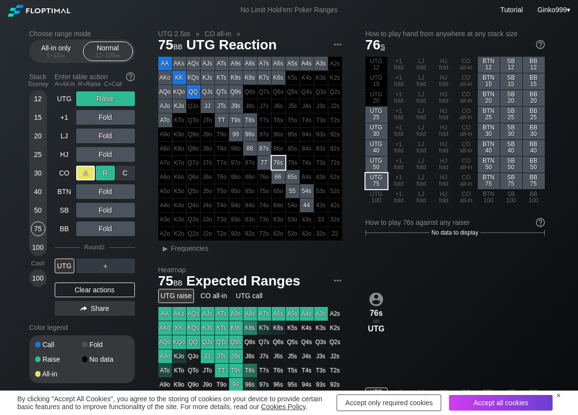
click at [108, 174] on div "R ✕" at bounding box center [105, 173] width 19 height 15
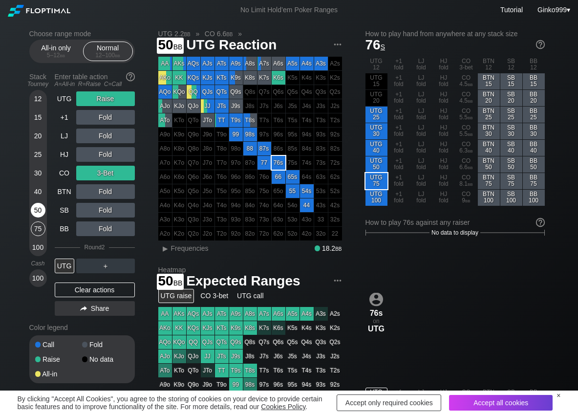
click at [36, 211] on div "50" at bounding box center [38, 210] width 15 height 15
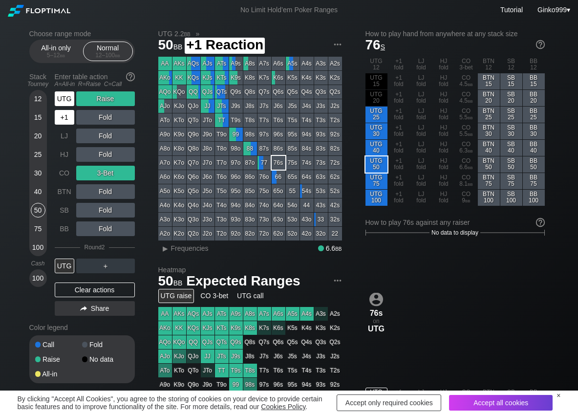
click at [68, 104] on div "UTG" at bounding box center [65, 98] width 20 height 15
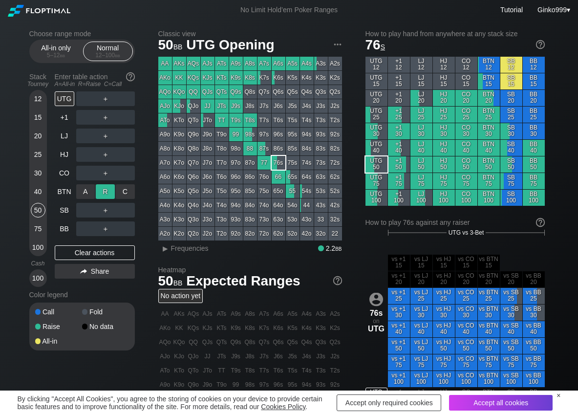
click at [105, 191] on div "R ✕" at bounding box center [105, 191] width 19 height 15
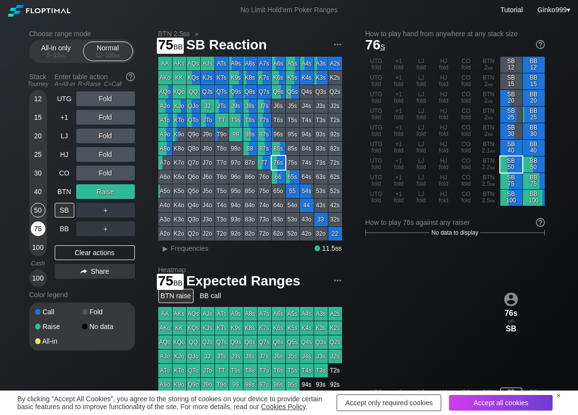
click at [38, 230] on div "75" at bounding box center [38, 228] width 15 height 15
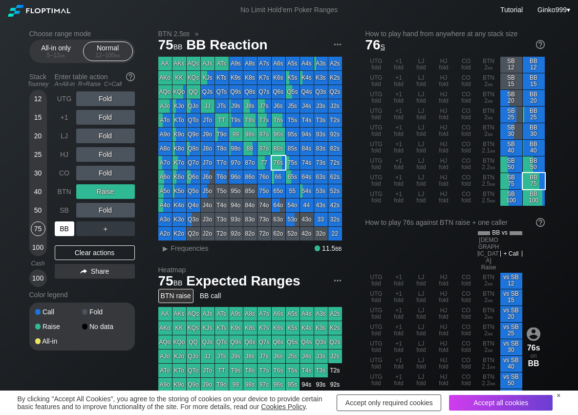
click at [63, 227] on div "BB" at bounding box center [65, 228] width 20 height 15
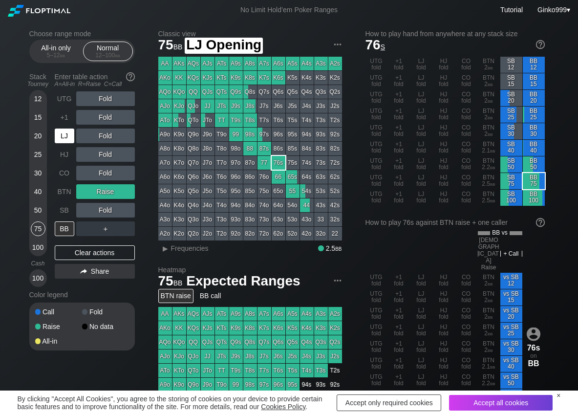
drag, startPoint x: 63, startPoint y: 132, endPoint x: 77, endPoint y: 133, distance: 14.2
click at [64, 133] on div "LJ" at bounding box center [65, 136] width 20 height 15
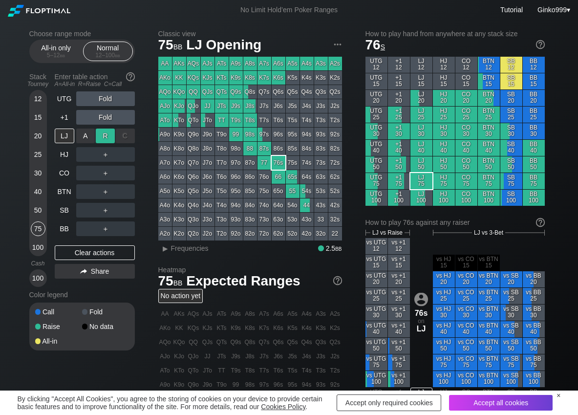
click at [108, 135] on div "R ✕" at bounding box center [105, 136] width 19 height 15
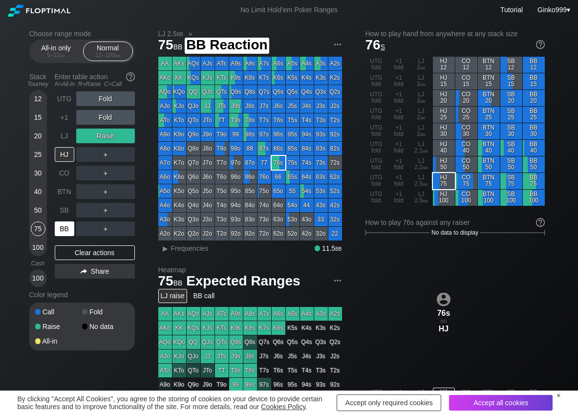
click at [68, 226] on div "BB" at bounding box center [65, 228] width 20 height 15
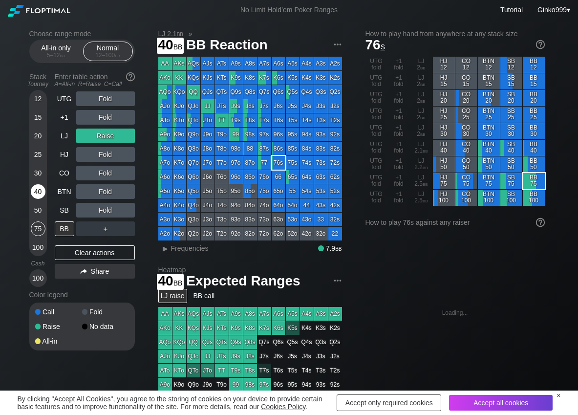
click at [36, 186] on div "40" at bounding box center [38, 191] width 15 height 15
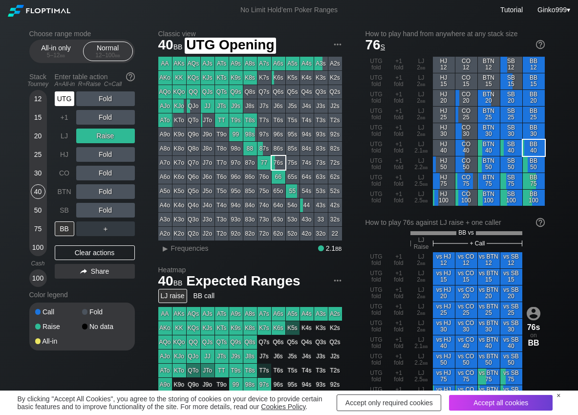
click at [64, 97] on div "UTG" at bounding box center [65, 98] width 20 height 15
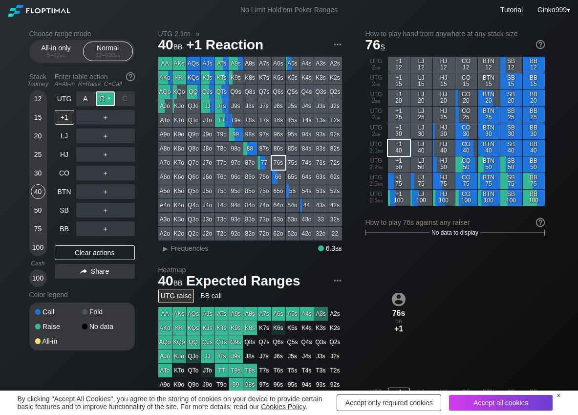
click at [106, 99] on div "R ✕" at bounding box center [105, 98] width 19 height 15
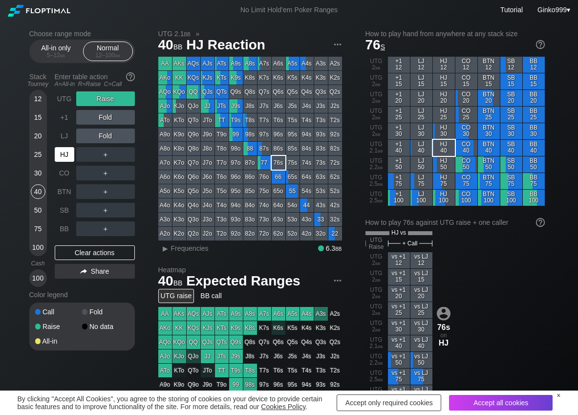
click at [71, 148] on div "HJ" at bounding box center [65, 154] width 20 height 15
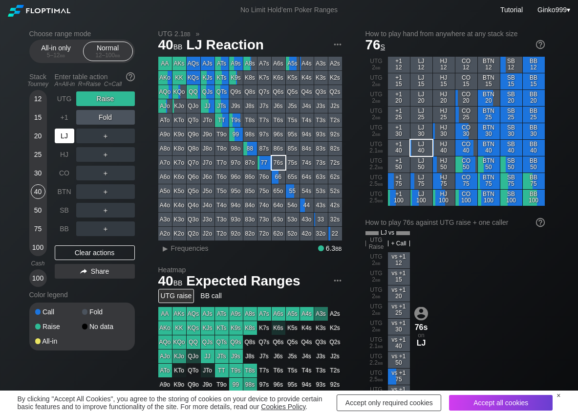
click at [67, 138] on div "LJ" at bounding box center [65, 136] width 20 height 15
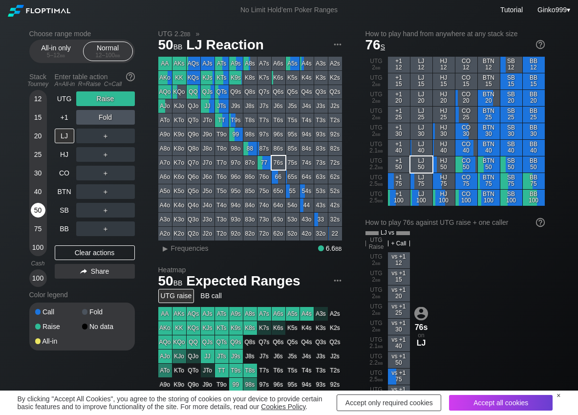
click at [38, 207] on div "50" at bounding box center [38, 210] width 15 height 15
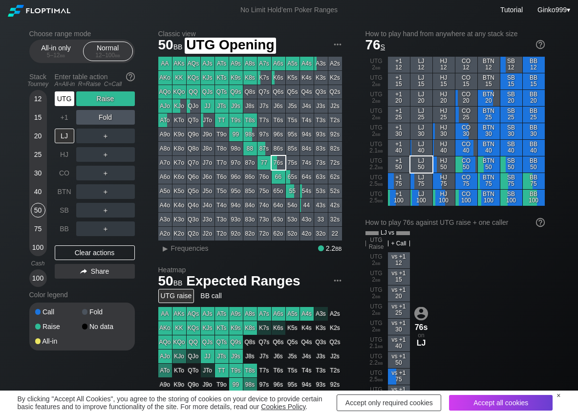
click at [65, 100] on div "UTG" at bounding box center [65, 98] width 20 height 15
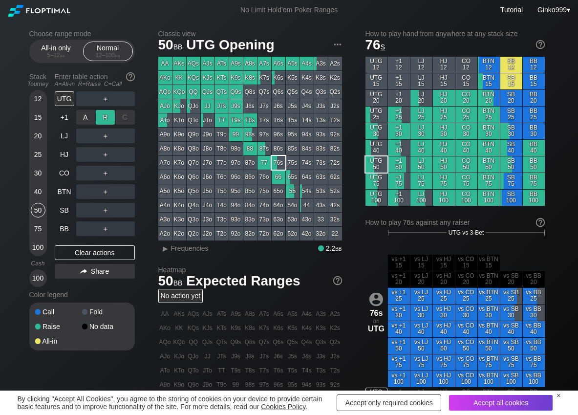
click at [102, 117] on div "R ✕" at bounding box center [105, 117] width 19 height 15
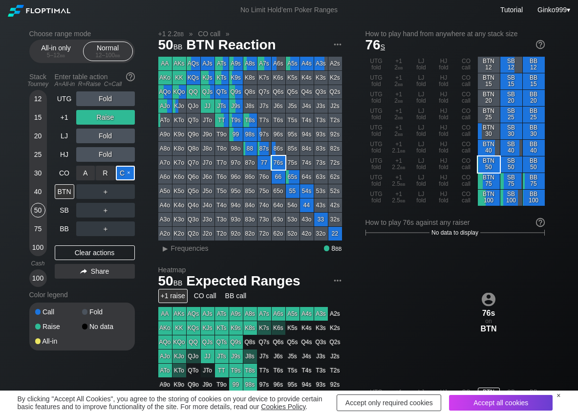
click at [133, 173] on div "C ✕" at bounding box center [125, 173] width 19 height 15
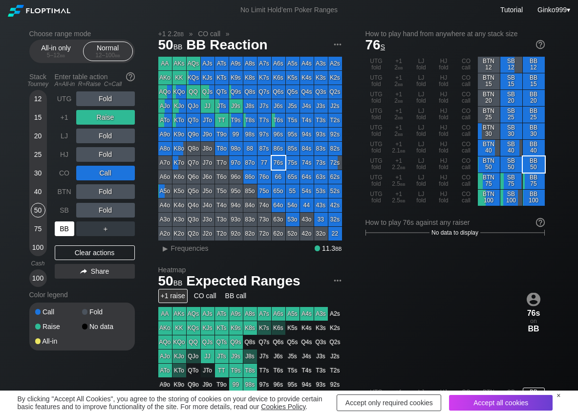
click at [65, 224] on div "BB" at bounding box center [65, 228] width 20 height 15
click at [65, 255] on div "Clear actions" at bounding box center [95, 252] width 80 height 15
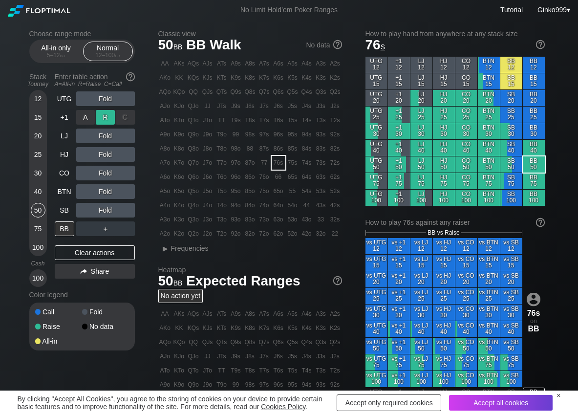
click at [109, 111] on div "R ✕" at bounding box center [105, 117] width 19 height 15
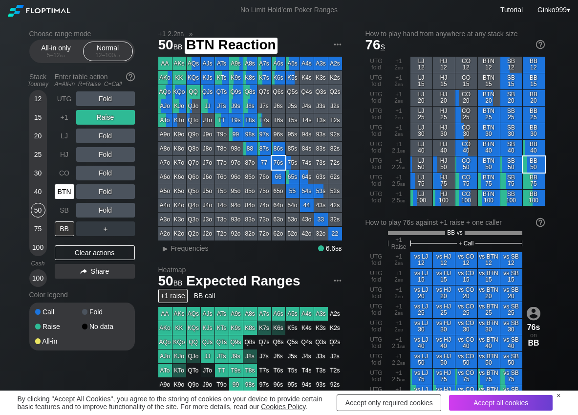
click at [67, 188] on div "BTN" at bounding box center [65, 191] width 20 height 15
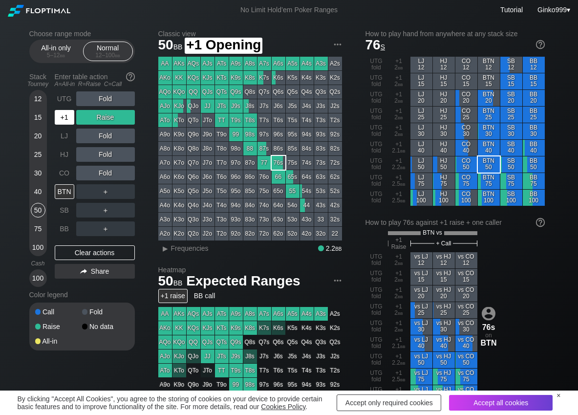
click at [62, 123] on div "+1" at bounding box center [65, 117] width 20 height 15
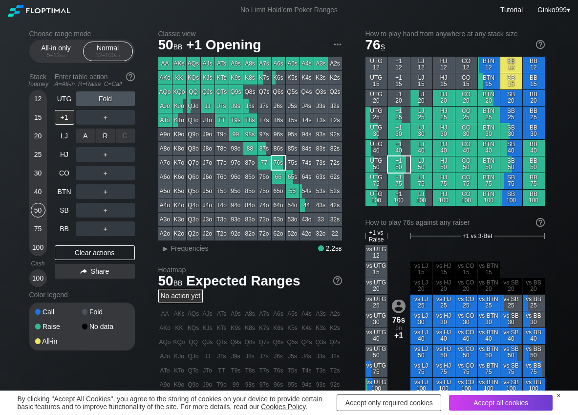
drag, startPoint x: 108, startPoint y: 143, endPoint x: 76, endPoint y: 163, distance: 38.6
click at [107, 142] on div "R ✕" at bounding box center [105, 136] width 19 height 15
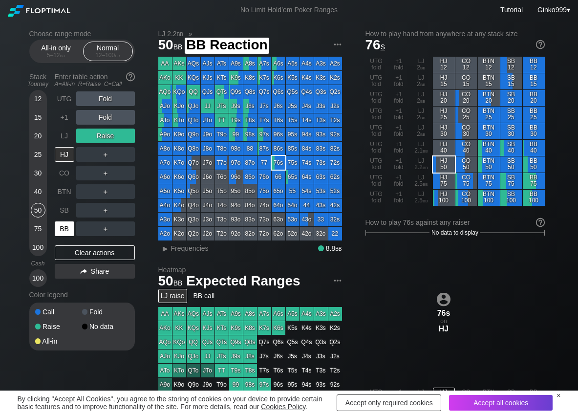
click at [64, 225] on div "BB" at bounding box center [65, 228] width 20 height 15
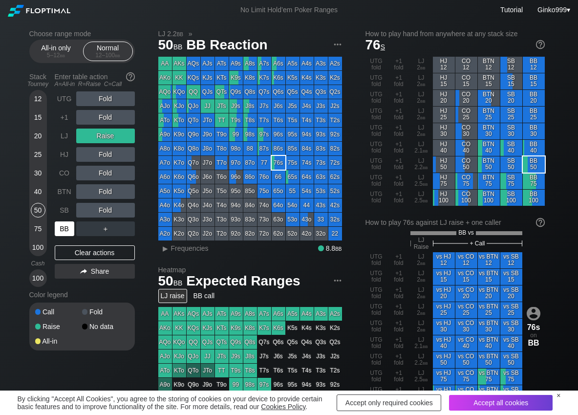
scroll to position [49, 0]
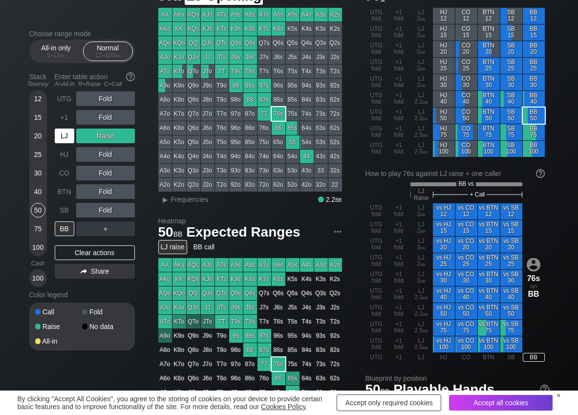
click at [57, 140] on div "LJ" at bounding box center [65, 136] width 20 height 15
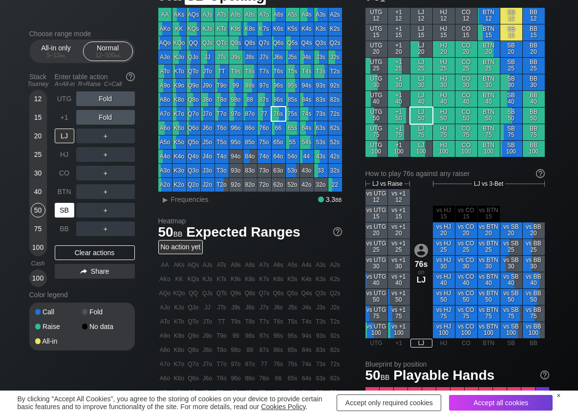
click at [67, 204] on div "SB" at bounding box center [65, 210] width 20 height 15
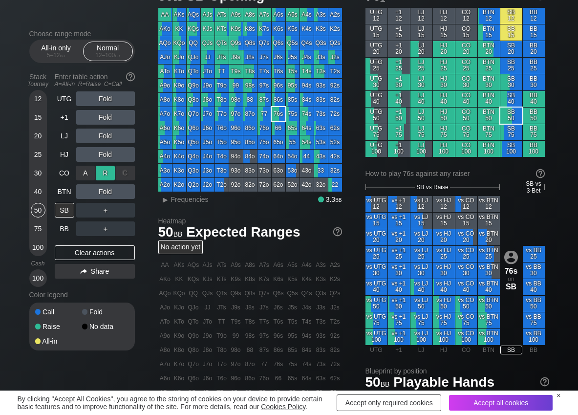
click at [104, 169] on div "R ✕" at bounding box center [105, 173] width 19 height 15
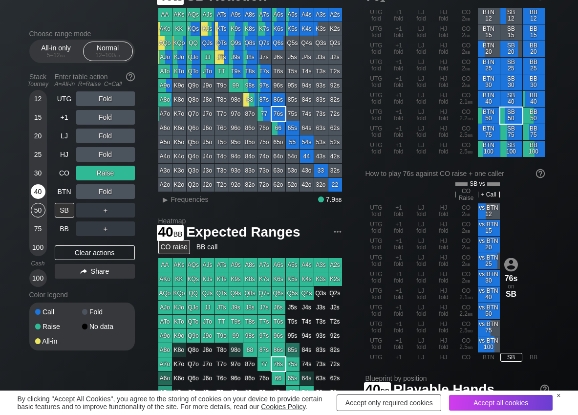
click at [38, 193] on div "40" at bounding box center [38, 191] width 15 height 15
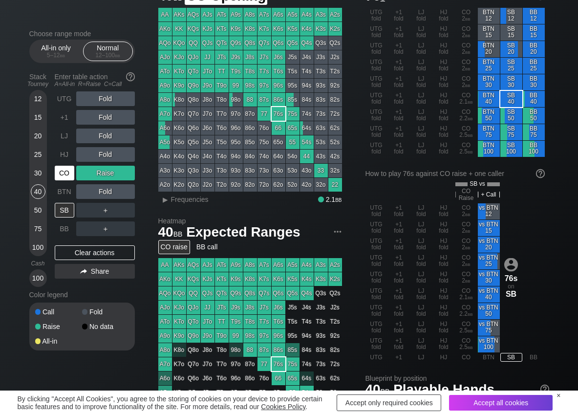
click at [62, 172] on div "CO" at bounding box center [65, 173] width 20 height 15
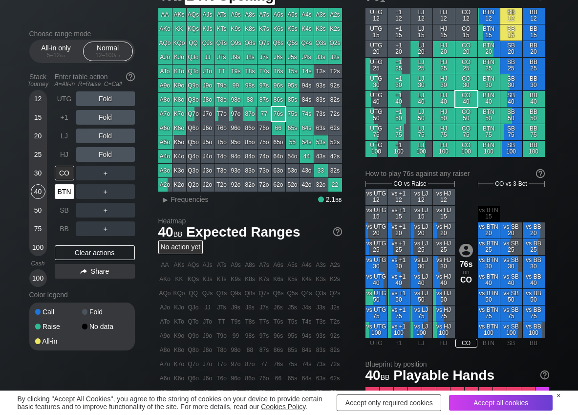
click at [60, 192] on div "BTN" at bounding box center [65, 191] width 20 height 15
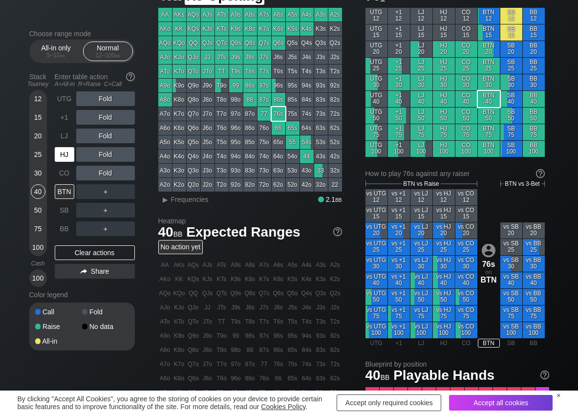
click at [60, 151] on div "HJ" at bounding box center [65, 154] width 20 height 15
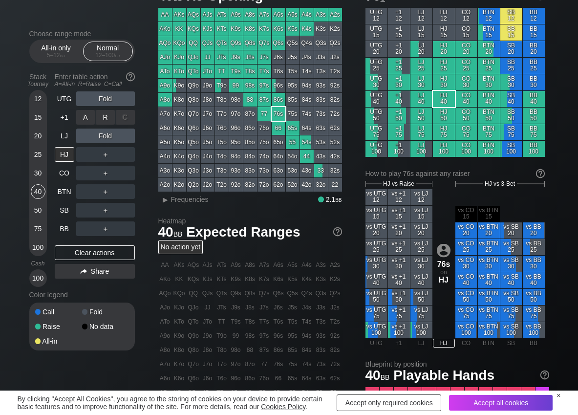
click at [100, 123] on div "R ✕" at bounding box center [105, 117] width 19 height 15
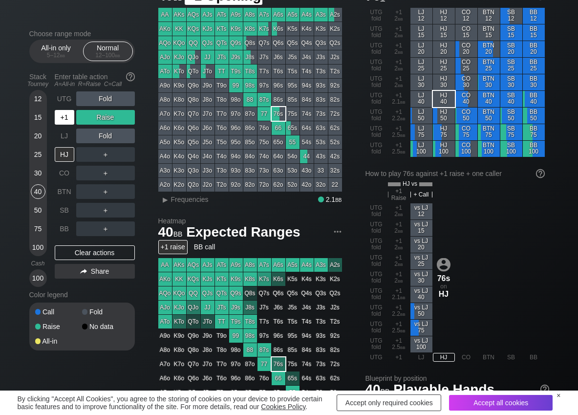
click at [64, 115] on div "+1" at bounding box center [65, 117] width 20 height 15
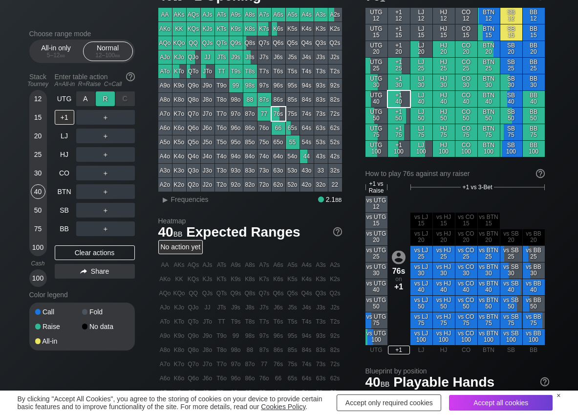
click at [101, 98] on div "R ✕" at bounding box center [105, 98] width 19 height 15
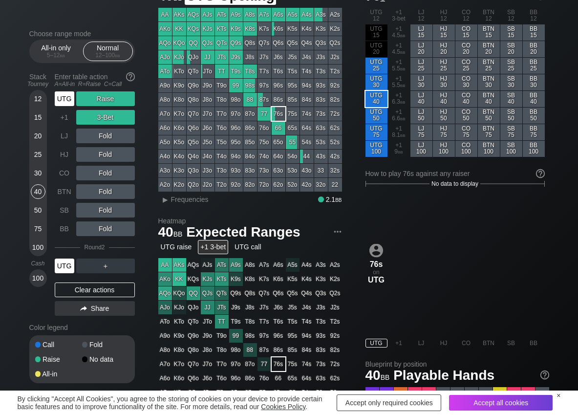
click at [70, 103] on div "UTG" at bounding box center [65, 98] width 20 height 15
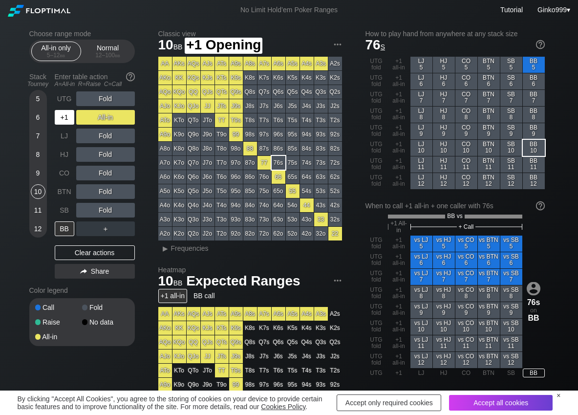
click at [70, 120] on div "+1" at bounding box center [65, 117] width 20 height 15
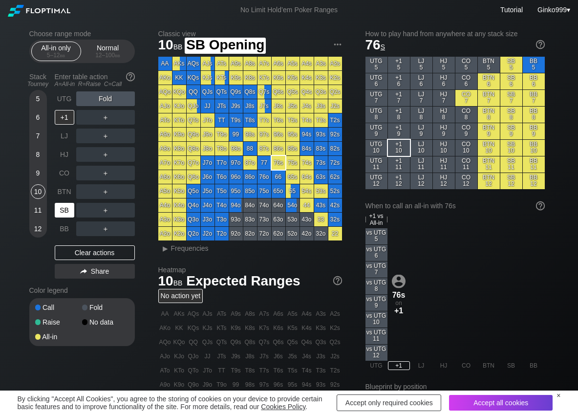
click at [59, 202] on div "SB" at bounding box center [66, 210] width 22 height 19
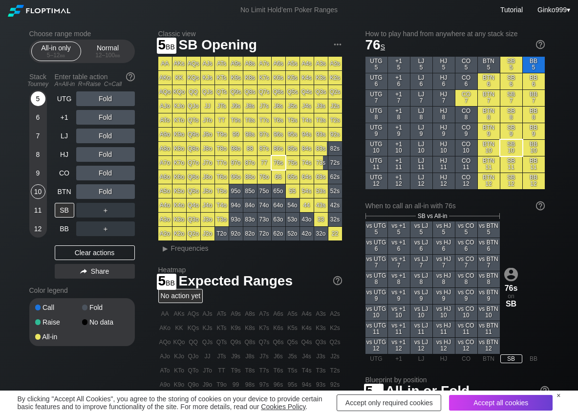
click at [41, 94] on div "5" at bounding box center [38, 98] width 15 height 15
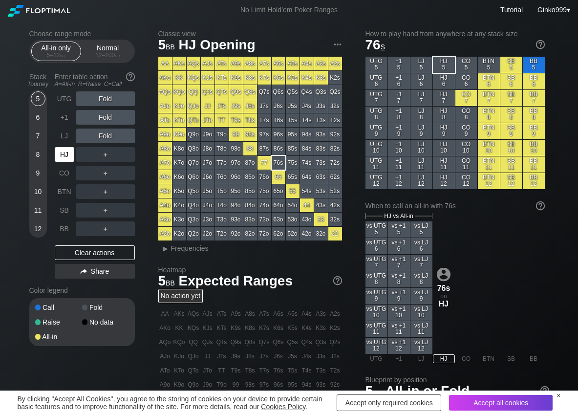
click at [63, 152] on div "HJ" at bounding box center [65, 154] width 20 height 15
click at [85, 158] on div "A ✕" at bounding box center [85, 154] width 19 height 15
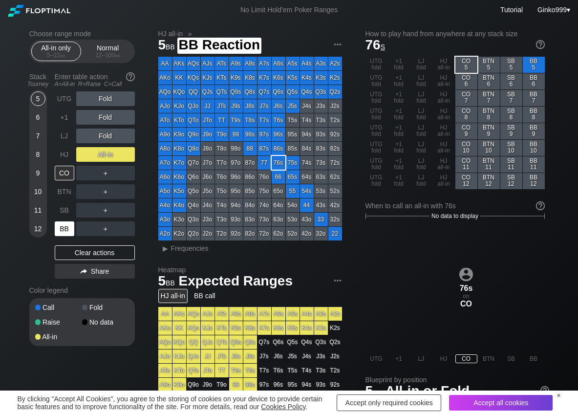
click at [70, 229] on div "BB" at bounding box center [65, 228] width 20 height 15
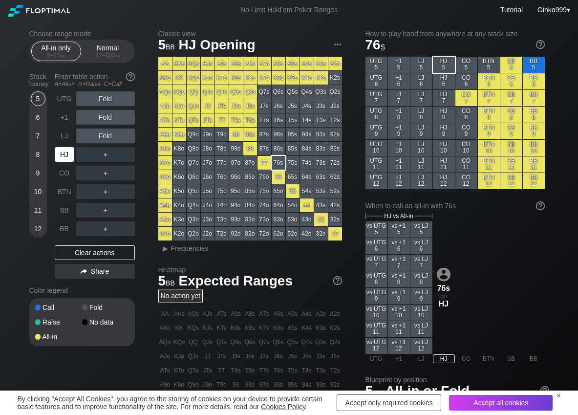
click at [64, 155] on div "HJ" at bounding box center [65, 154] width 20 height 15
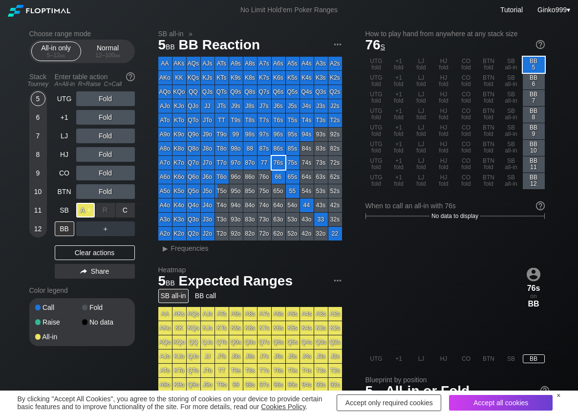
click at [82, 206] on div "A ✕" at bounding box center [85, 210] width 19 height 15
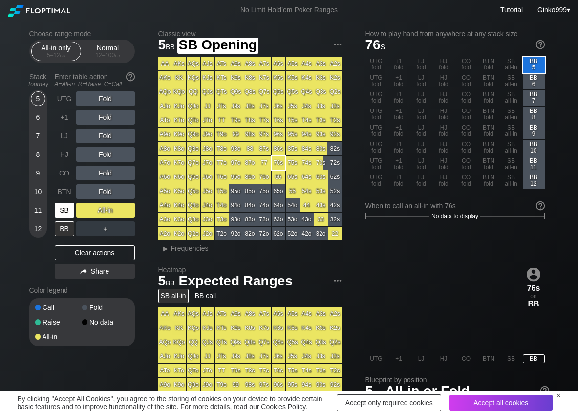
click at [65, 207] on div "SB" at bounding box center [65, 210] width 20 height 15
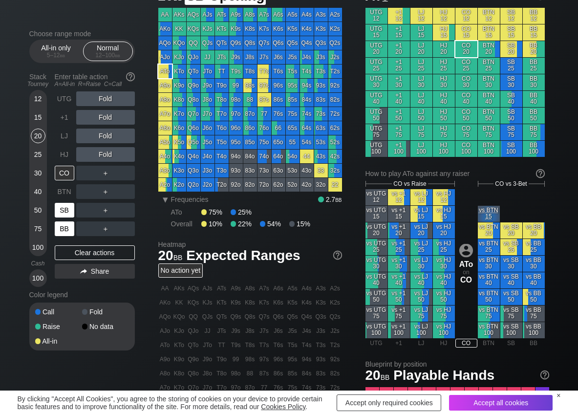
scroll to position [49, 0]
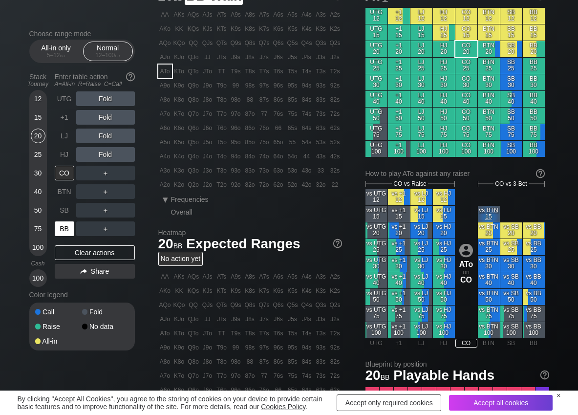
click at [63, 230] on div "BB" at bounding box center [65, 228] width 20 height 15
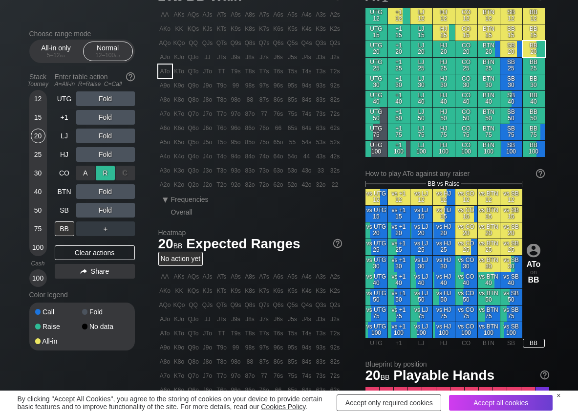
click at [111, 174] on div "R ✕" at bounding box center [105, 173] width 19 height 15
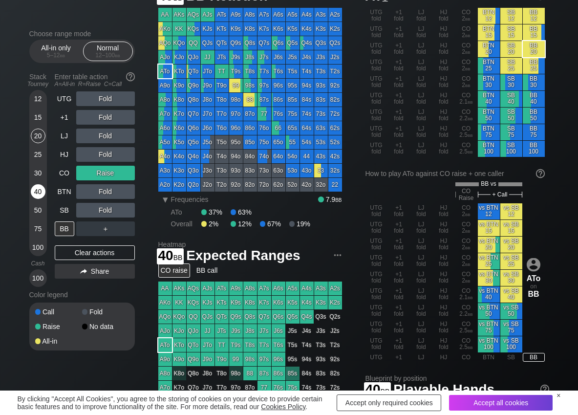
click at [40, 191] on div "40" at bounding box center [38, 191] width 15 height 15
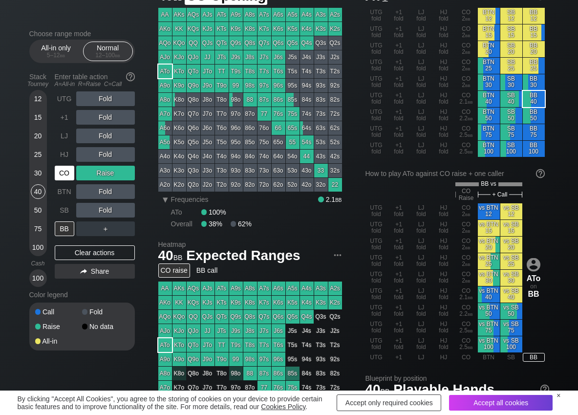
click at [64, 171] on div "CO" at bounding box center [65, 173] width 20 height 15
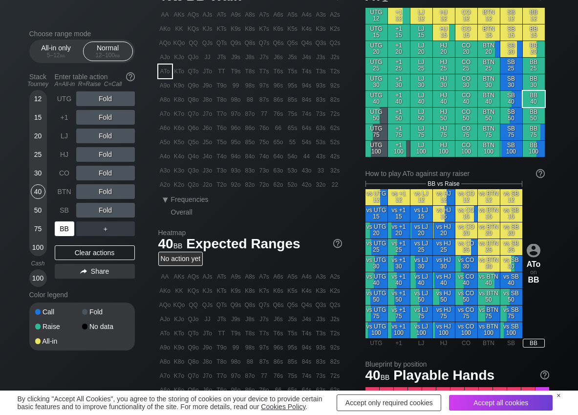
click at [62, 234] on div "BB" at bounding box center [65, 228] width 20 height 15
click at [108, 115] on div "R ✕" at bounding box center [105, 117] width 19 height 15
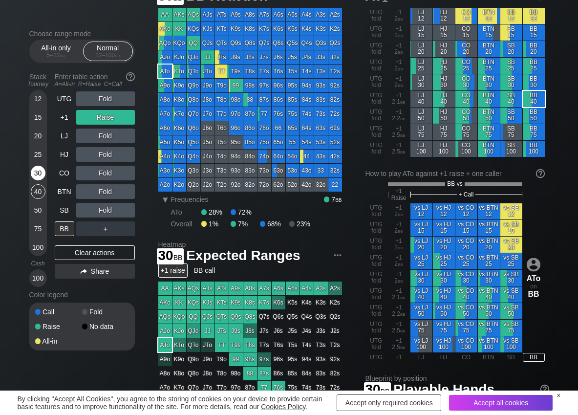
click at [39, 173] on div "30" at bounding box center [38, 173] width 15 height 15
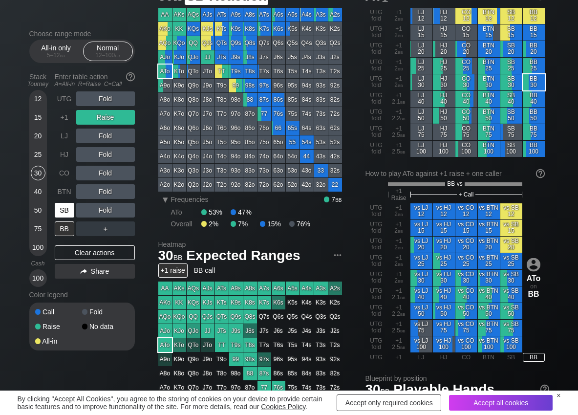
click at [62, 210] on div "SB" at bounding box center [65, 210] width 20 height 15
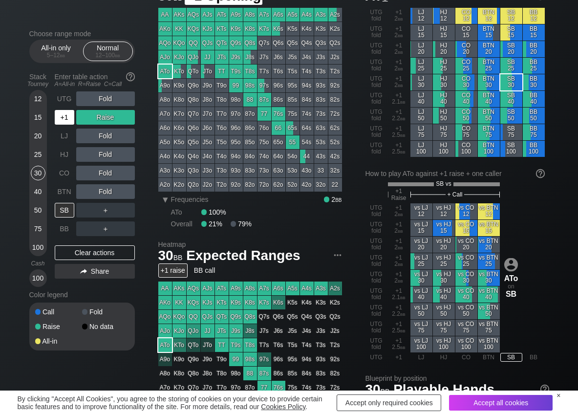
click at [63, 117] on div "+1" at bounding box center [65, 117] width 20 height 15
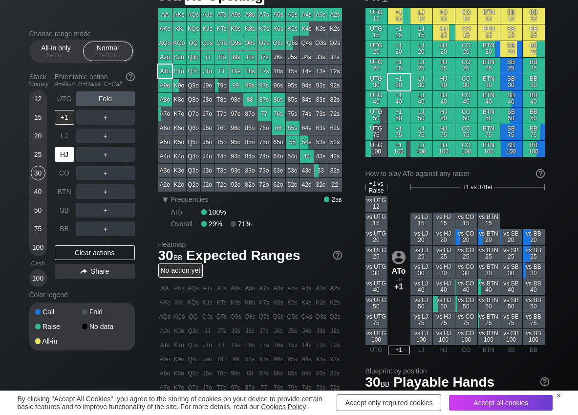
click at [57, 161] on div "HJ" at bounding box center [65, 154] width 20 height 15
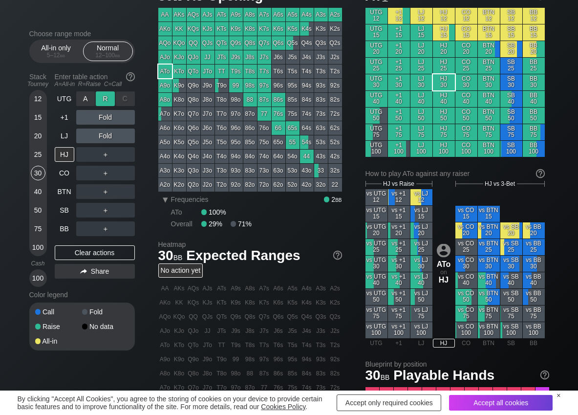
click at [104, 97] on div "R ✕" at bounding box center [105, 98] width 19 height 15
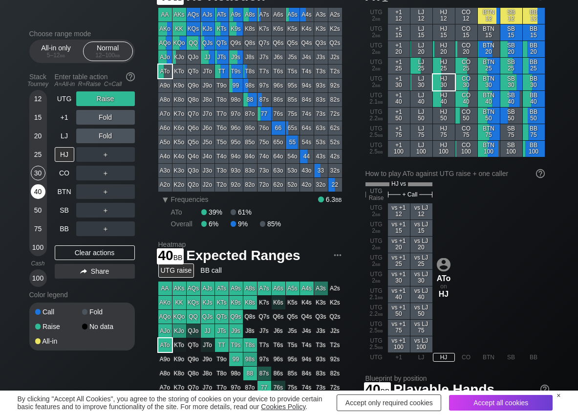
click at [36, 189] on div "40" at bounding box center [38, 191] width 15 height 15
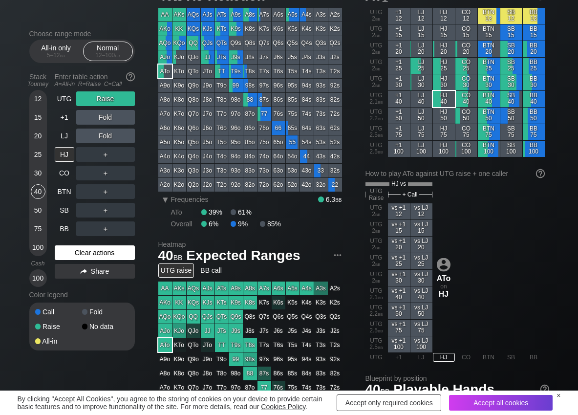
click at [62, 256] on div "Clear actions" at bounding box center [95, 252] width 80 height 15
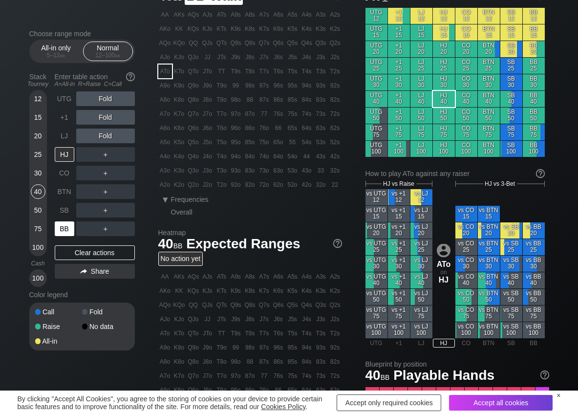
click at [64, 236] on div "BB" at bounding box center [65, 228] width 20 height 15
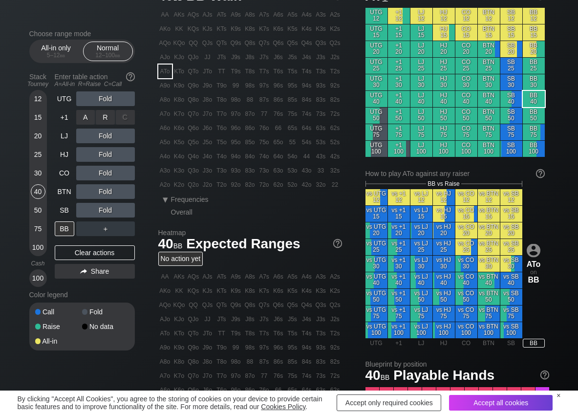
drag, startPoint x: 107, startPoint y: 117, endPoint x: 110, endPoint y: 127, distance: 10.5
click at [106, 117] on div "R ✕" at bounding box center [105, 117] width 19 height 15
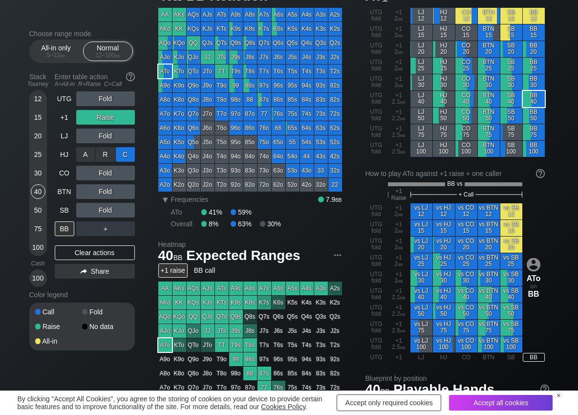
click at [133, 152] on div "C ✕" at bounding box center [125, 154] width 19 height 15
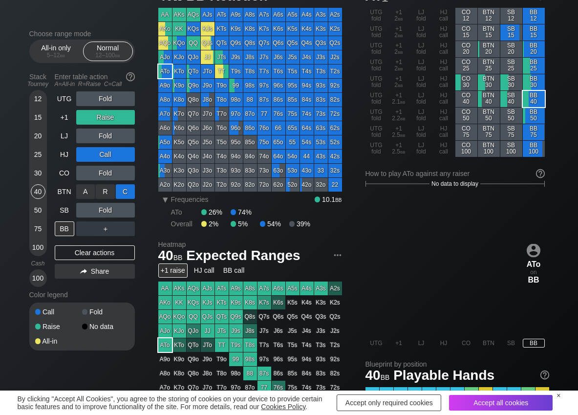
click at [127, 188] on div "C ✕" at bounding box center [125, 191] width 19 height 15
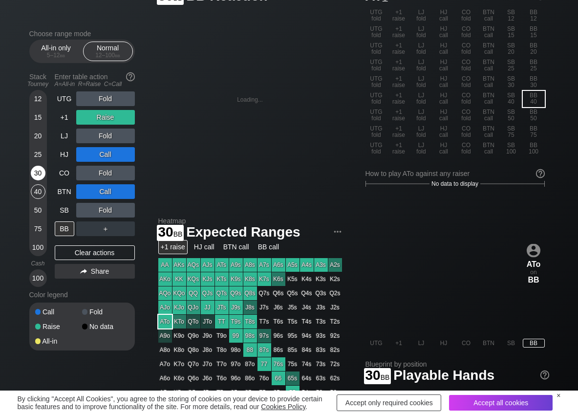
click at [37, 171] on div "30" at bounding box center [38, 173] width 15 height 15
